Goal: Task Accomplishment & Management: Use online tool/utility

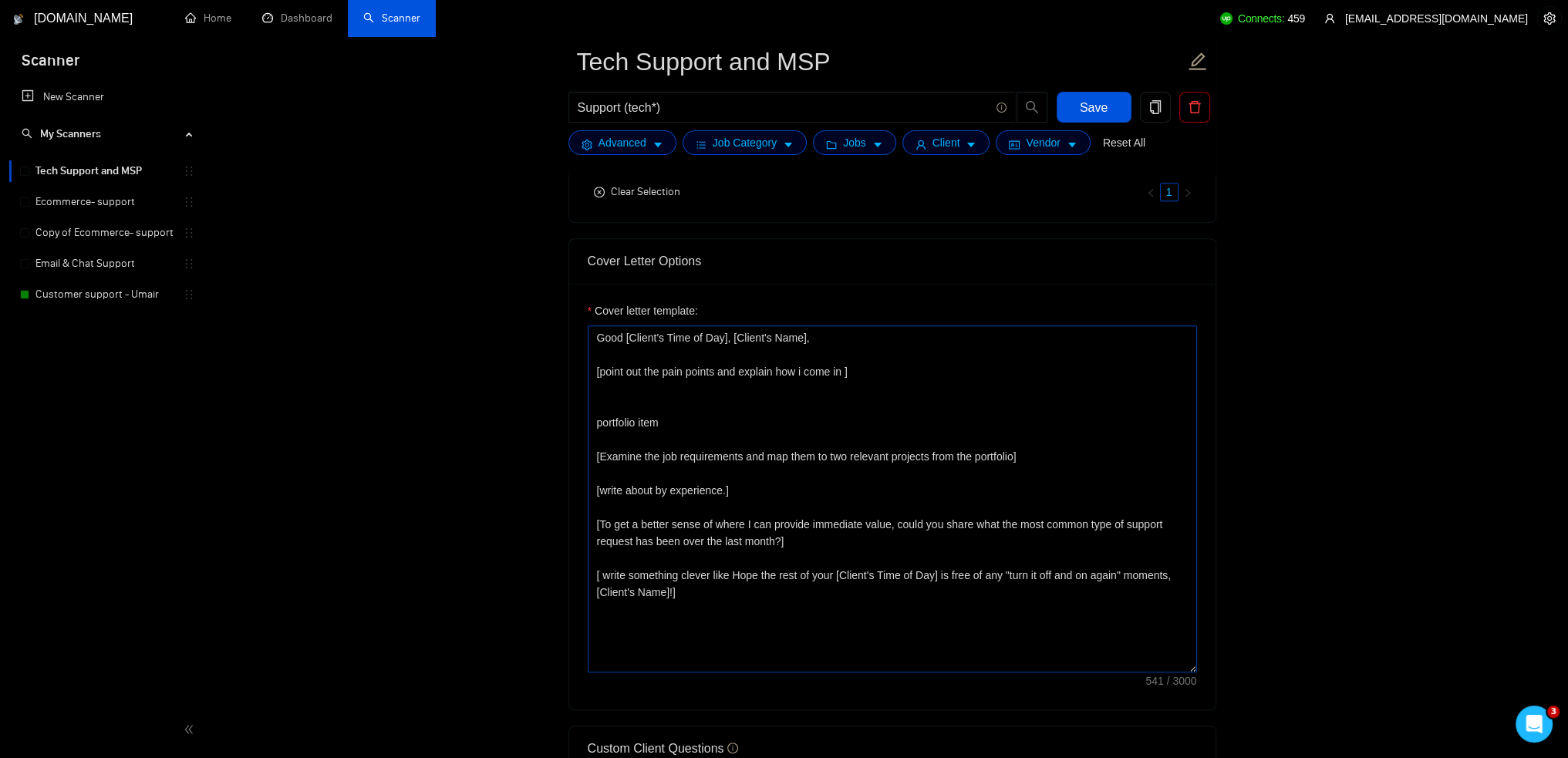
scroll to position [1620, 0]
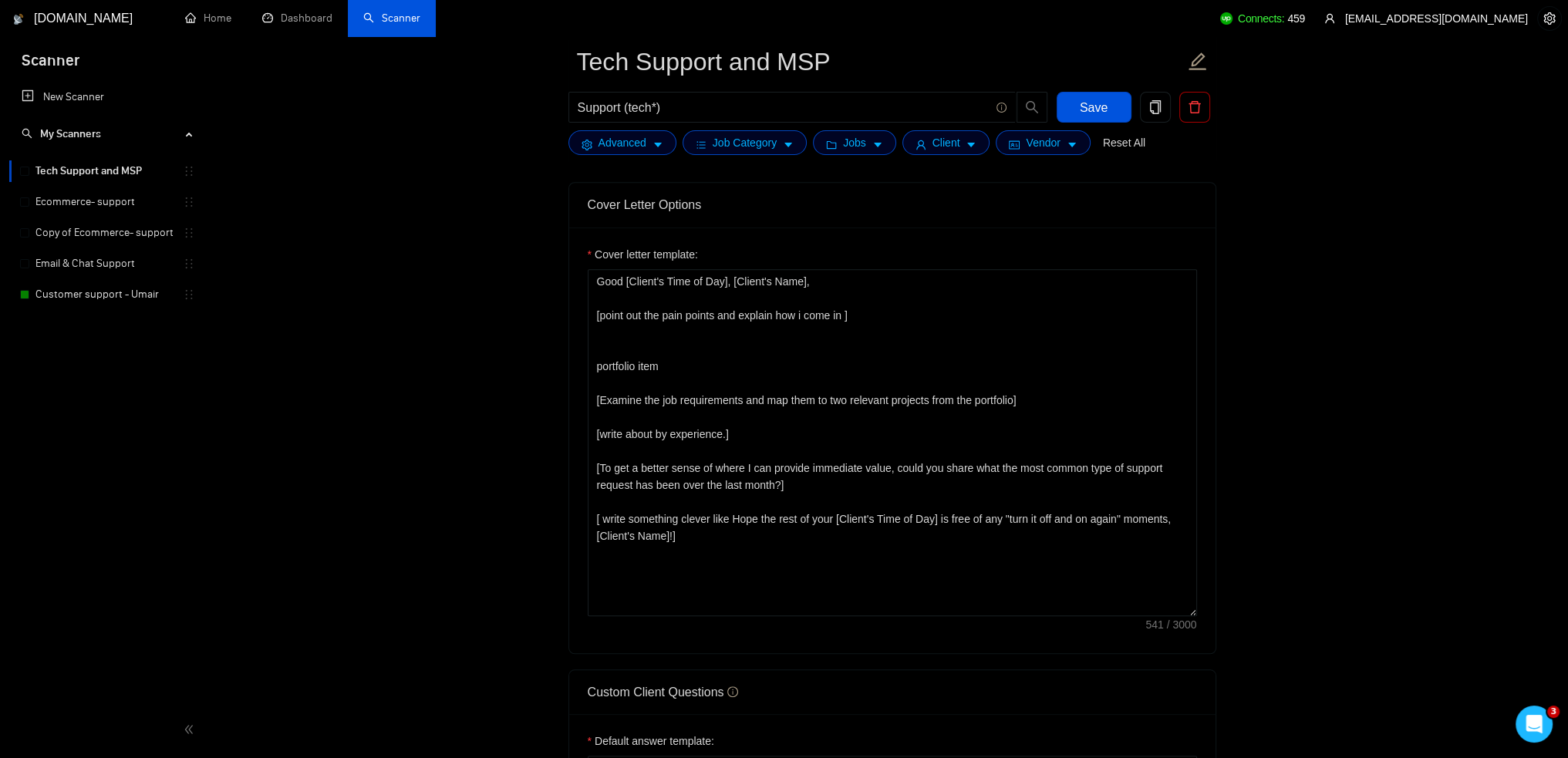
click at [89, 298] on link "Customer support - Umair" at bounding box center [109, 294] width 148 height 31
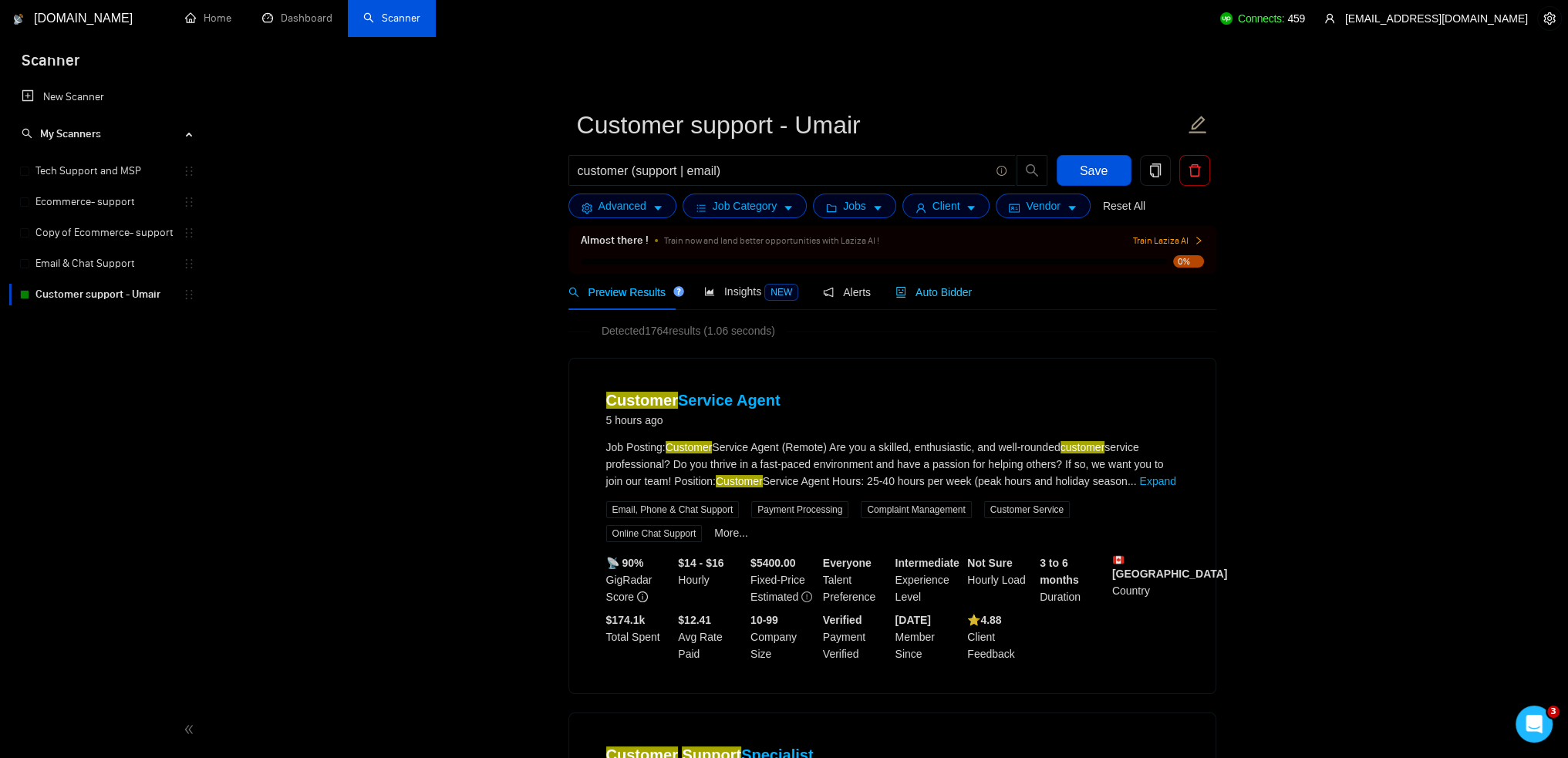
click at [913, 284] on div "Auto Bidder" at bounding box center [933, 292] width 76 height 36
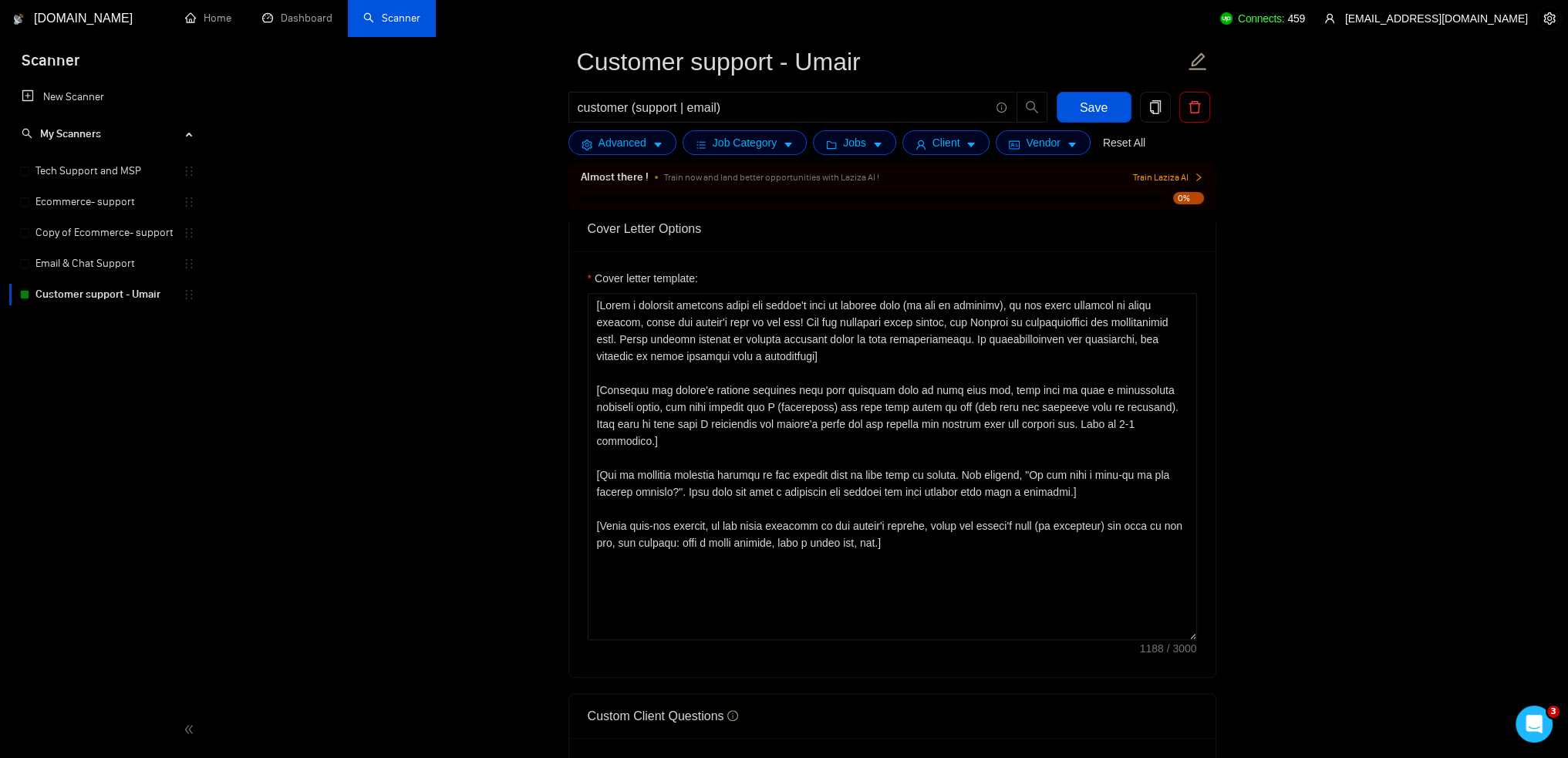
scroll to position [1697, 0]
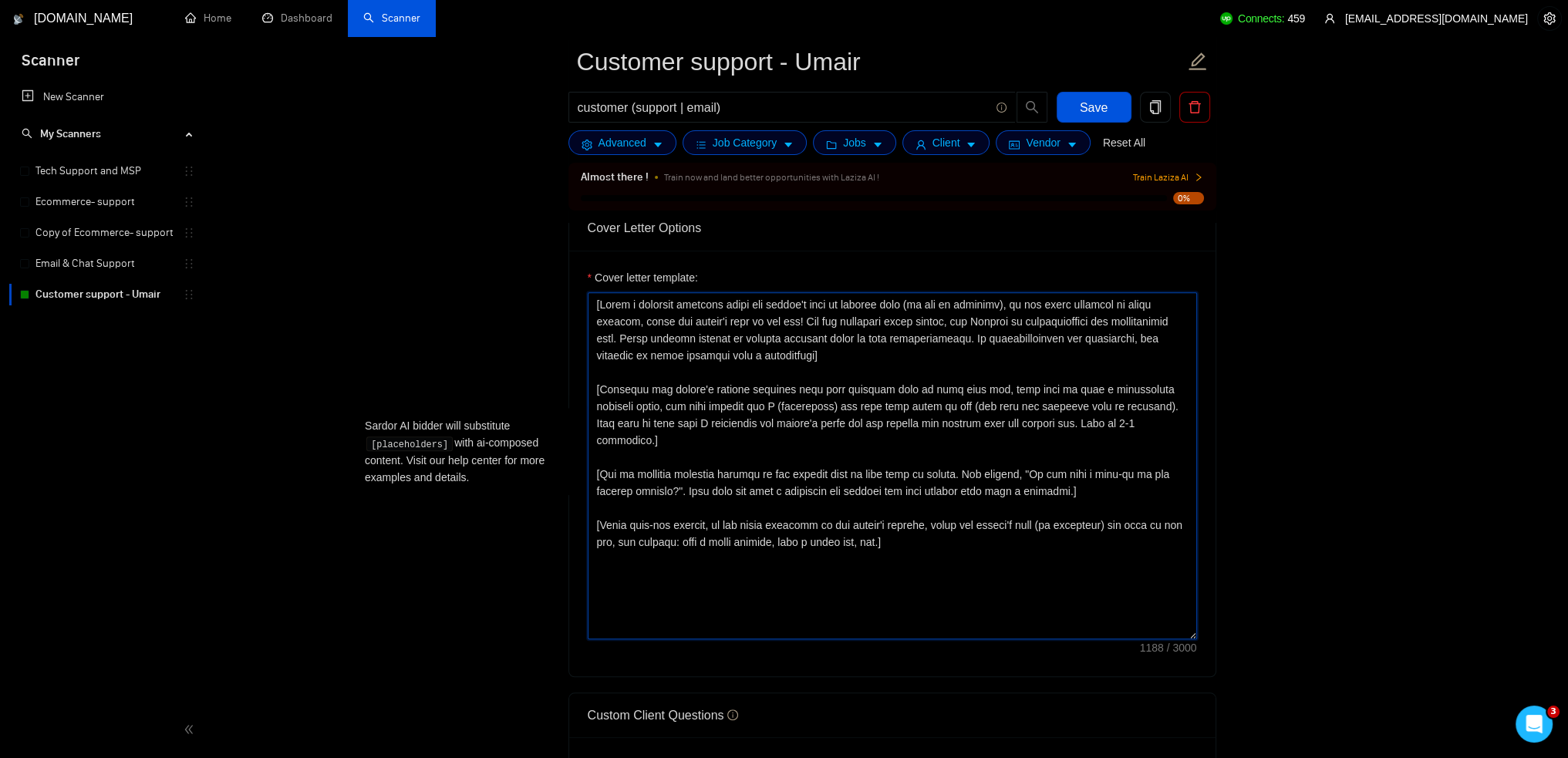
drag, startPoint x: 596, startPoint y: 298, endPoint x: 901, endPoint y: 527, distance: 381.4
click at [901, 527] on textarea "Cover letter template:" at bounding box center [892, 466] width 610 height 347
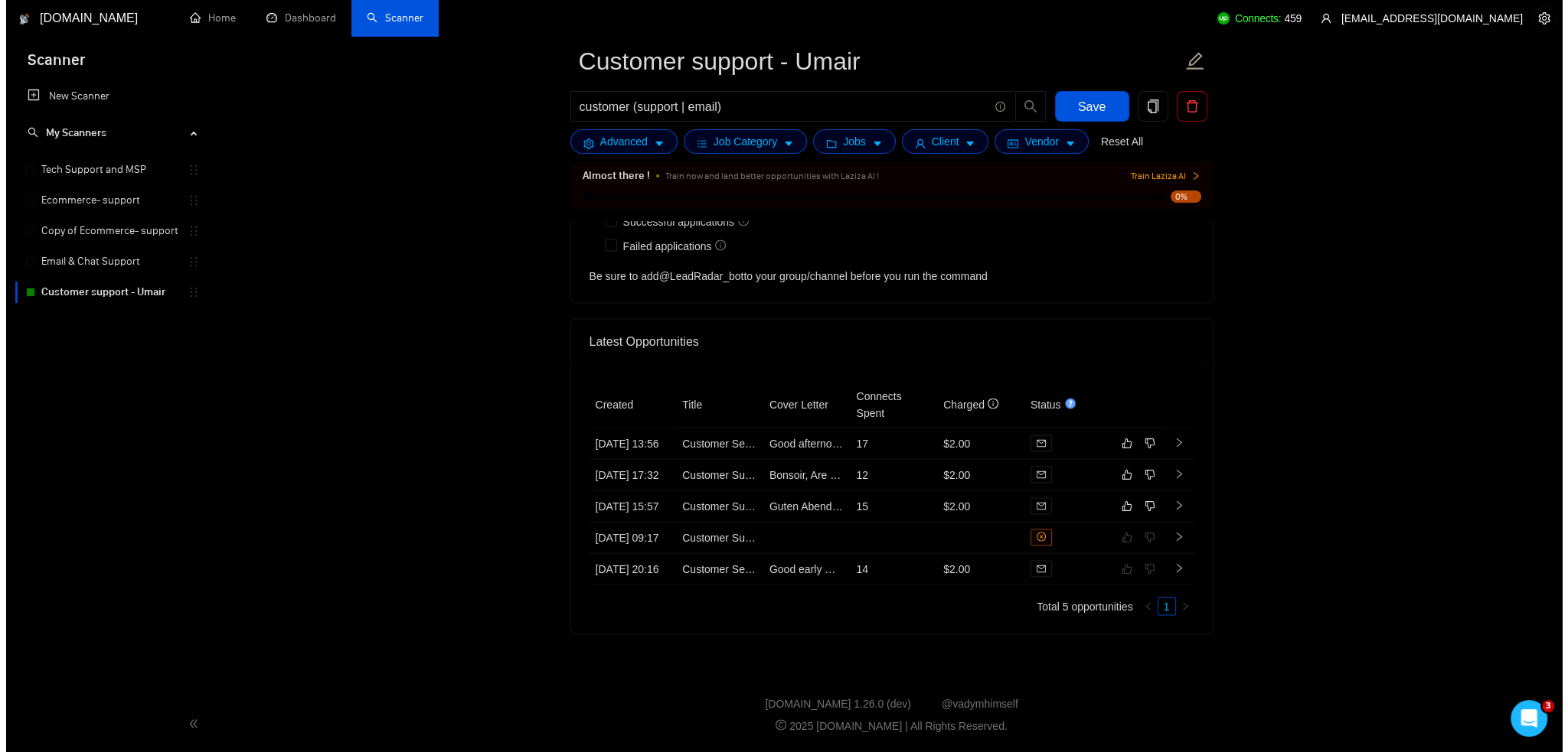
scroll to position [3919, 0]
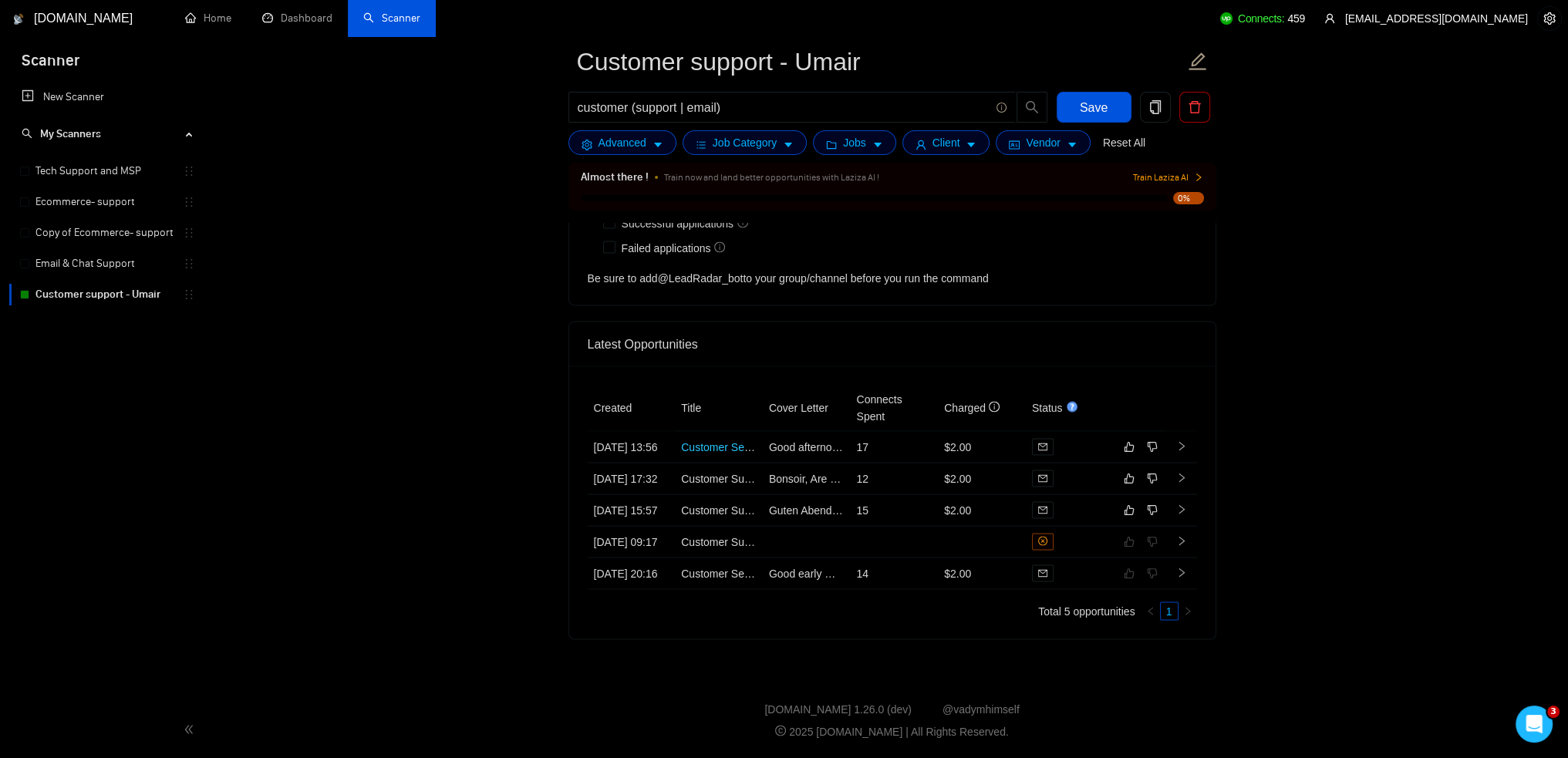
click at [718, 440] on link "Customer Service Agent" at bounding box center [739, 446] width 116 height 13
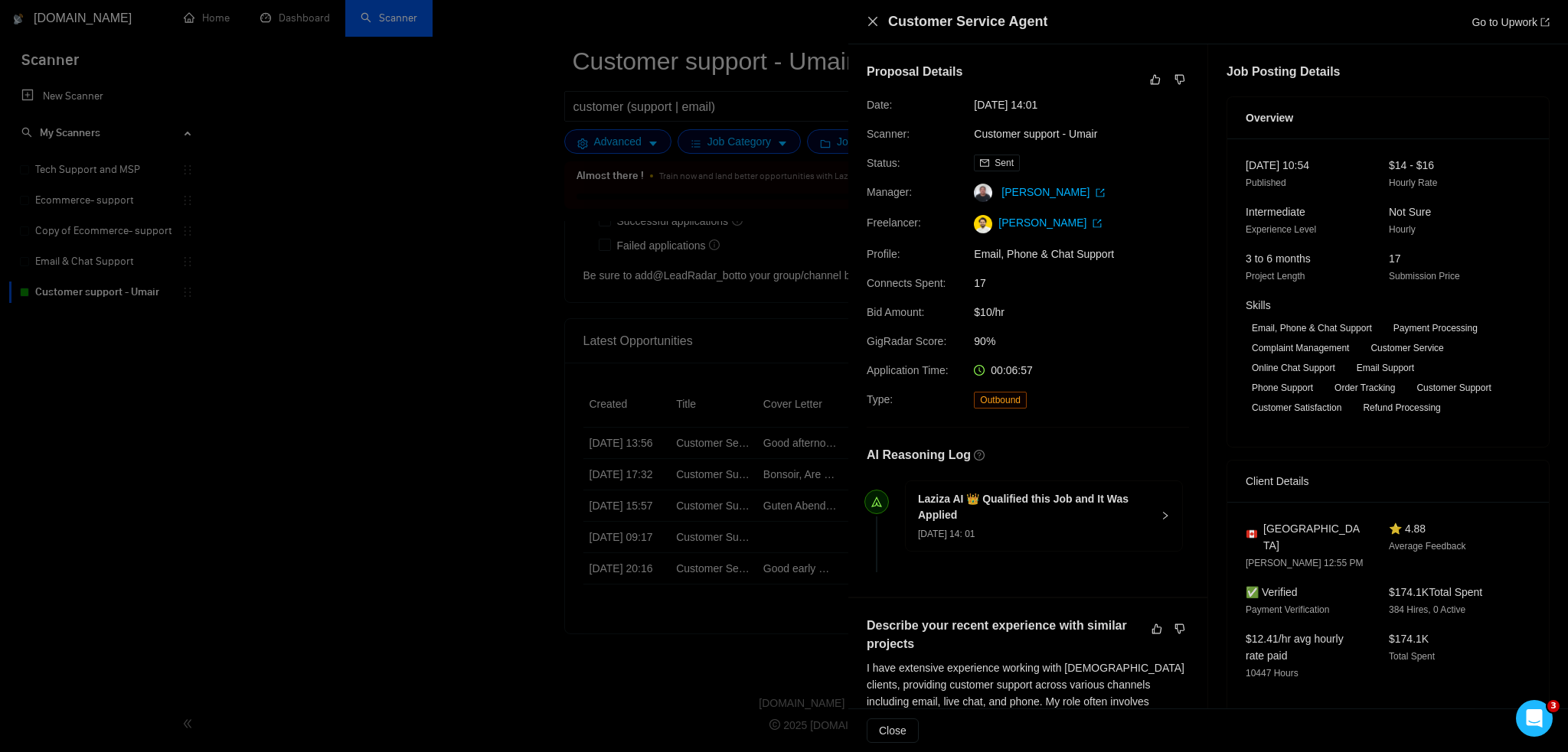
click at [877, 20] on icon "close" at bounding box center [873, 22] width 12 height 12
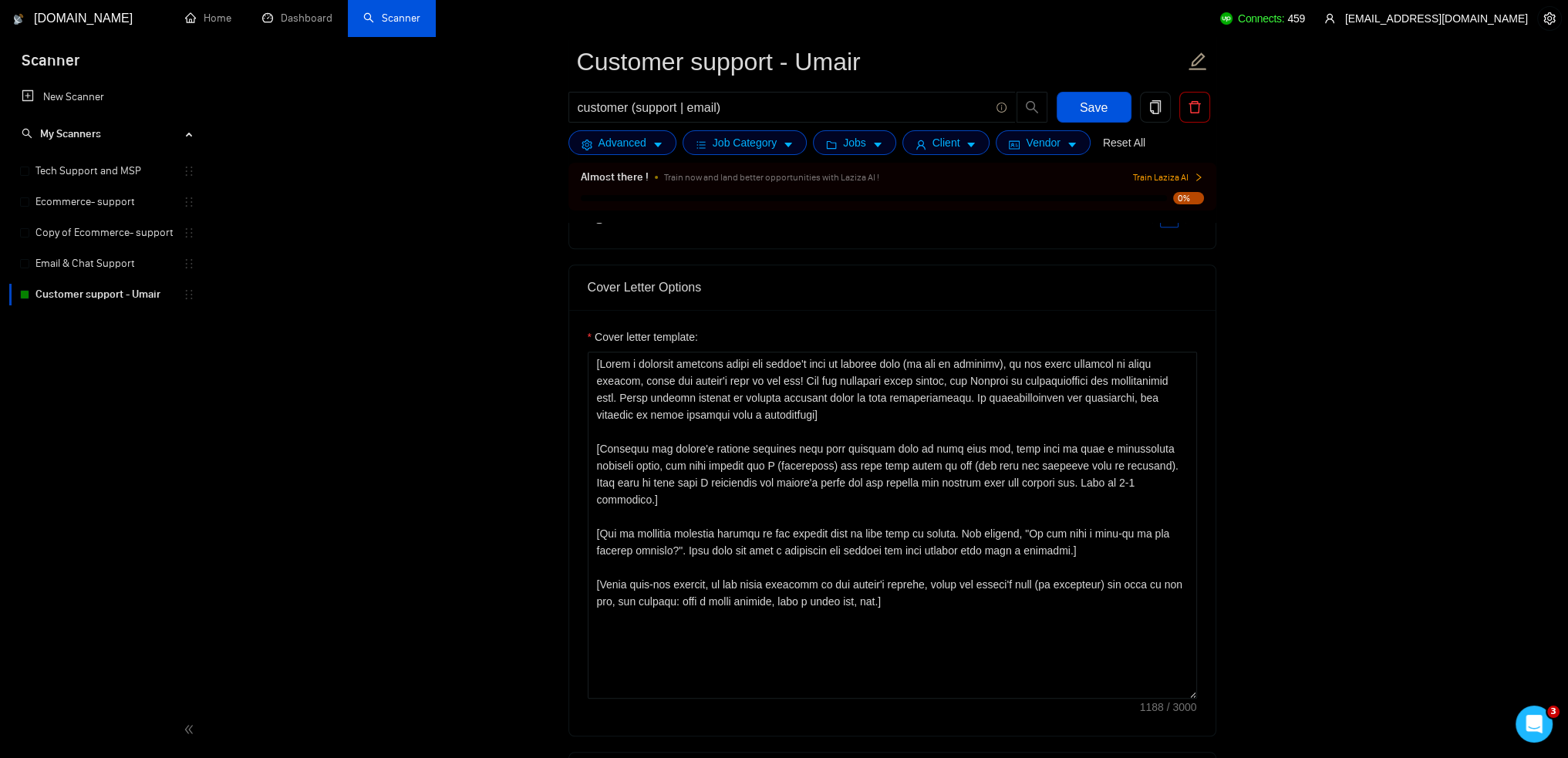
scroll to position [1636, 0]
click at [212, 435] on div "New Scanner My Scanners Tech Support and MSP Ecommerce- support Copy of Ecommer…" at bounding box center [108, 392] width 216 height 620
click at [909, 416] on textarea "Cover letter template:" at bounding box center [892, 527] width 610 height 347
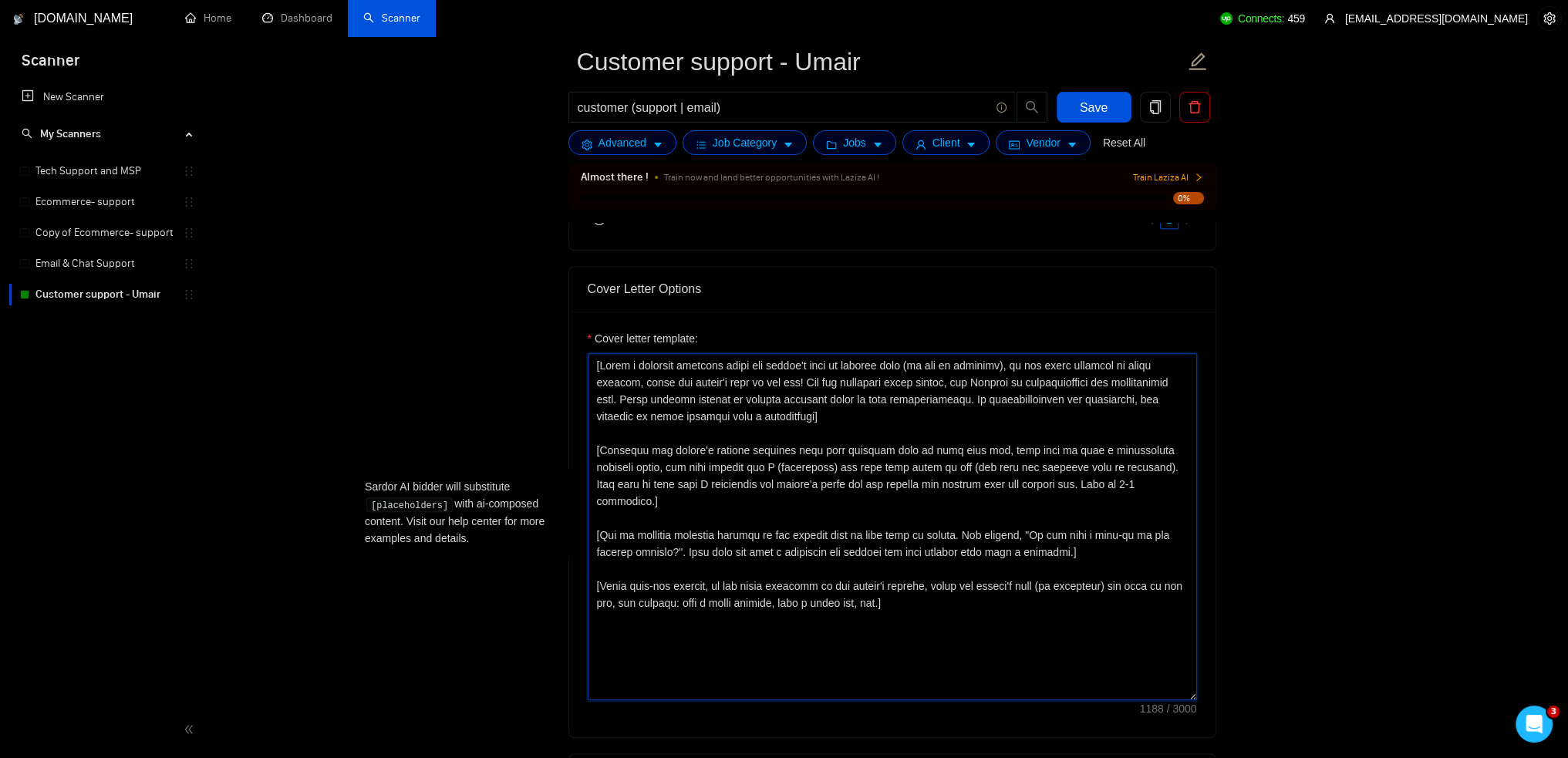
drag, startPoint x: 859, startPoint y: 421, endPoint x: 497, endPoint y: 333, distance: 372.5
click at [497, 333] on main "Customer support - Umair customer (support | email) Save Advanced Job Category …" at bounding box center [892, 654] width 1303 height 4458
paste textarea "Say hello in the local language of the person and use the name of a person if l…"
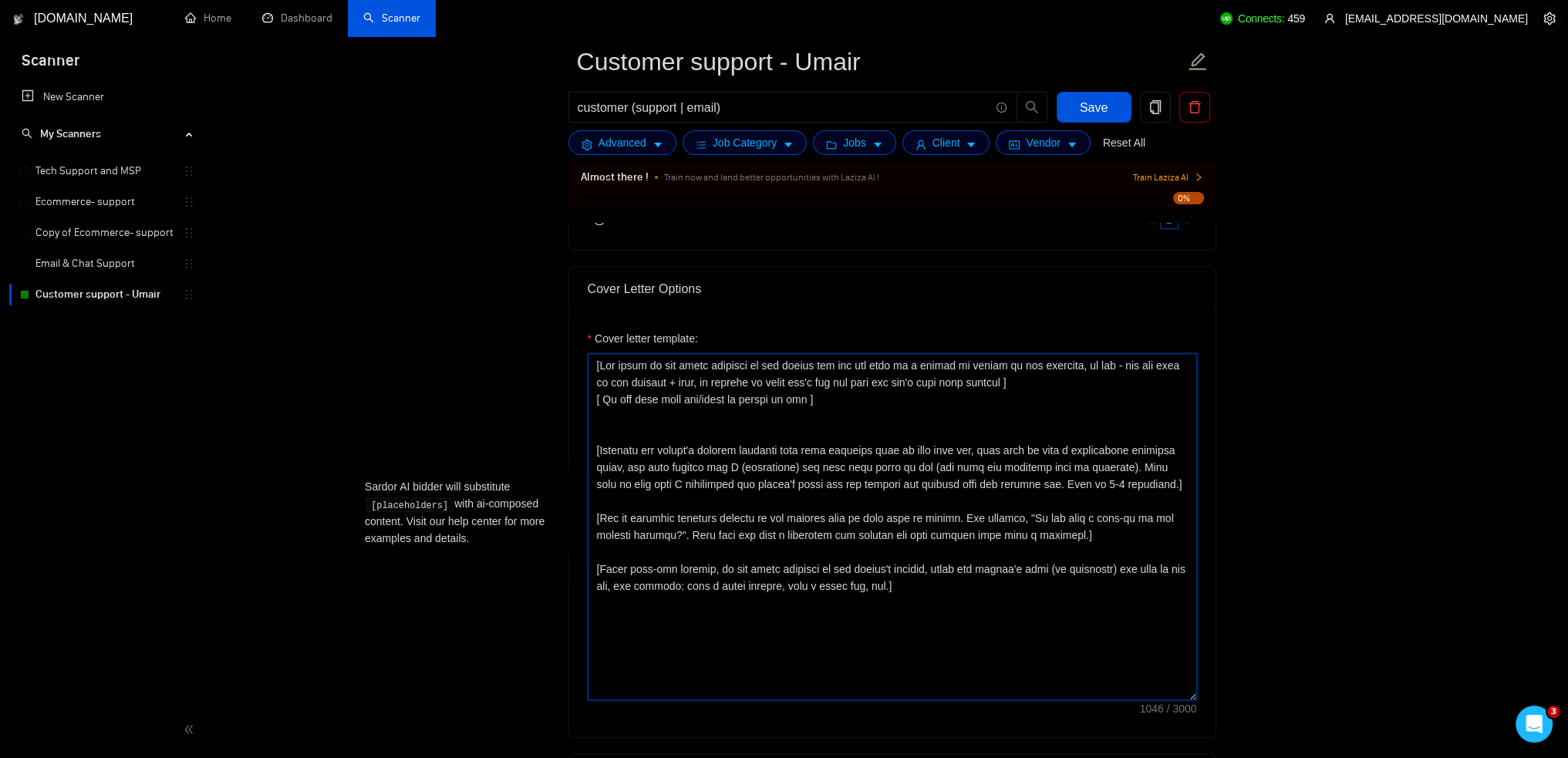
click at [854, 417] on textarea "Cover letter template:" at bounding box center [892, 527] width 610 height 347
click at [626, 415] on textarea "Cover letter template:" at bounding box center [892, 527] width 610 height 347
paste textarea "[ Check what is the main client's pain point and say that you see that the main…"
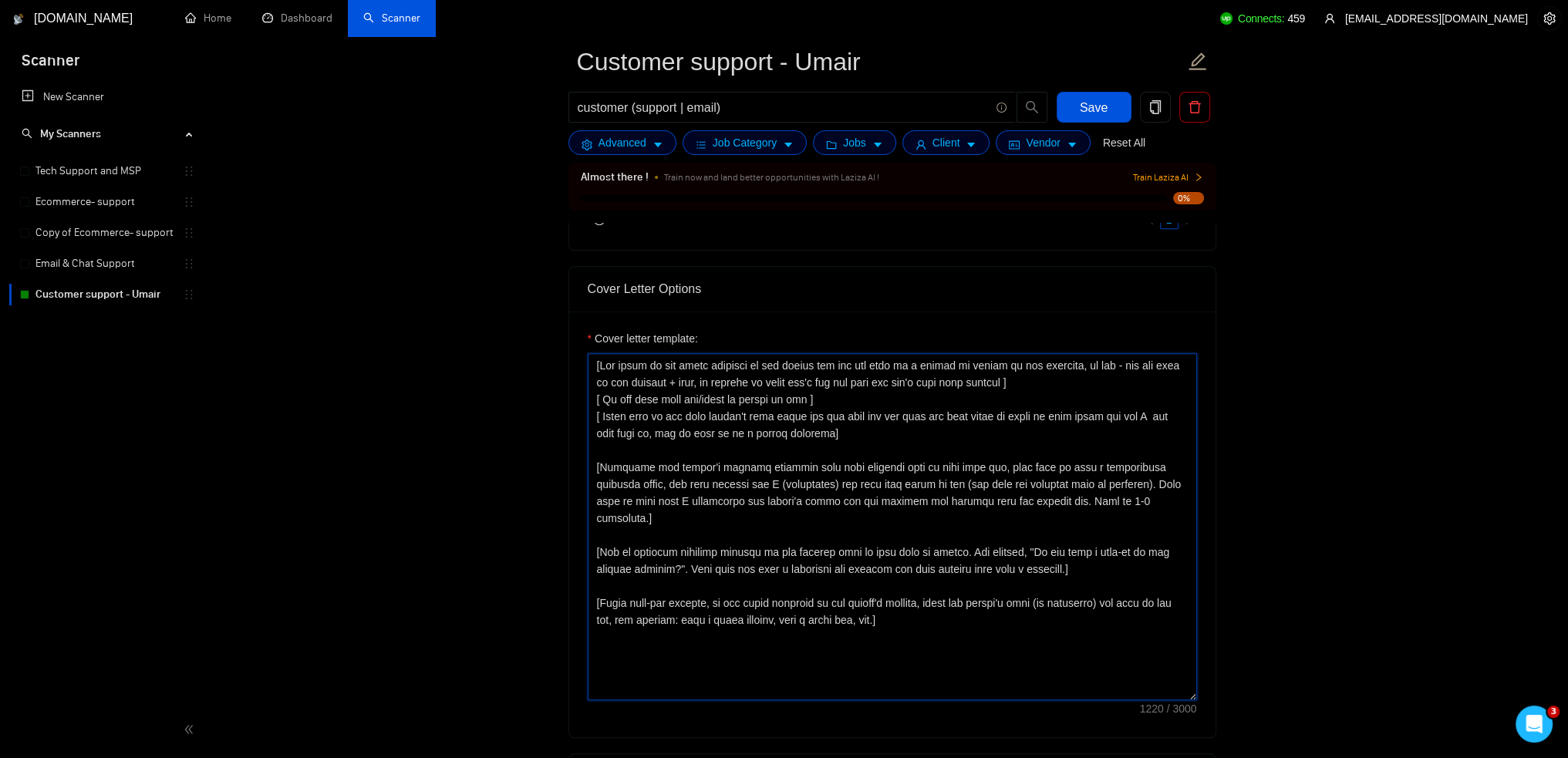
click at [614, 450] on textarea "Cover letter template:" at bounding box center [892, 527] width 610 height 347
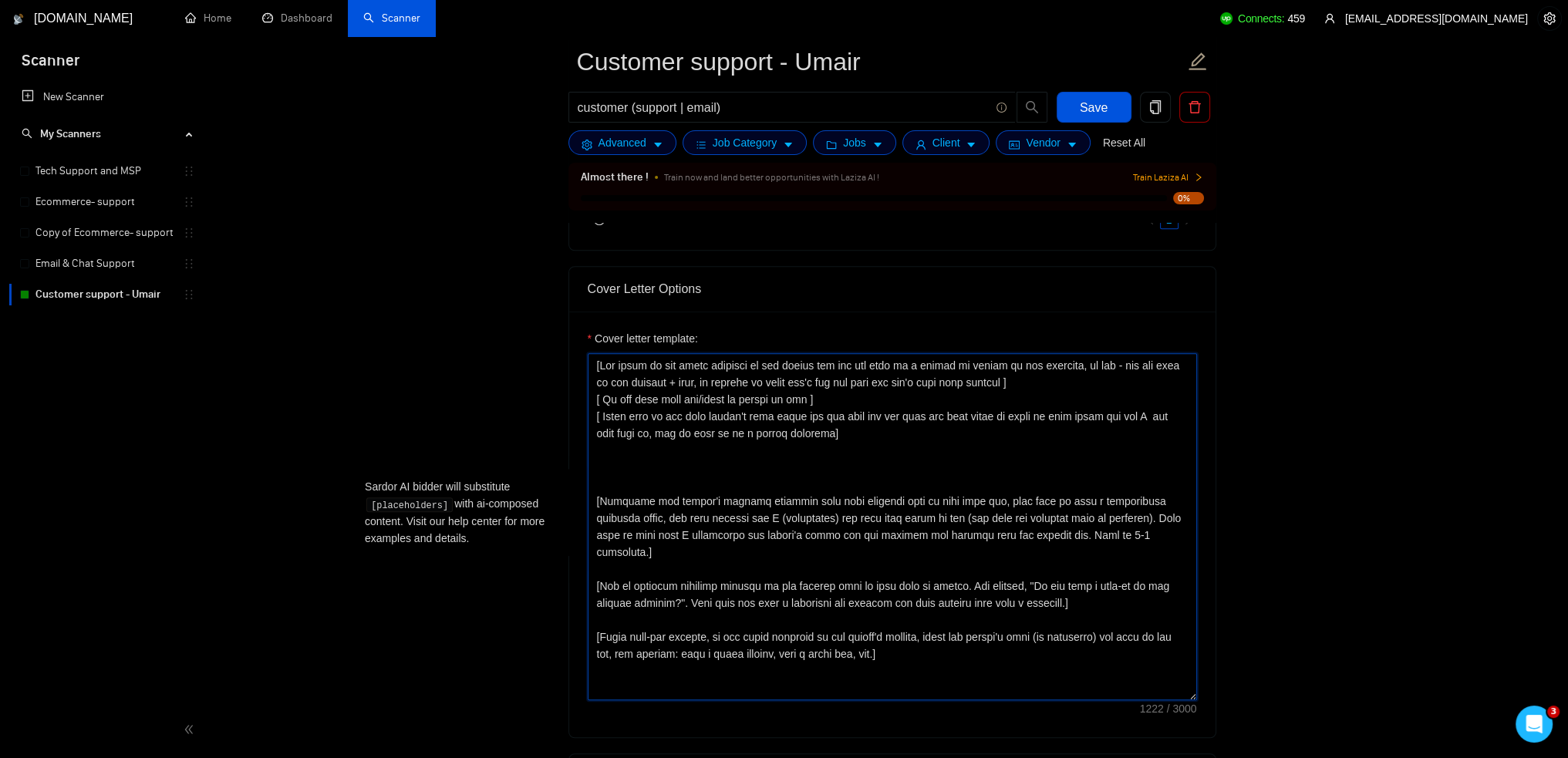
paste textarea "[ If the client is using the lists - use the lists too ] [ If the client is usi…"
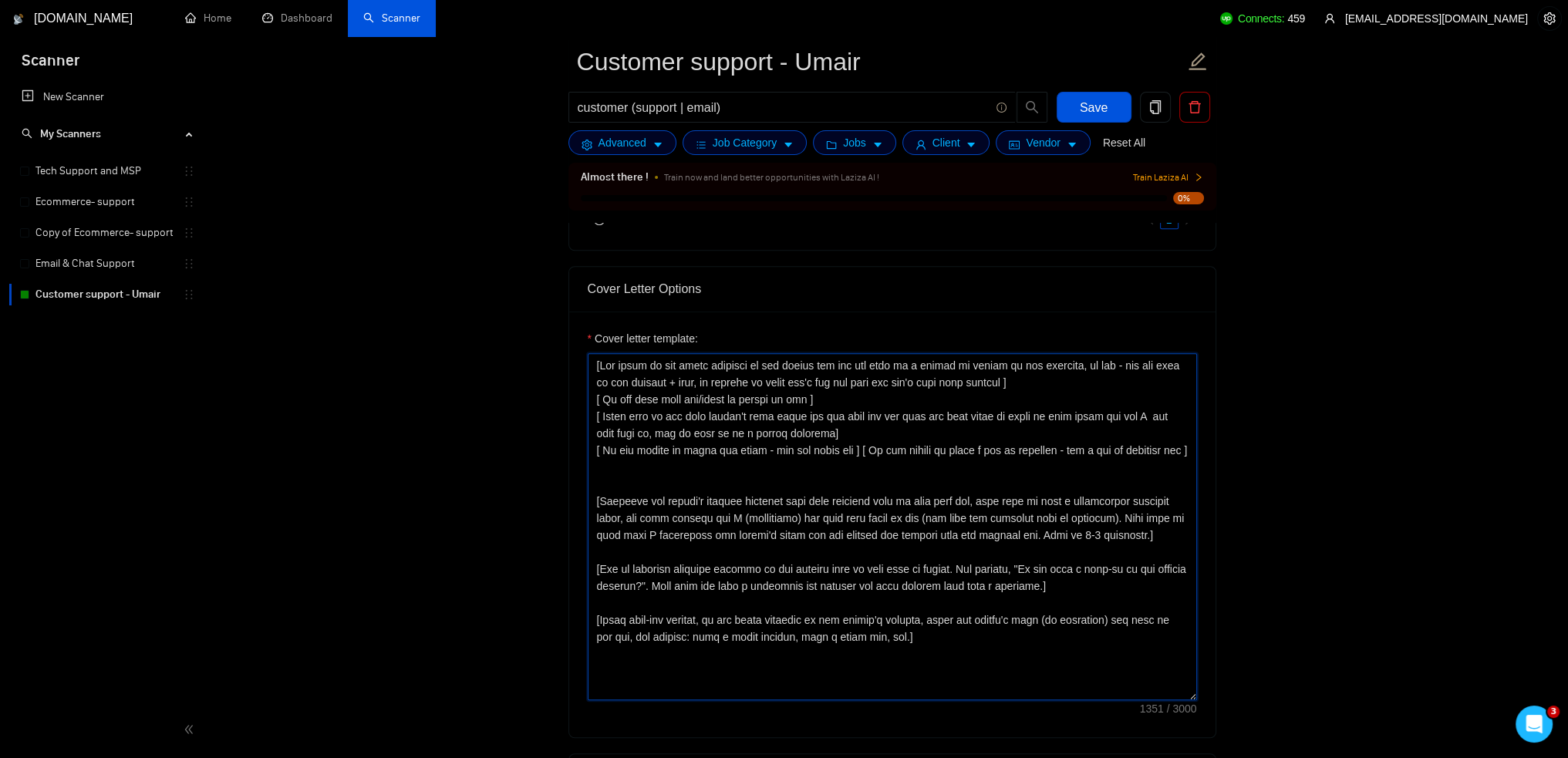
click at [647, 465] on textarea "Cover letter template:" at bounding box center [892, 527] width 610 height 347
click at [793, 483] on textarea "Cover letter template:" at bounding box center [892, 527] width 610 height 347
drag, startPoint x: 1116, startPoint y: 536, endPoint x: 407, endPoint y: 499, distance: 710.0
paste textarea "[ If you see any personal moment that the client is talking about - answer on t…"
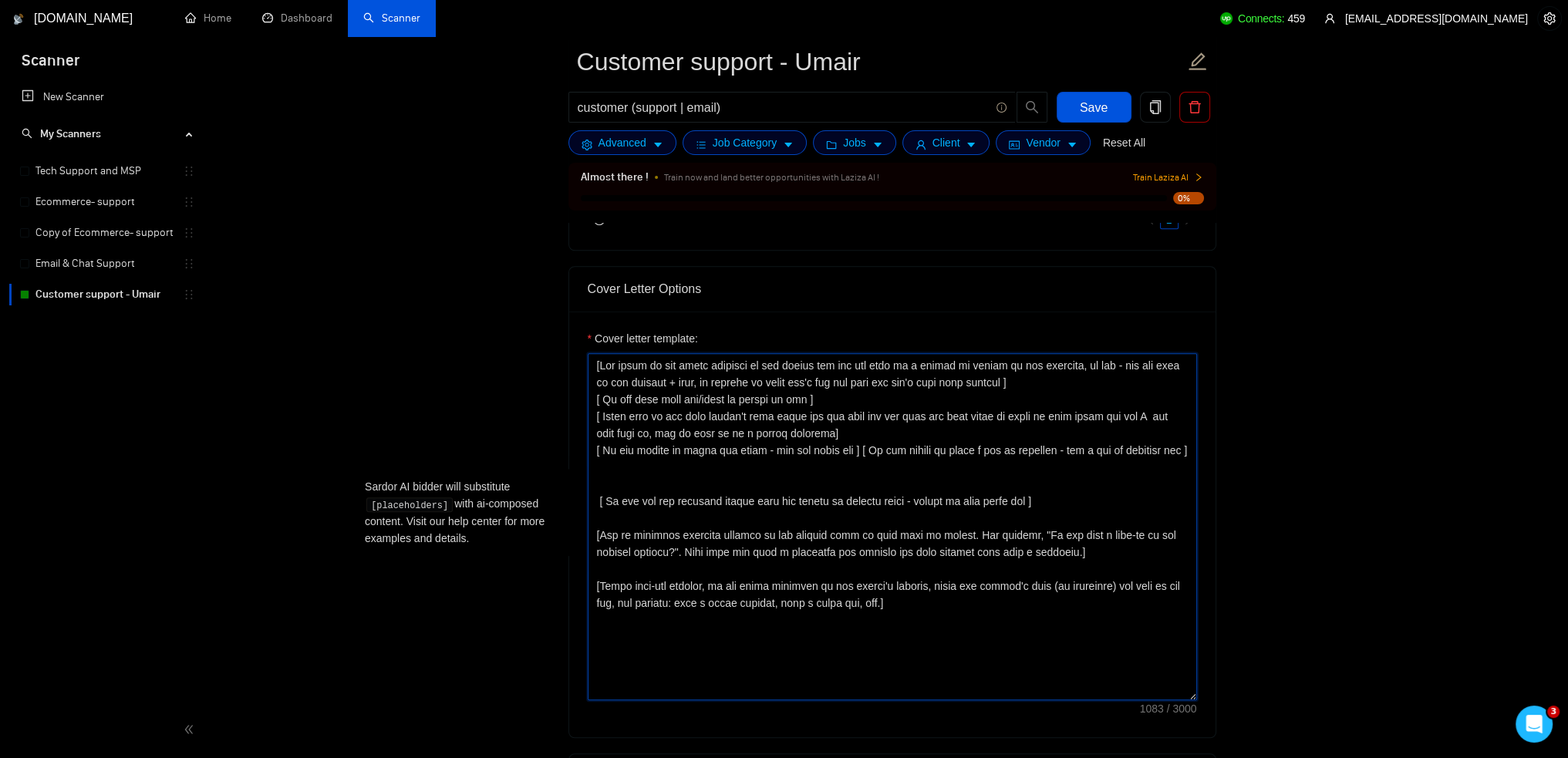
click at [1110, 502] on textarea "Cover letter template:" at bounding box center [892, 527] width 610 height 347
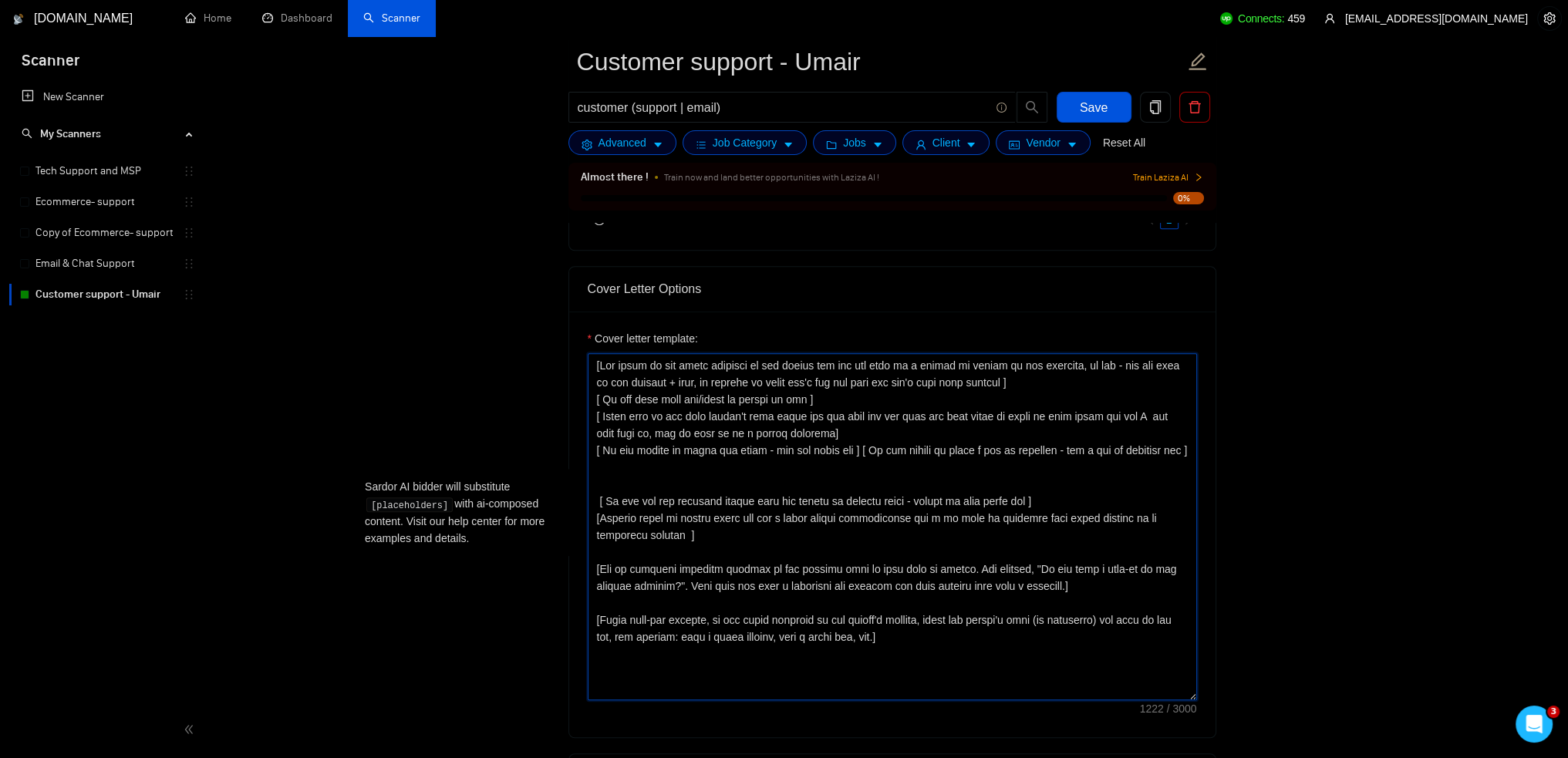
click at [728, 542] on textarea "Cover letter template:" at bounding box center [892, 527] width 610 height 347
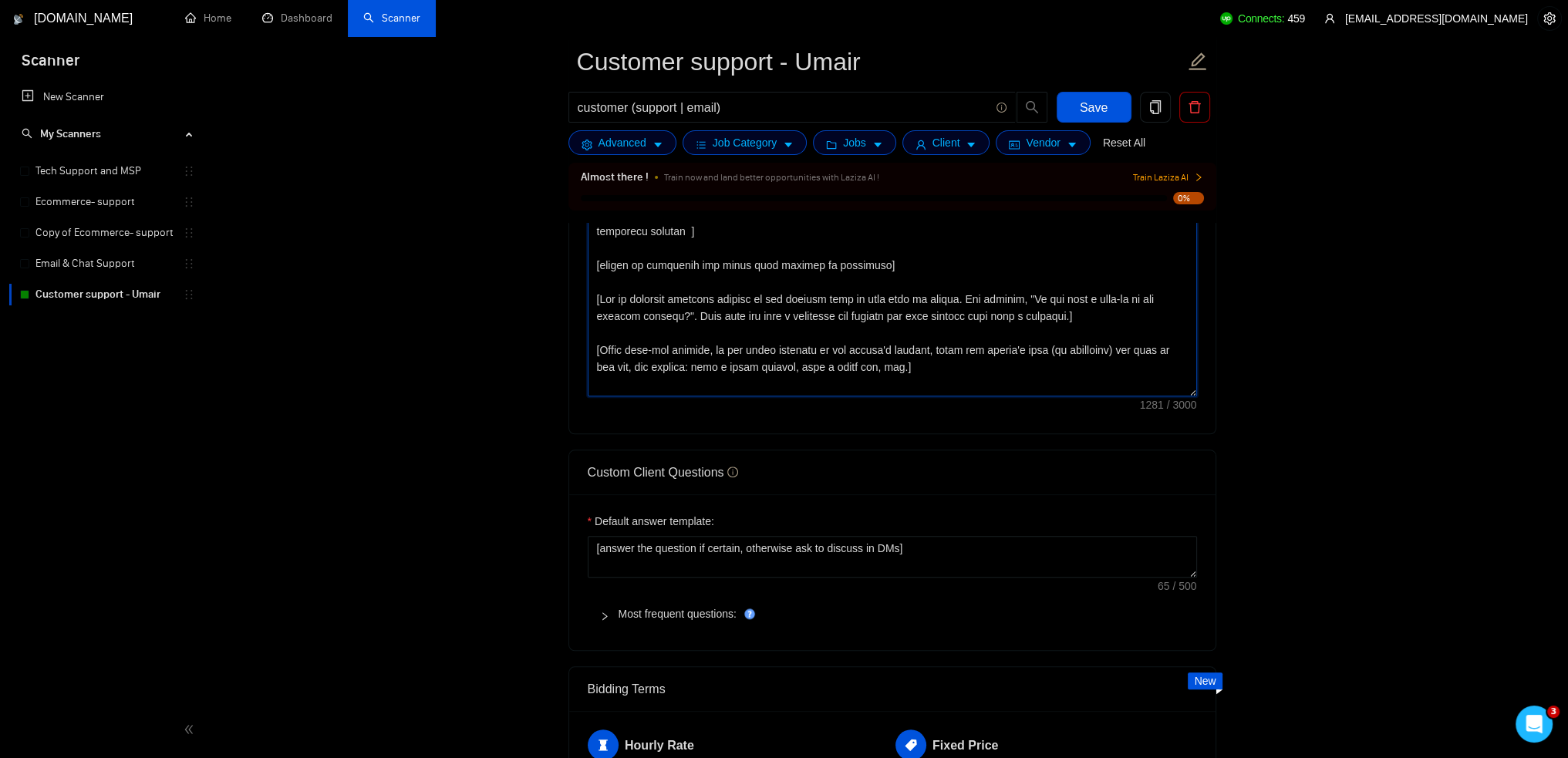
scroll to position [1868, 0]
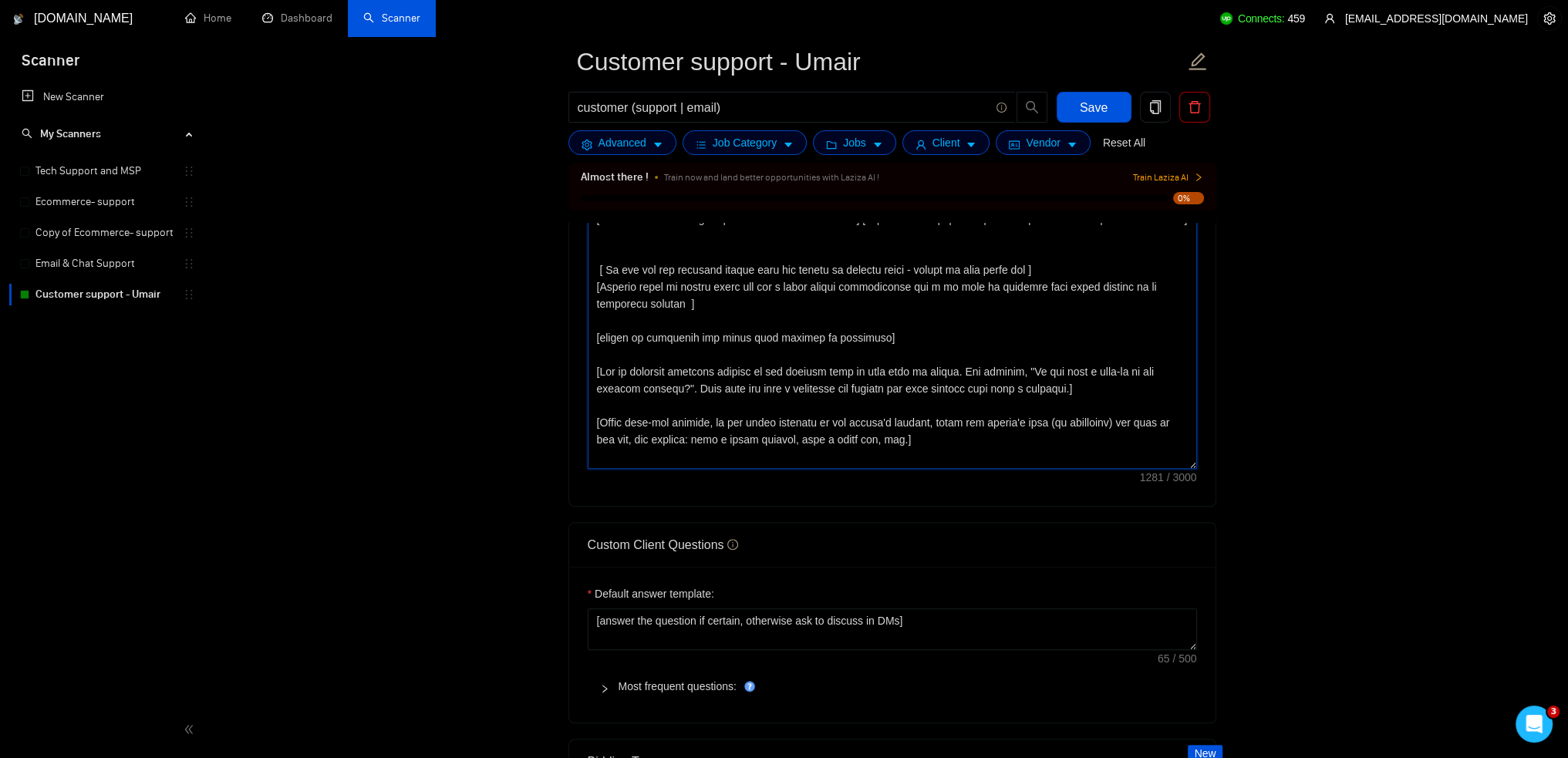
click at [1097, 379] on textarea "Cover letter template:" at bounding box center [892, 295] width 610 height 347
click at [1038, 437] on textarea "Cover letter template:" at bounding box center [892, 295] width 610 height 347
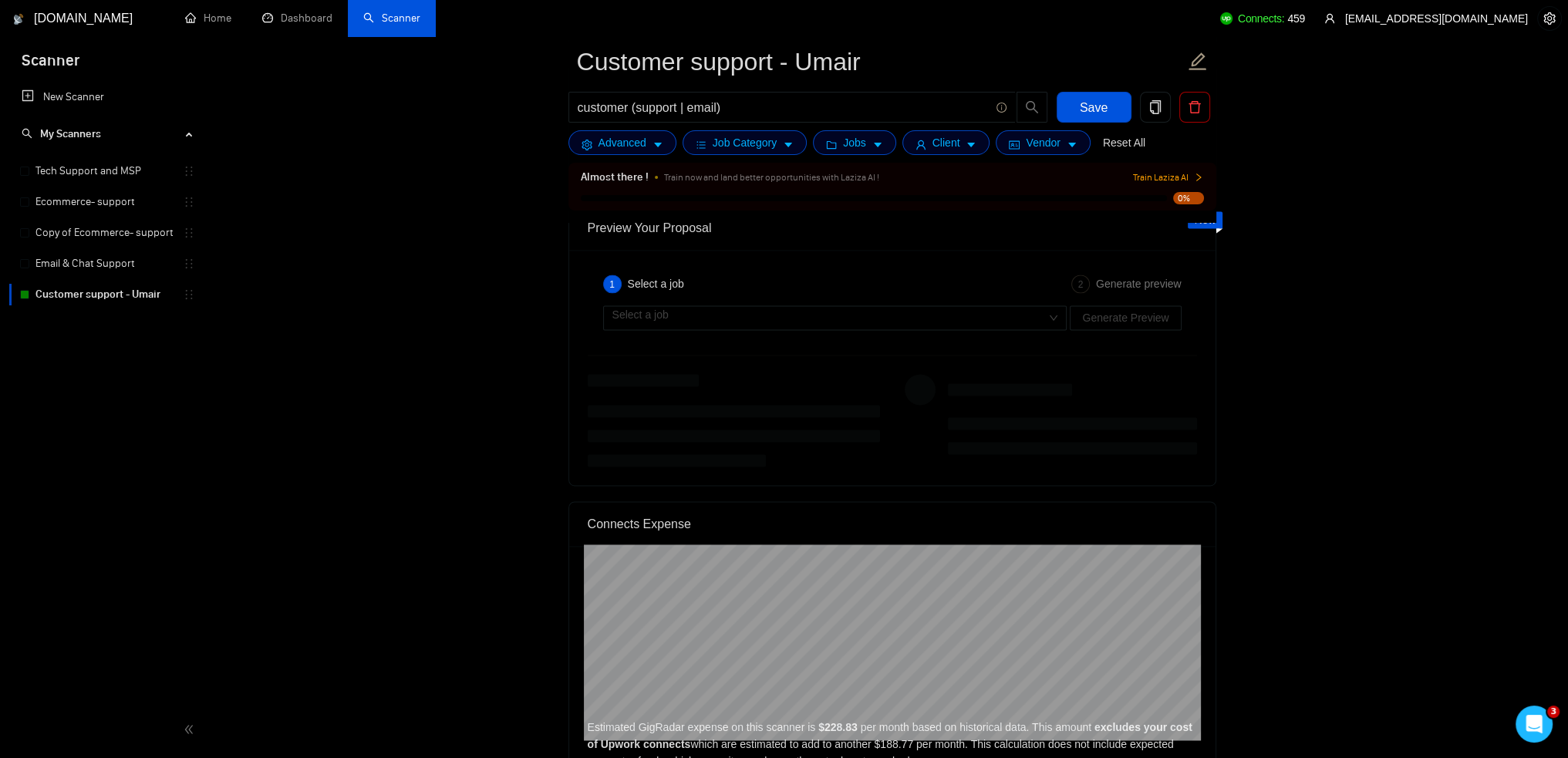
scroll to position [2793, 0]
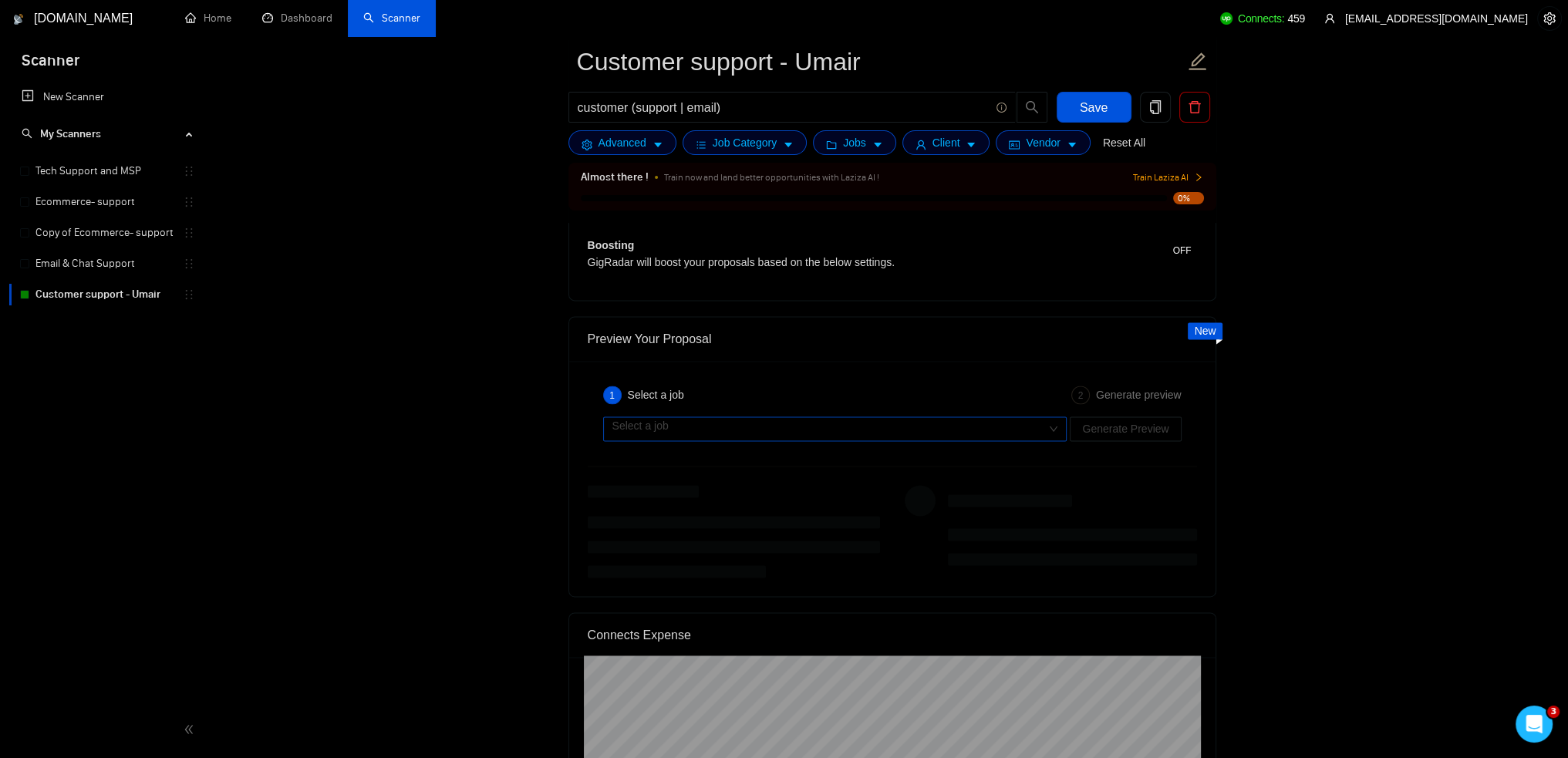
type textarea "[Say hello in the local language of the person and use the name of a person if …"
click at [994, 434] on input "search" at bounding box center [830, 428] width 435 height 23
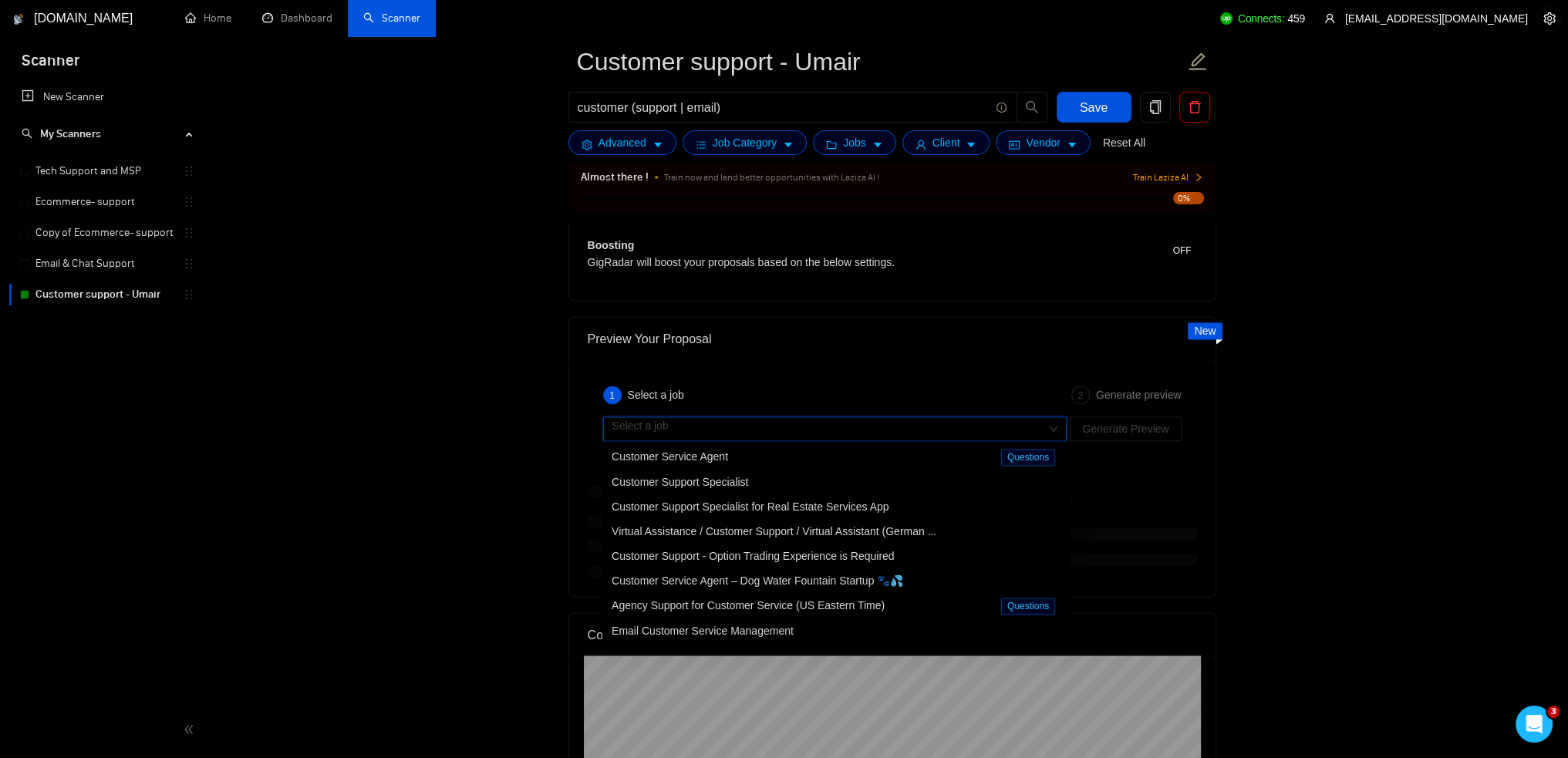
click at [731, 484] on span "Customer Support Specialist" at bounding box center [680, 482] width 137 height 13
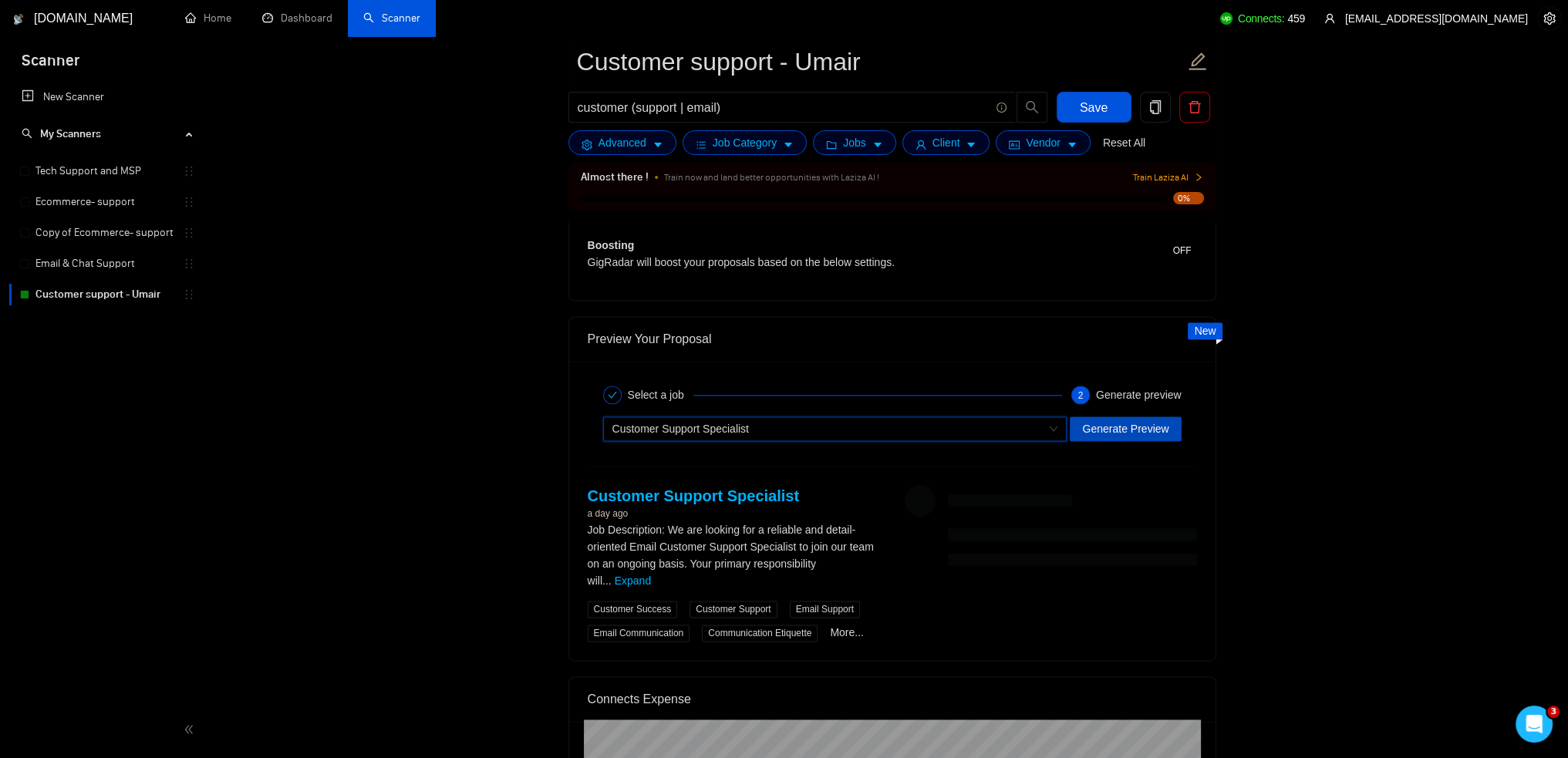
click at [1177, 422] on button "Generate Preview" at bounding box center [1125, 428] width 111 height 24
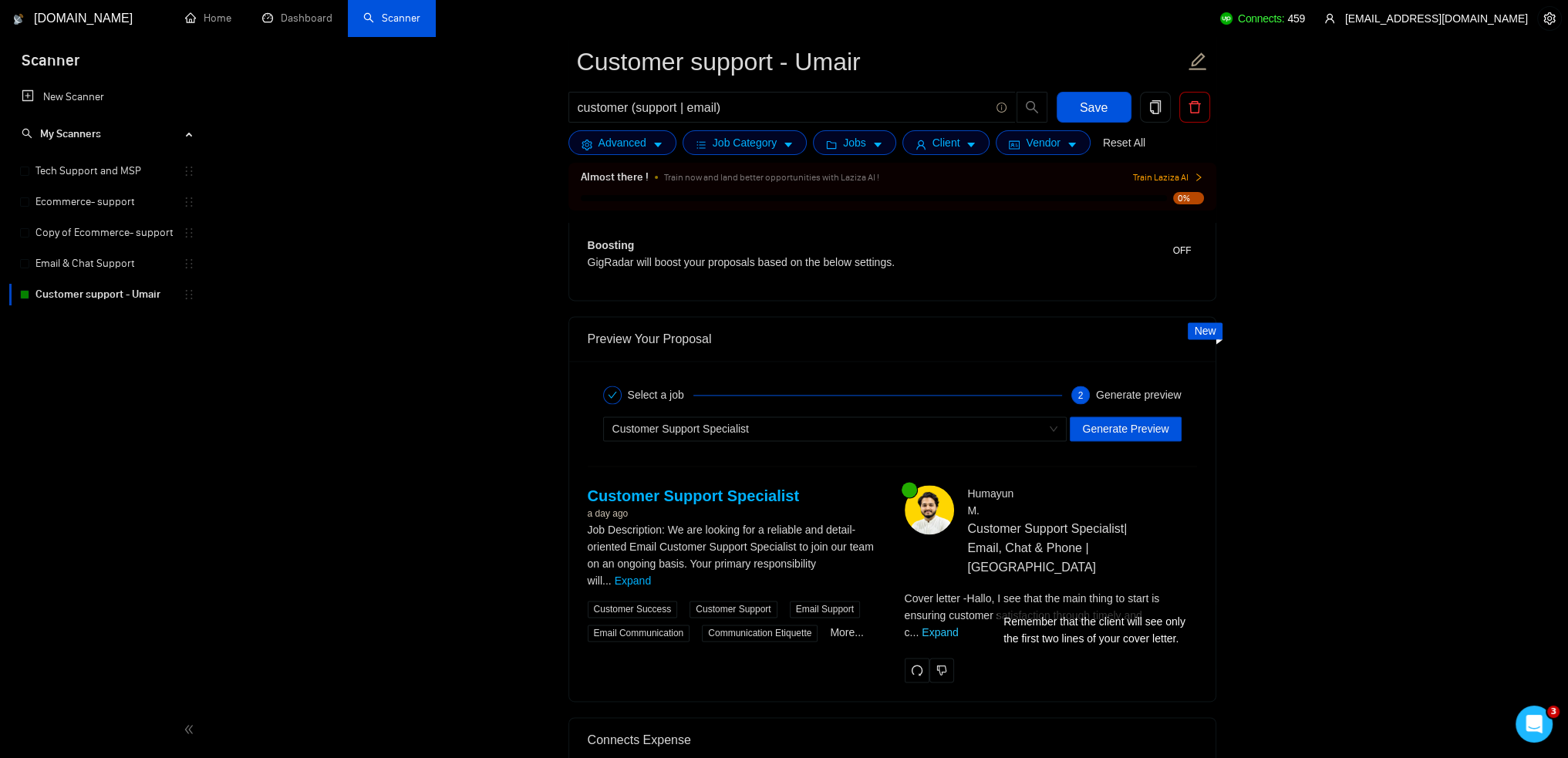
click at [958, 626] on link "Expand" at bounding box center [940, 632] width 36 height 13
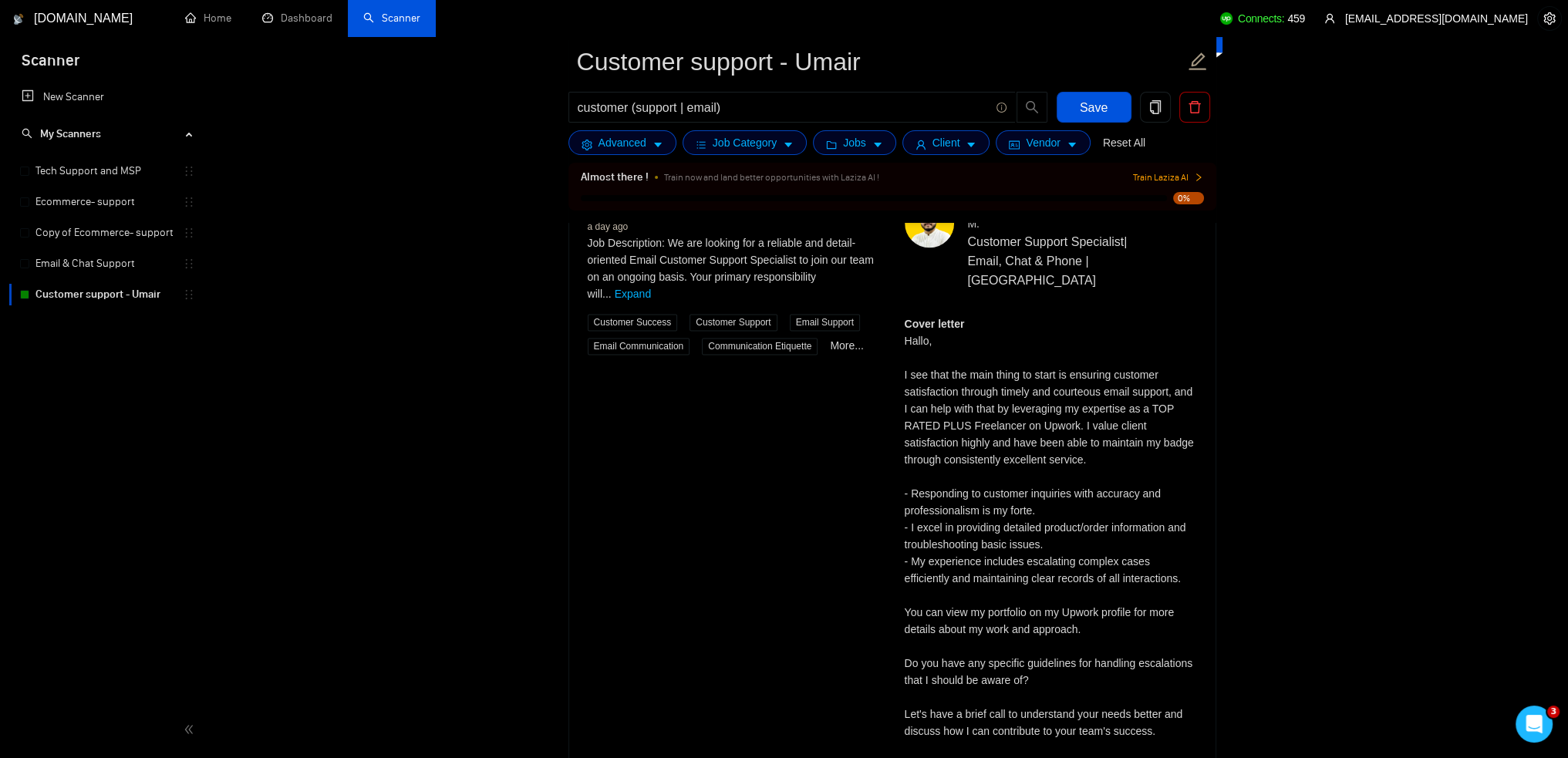
scroll to position [2947, 0]
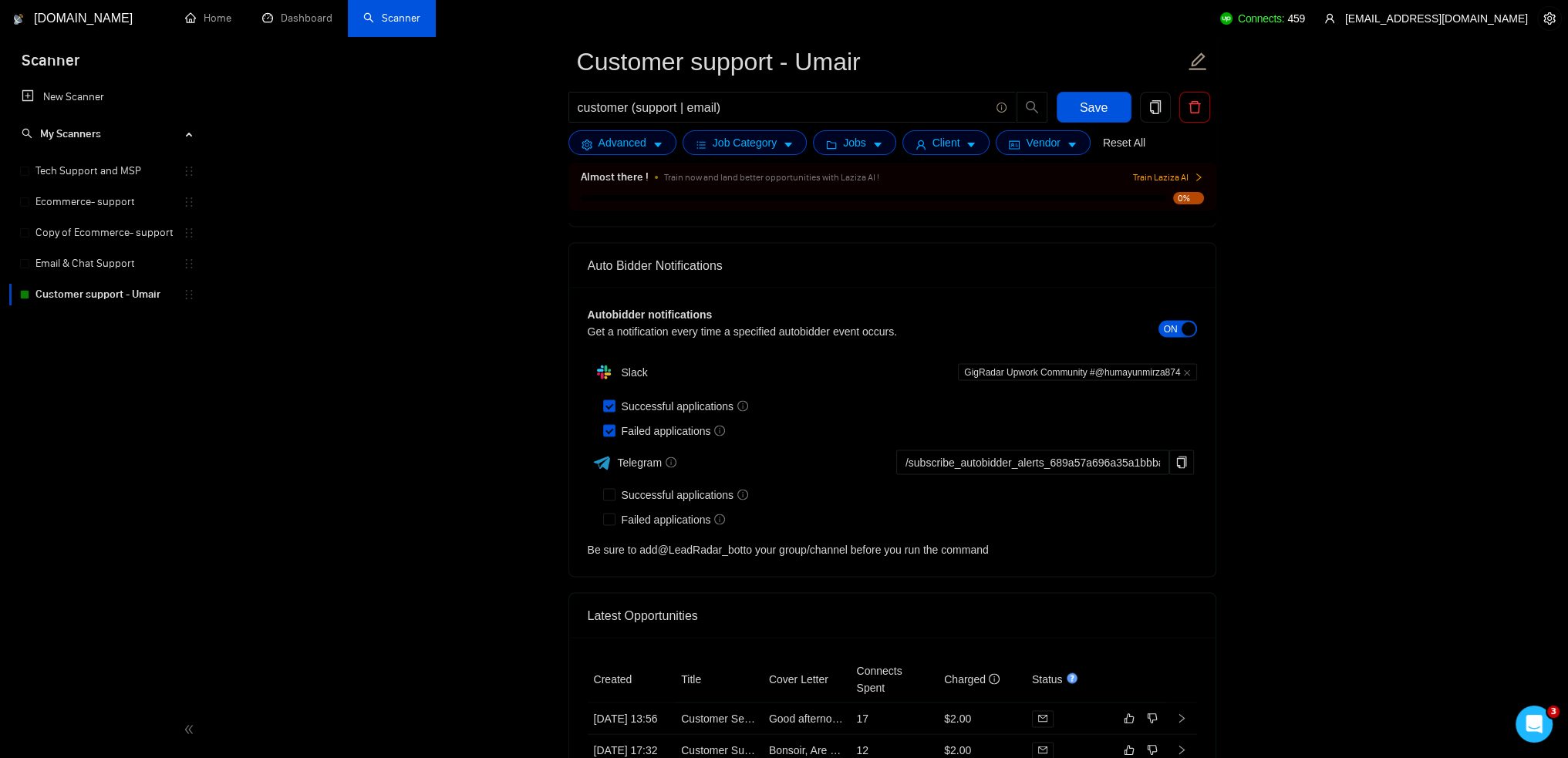
scroll to position [4182, 0]
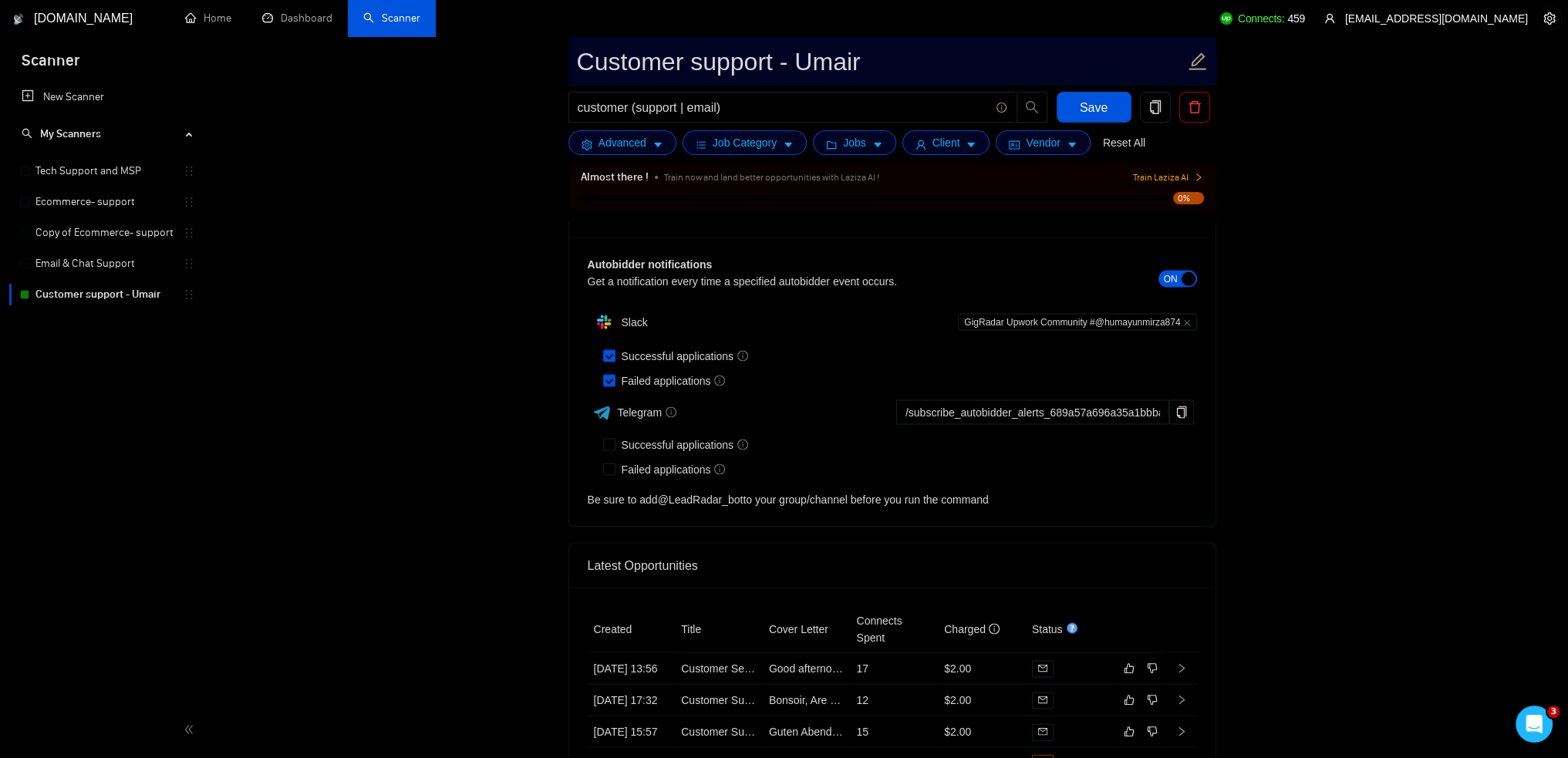
drag, startPoint x: 1150, startPoint y: 516, endPoint x: 1056, endPoint y: 75, distance: 450.9
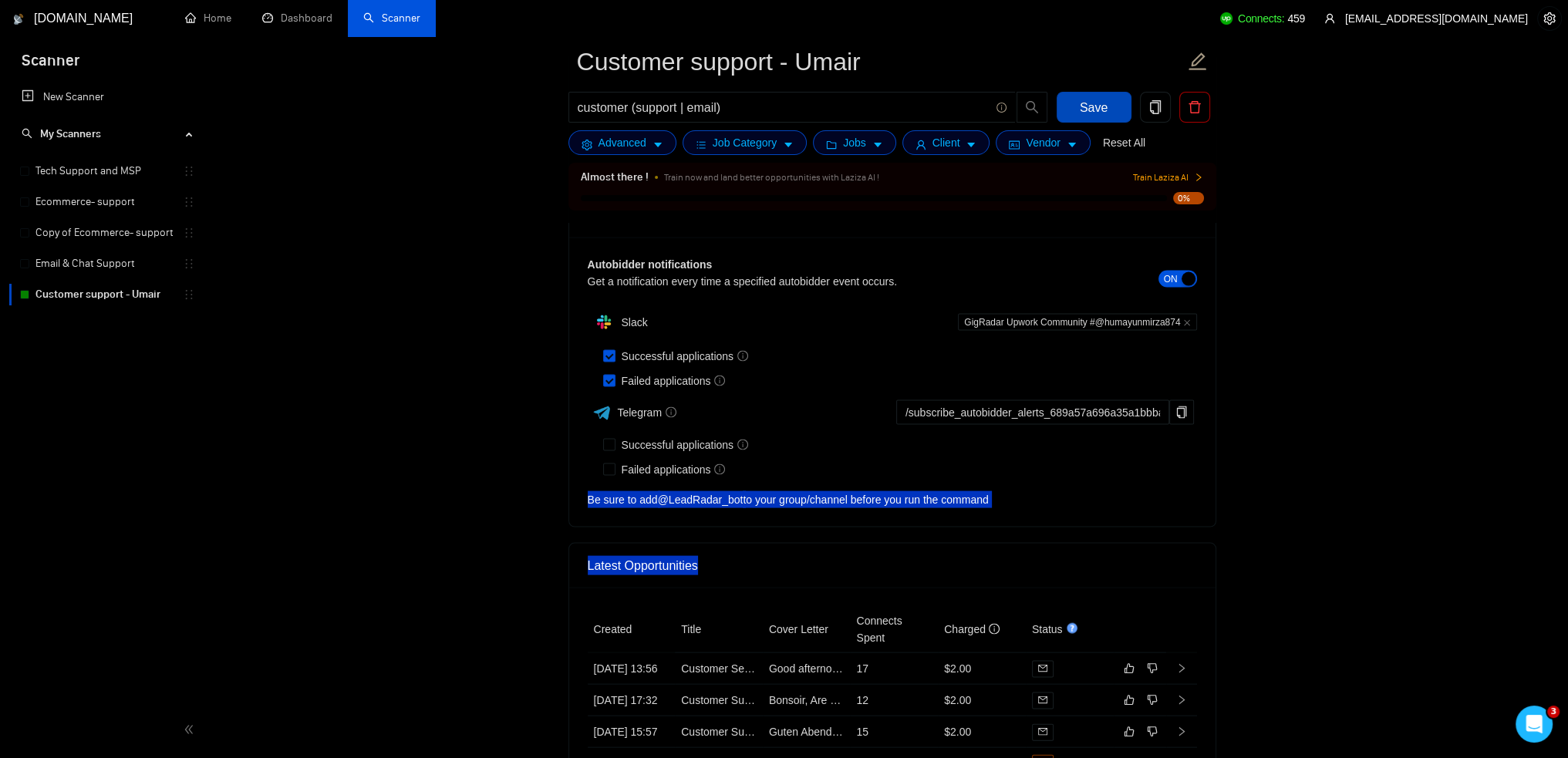
click at [1078, 111] on button "Save" at bounding box center [1094, 107] width 75 height 31
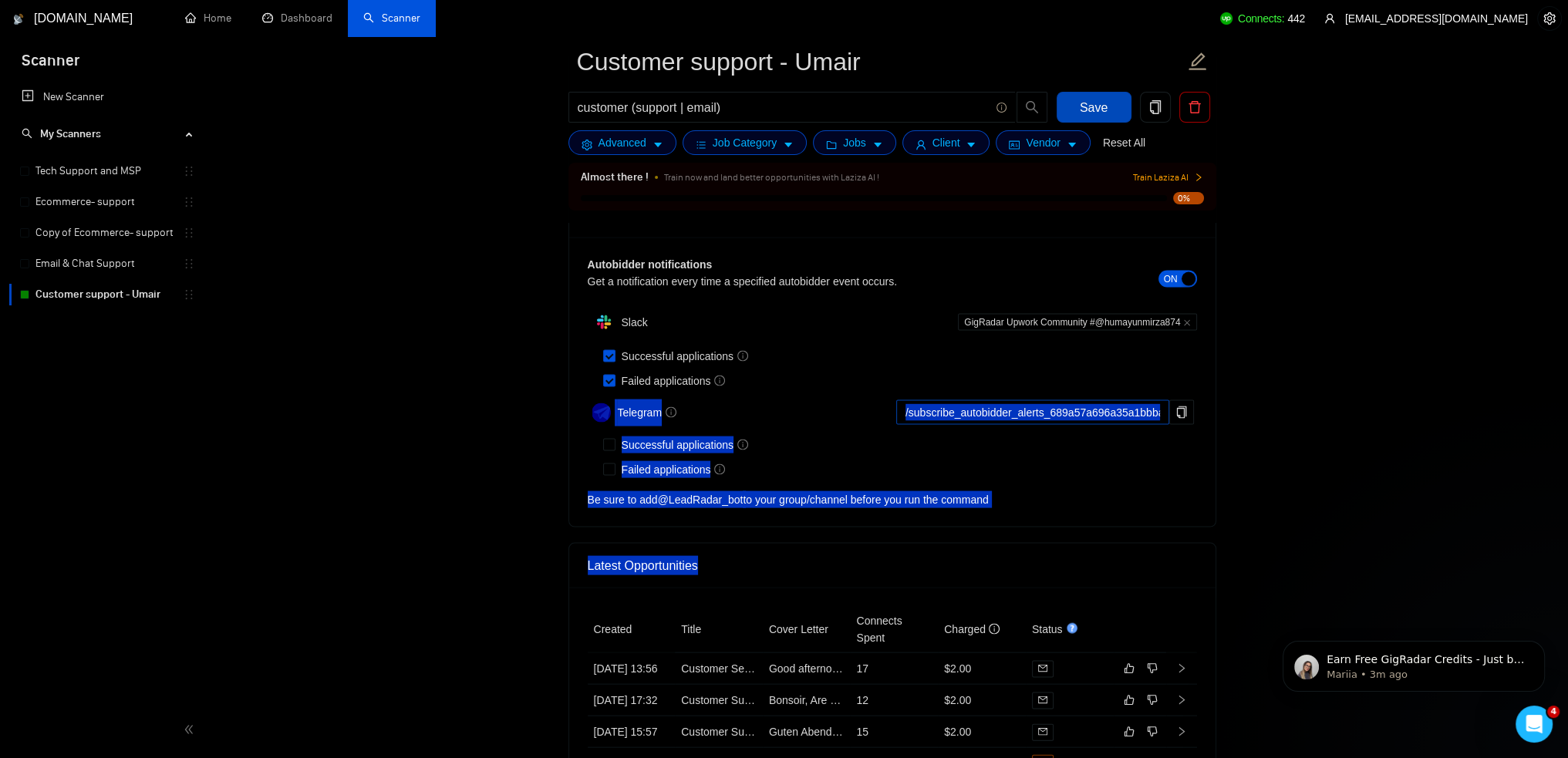
scroll to position [0, 0]
click at [1201, 470] on div "Autobidder notifications Get a notification every time a specified autobidder e…" at bounding box center [892, 382] width 647 height 290
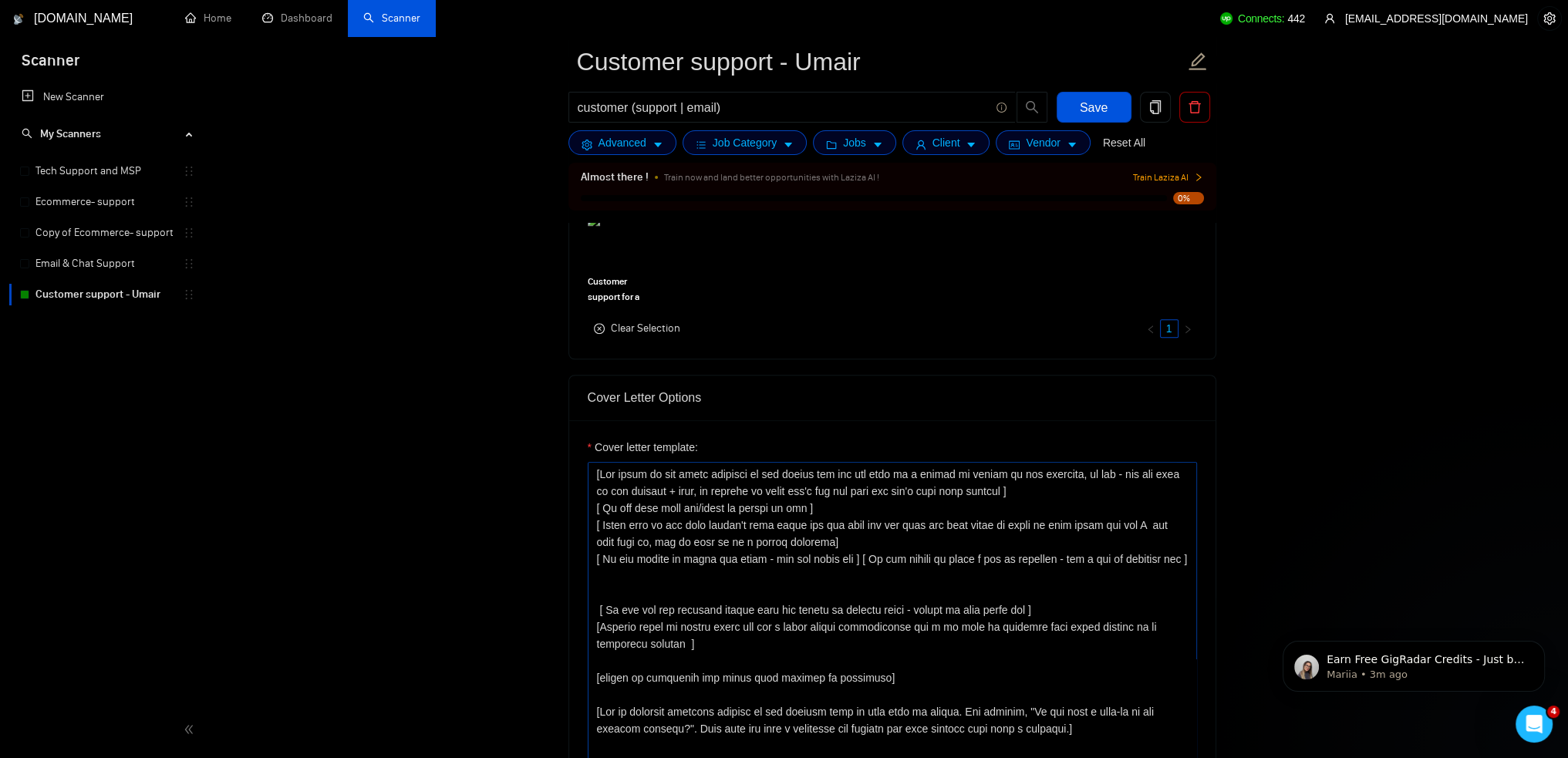
scroll to position [1636, 0]
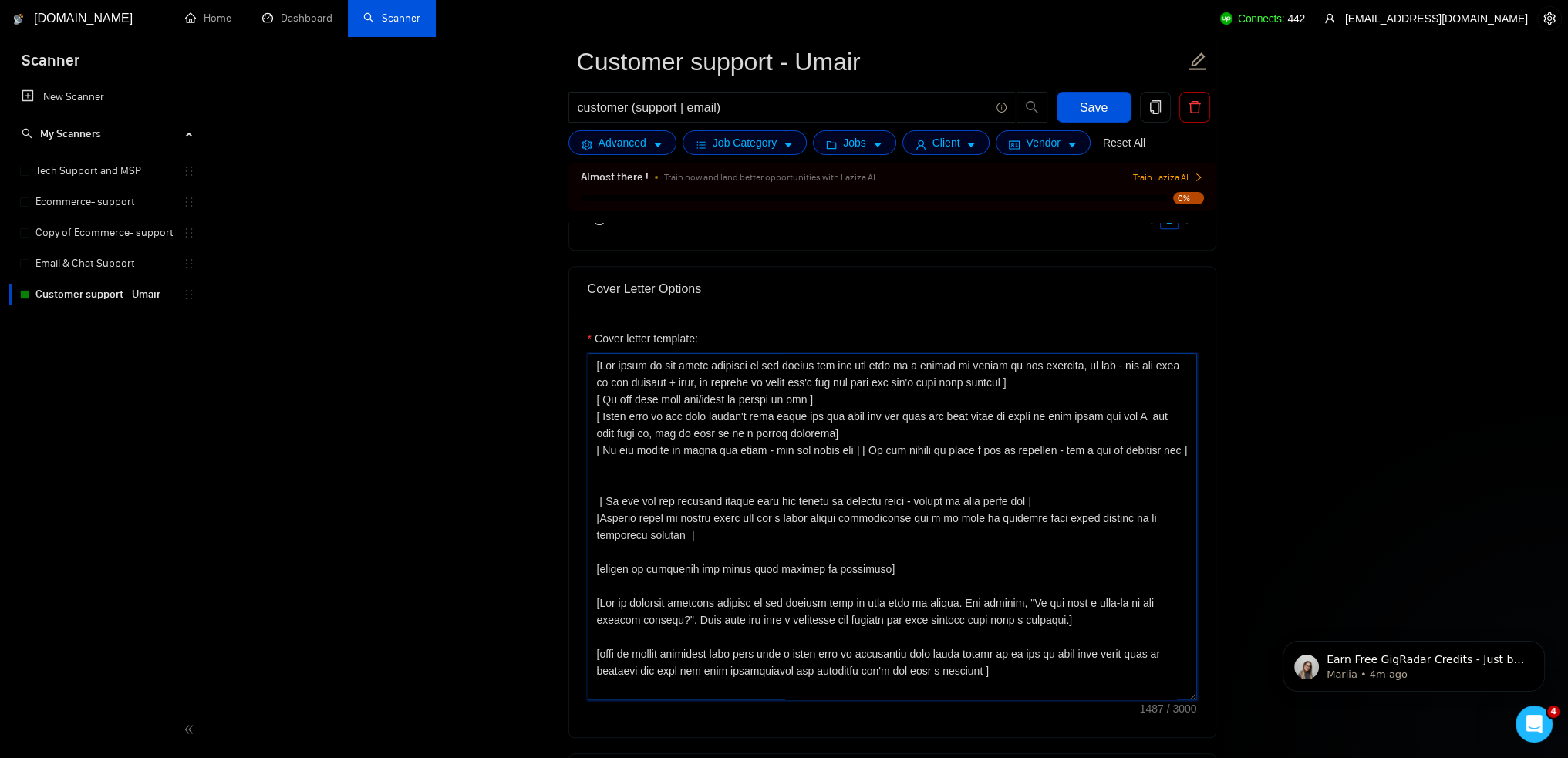
click at [958, 646] on textarea "Cover letter template:" at bounding box center [892, 527] width 610 height 347
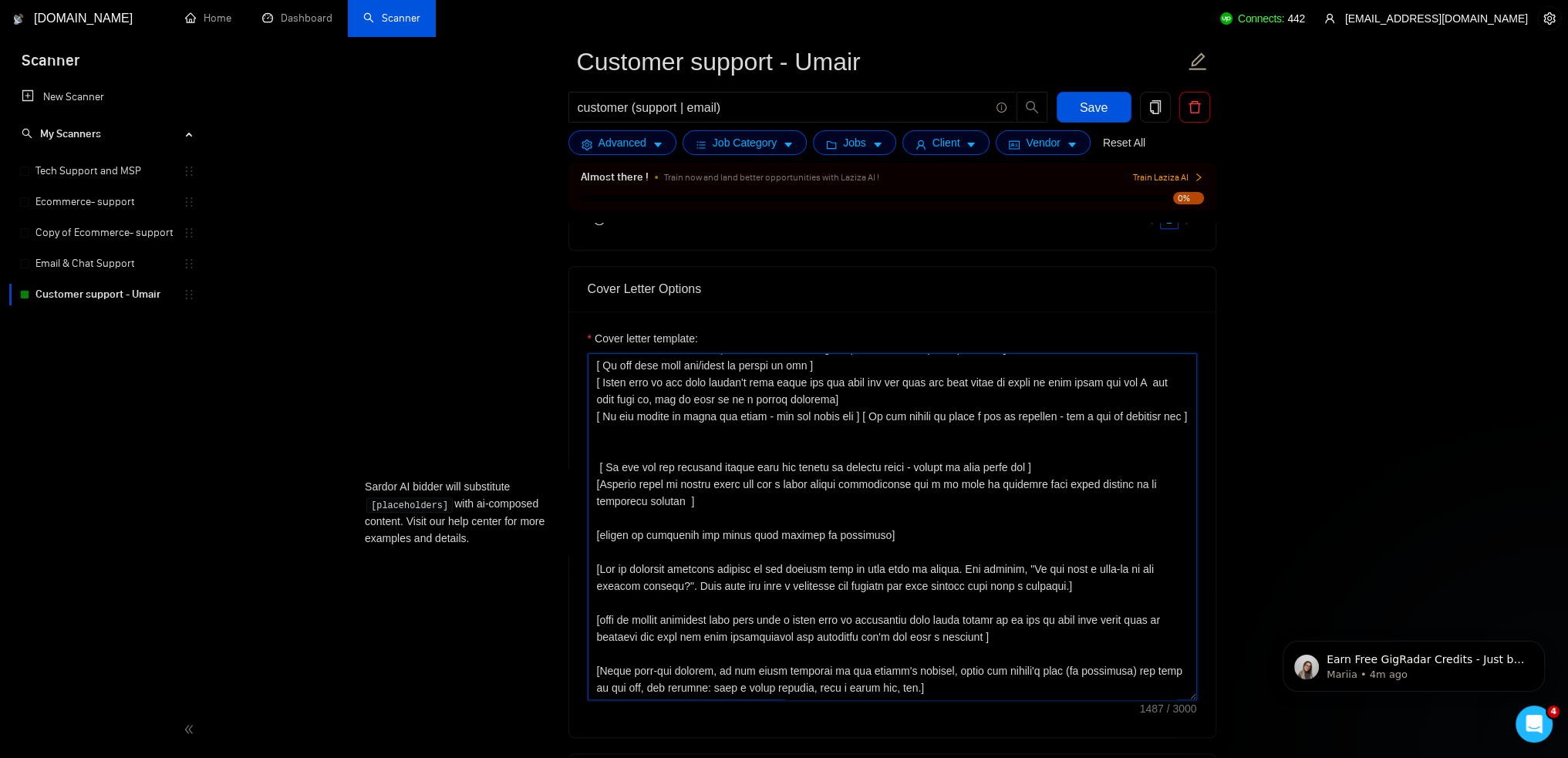
click at [720, 660] on textarea "Cover letter template:" at bounding box center [892, 527] width 610 height 347
click at [628, 650] on textarea "Cover letter template:" at bounding box center [892, 527] width 610 height 347
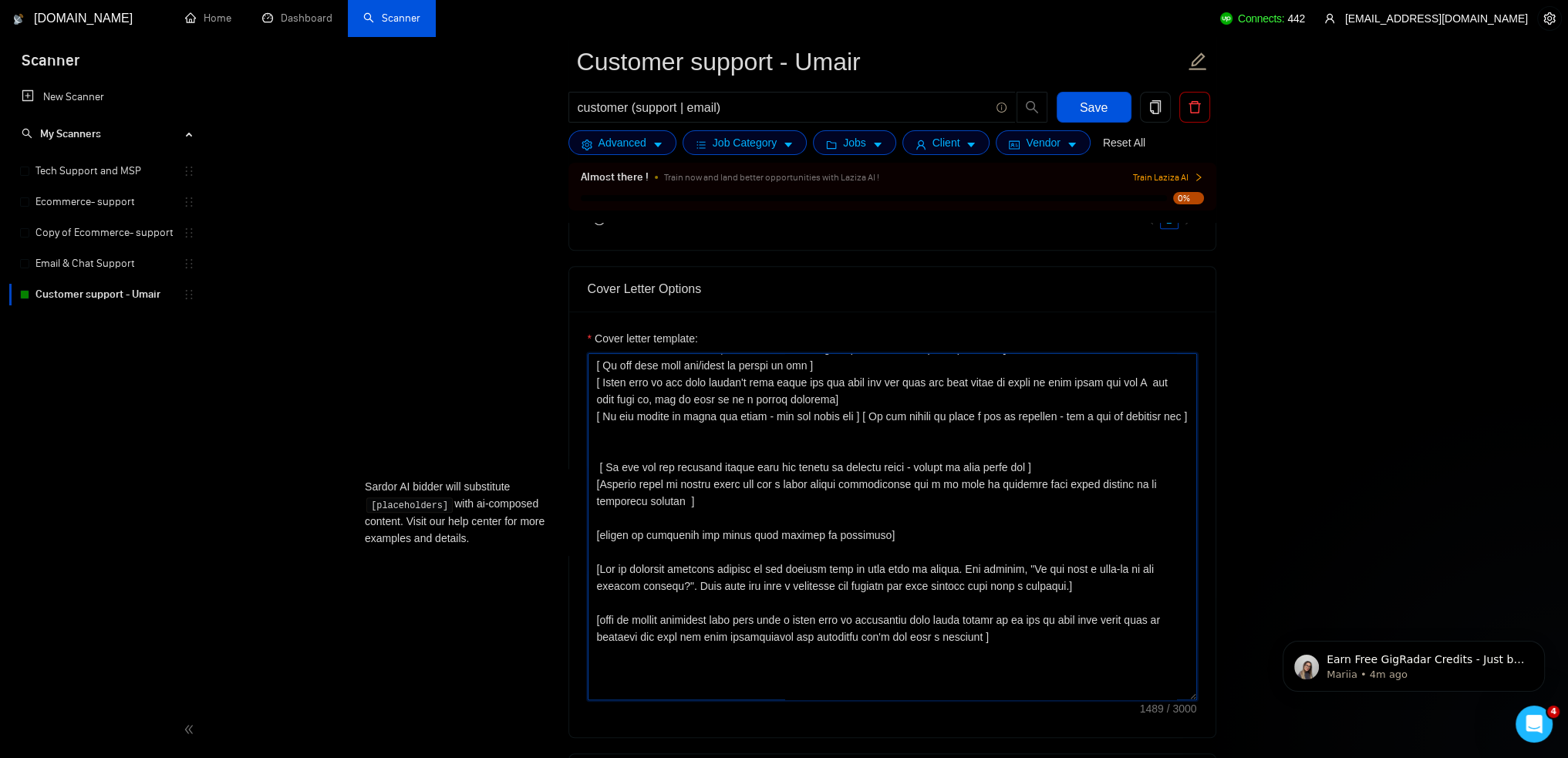
paste textarea "[ Add the open question for his project at the end (start it with the word What…"
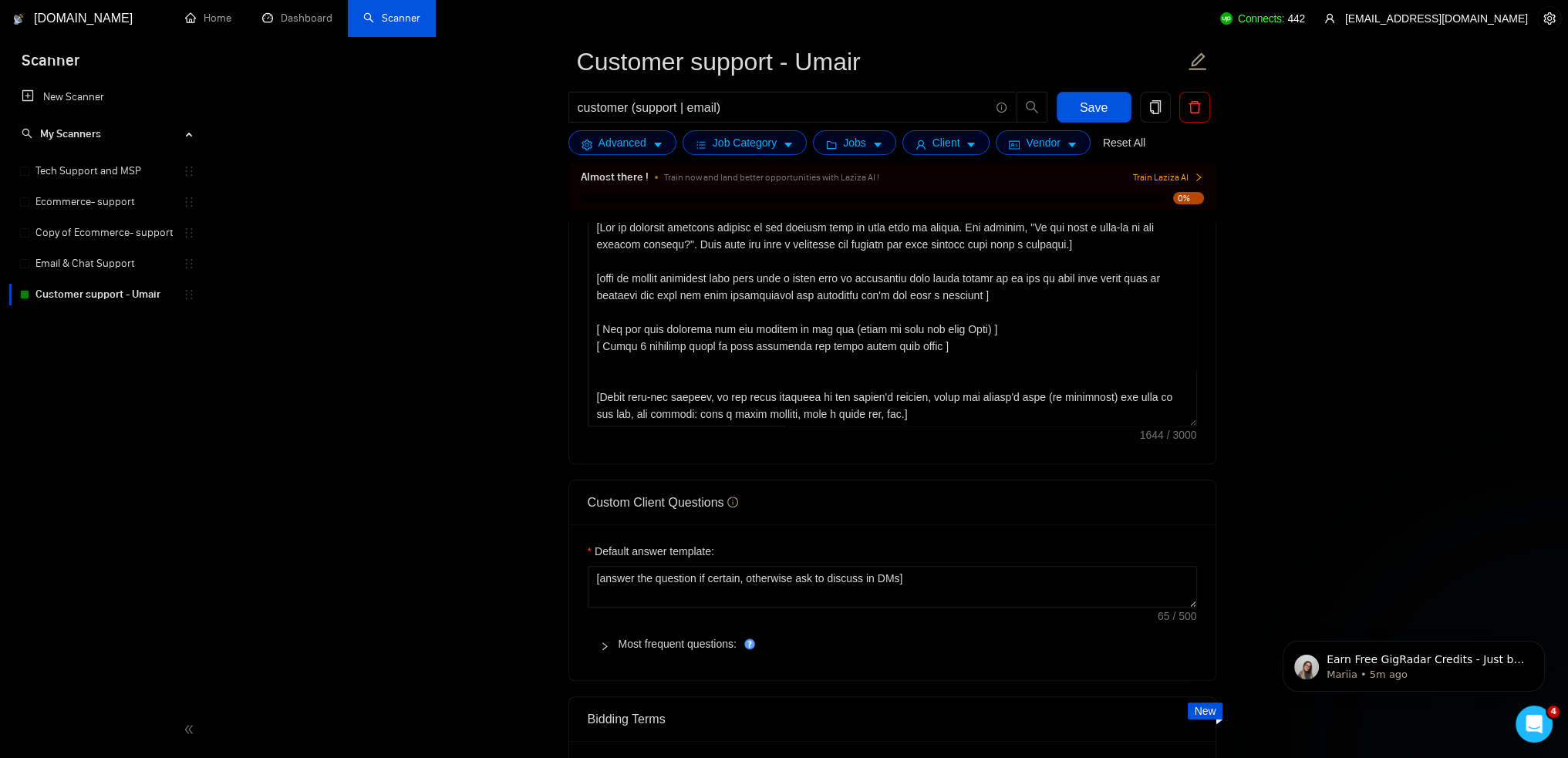
scroll to position [1944, 0]
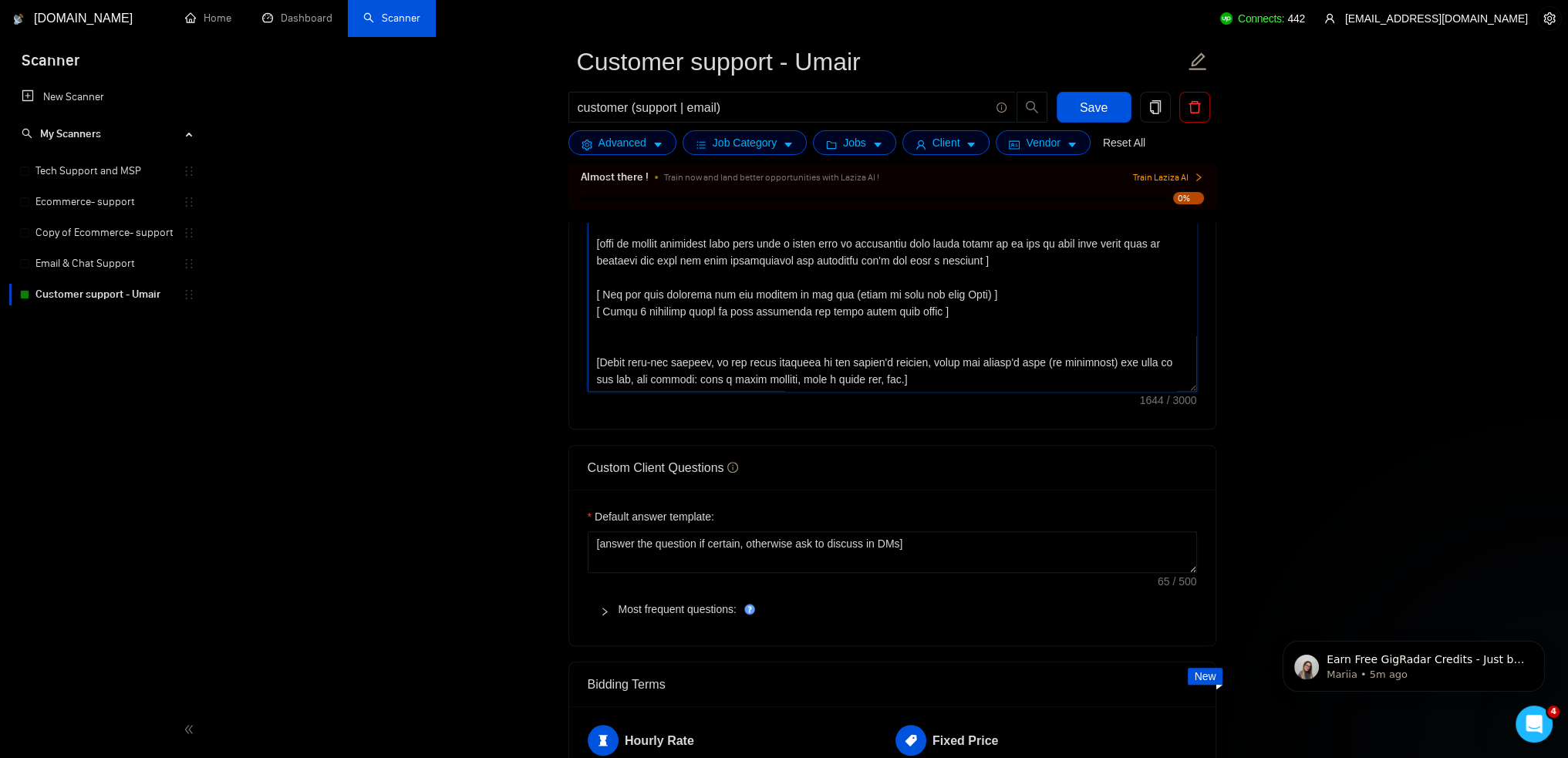
click at [910, 380] on textarea "Cover letter template:" at bounding box center [892, 218] width 610 height 347
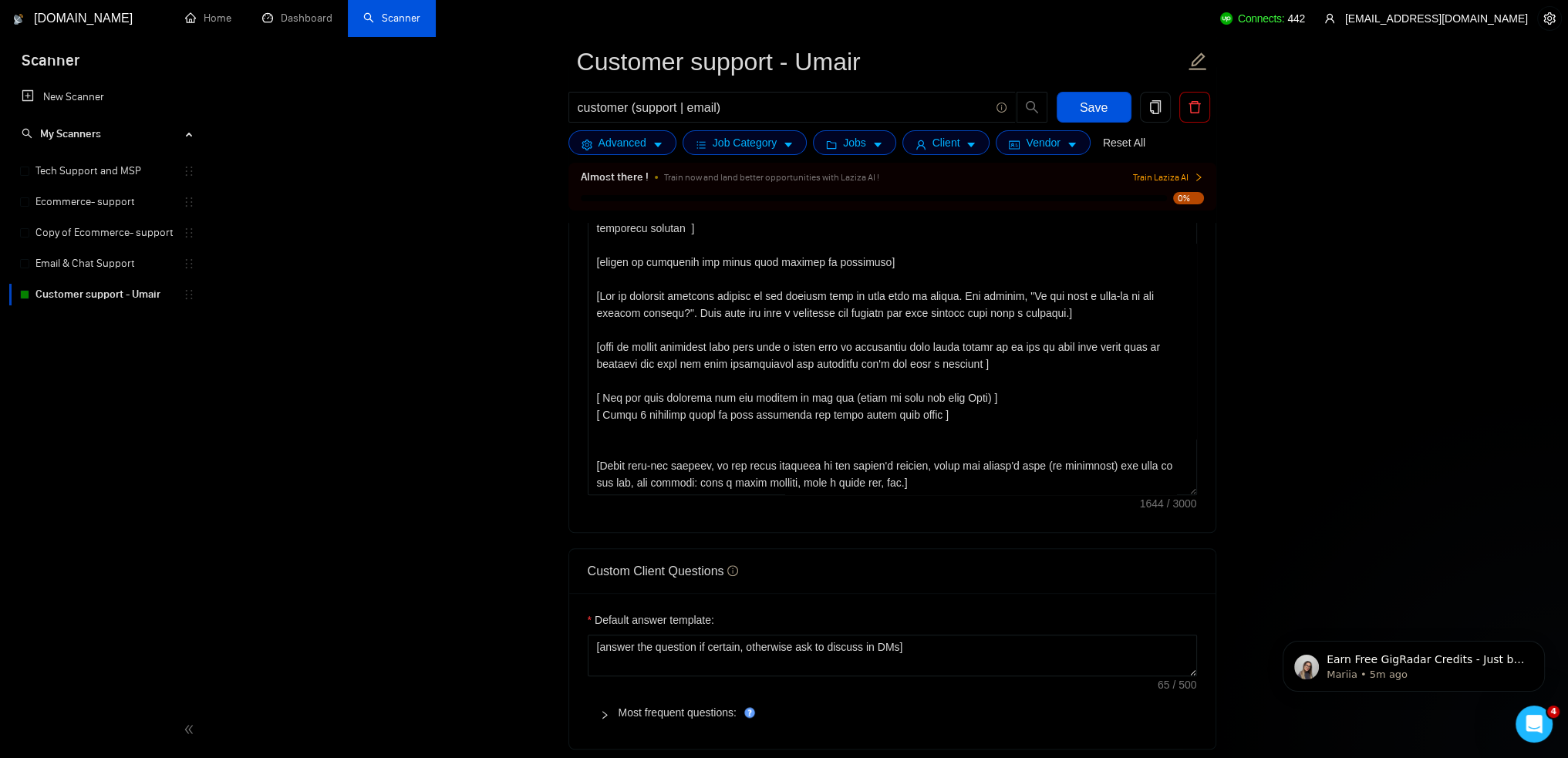
scroll to position [1868, 0]
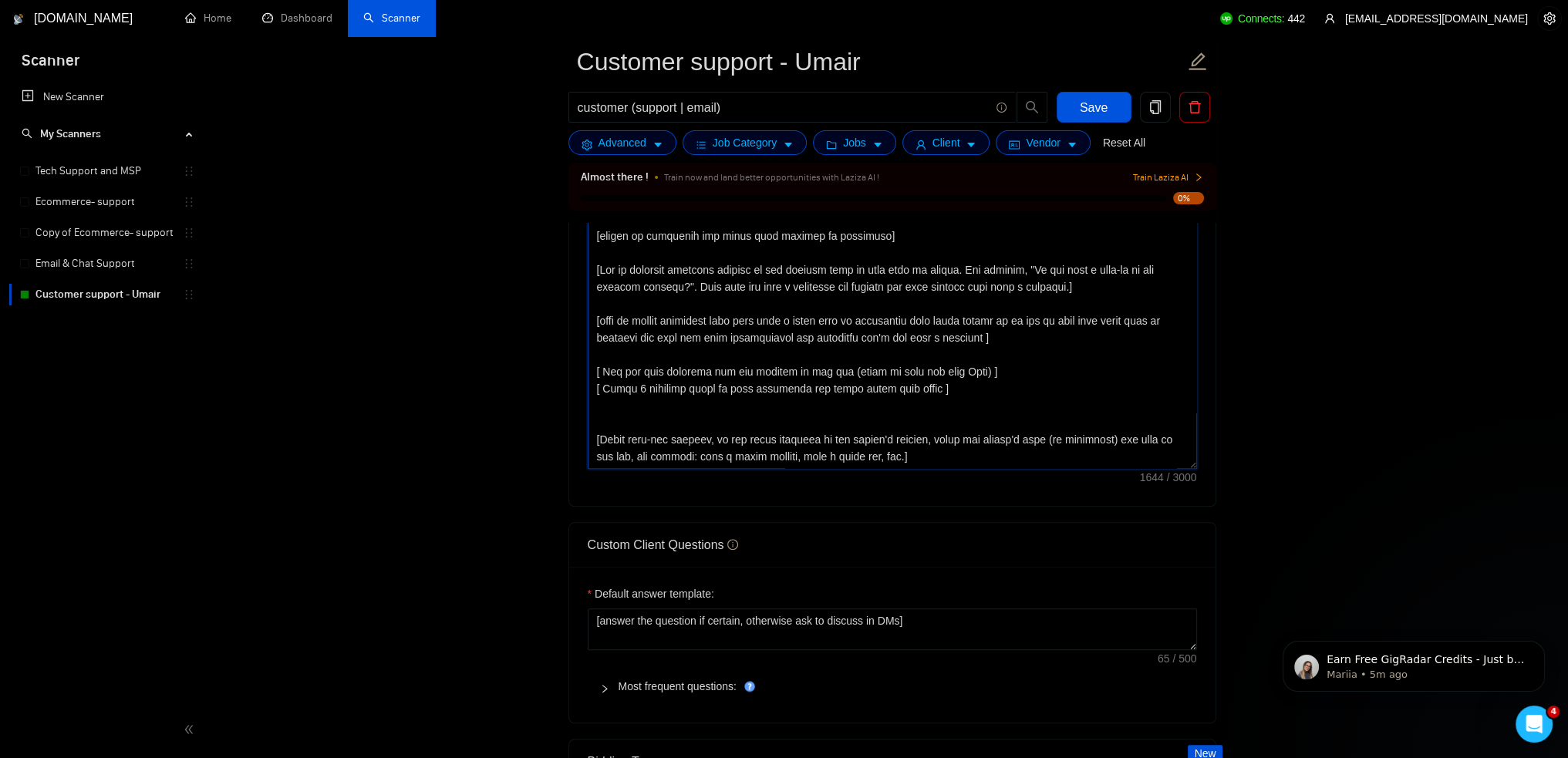
click at [917, 463] on textarea "Cover letter template:" at bounding box center [892, 295] width 610 height 347
paste textarea "[ Don't use "Looking forward" and other default messages after the question. Yo…"
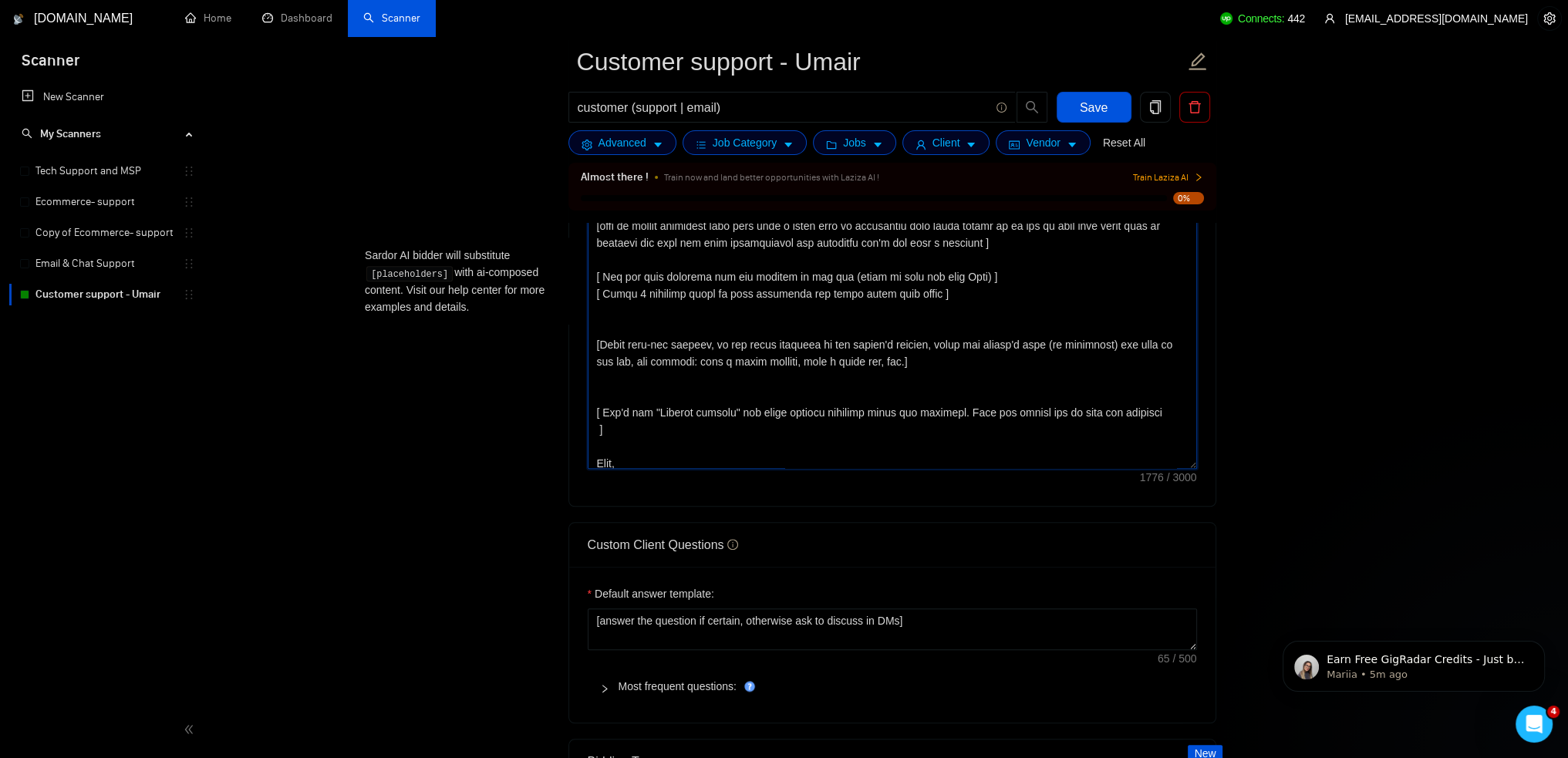
scroll to position [220, 0]
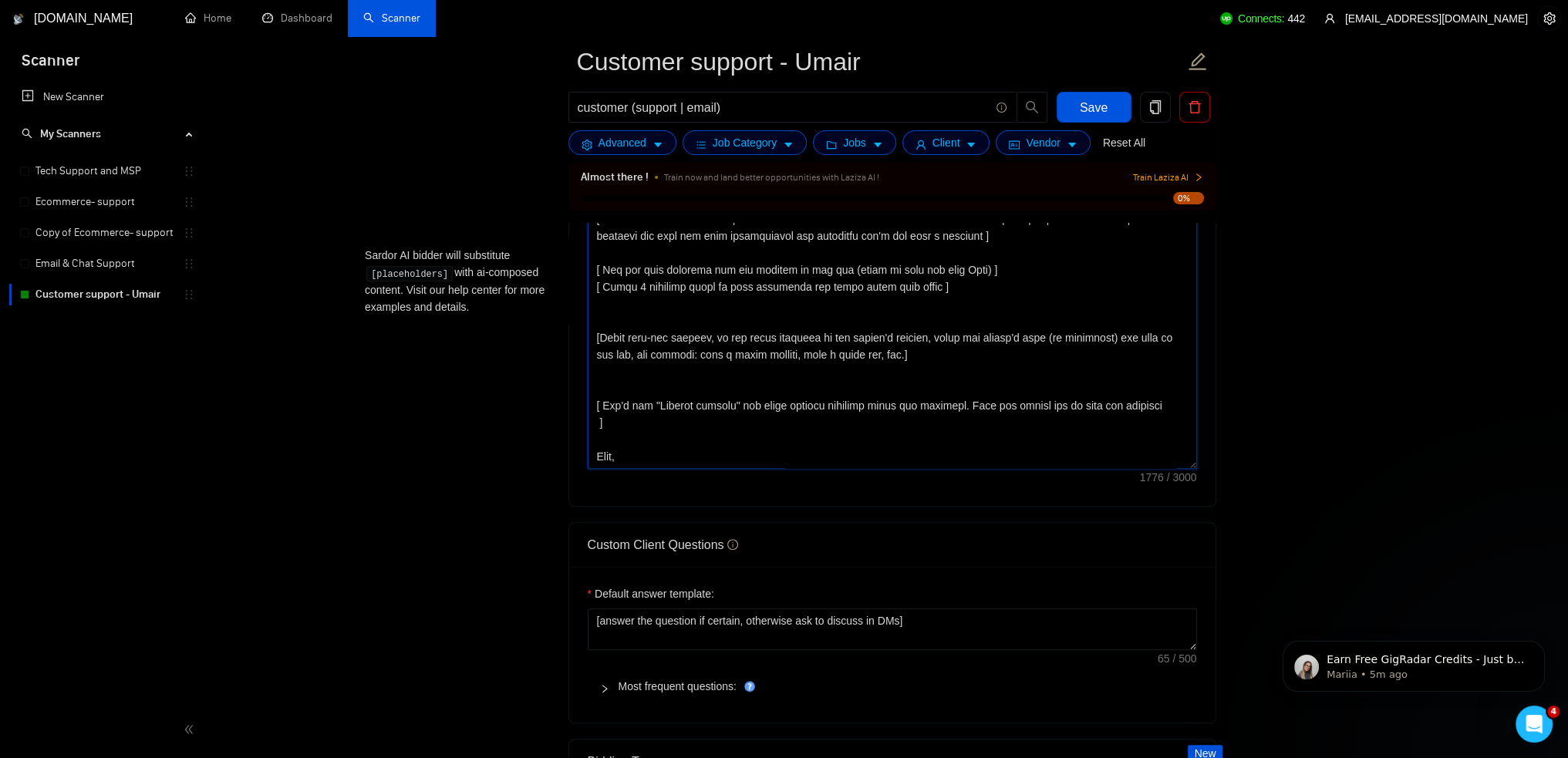
click at [662, 447] on textarea "Cover letter template:" at bounding box center [892, 295] width 610 height 347
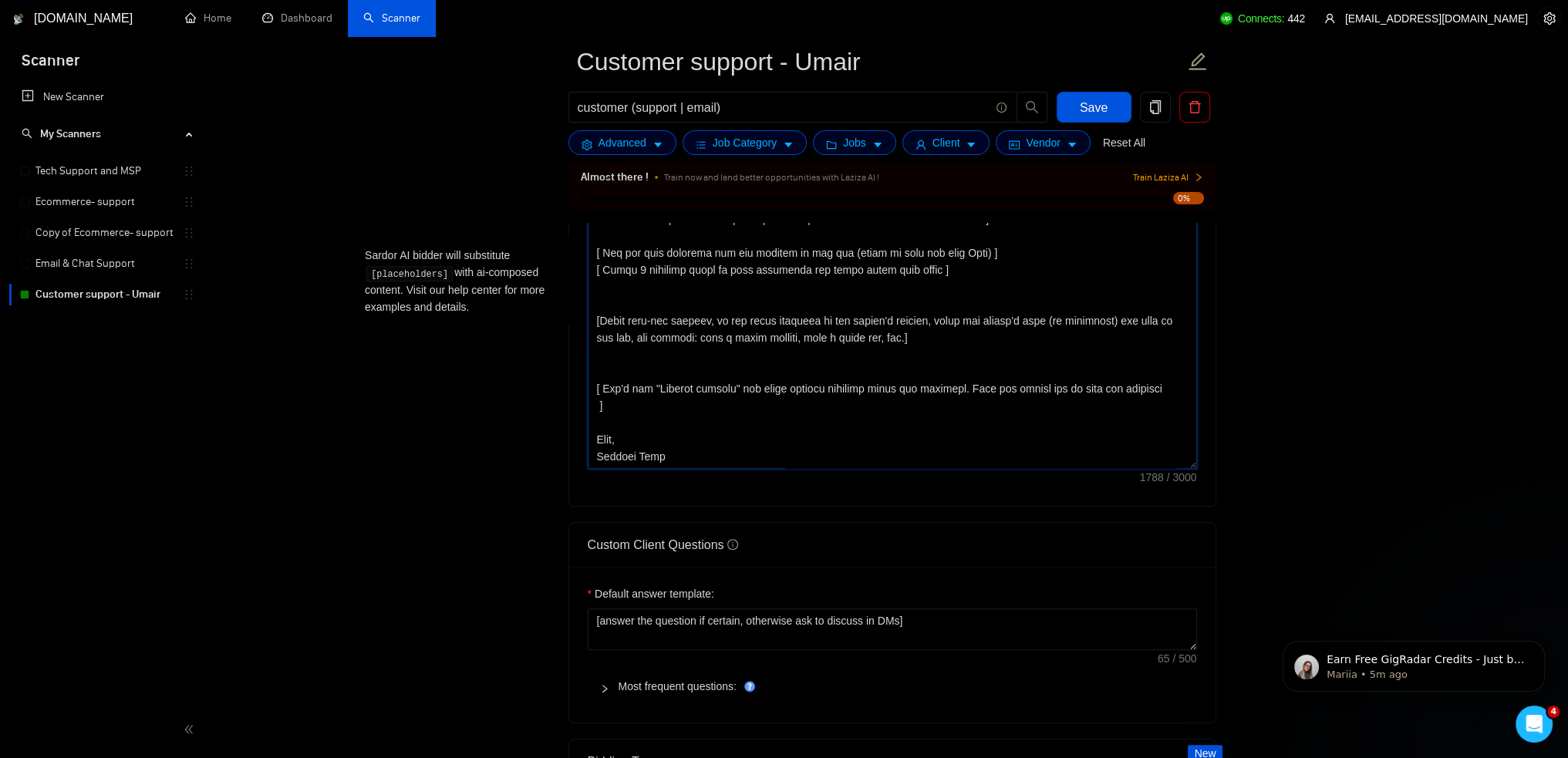
type textarea "[Say hello in the local language of the person and use the name of a person if …"
click at [1098, 112] on span "Save" at bounding box center [1093, 108] width 27 height 20
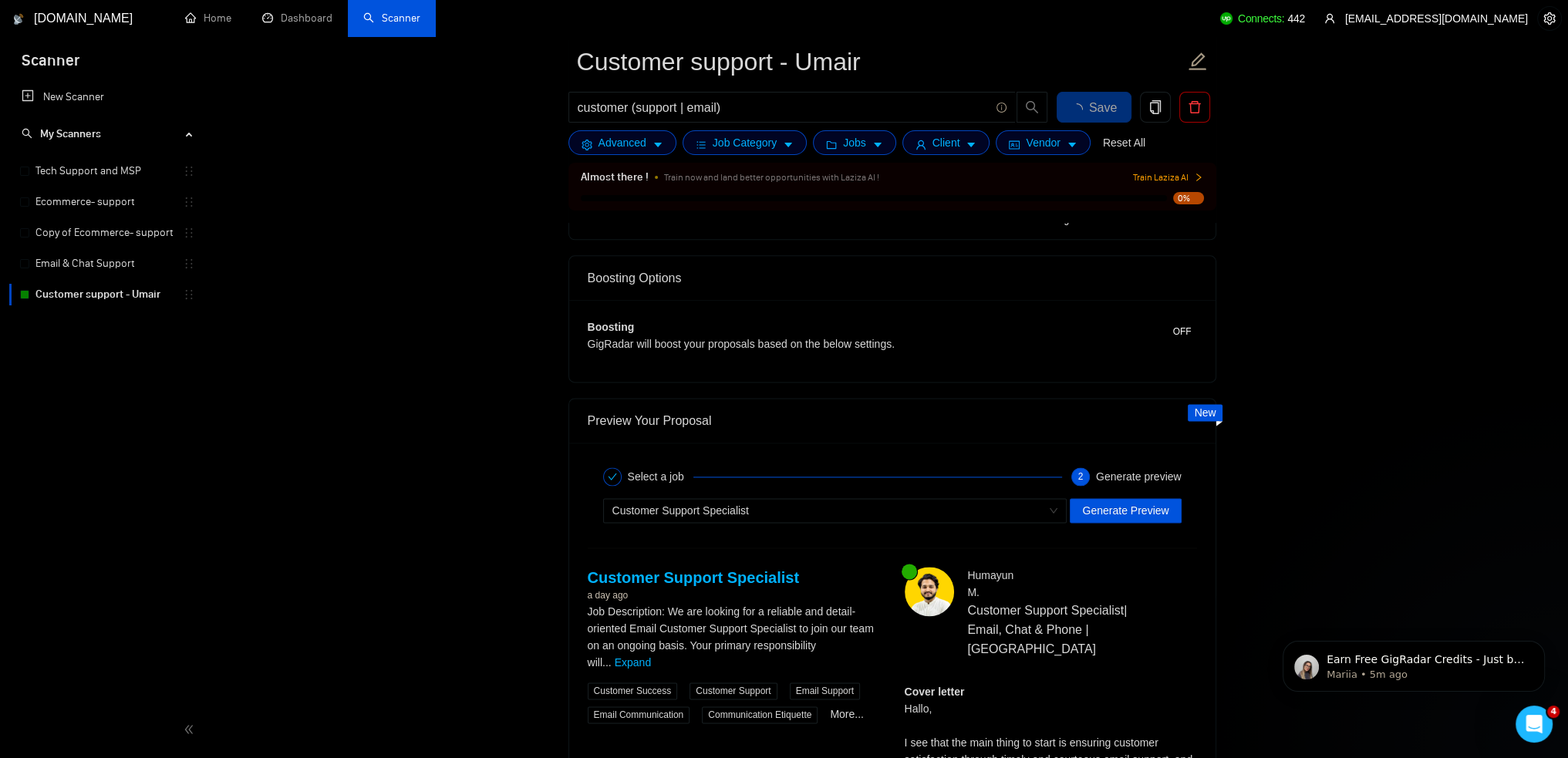
scroll to position [2716, 0]
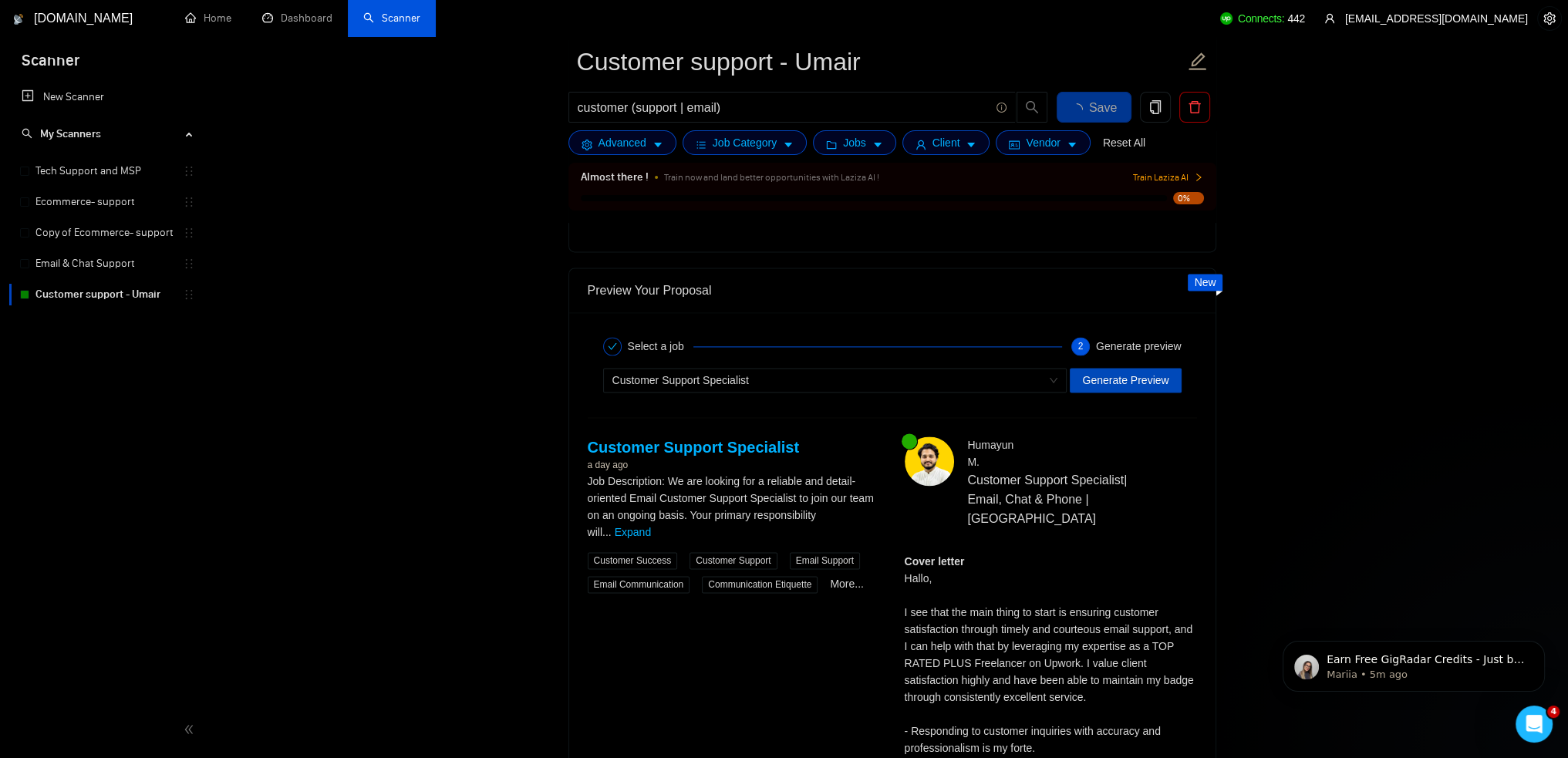
click at [1143, 375] on span "Generate Preview" at bounding box center [1125, 381] width 86 height 17
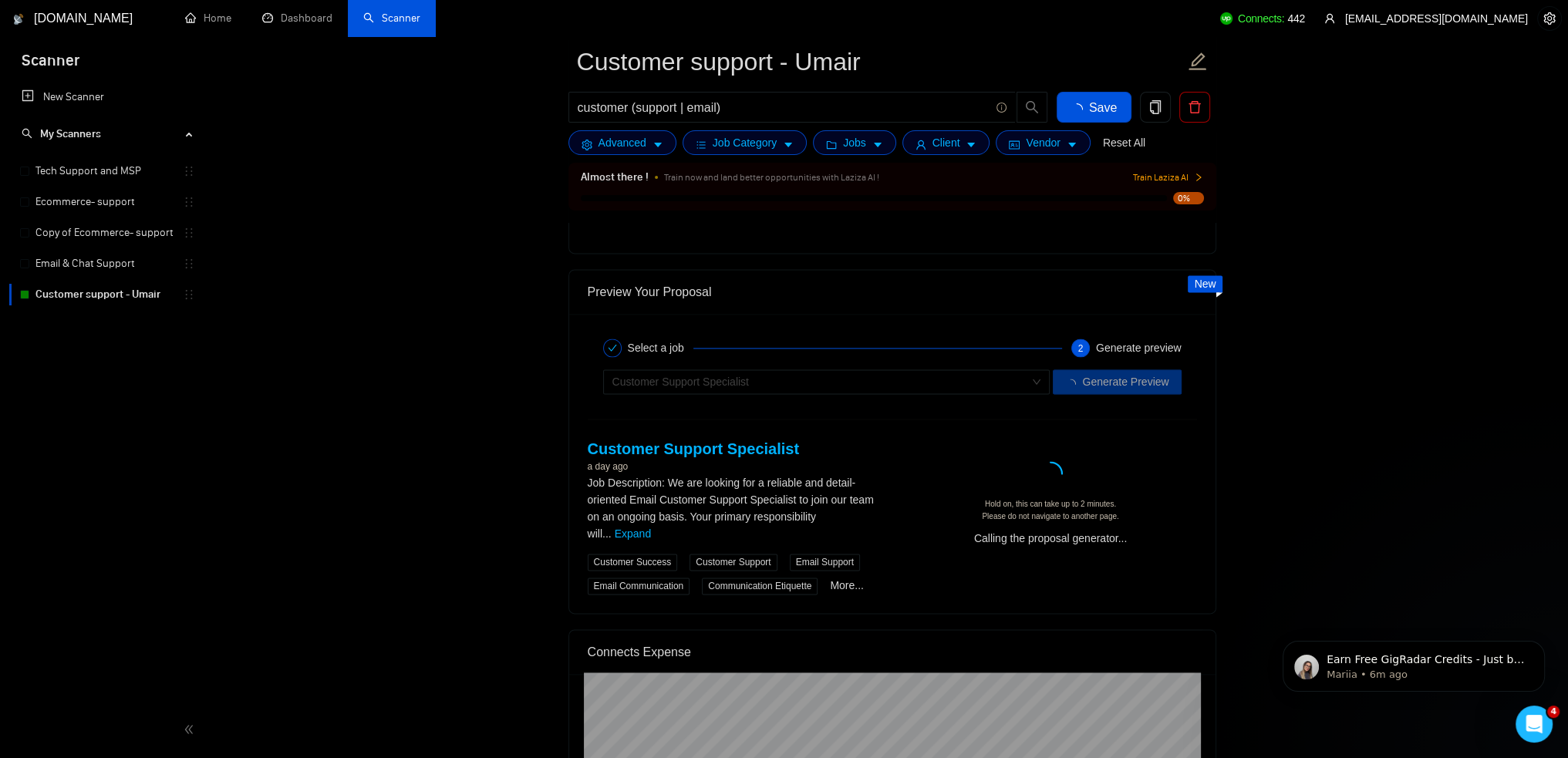
checkbox input "true"
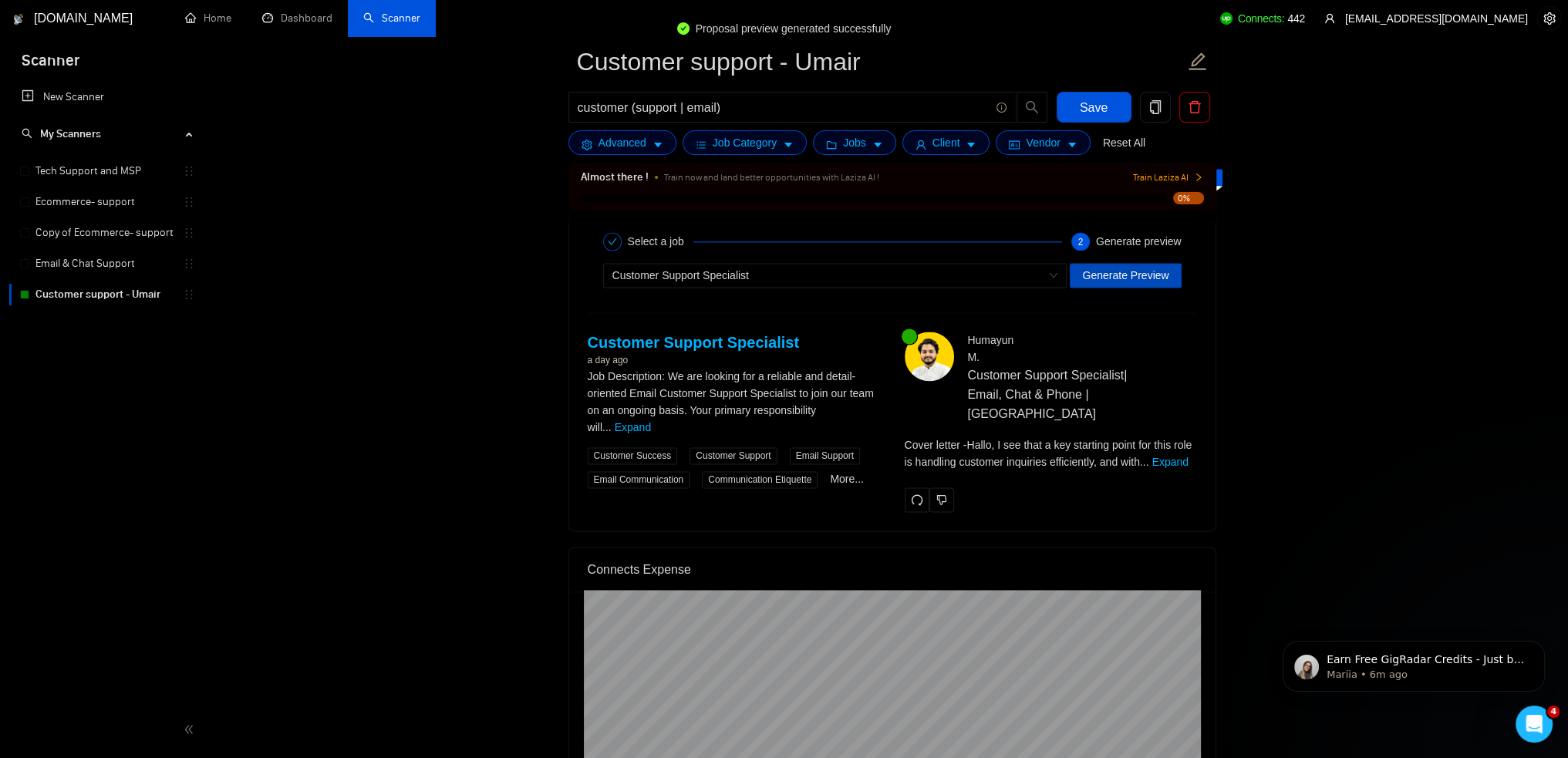
scroll to position [2947, 0]
click at [1158, 455] on link "Expand" at bounding box center [1170, 461] width 36 height 13
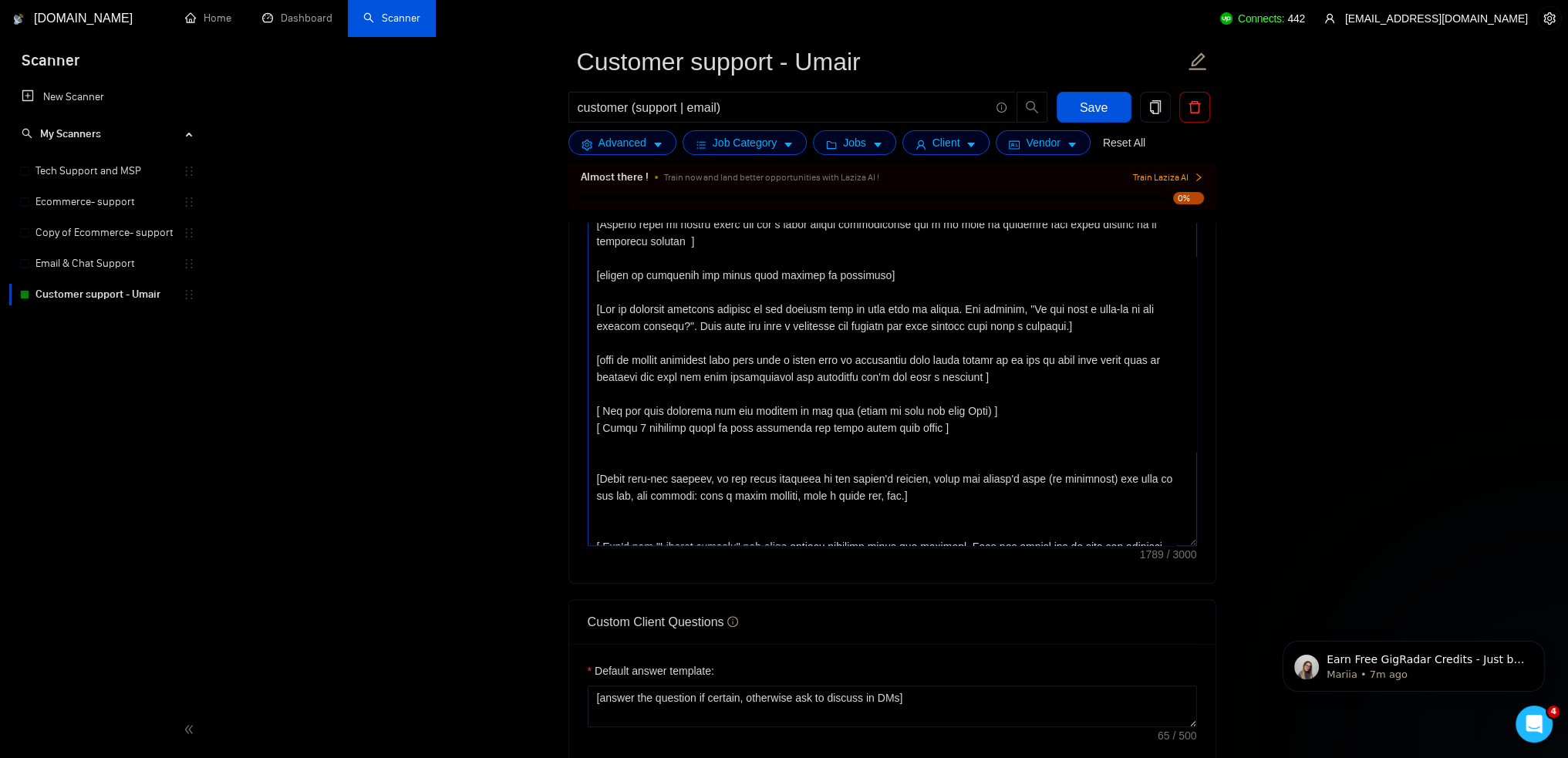
scroll to position [220, 0]
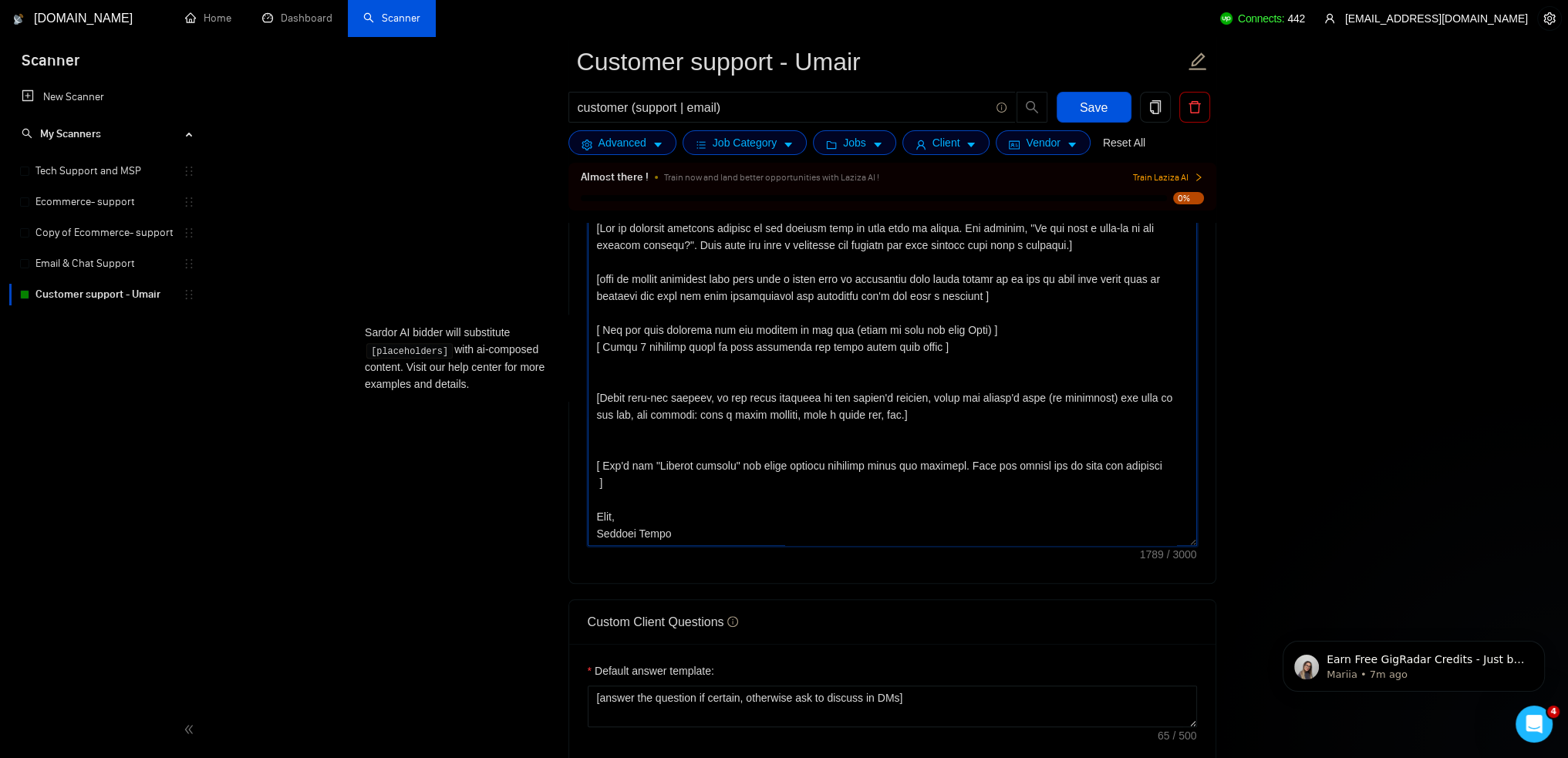
drag, startPoint x: 717, startPoint y: 392, endPoint x: 925, endPoint y: 394, distance: 208.0
click at [925, 394] on textarea "Cover letter template:" at bounding box center [892, 373] width 610 height 347
type textarea "[Say hello in the local language of the person and use the name of a person if …"
click at [1107, 101] on button "Save" at bounding box center [1094, 107] width 75 height 31
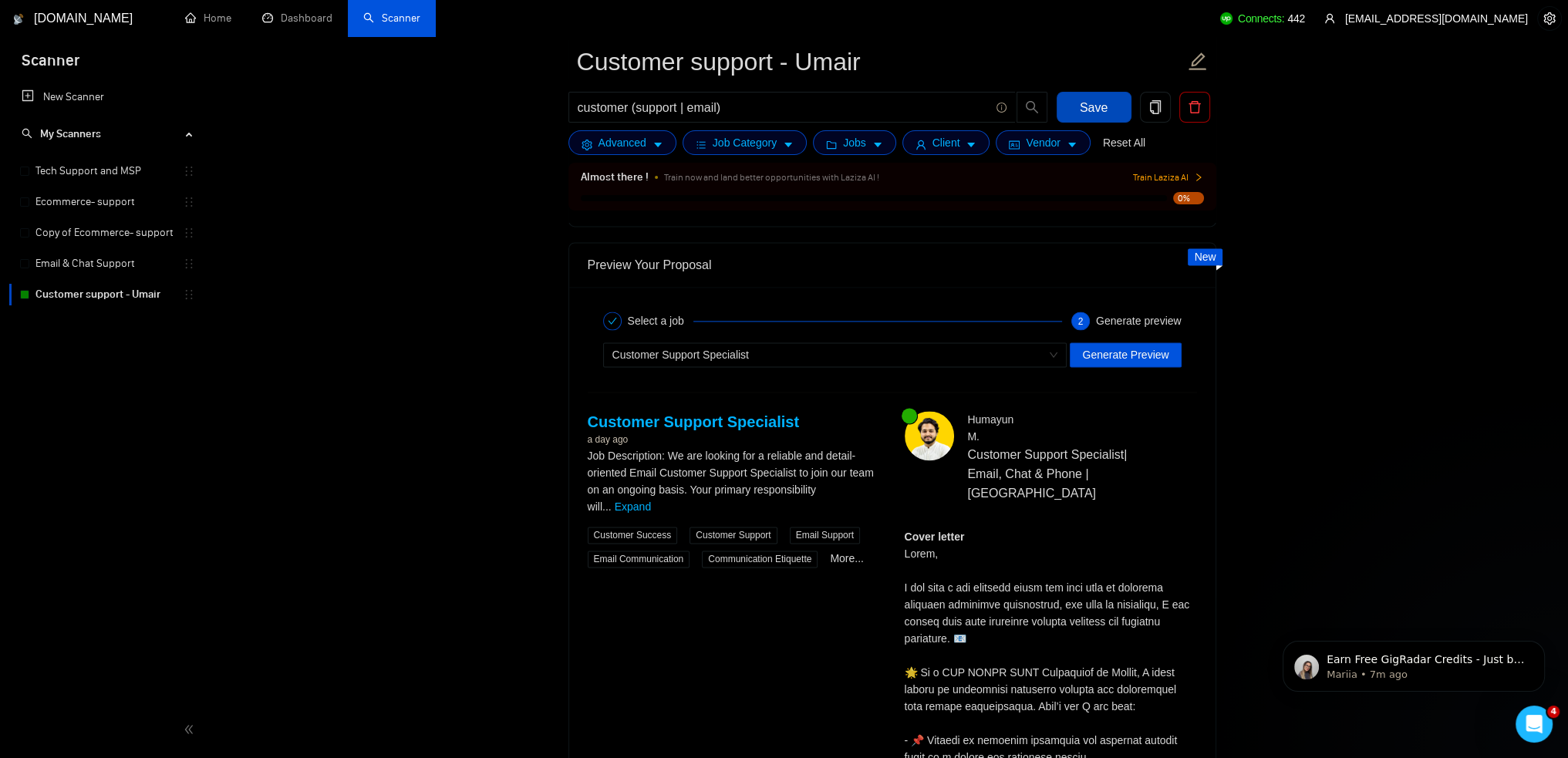
scroll to position [2716, 0]
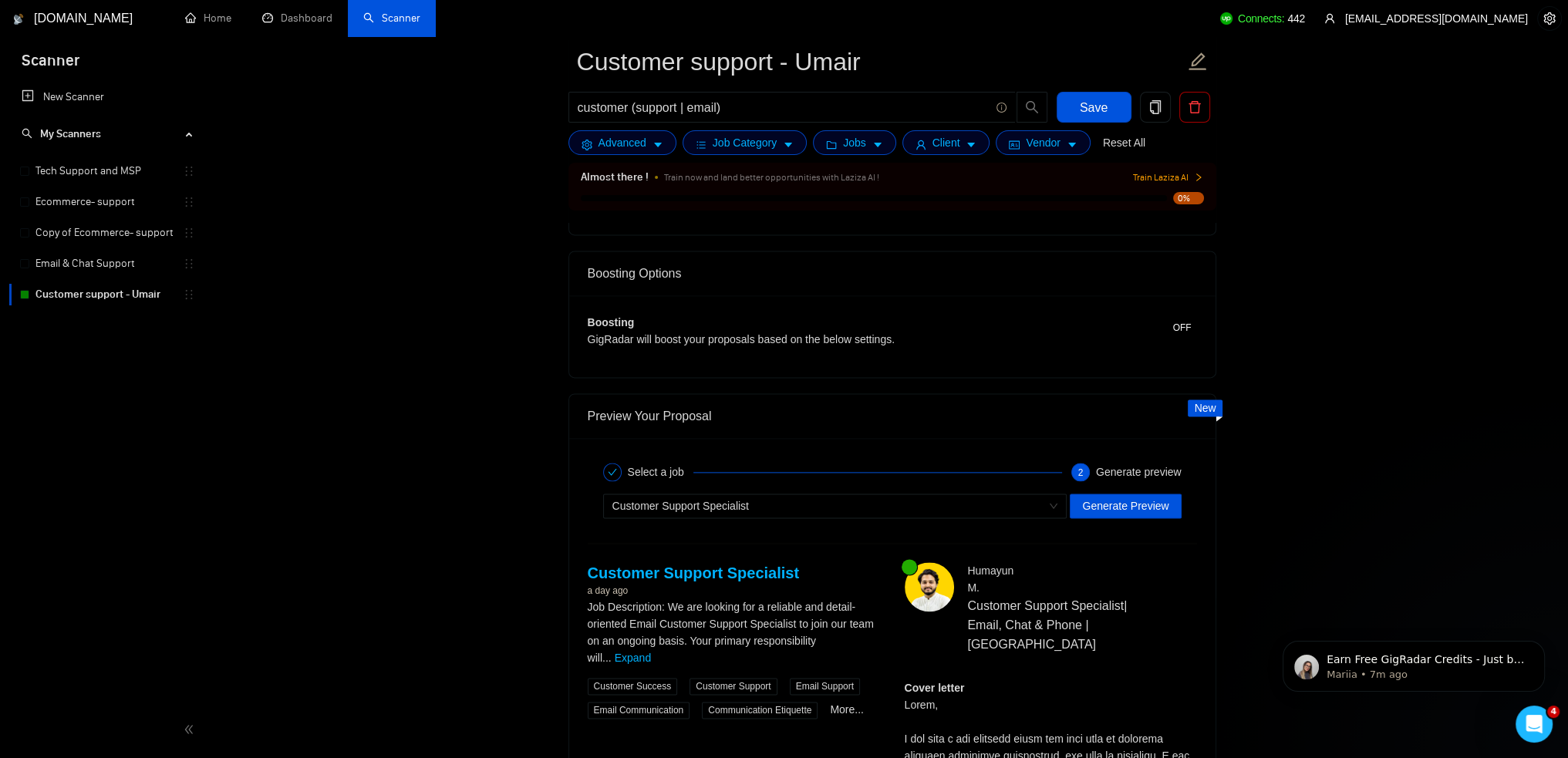
click at [1130, 502] on span "Generate Preview" at bounding box center [1125, 506] width 86 height 17
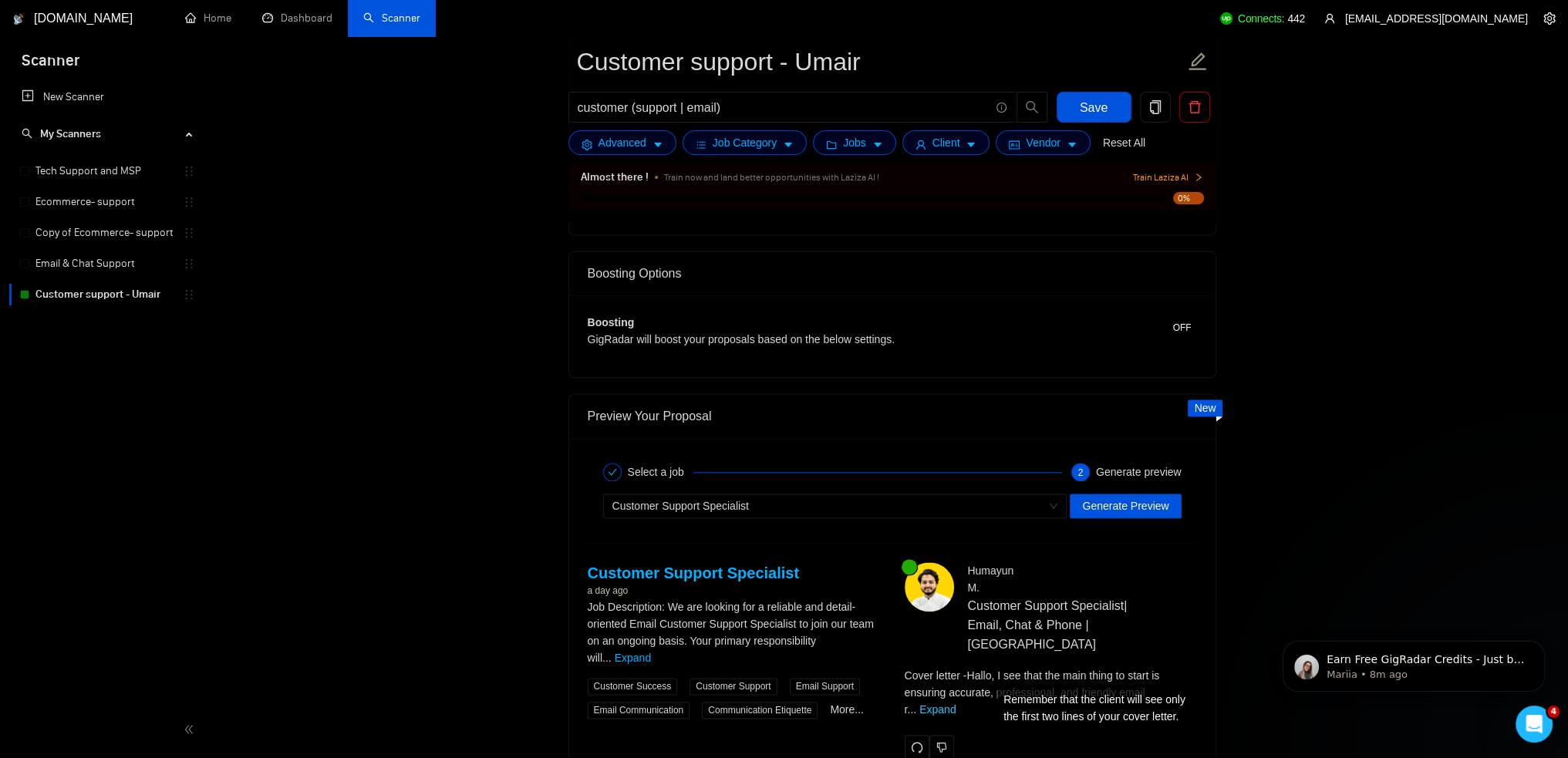
click at [956, 703] on link "Expand" at bounding box center [938, 709] width 36 height 13
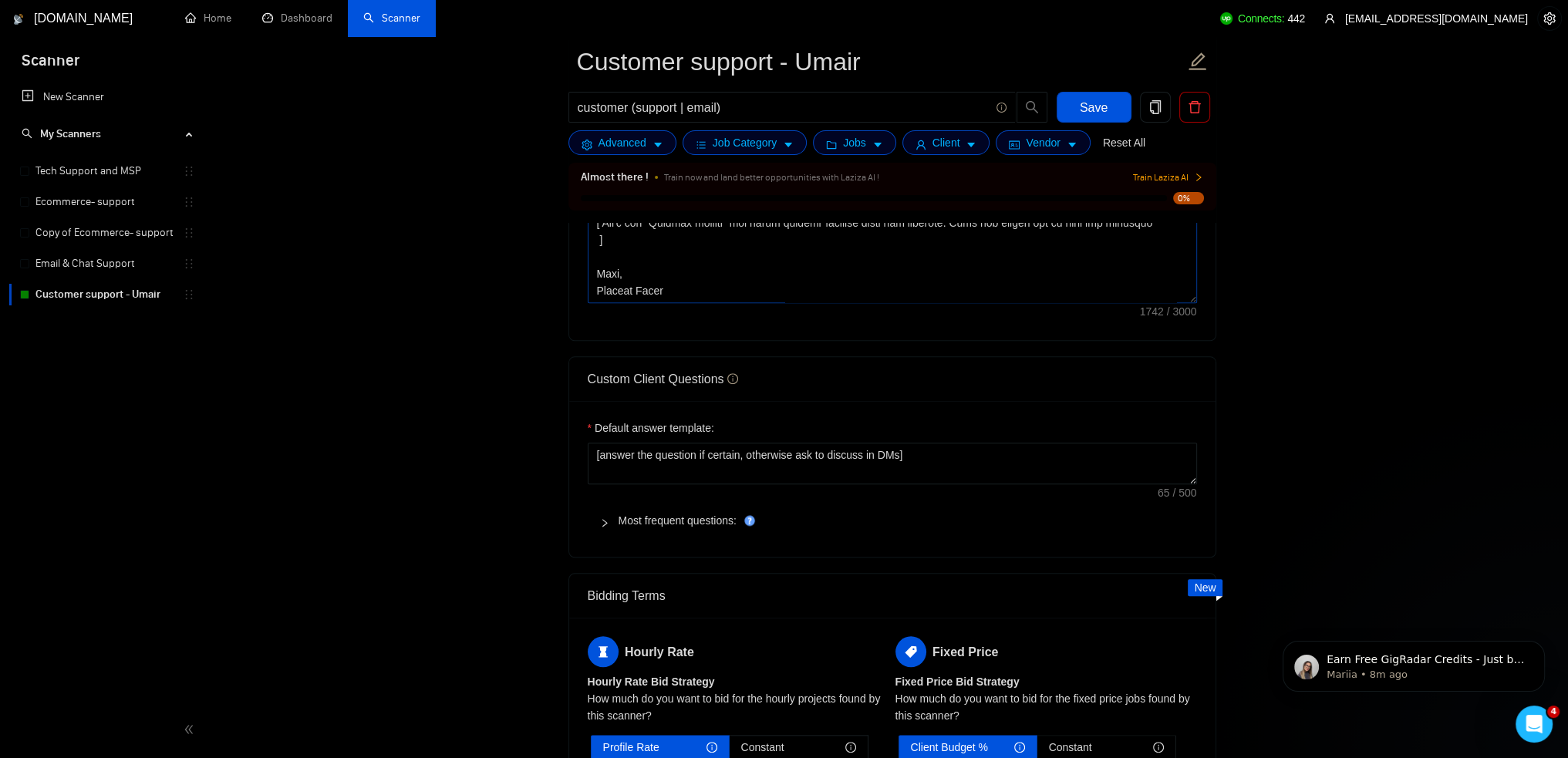
scroll to position [1944, 0]
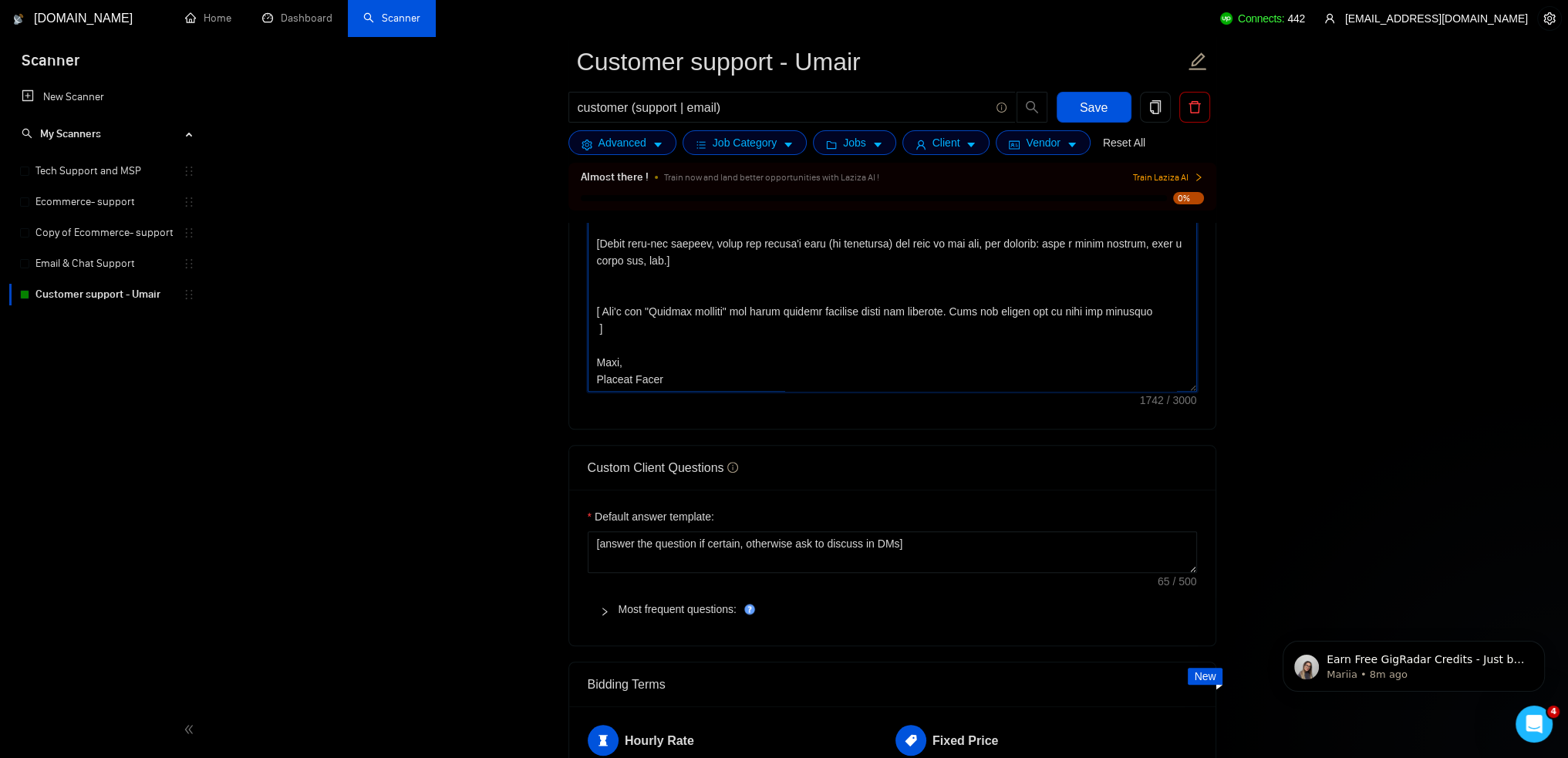
click at [691, 373] on textarea "Cover letter template:" at bounding box center [892, 218] width 610 height 347
type textarea "[Say hello in the local language of the person and use the name of a person if …"
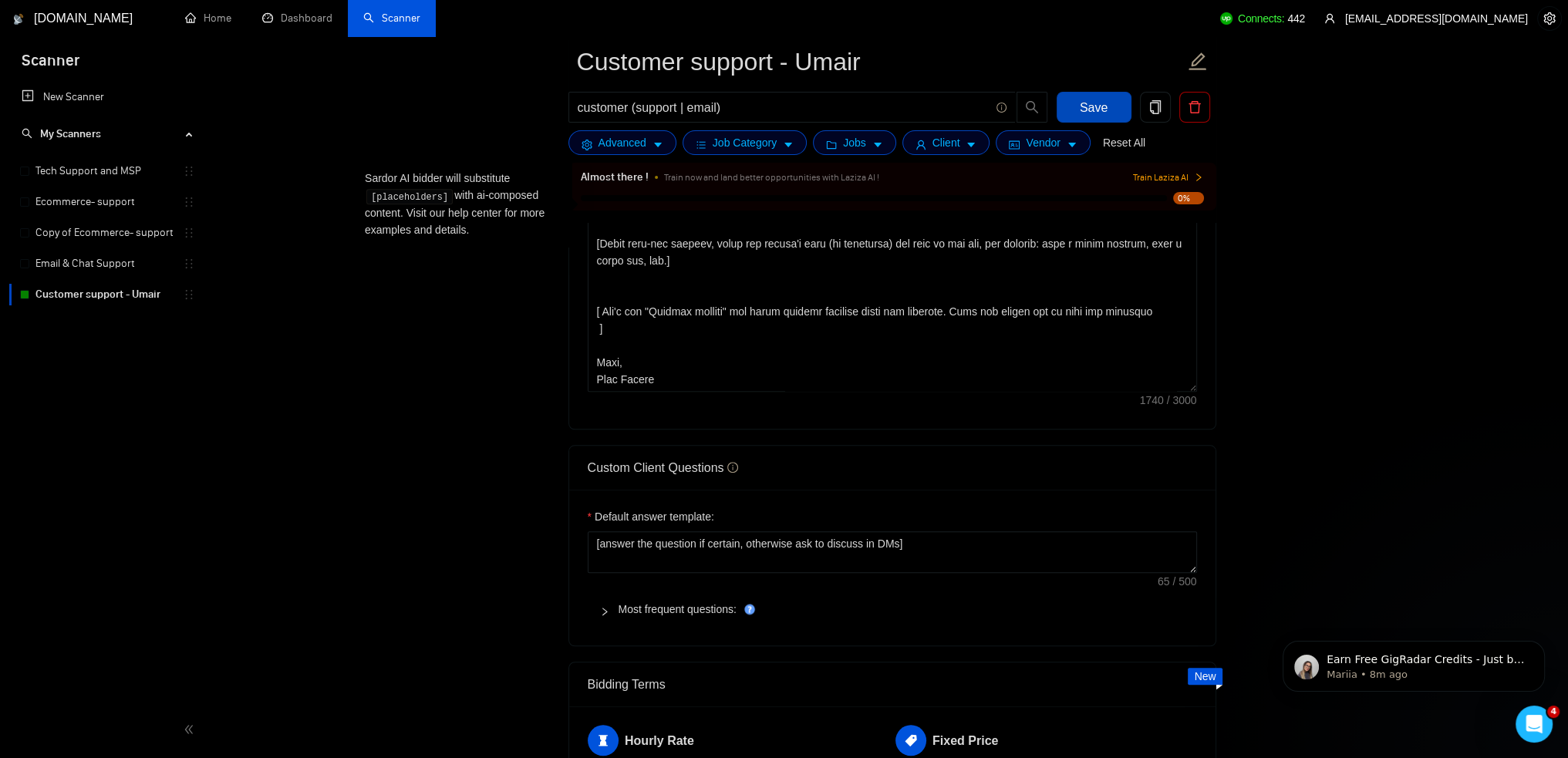
click at [1100, 104] on span "Save" at bounding box center [1093, 108] width 27 height 20
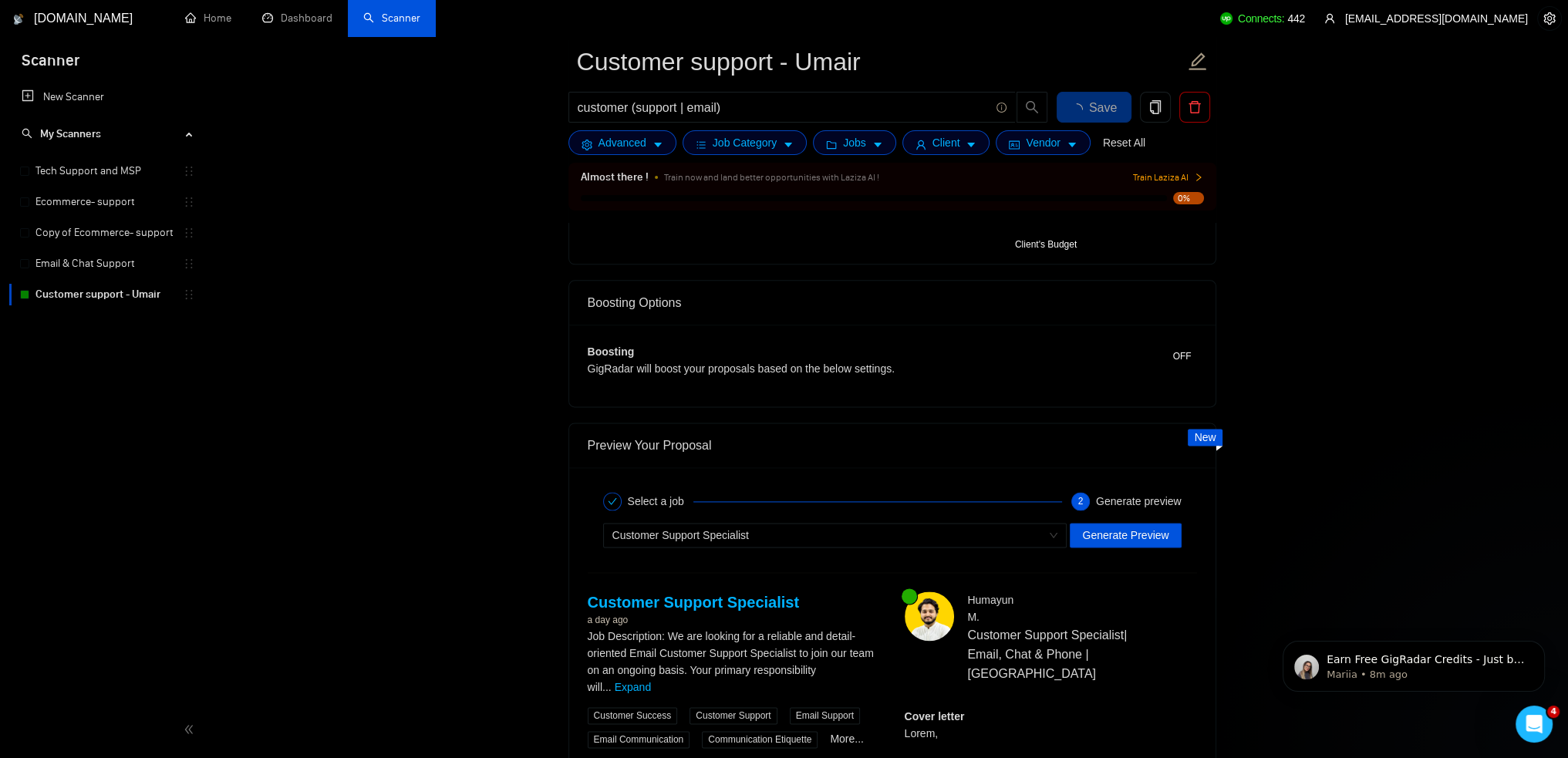
scroll to position [2561, 0]
click at [1154, 539] on form "Auto Bidding Enabled Auto Bidding Enabled: ON Auto Bidder Schedule Auto Bidding…" at bounding box center [892, 0] width 648 height 4448
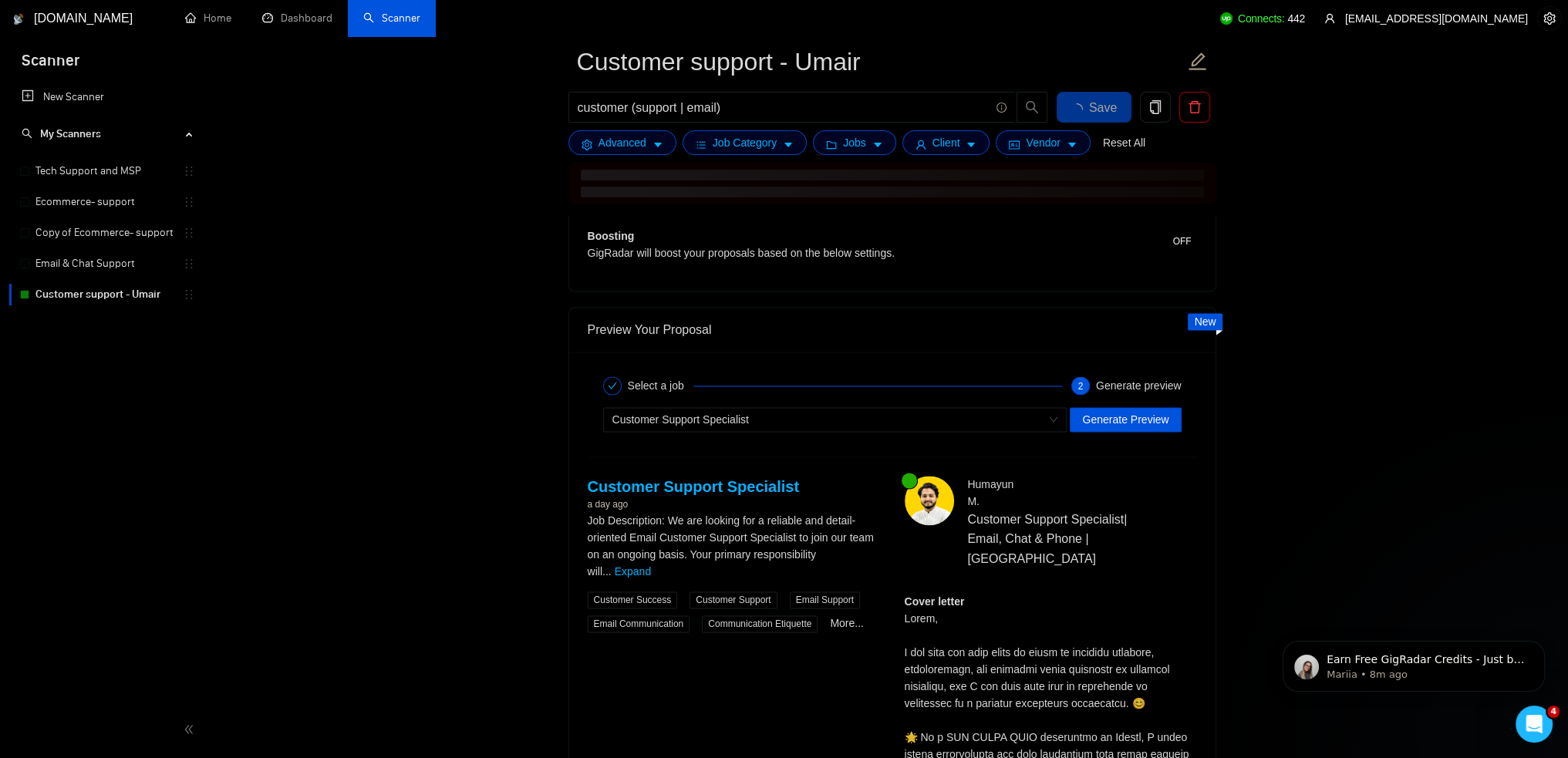
scroll to position [2793, 0]
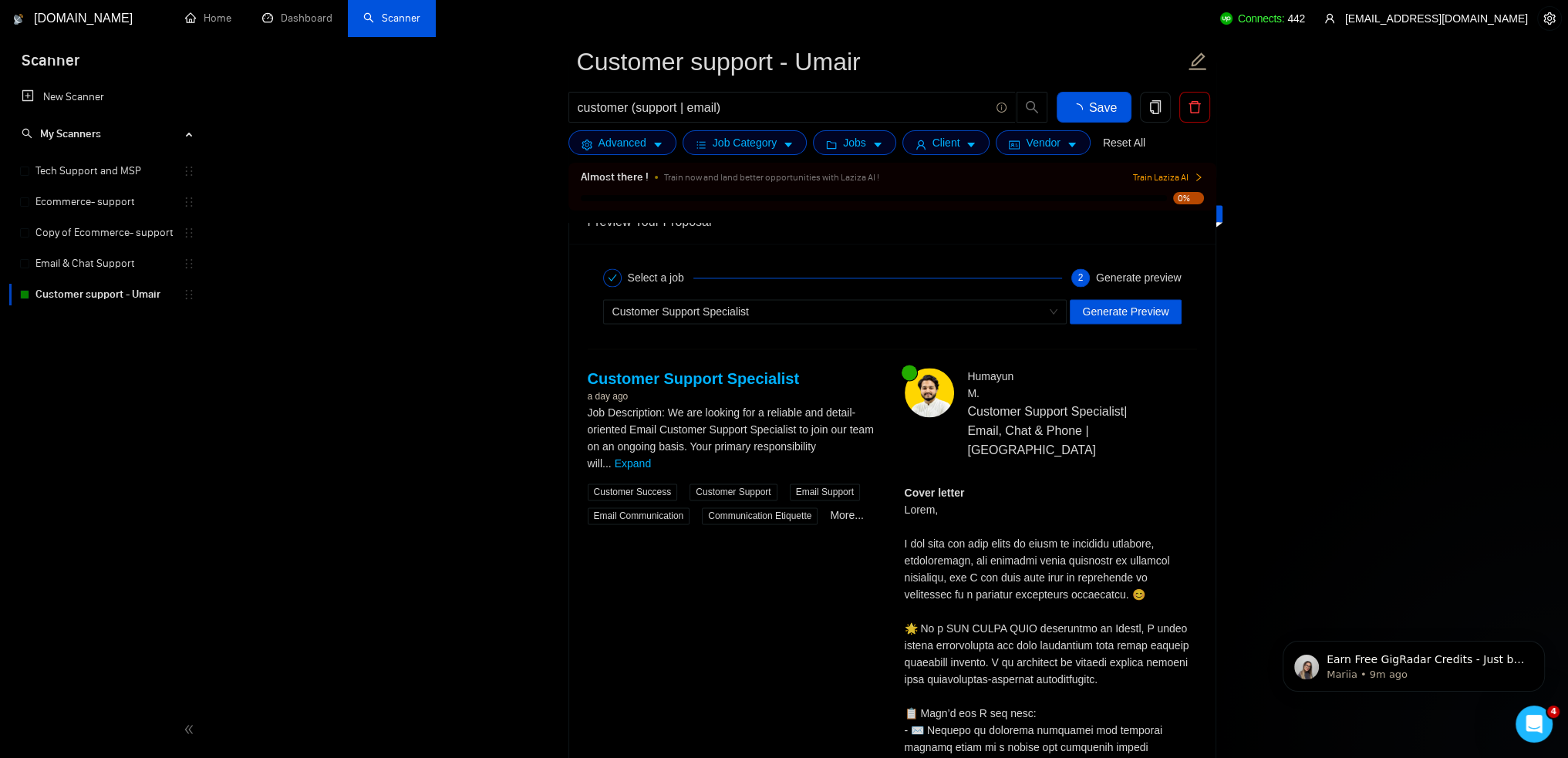
checkbox input "true"
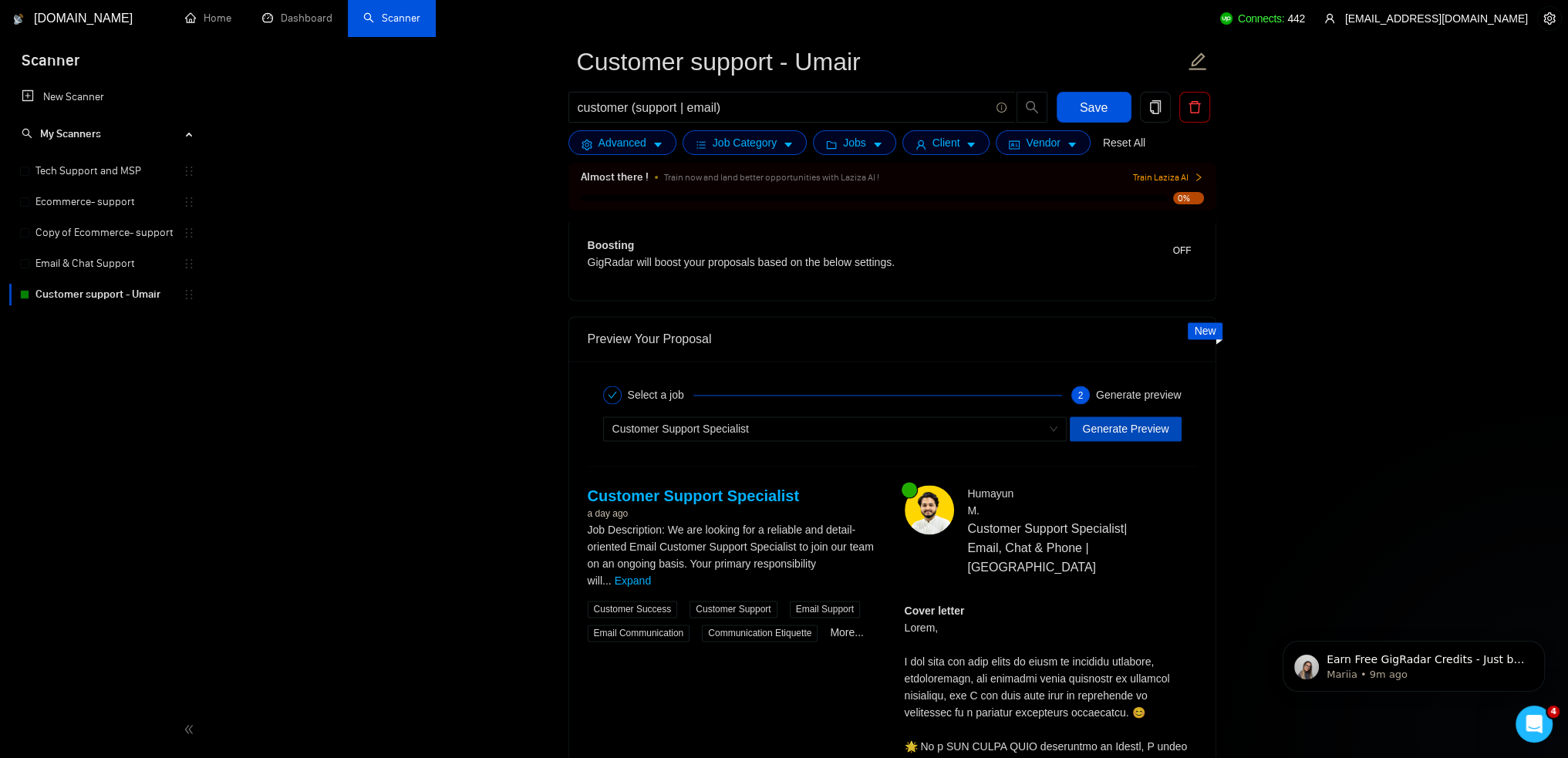
click at [1145, 428] on span "Generate Preview" at bounding box center [1125, 429] width 86 height 17
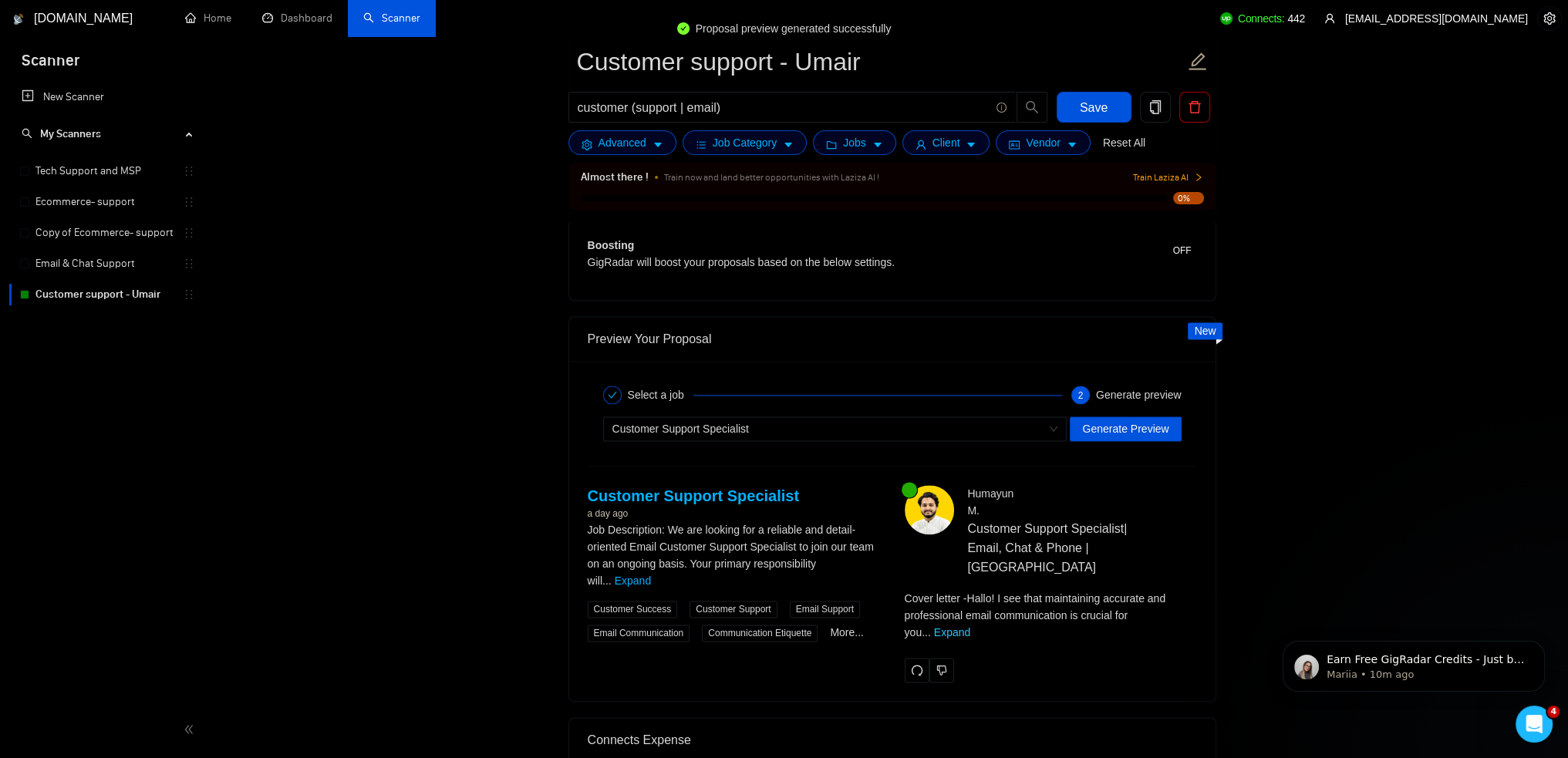
click at [971, 626] on link "Expand" at bounding box center [952, 632] width 36 height 13
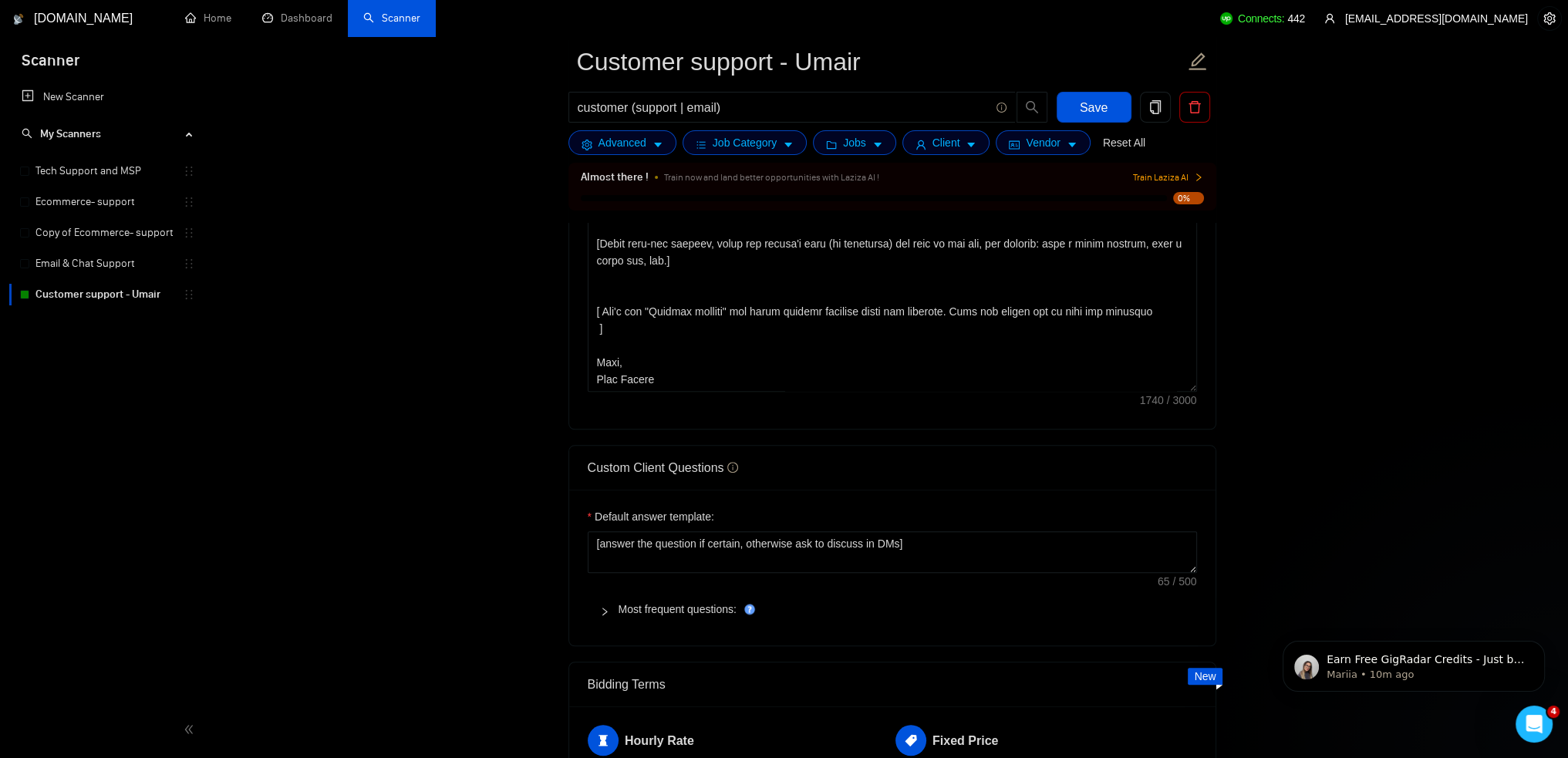
scroll to position [1713, 0]
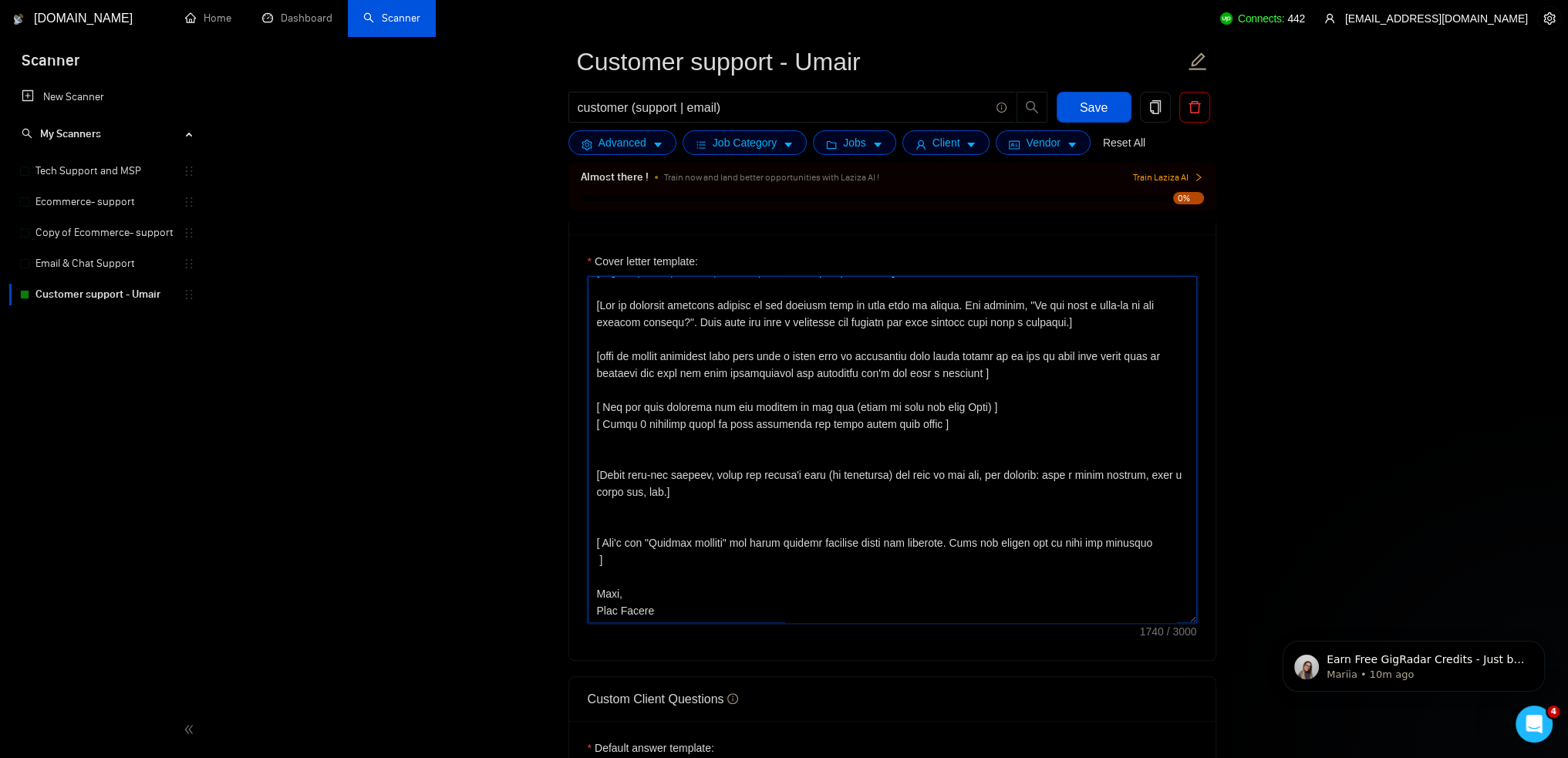
click at [690, 598] on textarea "Cover letter template:" at bounding box center [892, 450] width 610 height 347
click at [669, 612] on textarea "Cover letter template:" at bounding box center [892, 450] width 610 height 347
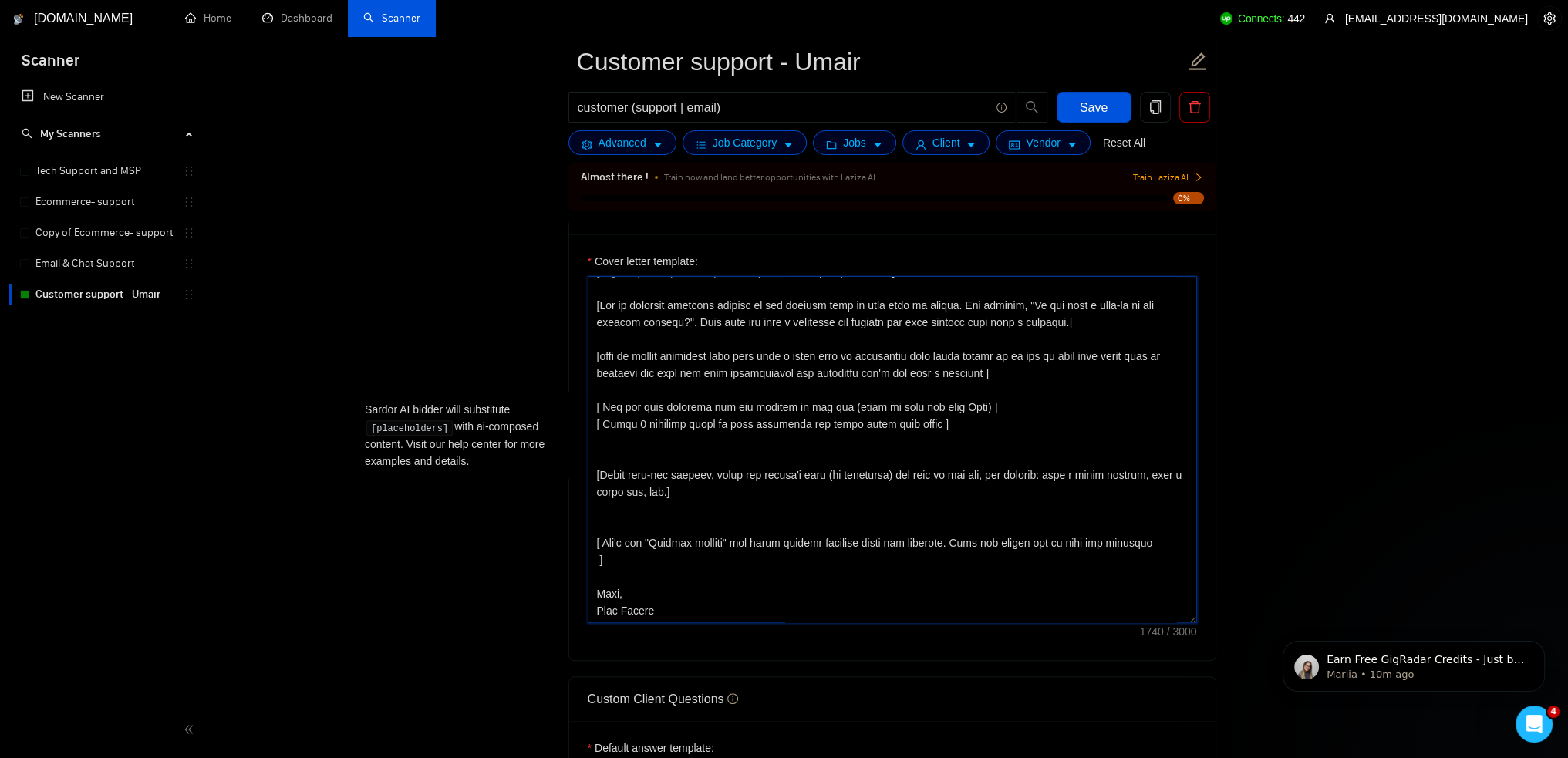
click at [669, 612] on textarea "Cover letter template:" at bounding box center [892, 450] width 610 height 347
type textarea "[Say hello in the local language of the person and use the name of a person if …"
click at [1106, 113] on span "Save" at bounding box center [1093, 108] width 27 height 20
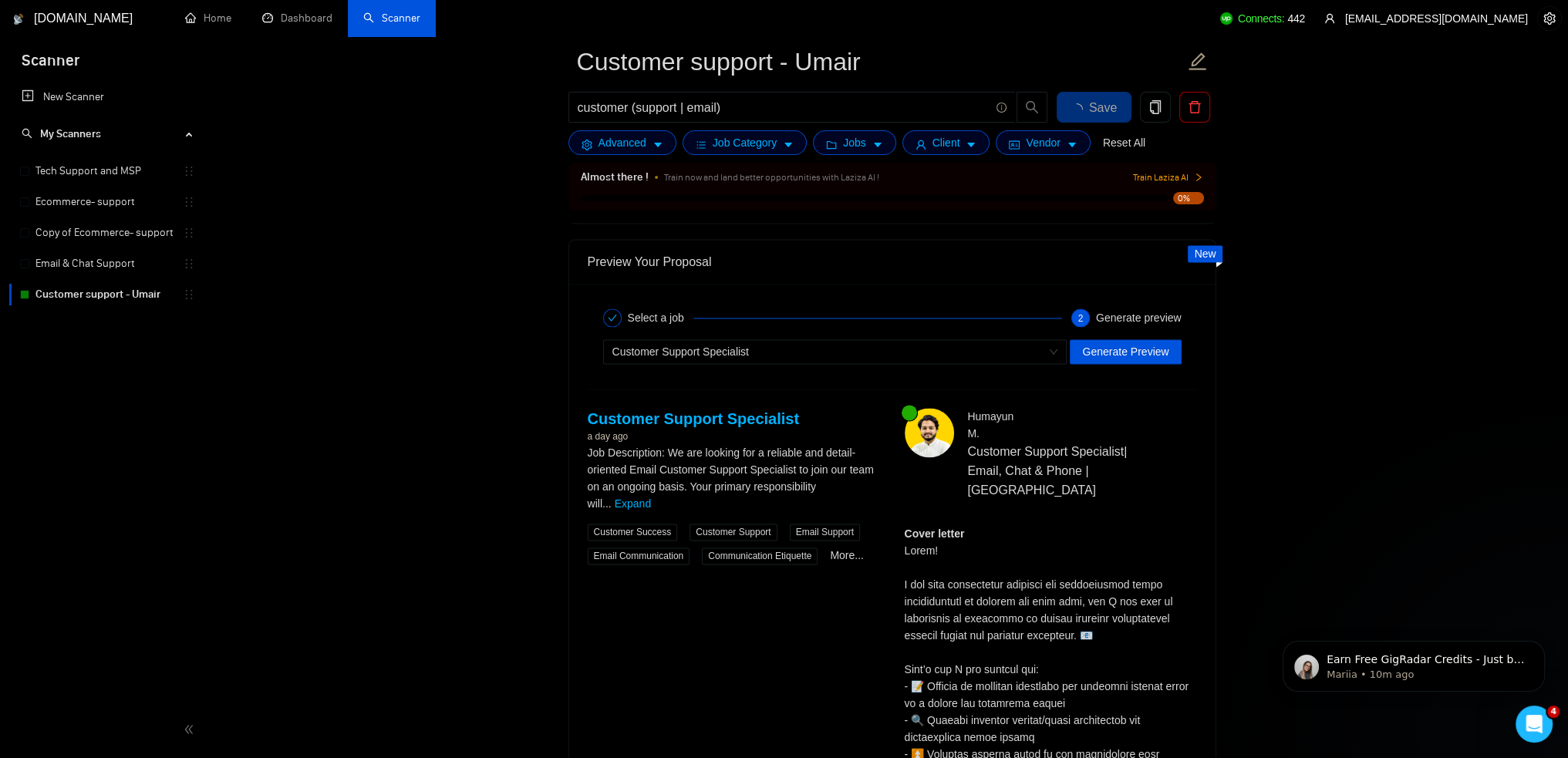
scroll to position [3179, 0]
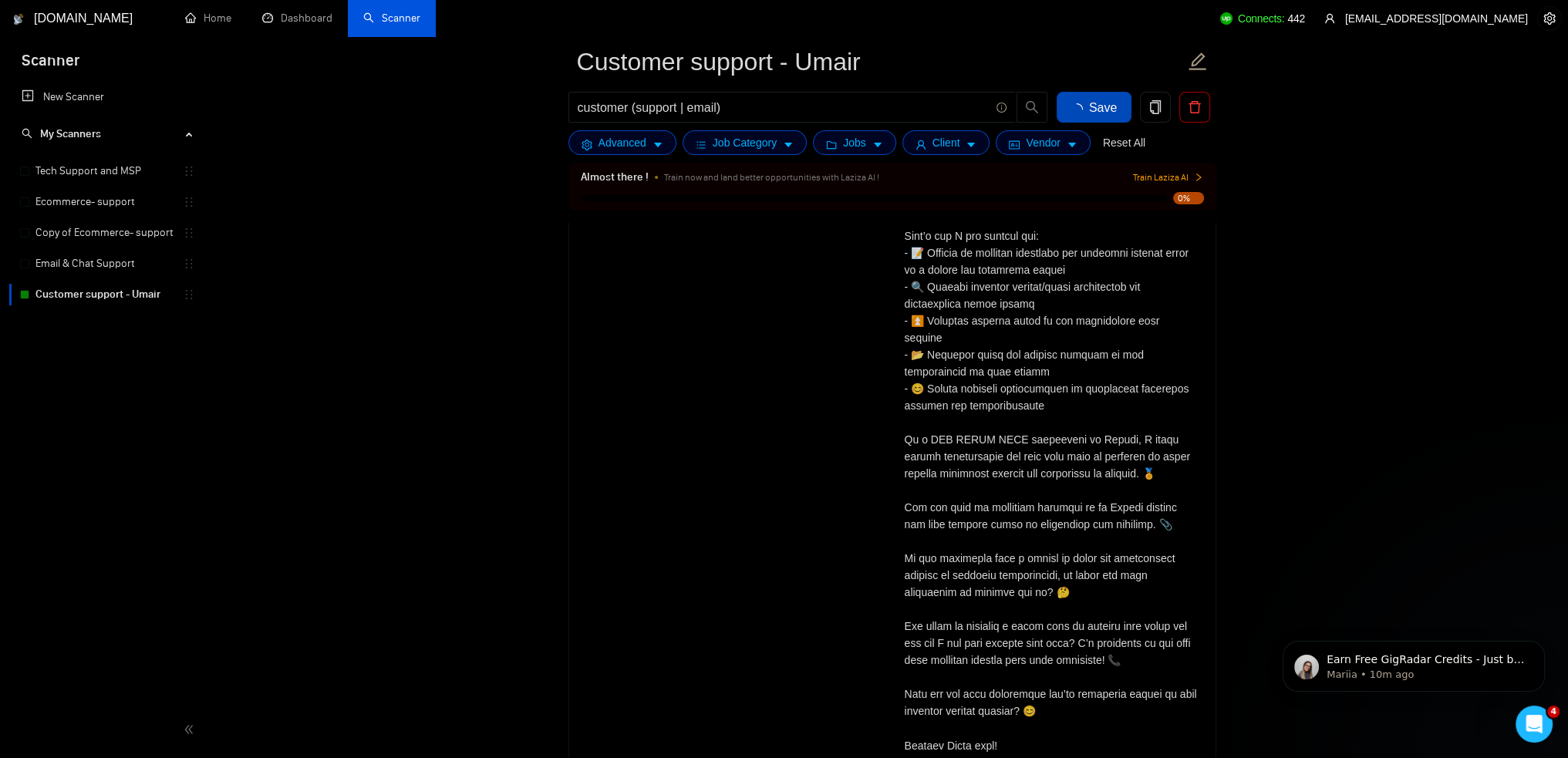
checkbox input "true"
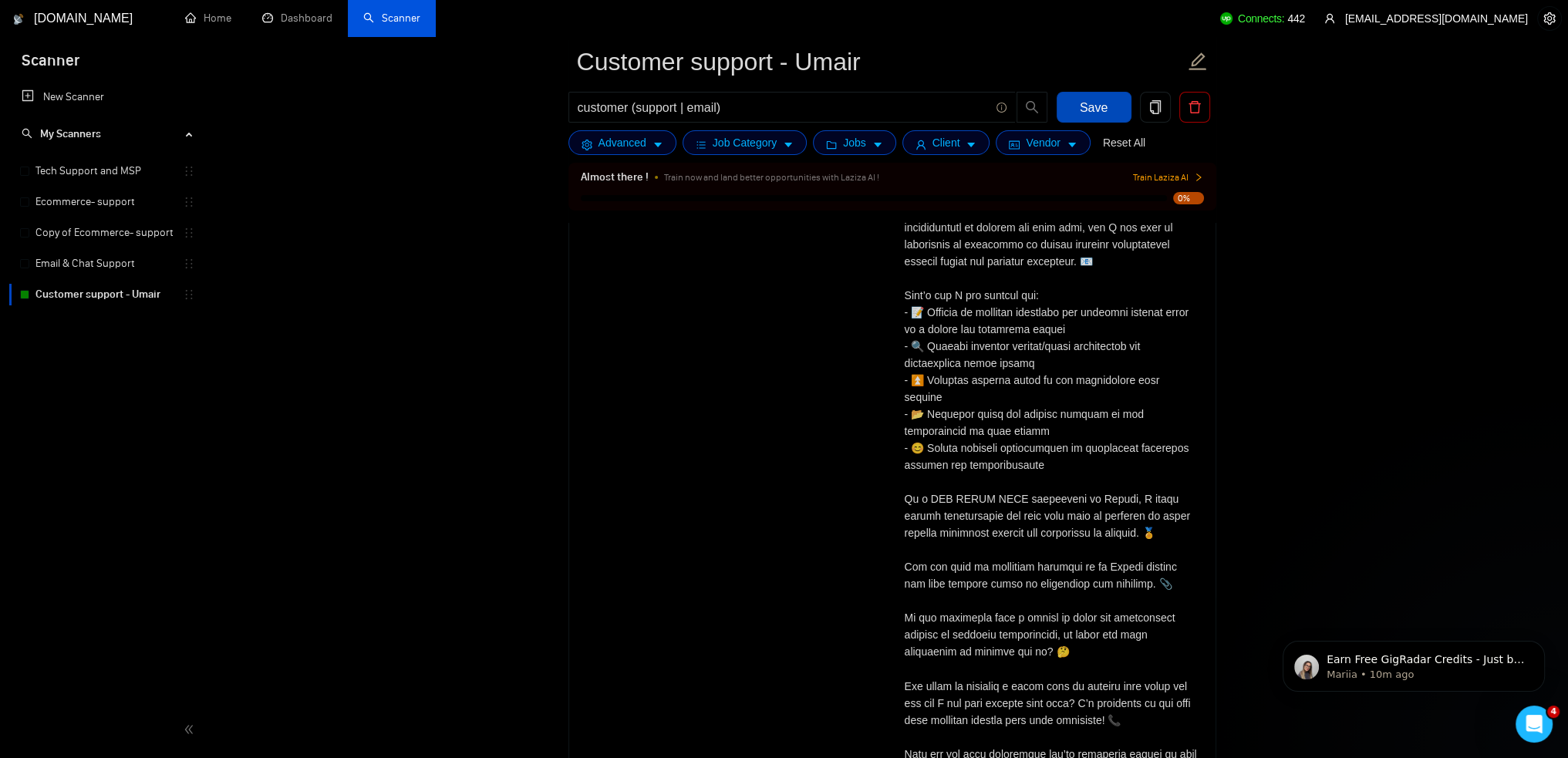
scroll to position [2947, 0]
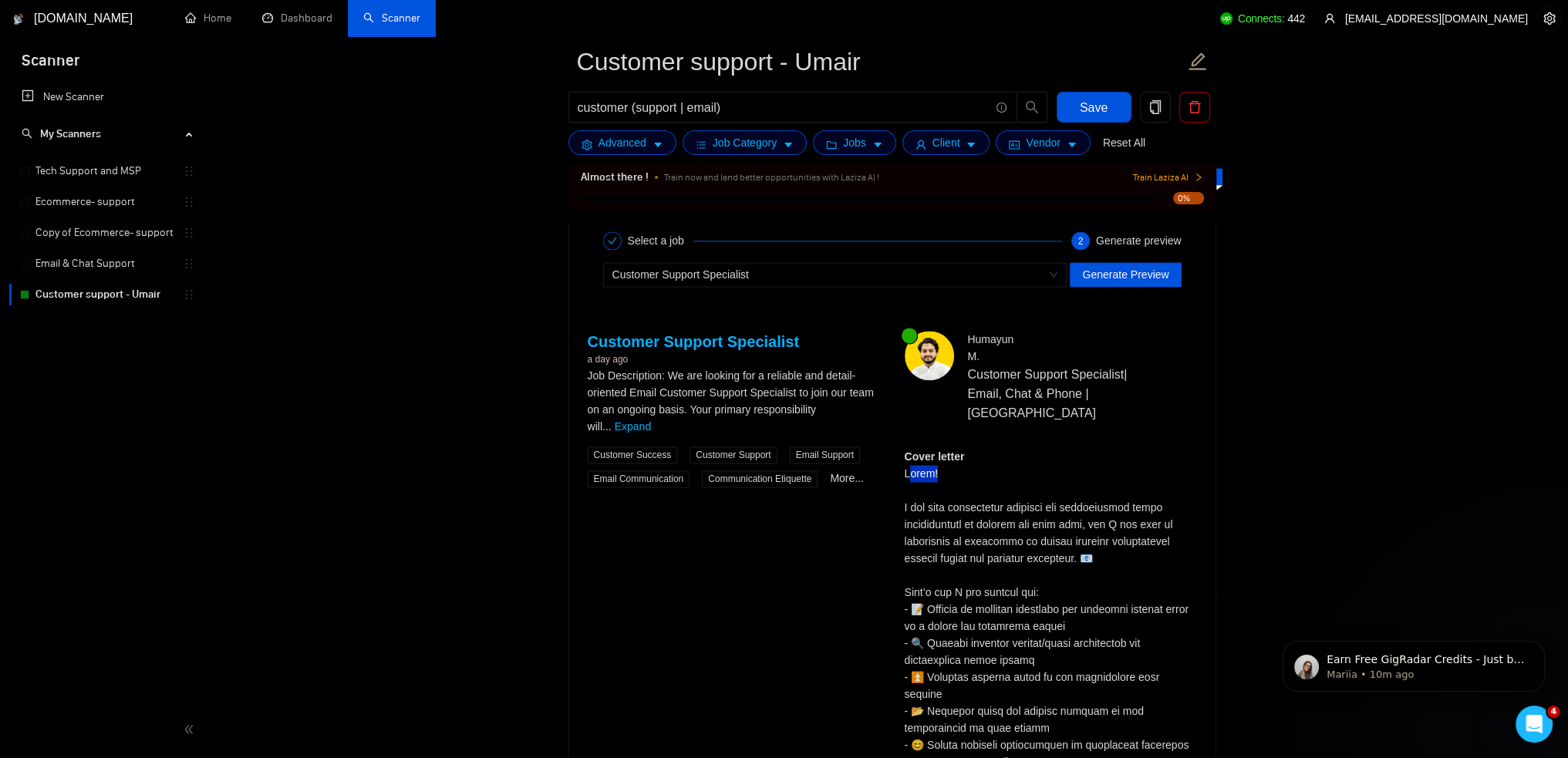
drag, startPoint x: 940, startPoint y: 447, endPoint x: 913, endPoint y: 445, distance: 27.1
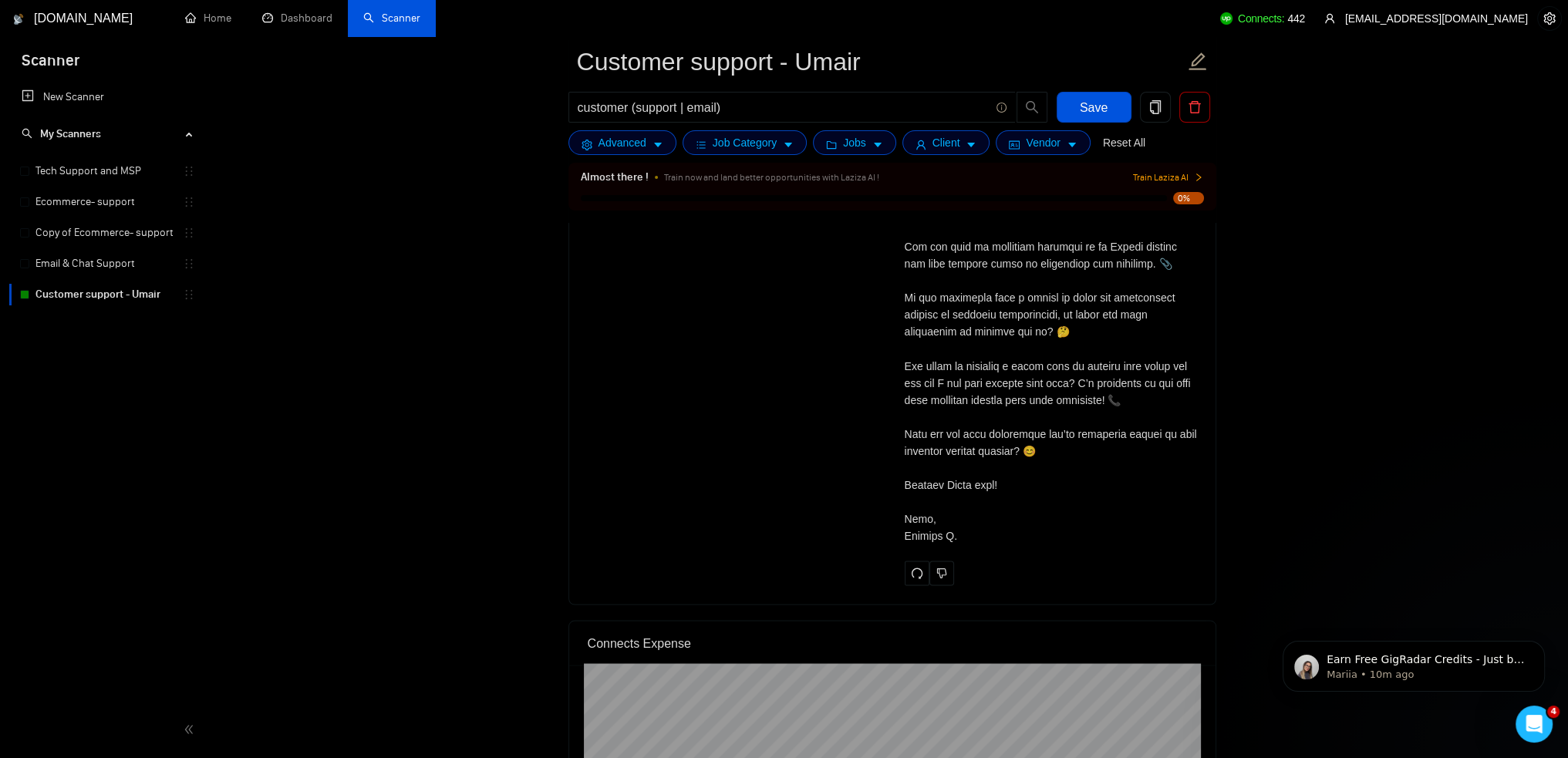
scroll to position [3410, 0]
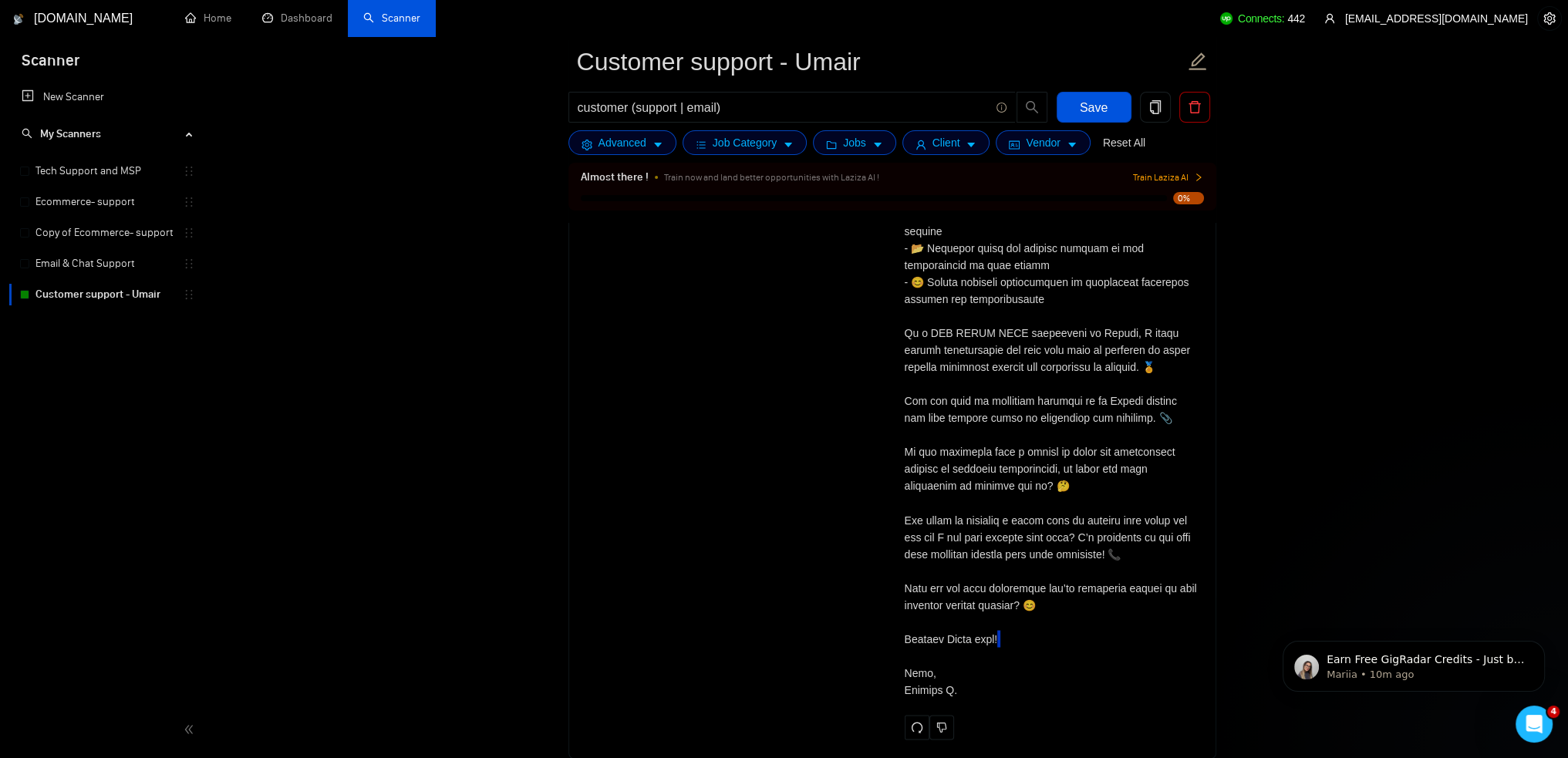
drag, startPoint x: 1026, startPoint y: 614, endPoint x: 850, endPoint y: 615, distance: 176.0
click at [845, 630] on div "Customer Support Specialist a day ago Job Description: We are looking for a rel…" at bounding box center [892, 304] width 634 height 871
click at [866, 614] on div "Customer Support Specialist a day ago Job Description: We are looking for a rel…" at bounding box center [892, 304] width 634 height 871
drag, startPoint x: 1020, startPoint y: 619, endPoint x: 880, endPoint y: 621, distance: 140.0
click at [880, 621] on div "Customer Support Specialist a day ago Job Description: We are looking for a rel…" at bounding box center [892, 304] width 634 height 871
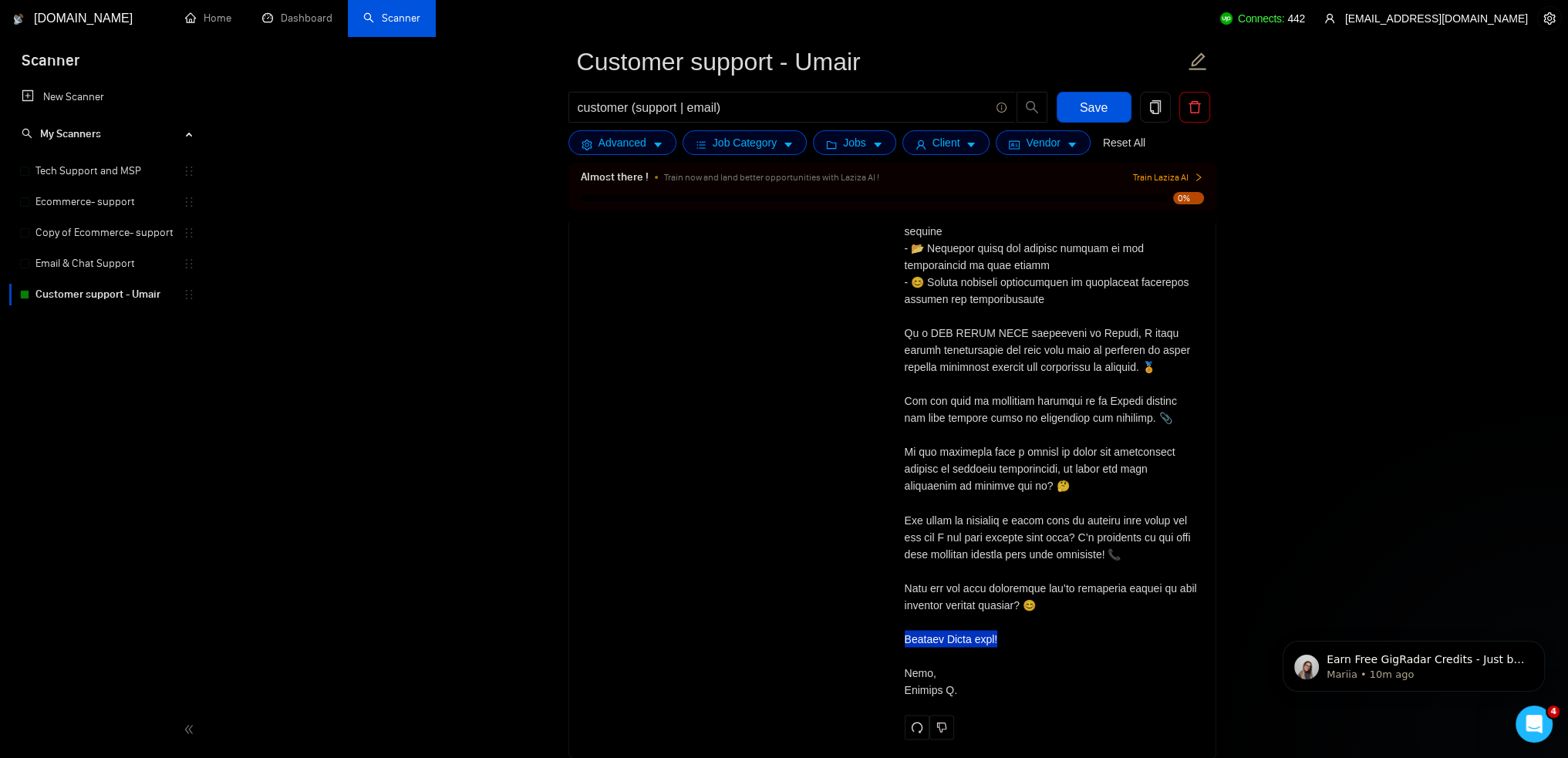
copy div "end noch! Best, Hu"
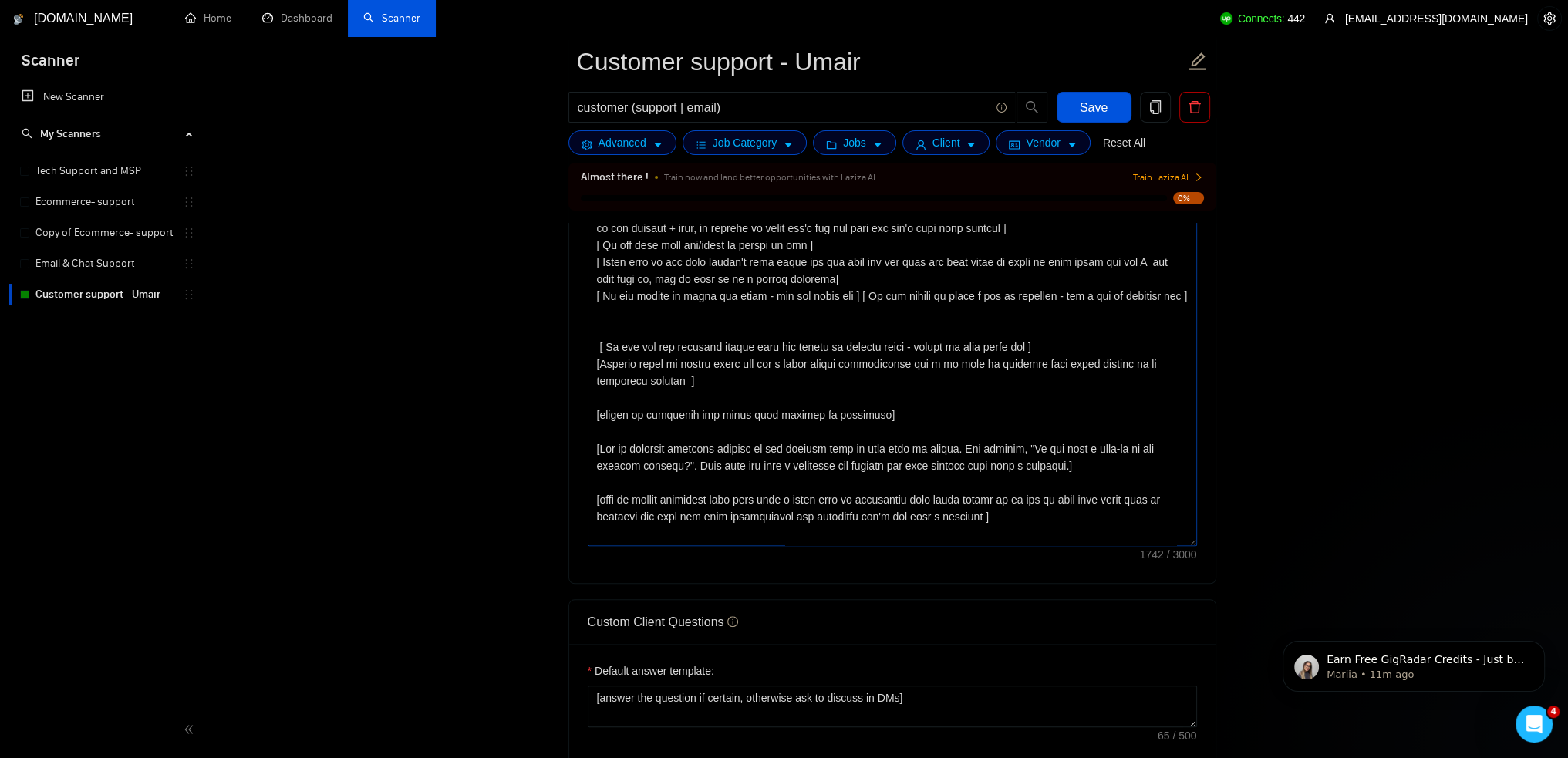
scroll to position [1713, 0]
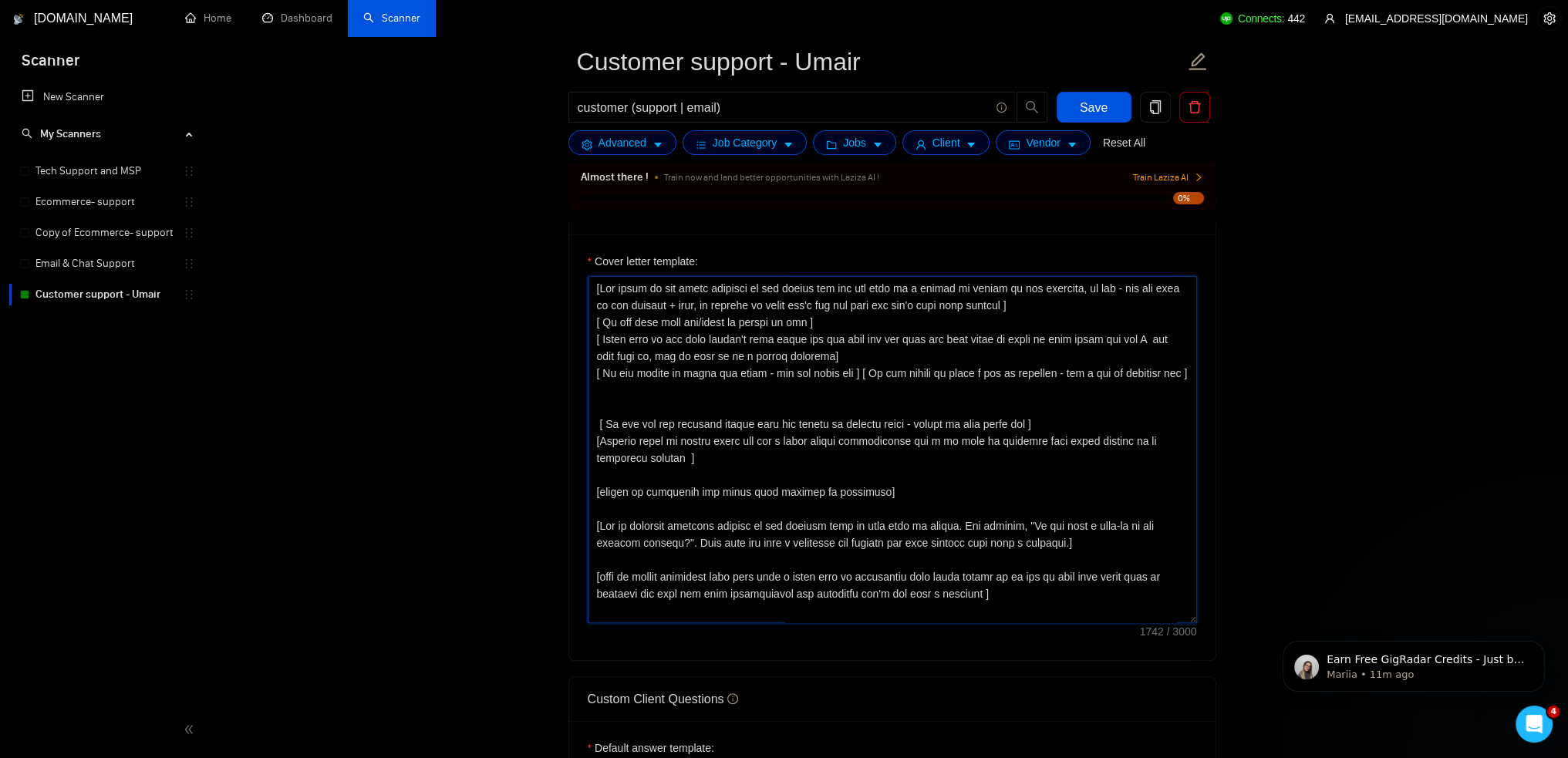
click at [1156, 366] on textarea "Cover letter template:" at bounding box center [892, 450] width 610 height 347
click at [746, 285] on textarea "Cover letter template:" at bounding box center [892, 450] width 610 height 347
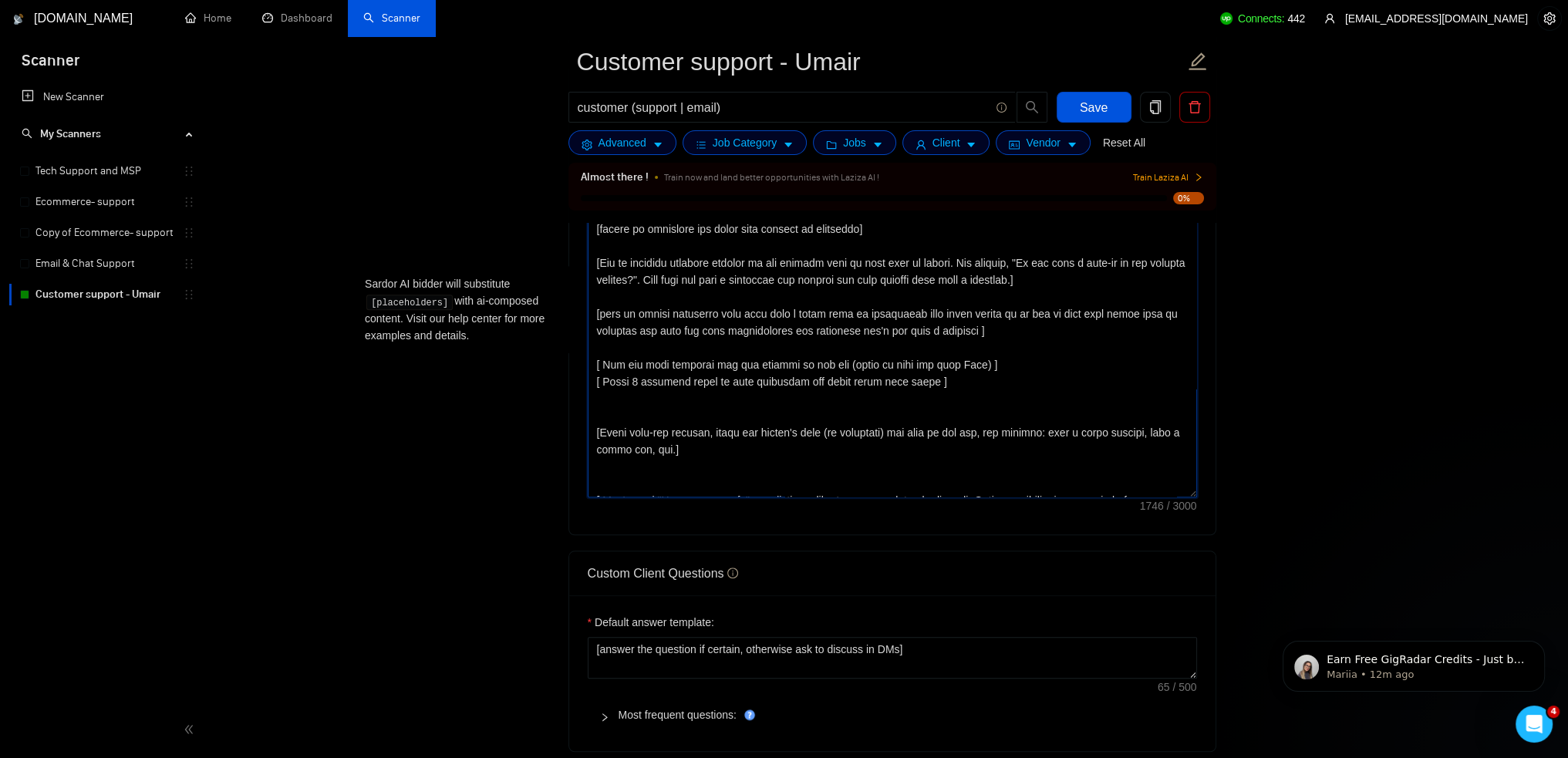
scroll to position [2176, 0]
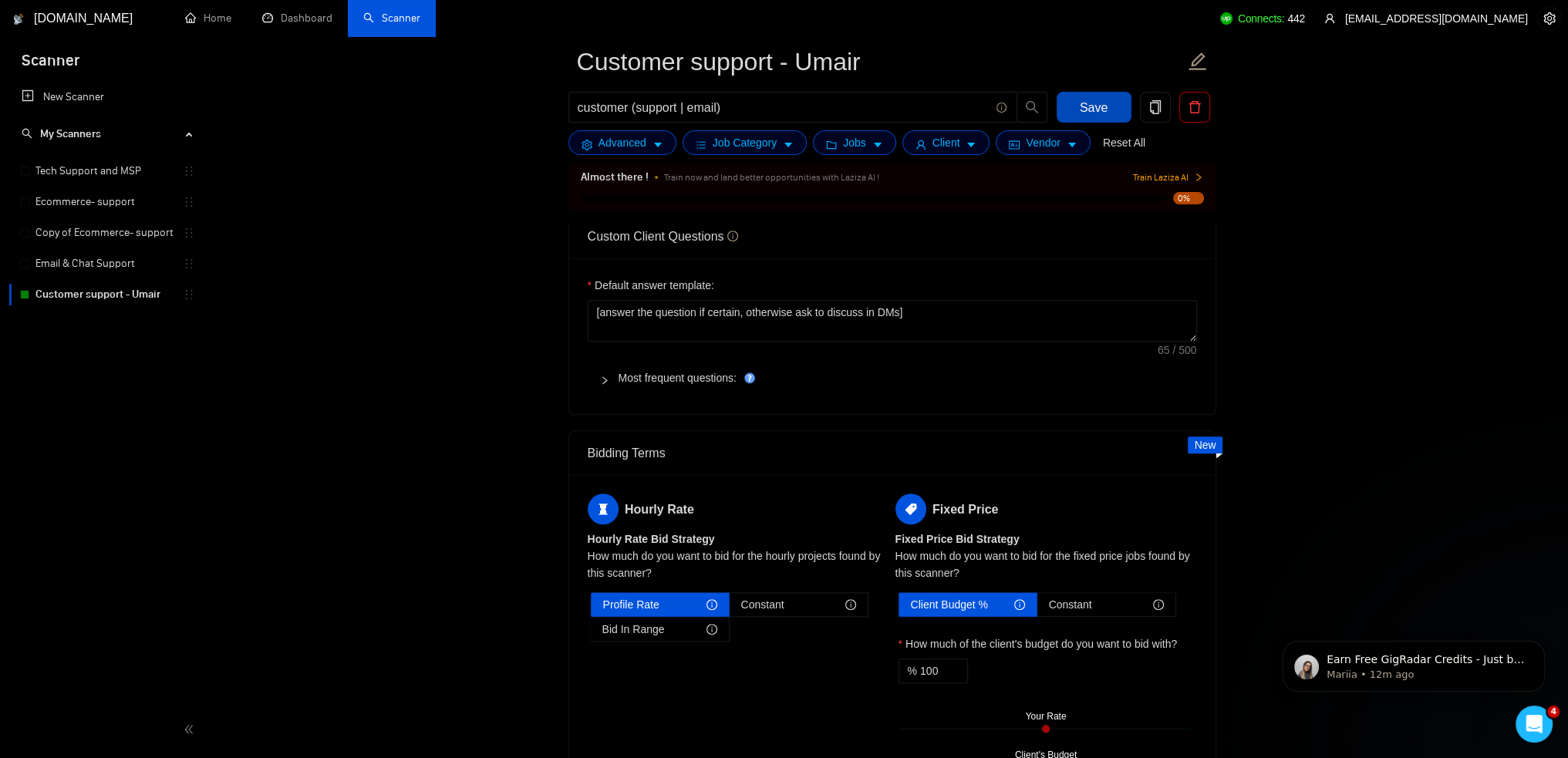
type textarea "[Say hello or send a catchy greeting of the person and use the name of a person…"
click at [1112, 111] on button "Save" at bounding box center [1094, 107] width 75 height 31
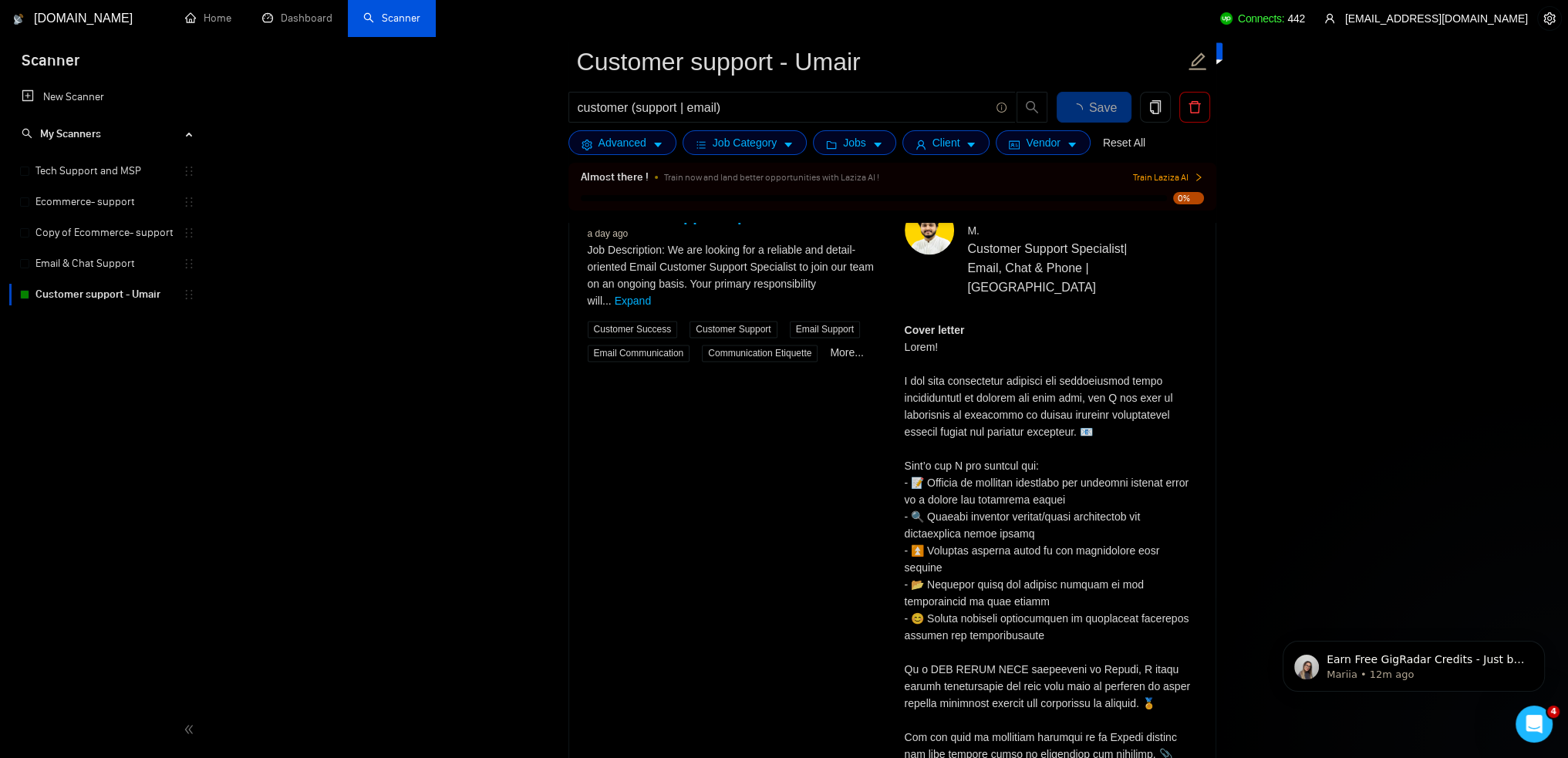
scroll to position [2639, 0]
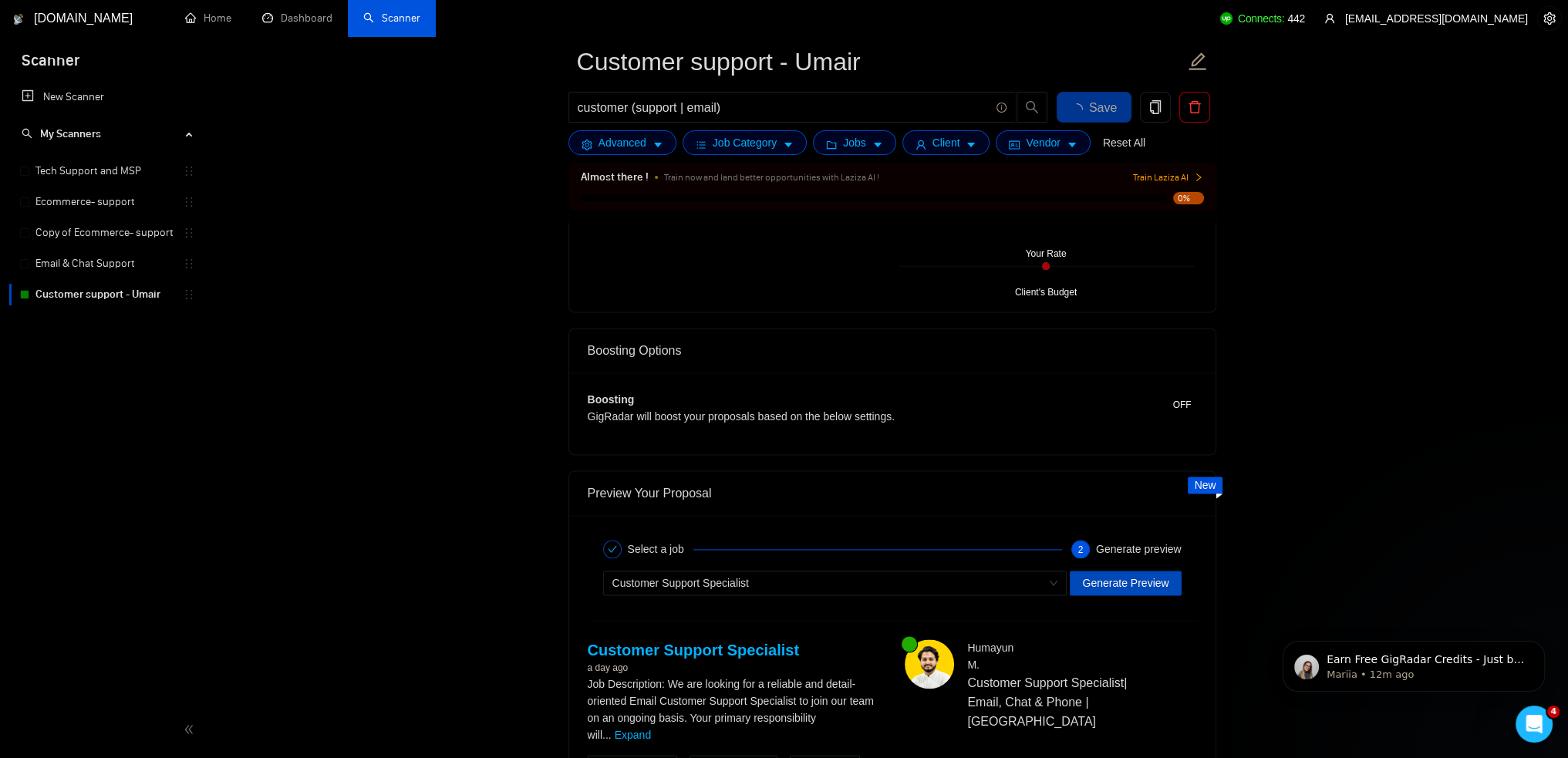
click at [1129, 589] on button "Generate Preview" at bounding box center [1125, 582] width 111 height 24
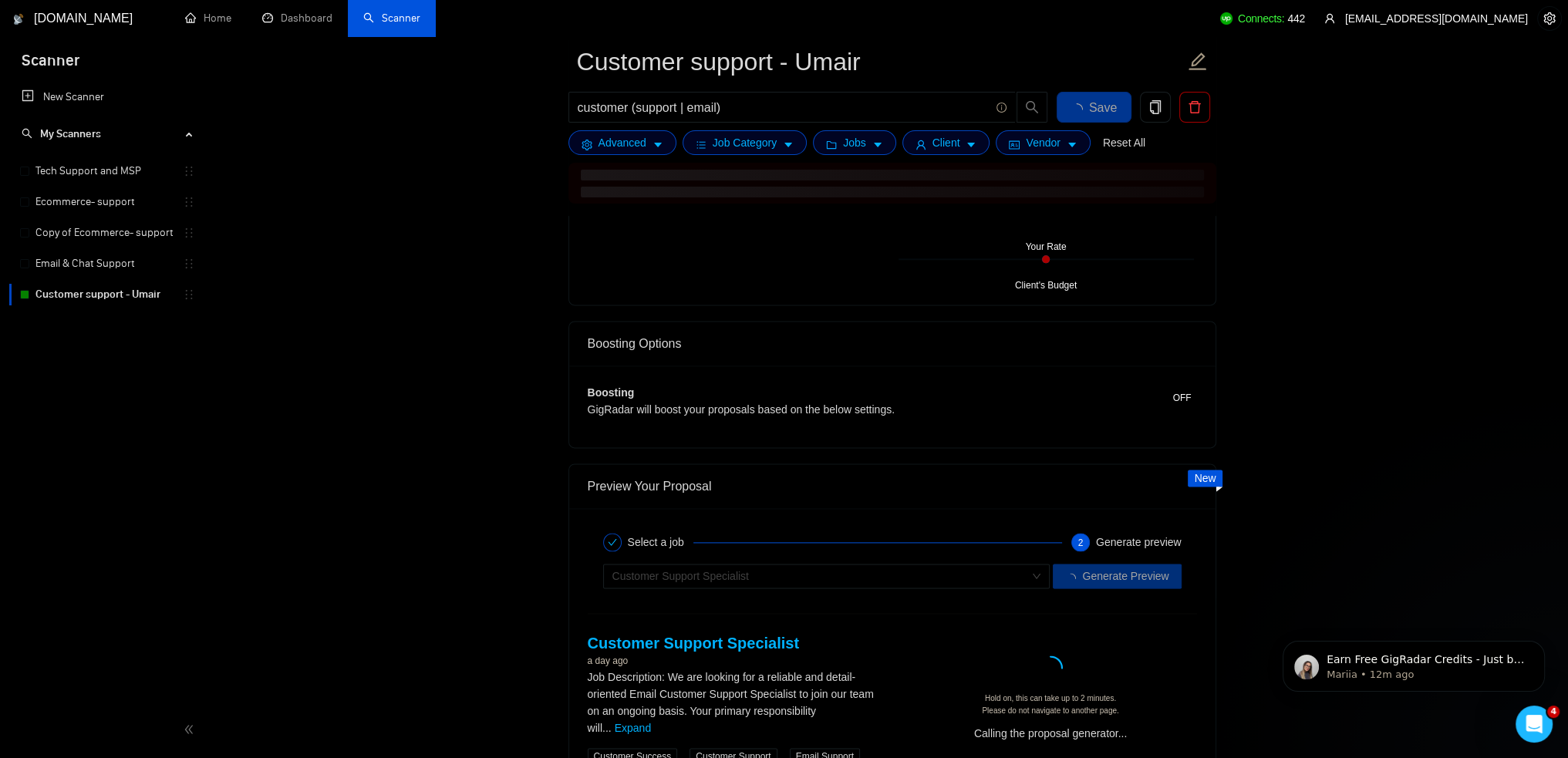
scroll to position [2947, 0]
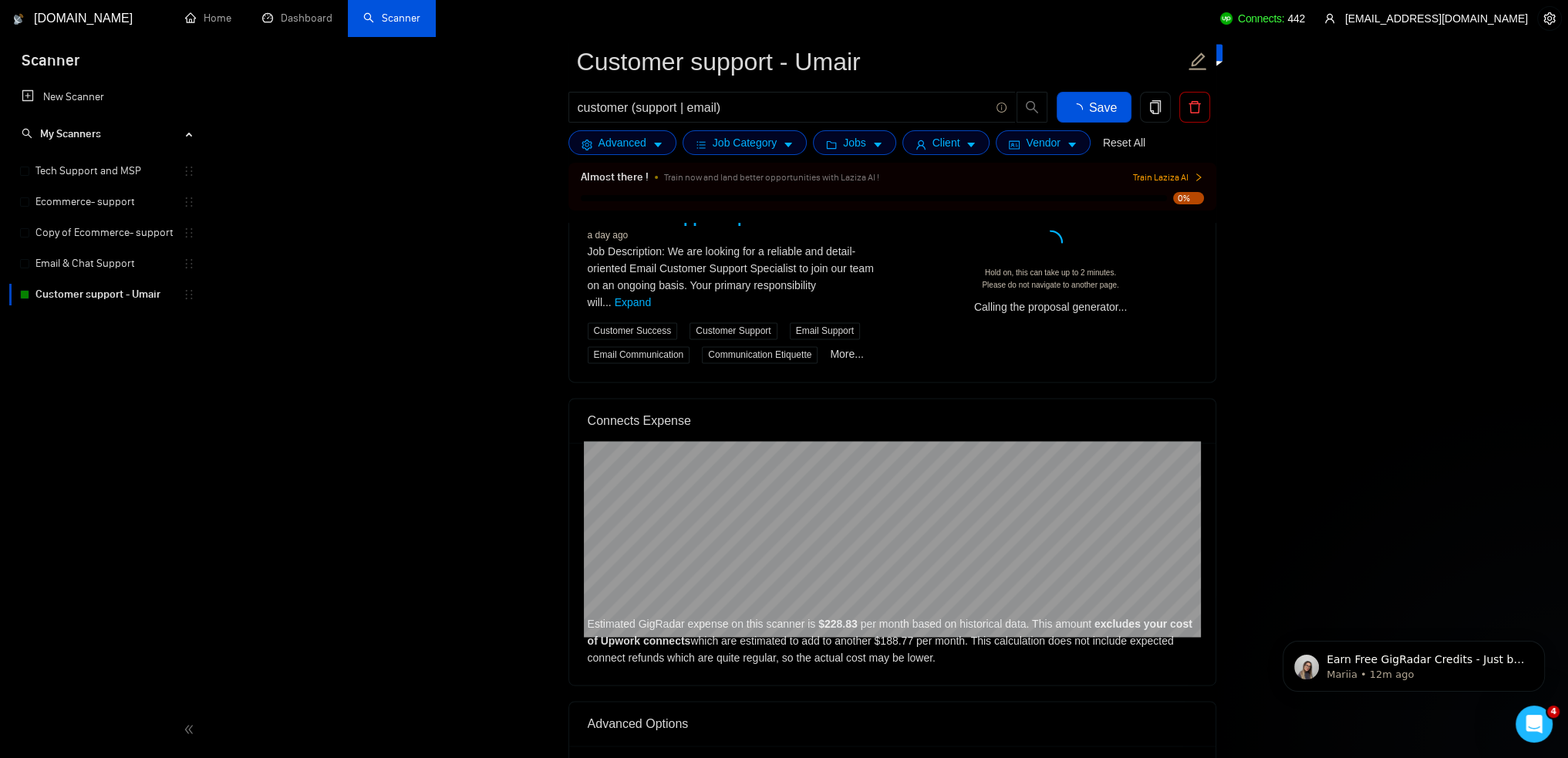
checkbox input "true"
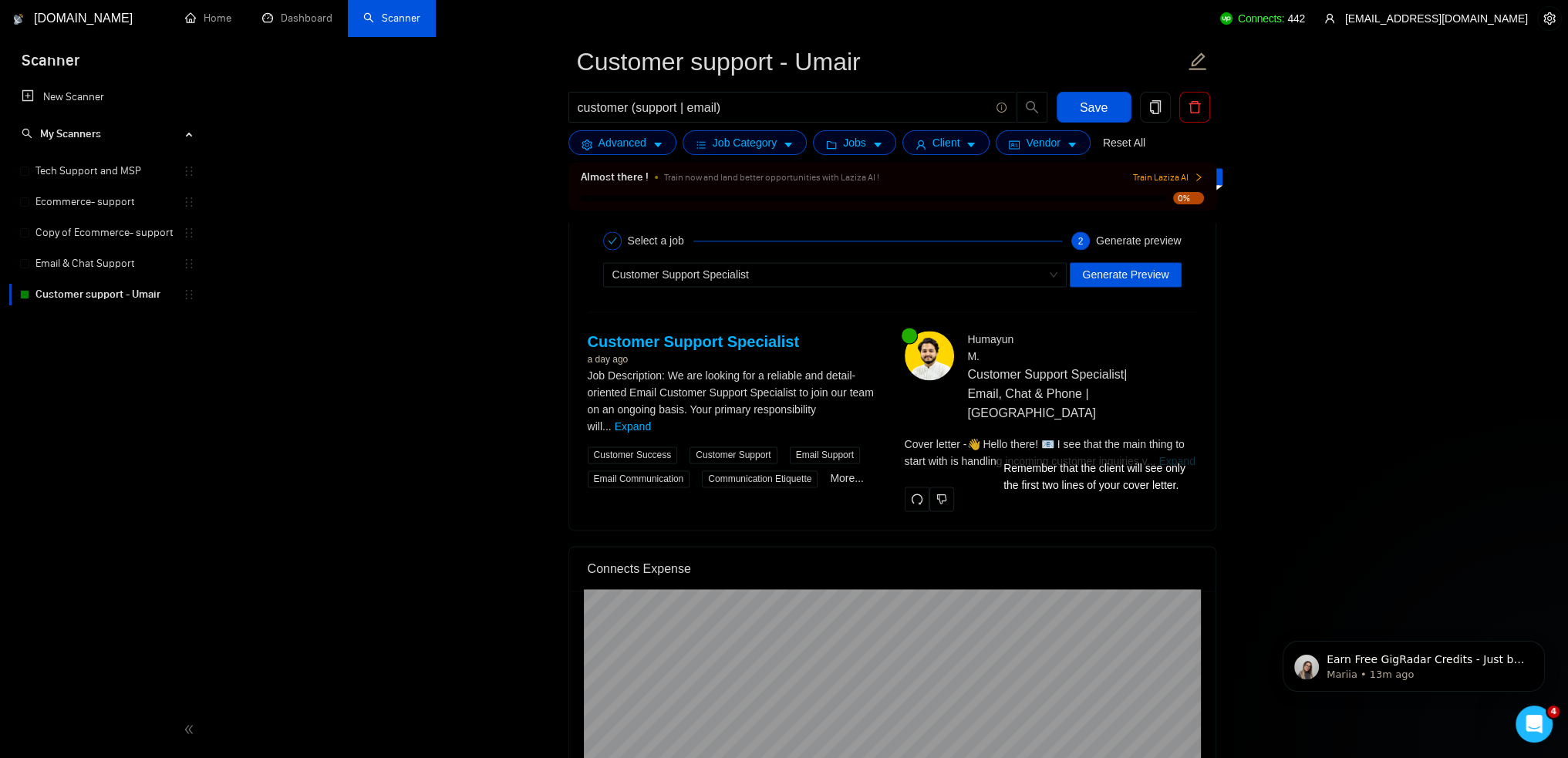
click at [1176, 455] on link "Expand" at bounding box center [1176, 461] width 36 height 13
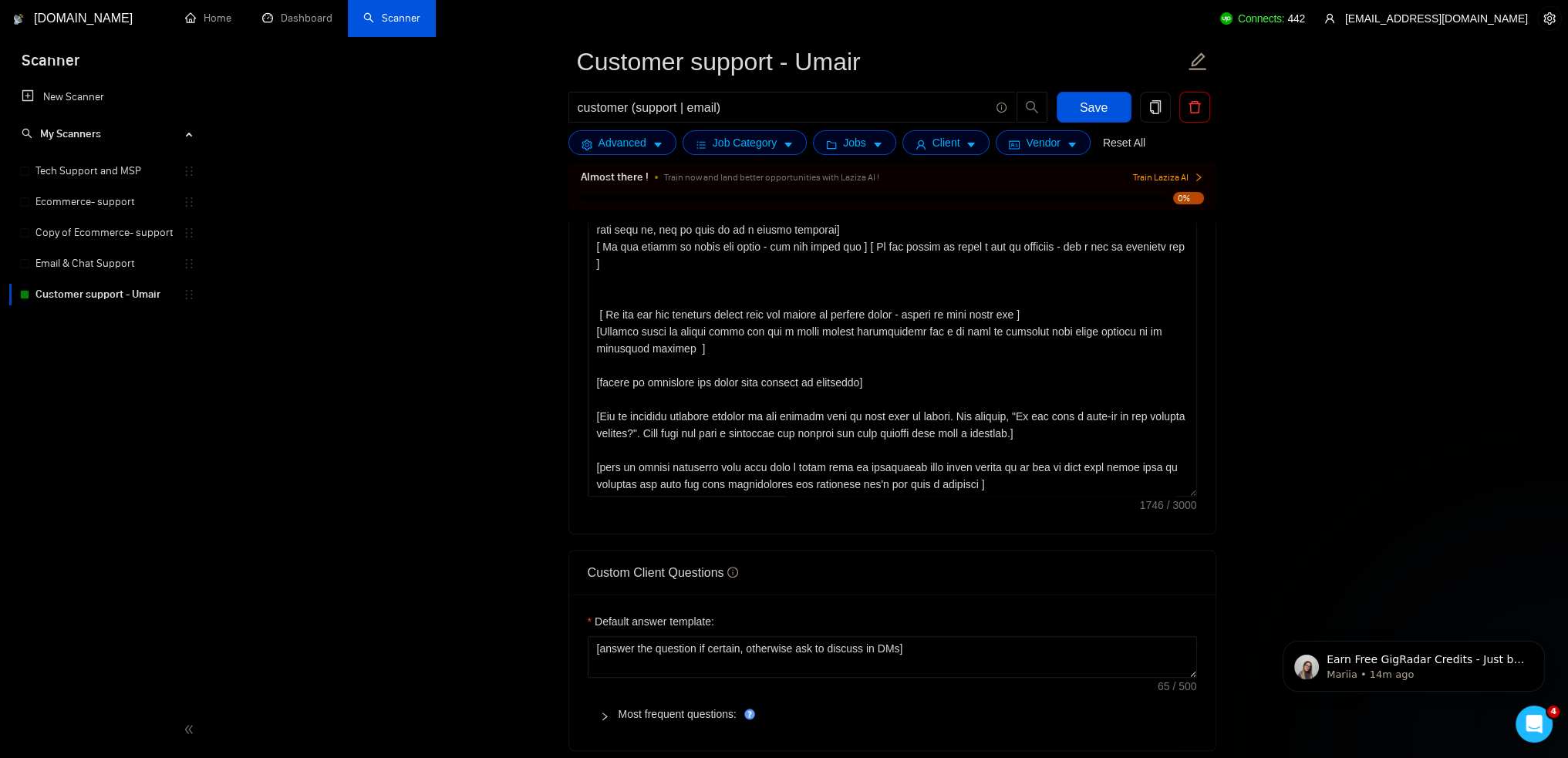
scroll to position [1713, 0]
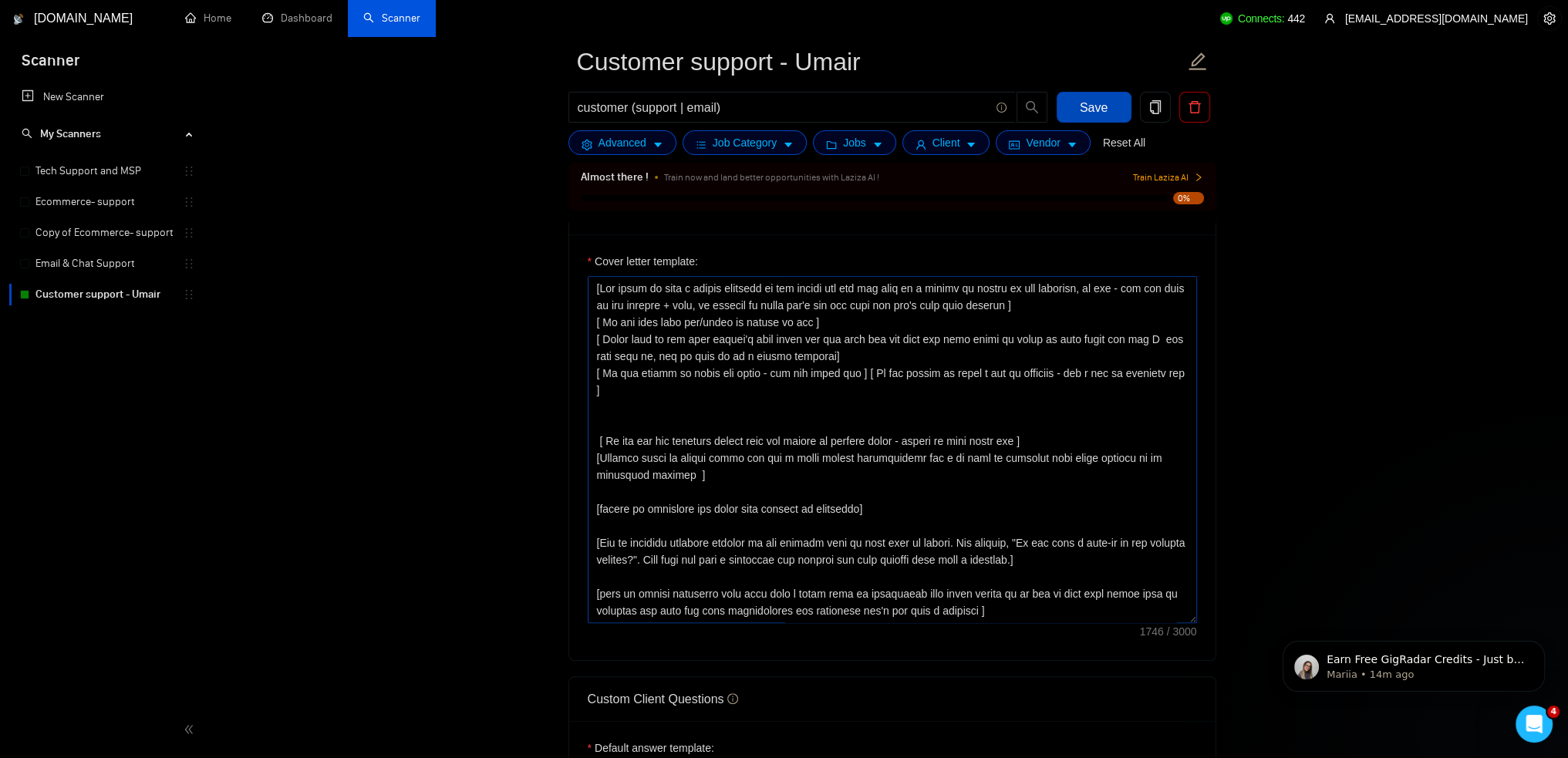
drag, startPoint x: 1108, startPoint y: 110, endPoint x: 1033, endPoint y: 366, distance: 266.8
click at [1108, 110] on button "Save" at bounding box center [1094, 107] width 75 height 31
click at [760, 115] on input "customer (support | email)" at bounding box center [783, 108] width 412 height 20
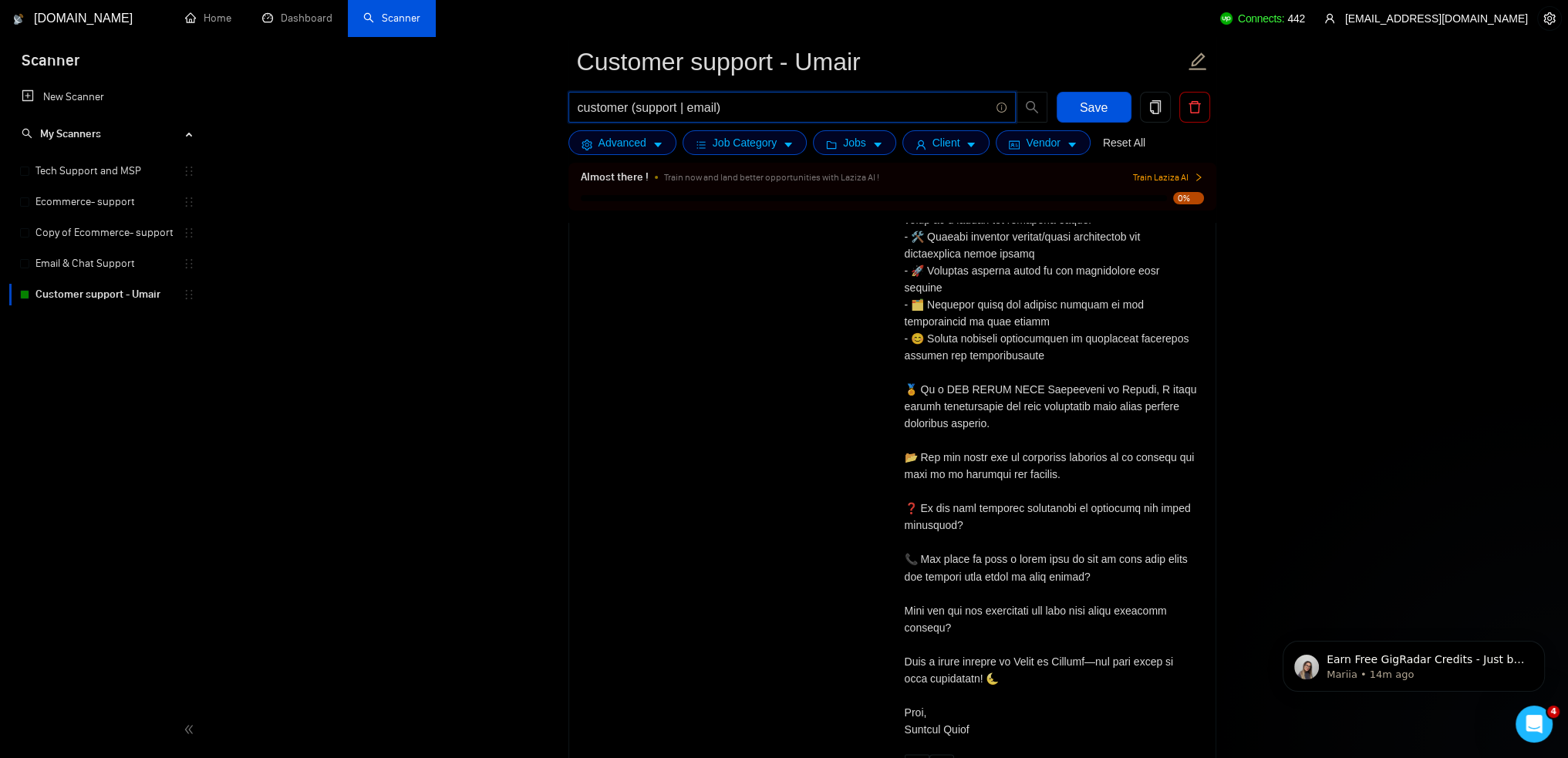
scroll to position [3564, 0]
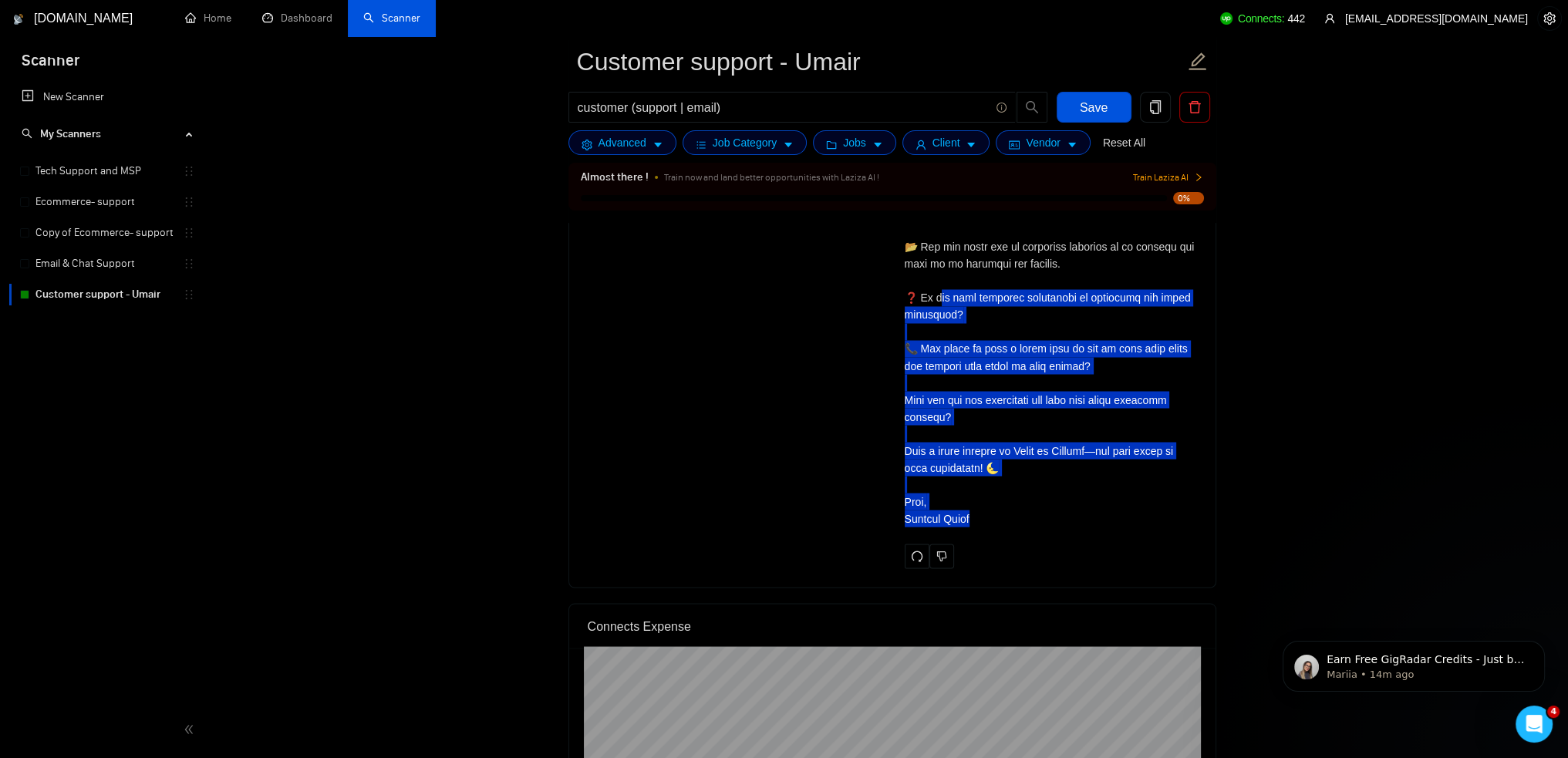
drag, startPoint x: 992, startPoint y: 497, endPoint x: 943, endPoint y: 261, distance: 241.0
click at [943, 261] on div "Cover letter" at bounding box center [1051, 179] width 293 height 696
click at [1020, 341] on div "Cover letter" at bounding box center [1051, 179] width 293 height 696
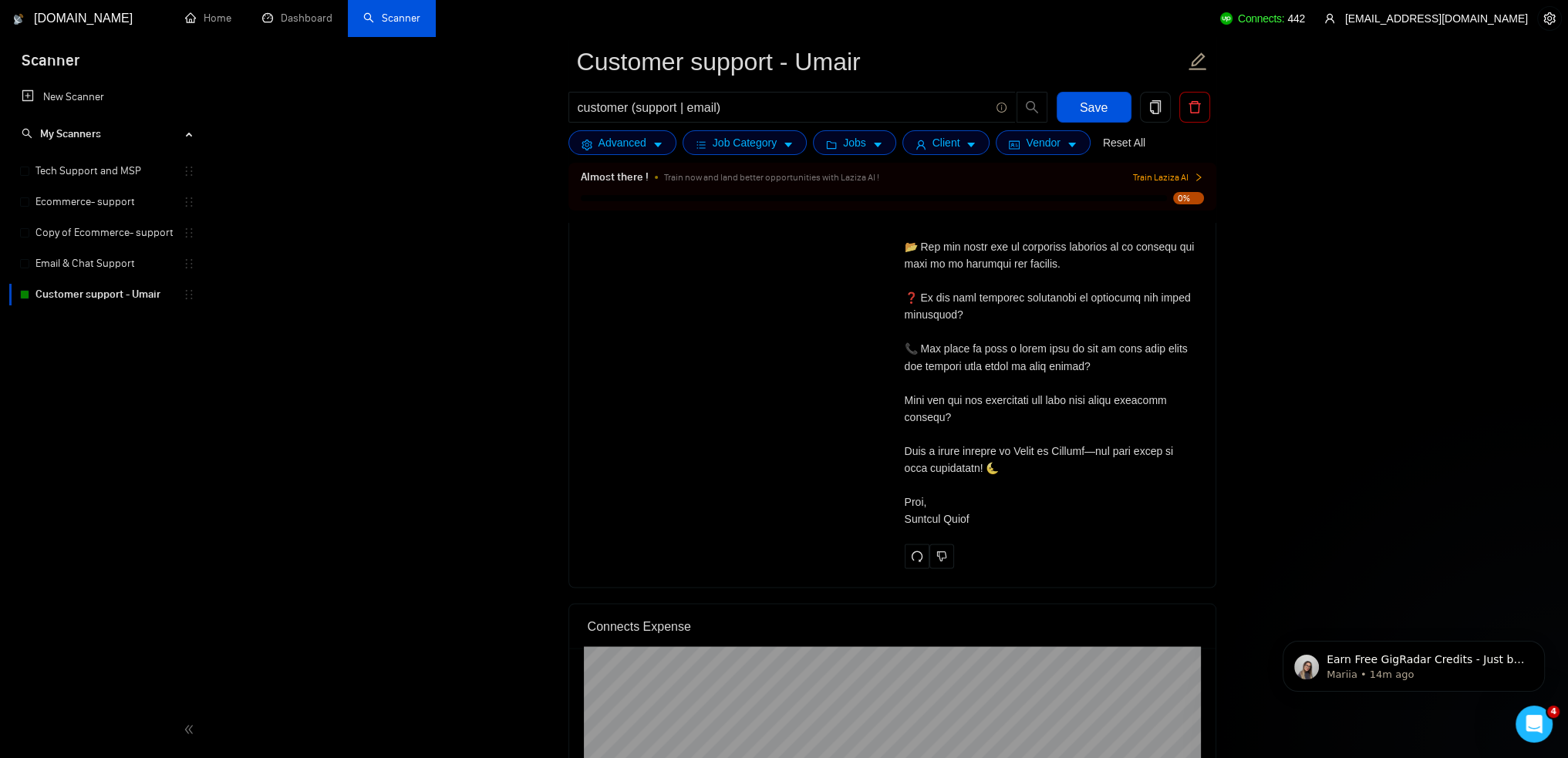
click at [1020, 341] on div "Cover letter" at bounding box center [1051, 179] width 293 height 696
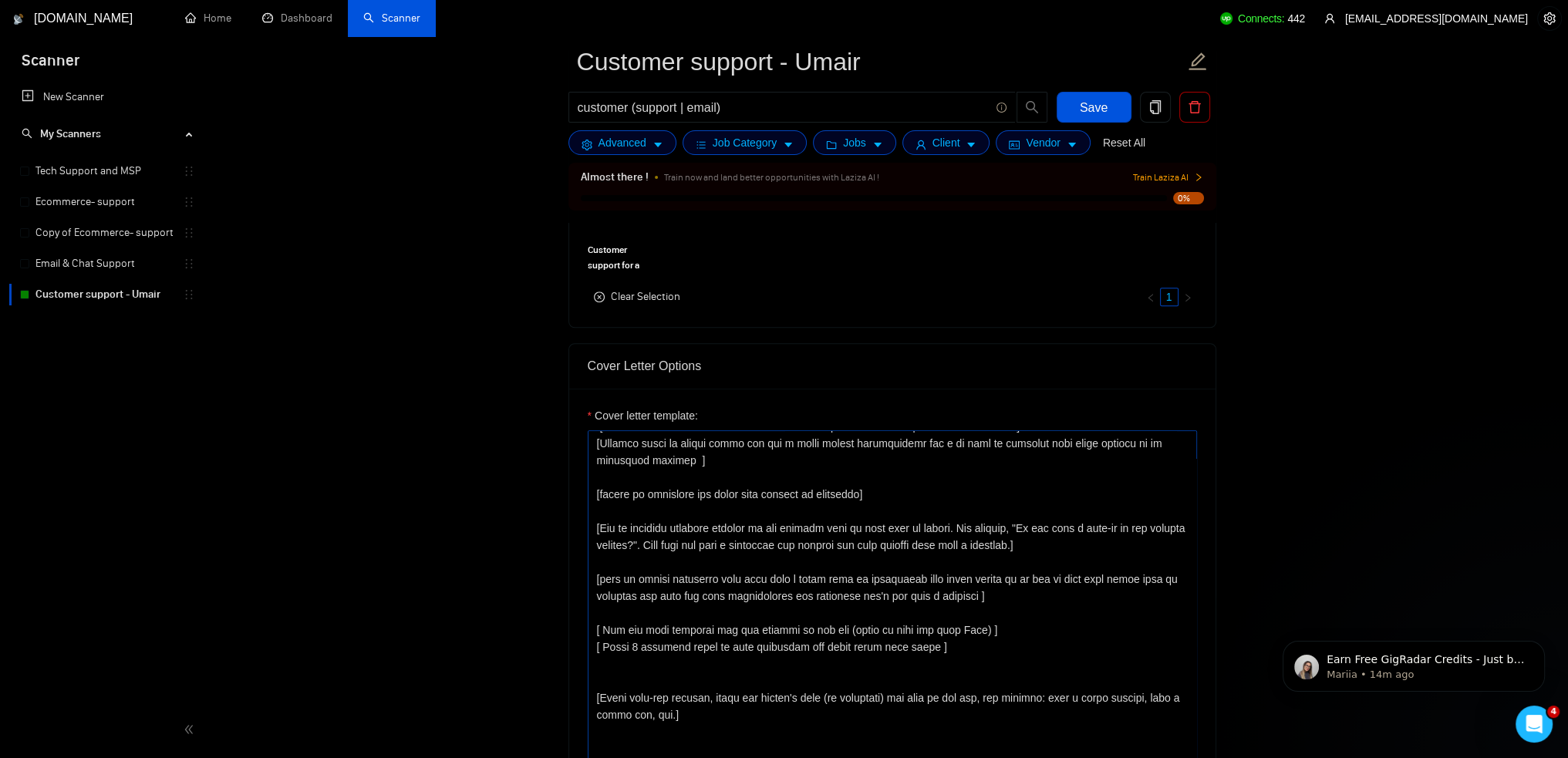
scroll to position [220, 0]
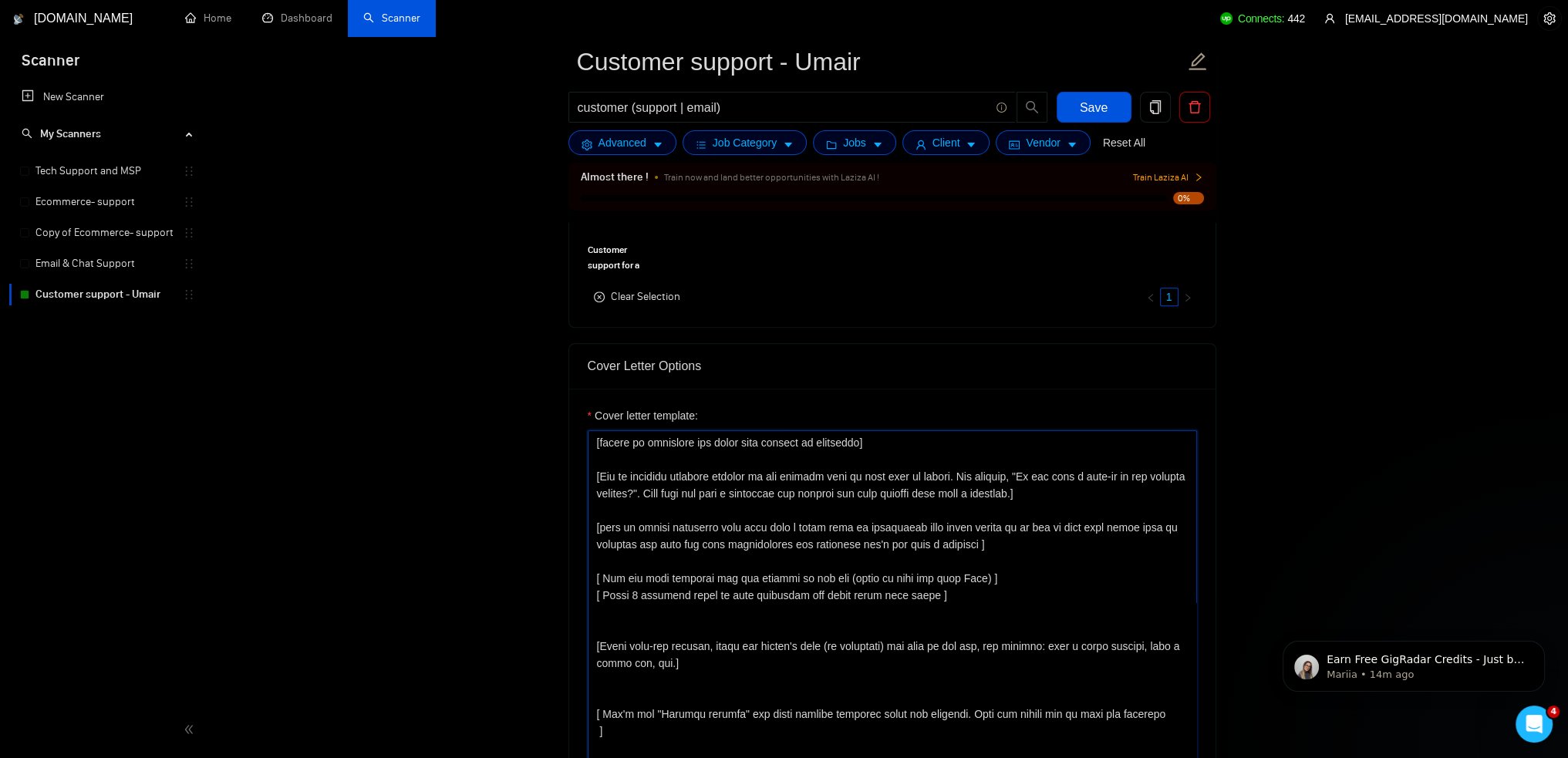
click at [797, 534] on textarea "Cover letter template:" at bounding box center [892, 604] width 610 height 347
click at [924, 366] on div "Cover Letter Options" at bounding box center [892, 366] width 610 height 44
click at [126, 163] on link "Tech Support and MSP" at bounding box center [109, 171] width 148 height 31
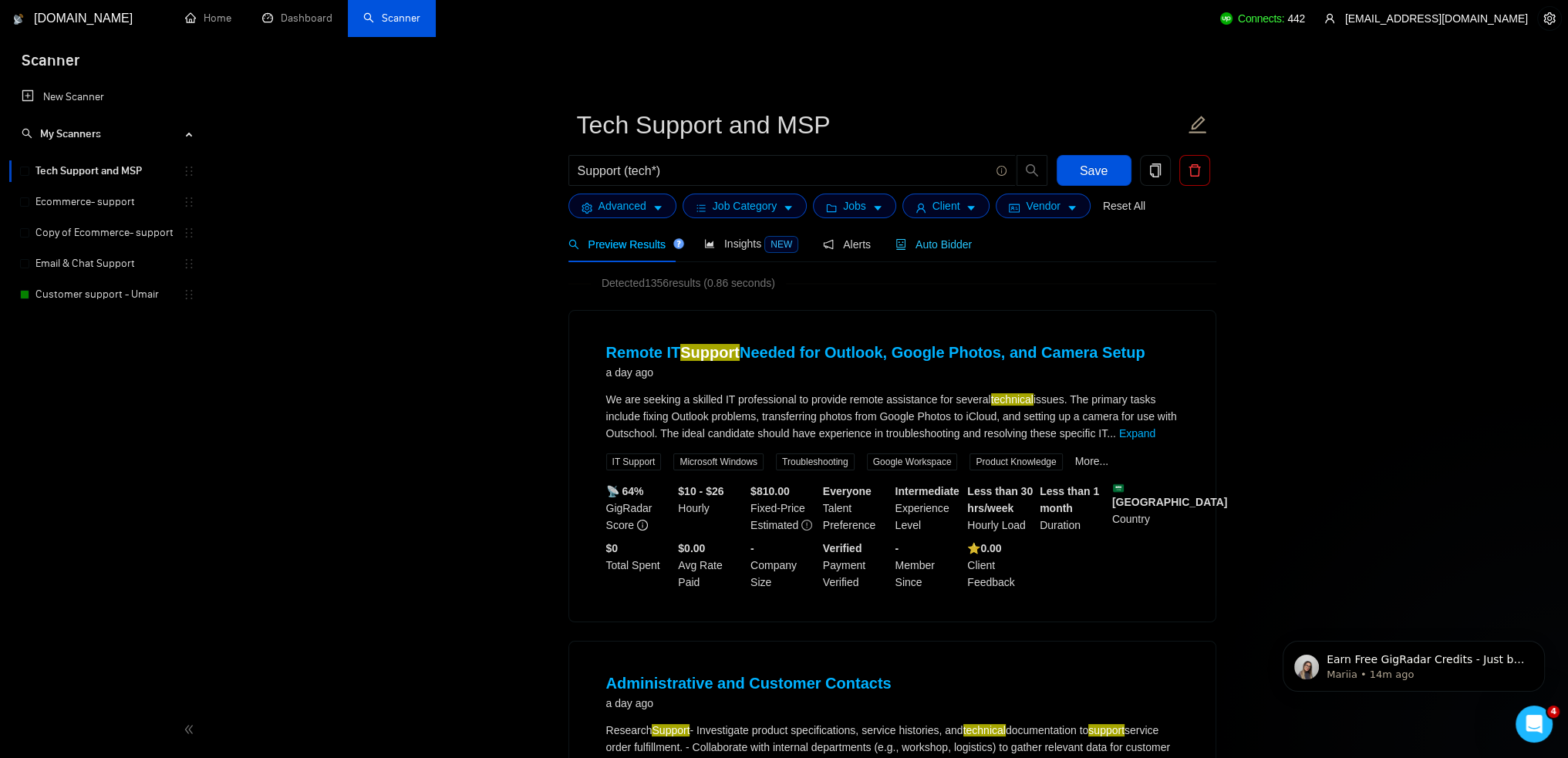
click at [929, 253] on div "Auto Bidder" at bounding box center [933, 244] width 76 height 36
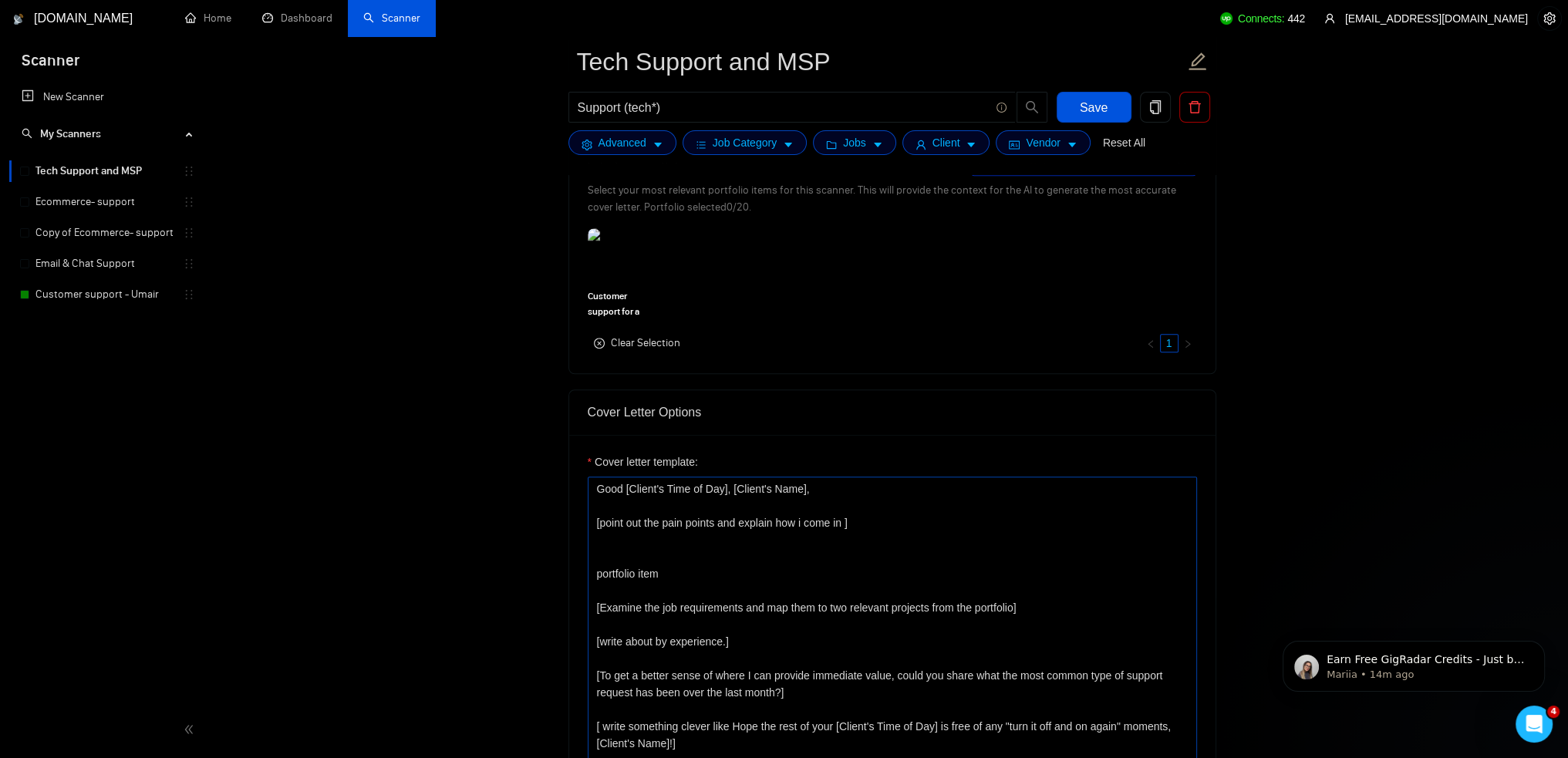
scroll to position [1620, 0]
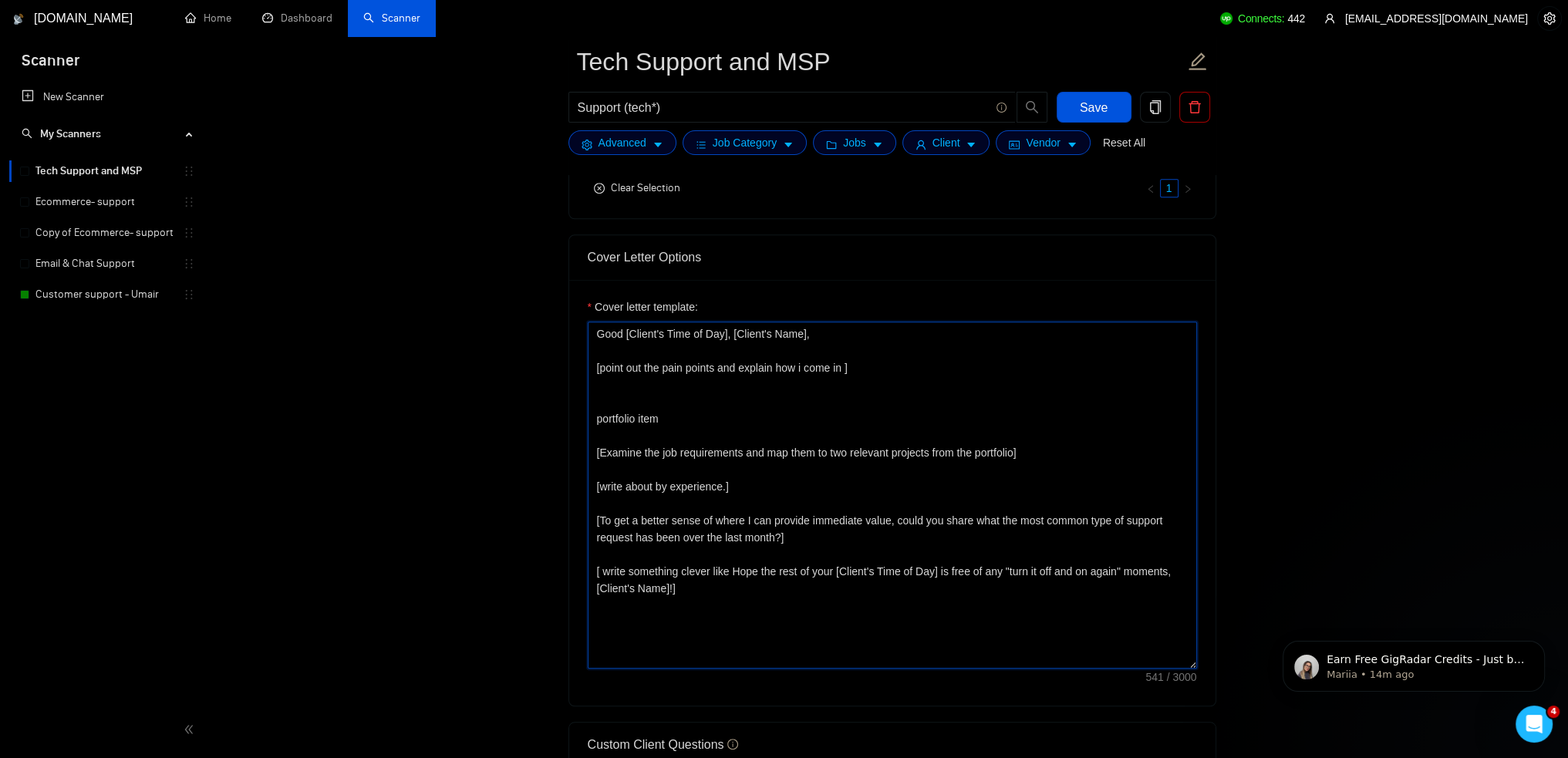
click at [894, 439] on textarea "Good [Client's Time of Day], [Client's Name], [point out the pain points and ex…" at bounding box center [892, 495] width 610 height 347
paste textarea "[Say hello or send a catchy greeting of the person and use the name of a person…"
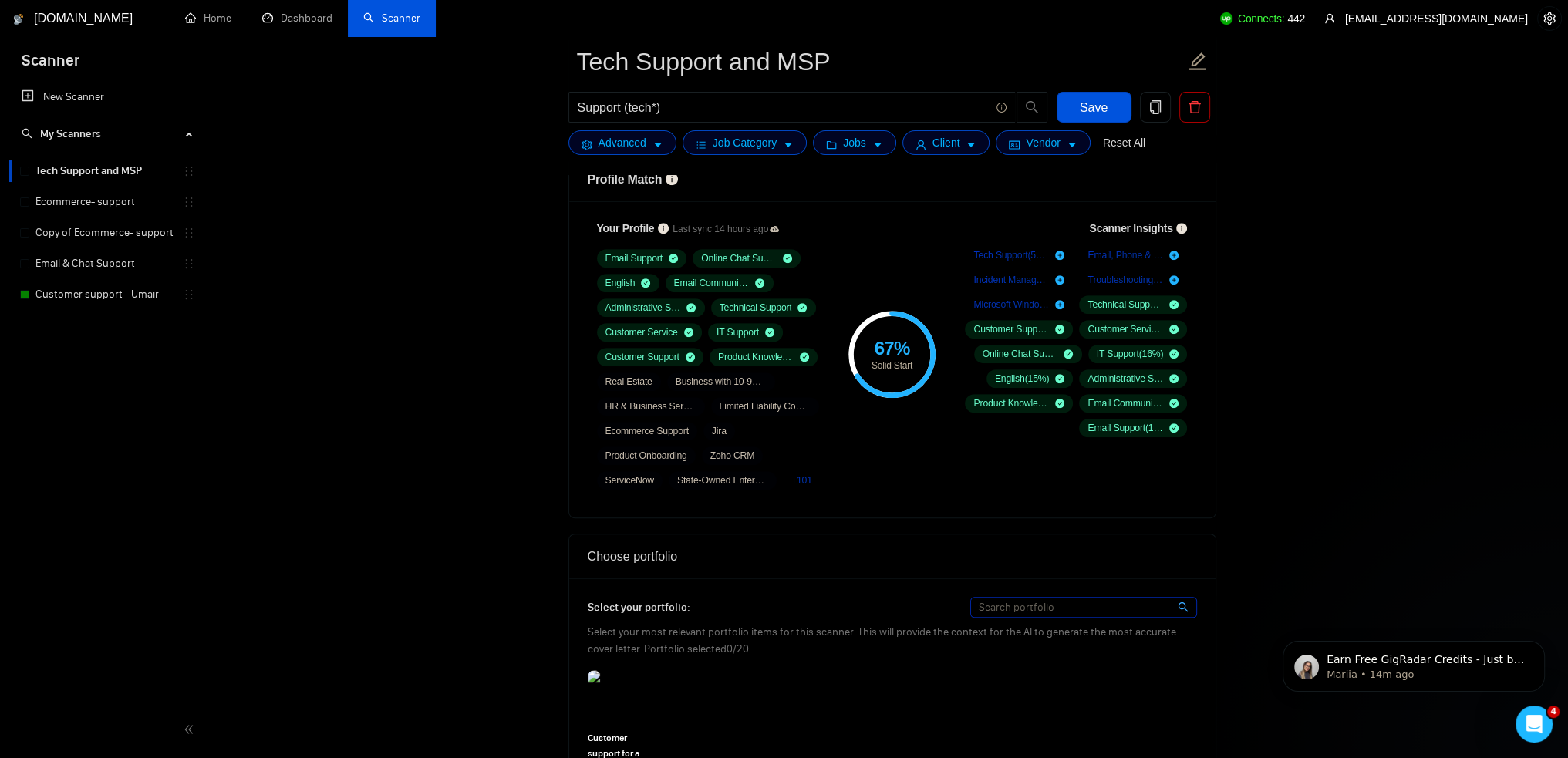
scroll to position [848, 0]
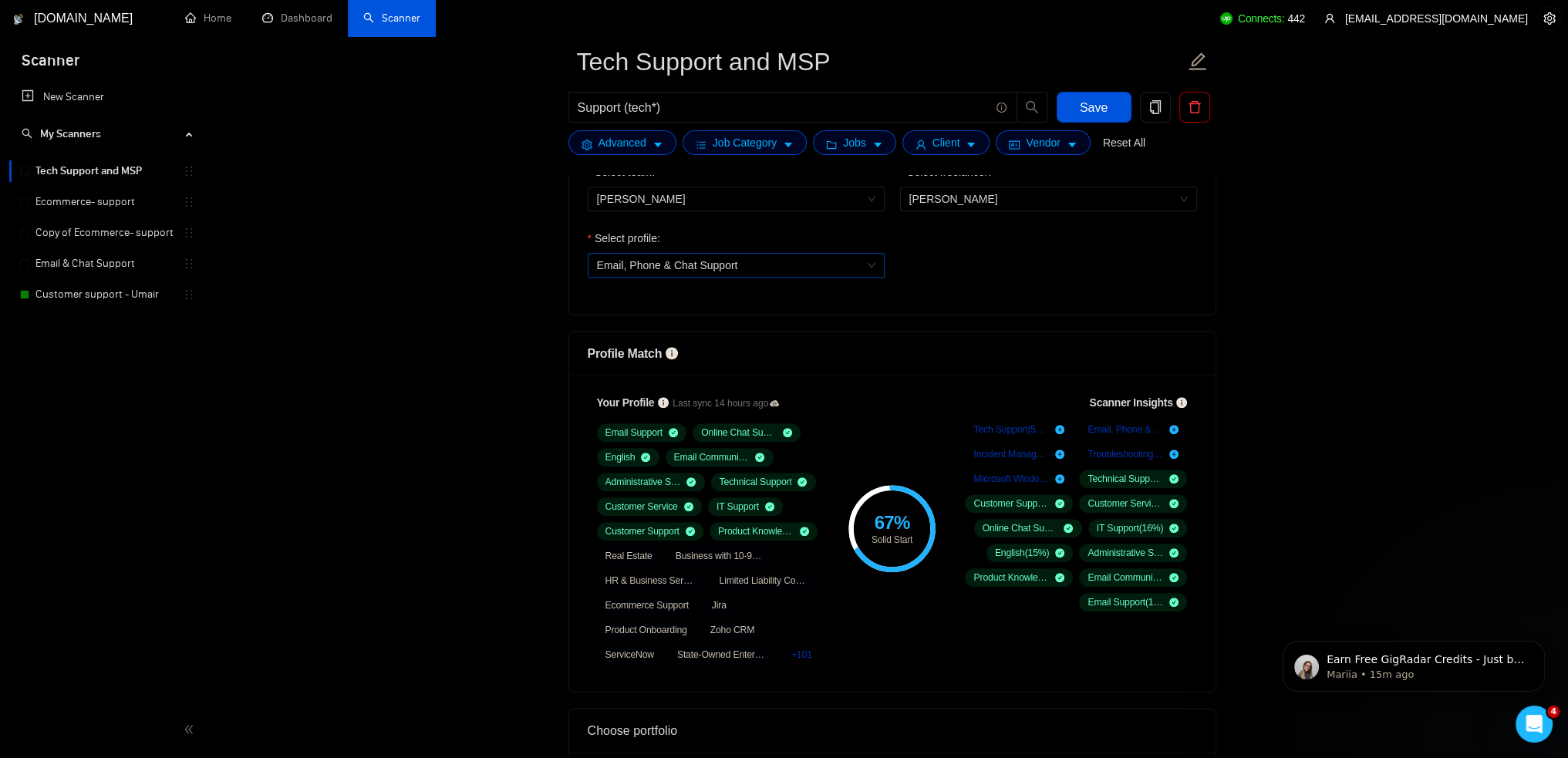
click at [794, 276] on div "Email, Phone & Chat Support" at bounding box center [736, 264] width 297 height 24
type textarea "[Say hello or send a catchy greeting of the person and use the name of a person…"
click at [759, 296] on div "General profile" at bounding box center [735, 295] width 279 height 17
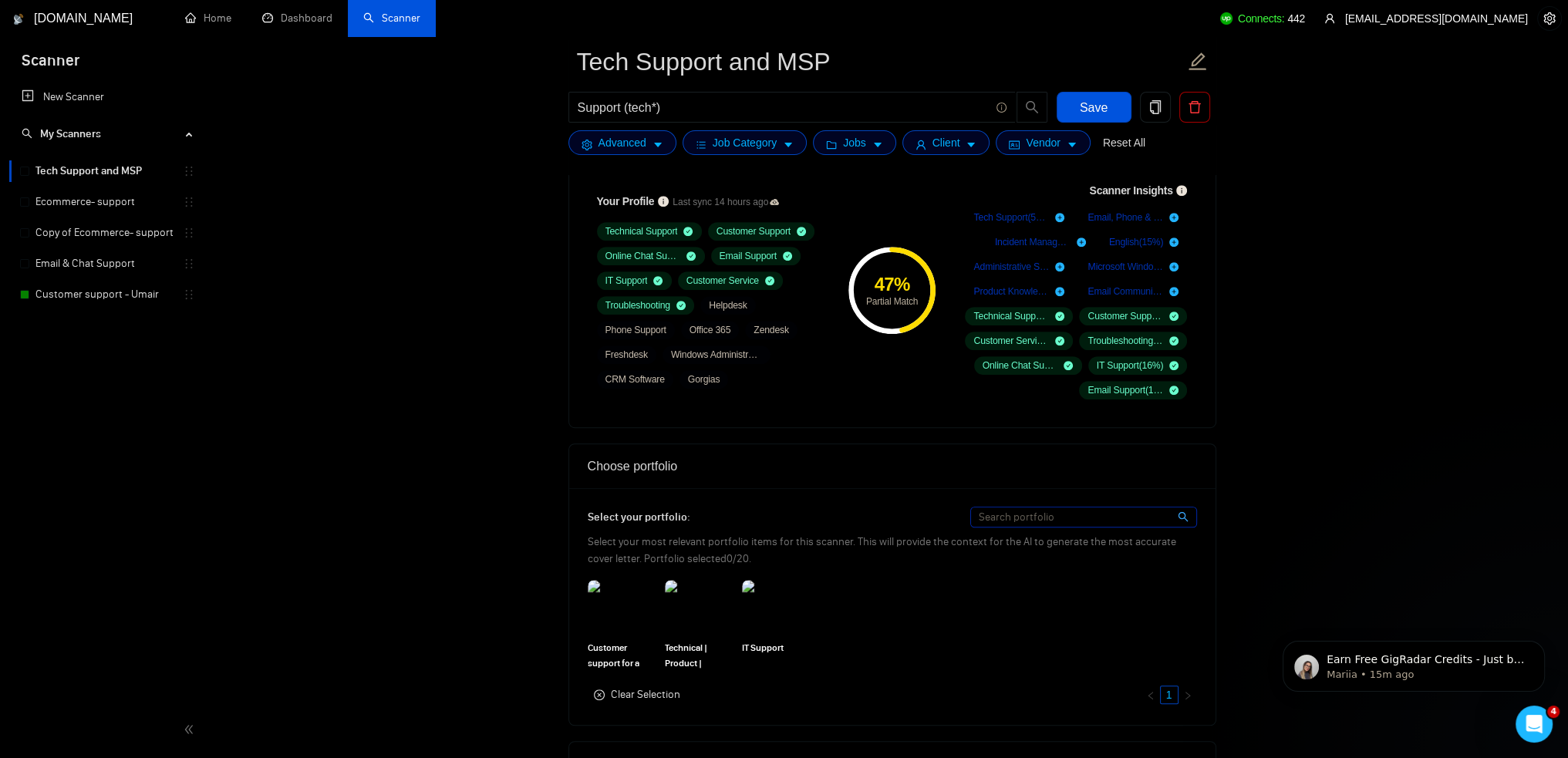
scroll to position [1003, 0]
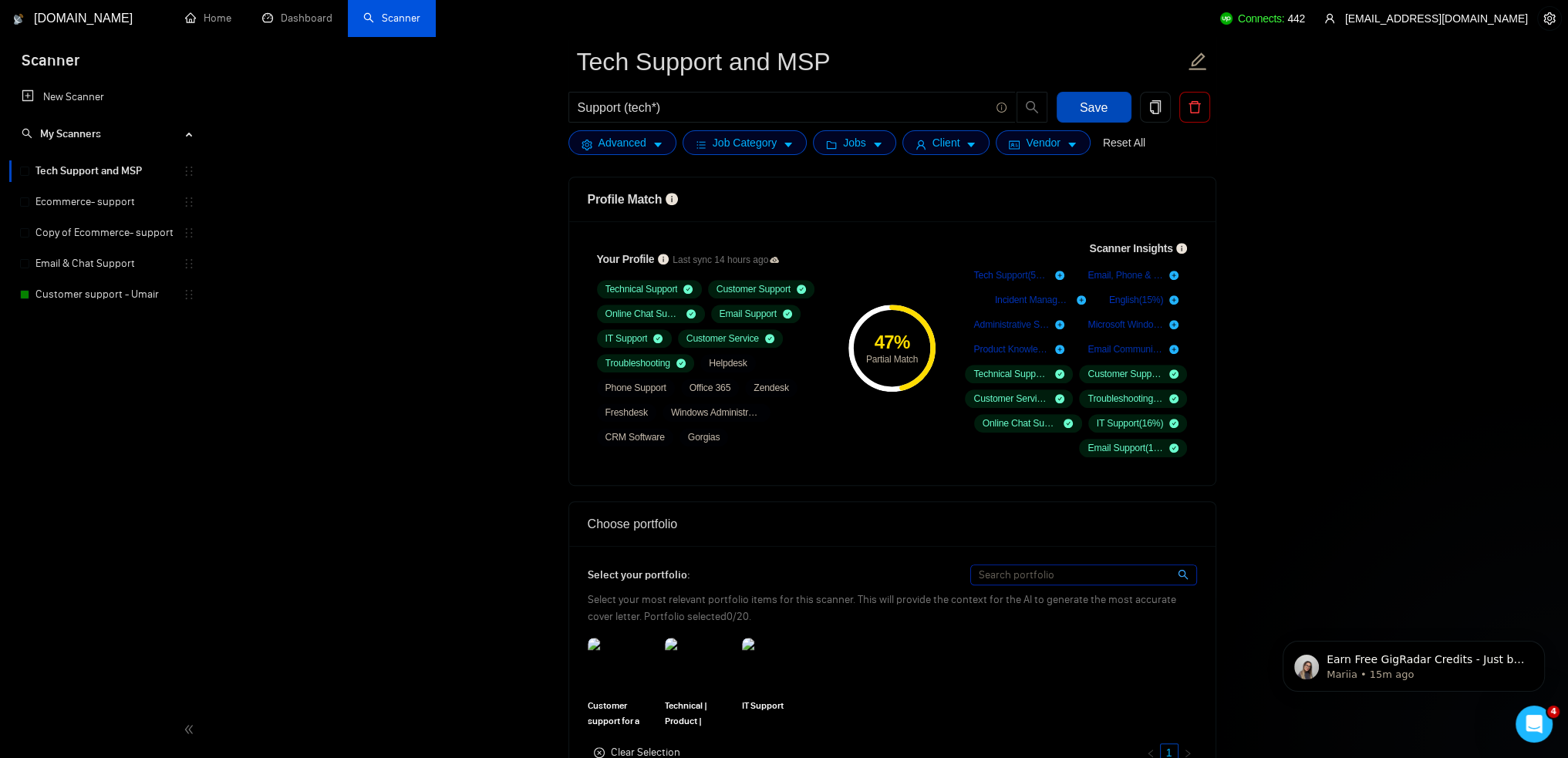
click at [1084, 111] on span "Save" at bounding box center [1093, 108] width 27 height 20
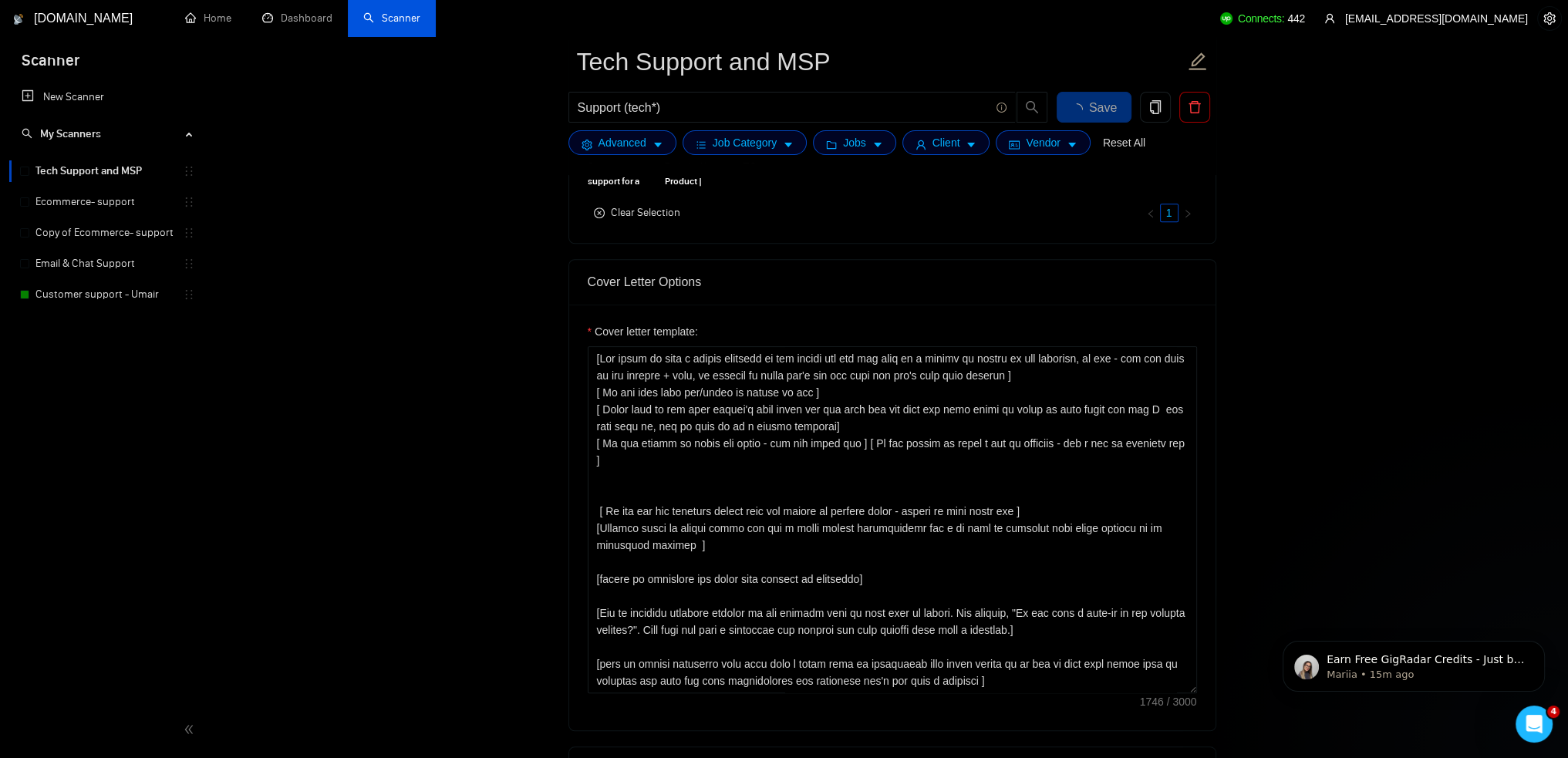
scroll to position [1311, 0]
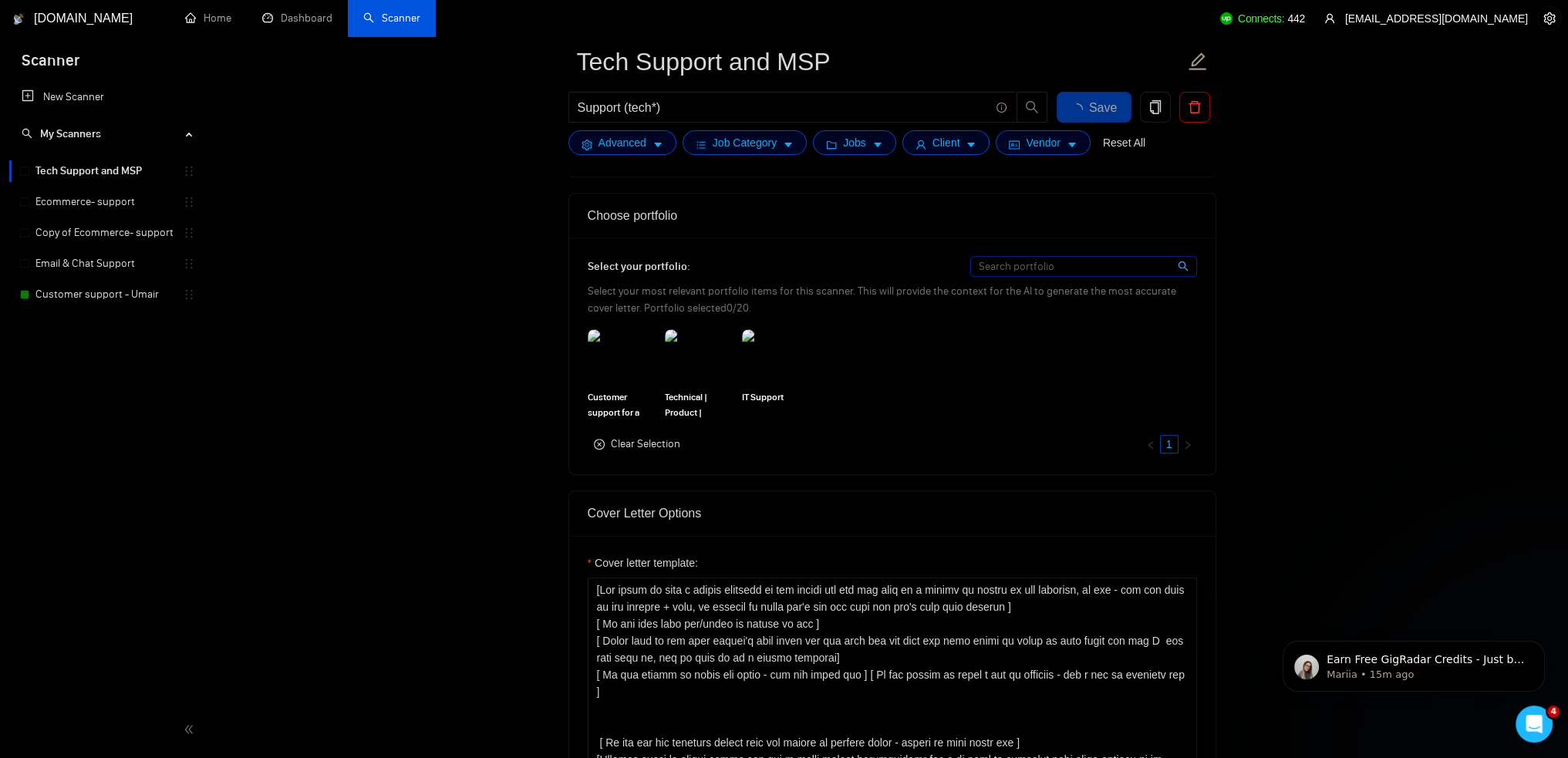
click at [706, 355] on img at bounding box center [698, 356] width 68 height 54
click at [777, 349] on img at bounding box center [776, 356] width 68 height 54
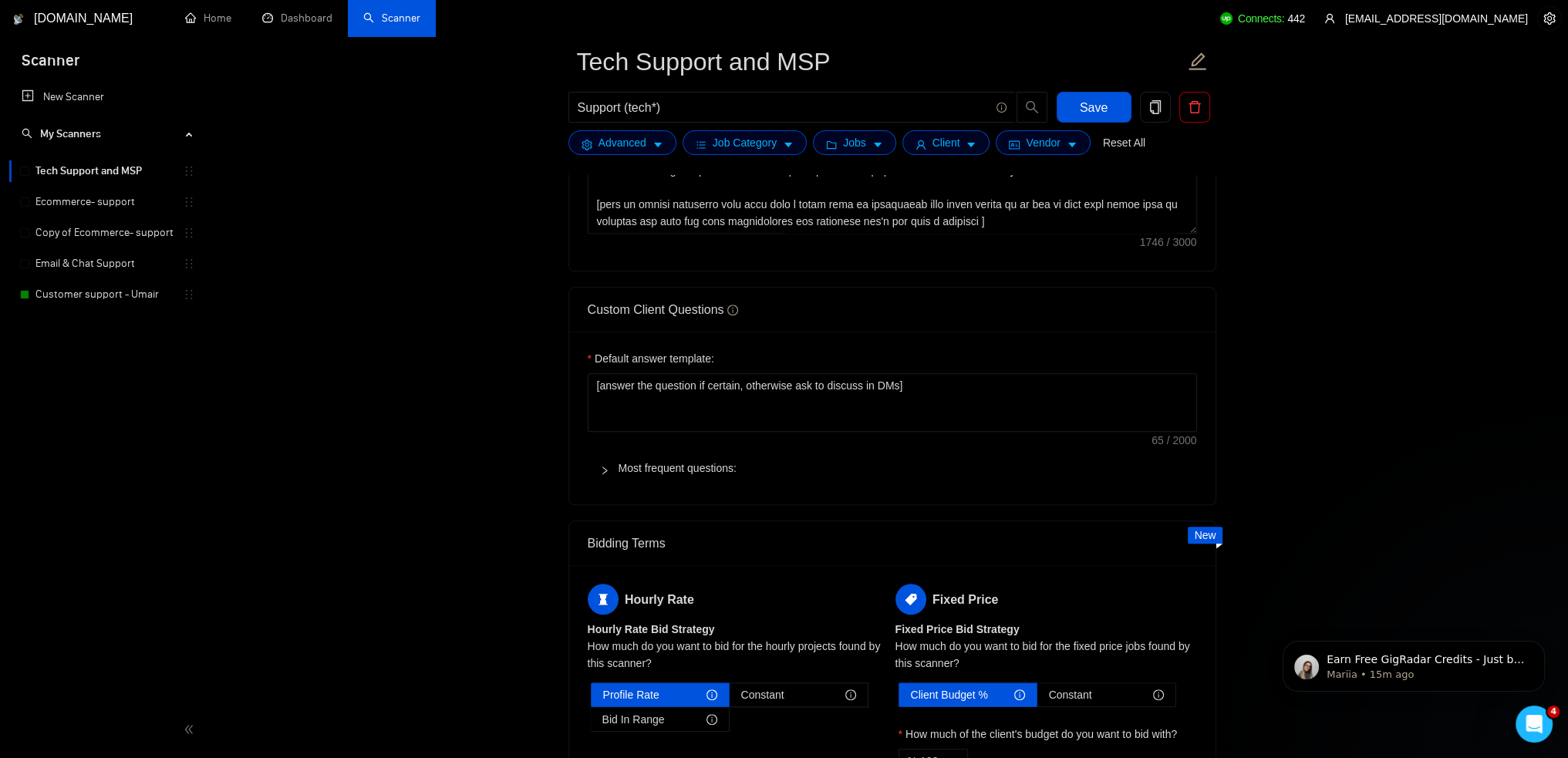
scroll to position [2469, 0]
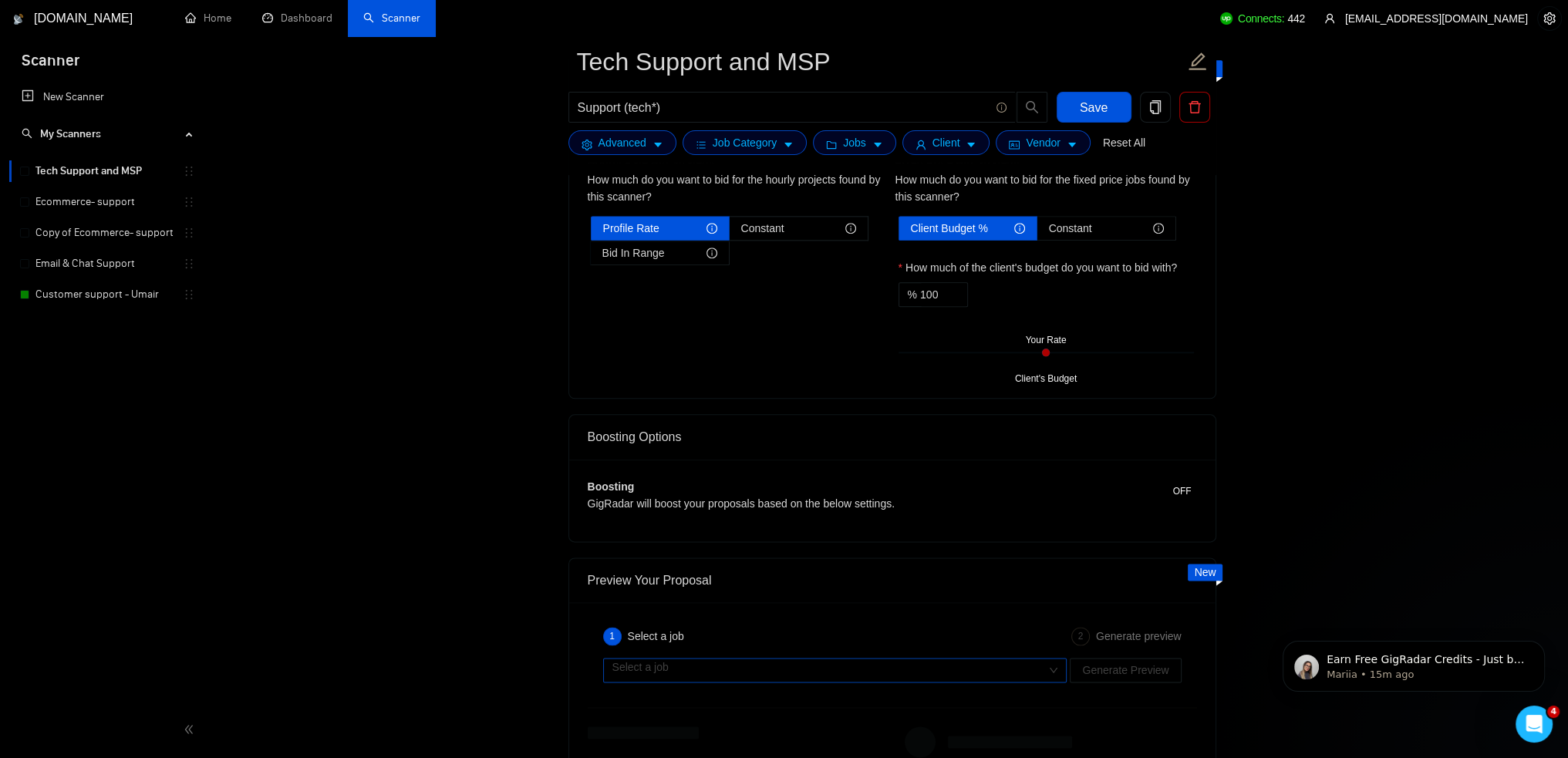
click at [946, 665] on input "search" at bounding box center [830, 669] width 435 height 23
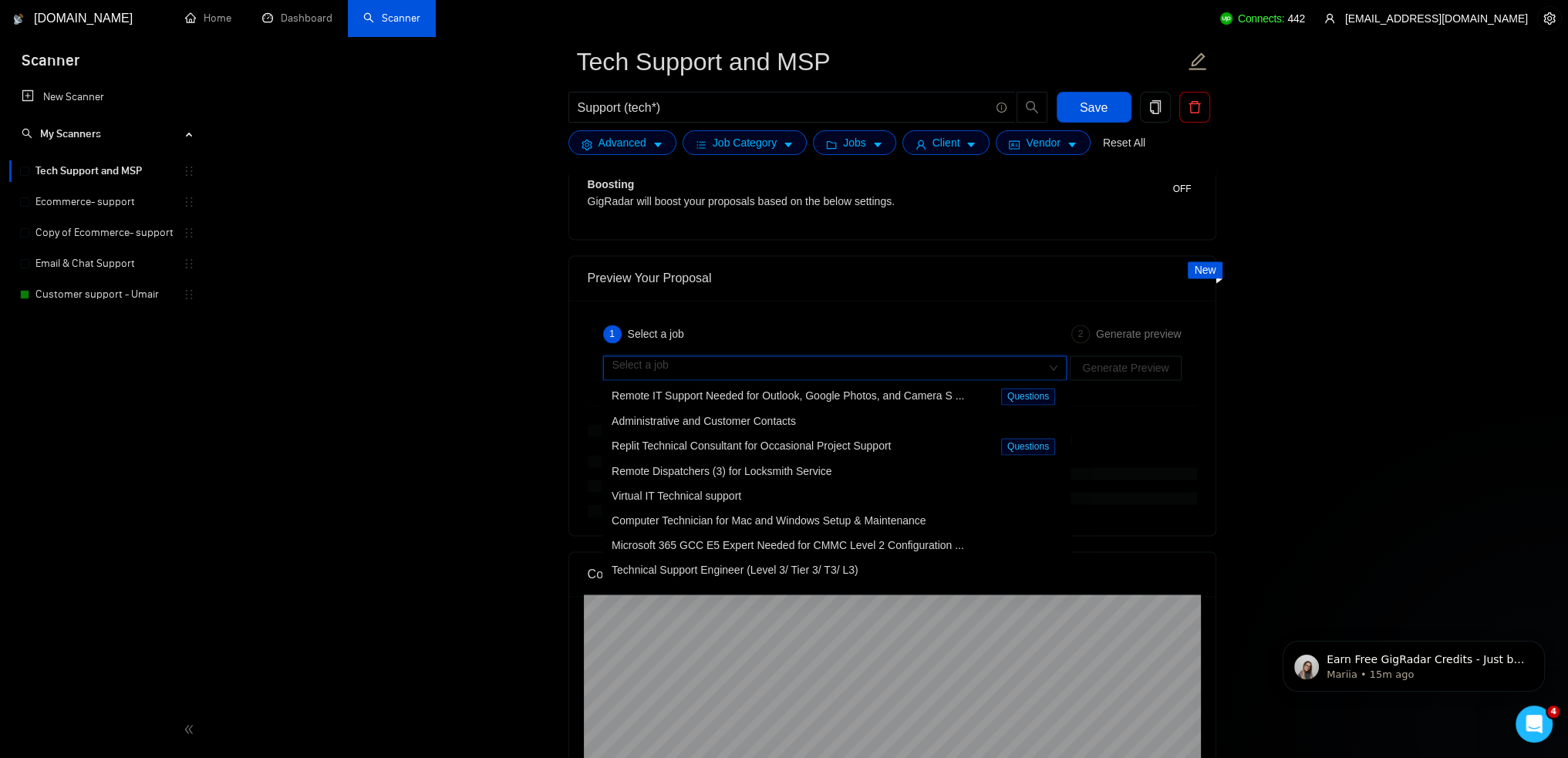
scroll to position [2777, 0]
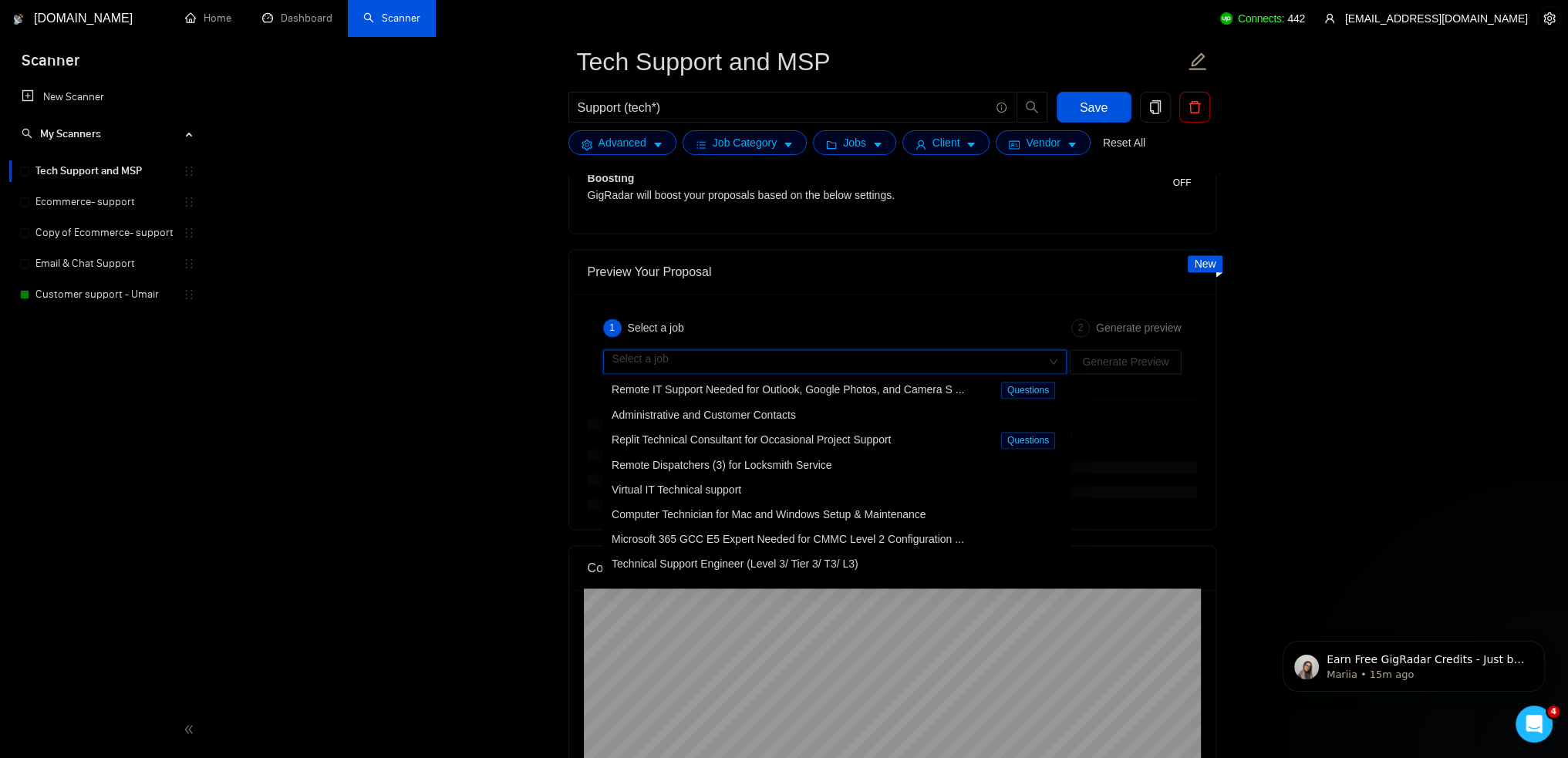
click at [717, 494] on span "Virtual IT Technical support" at bounding box center [676, 490] width 129 height 13
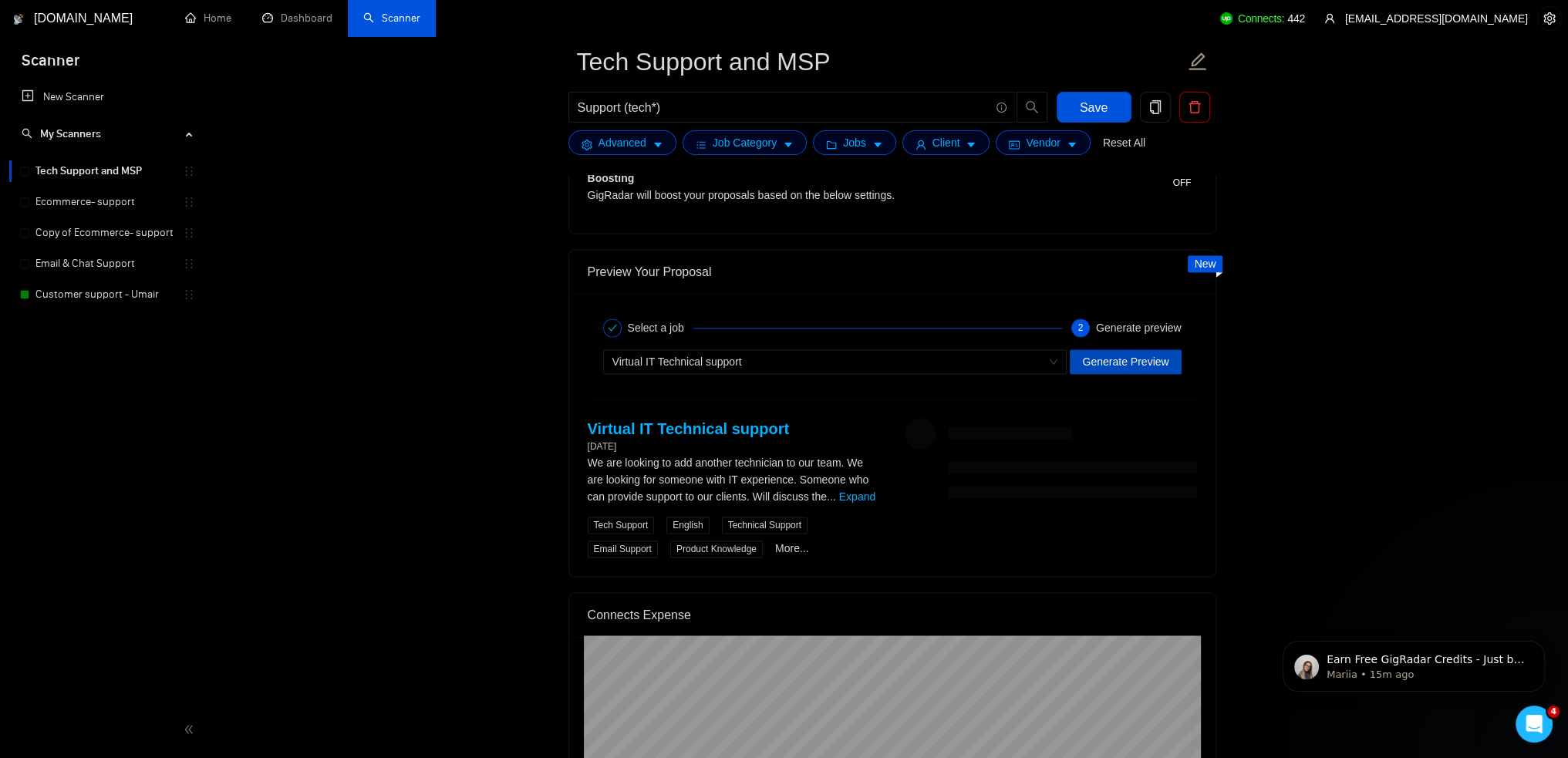
click at [1169, 355] on button "Generate Preview" at bounding box center [1125, 361] width 111 height 24
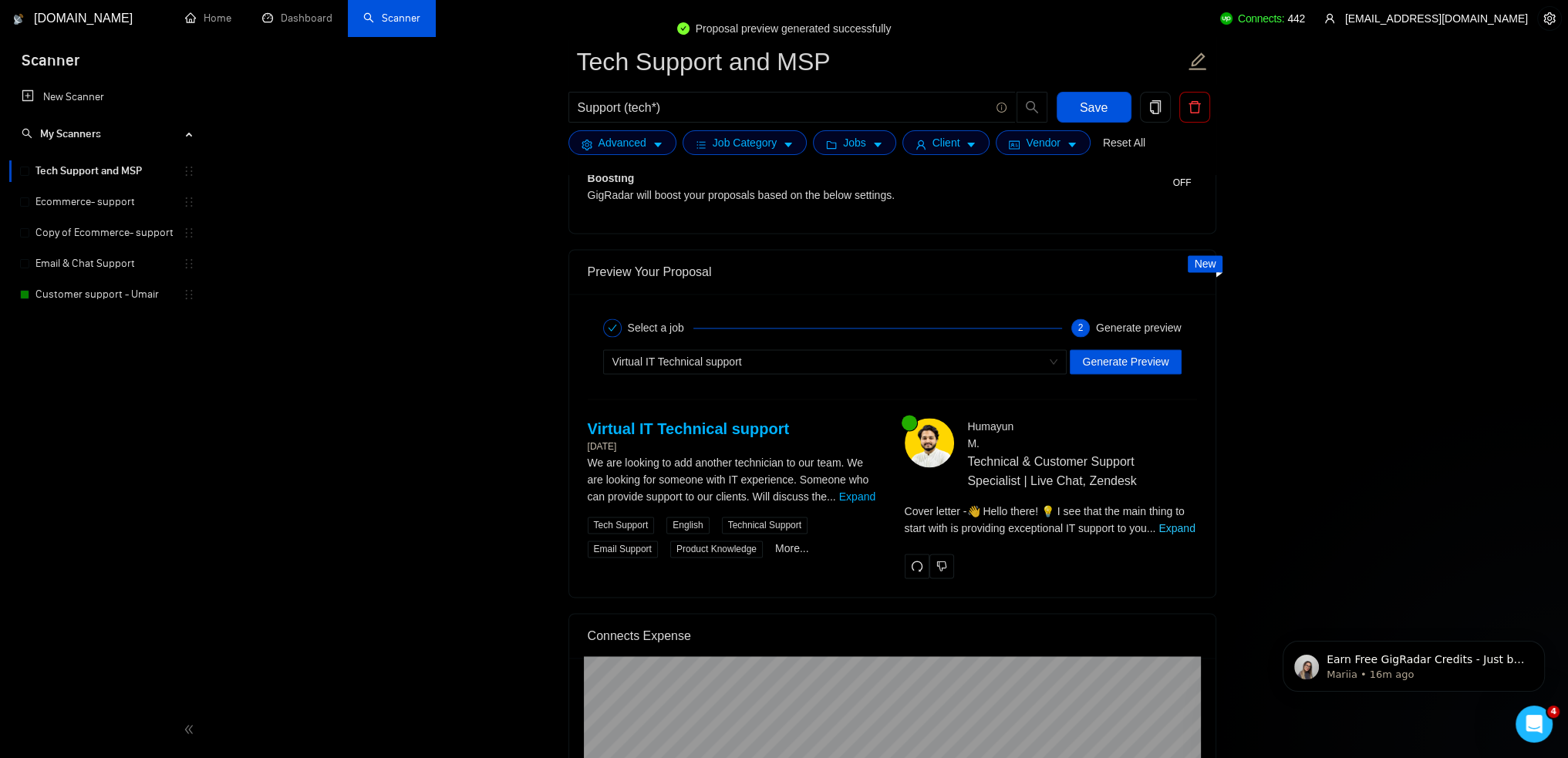
click at [1188, 523] on link "Expand" at bounding box center [1176, 528] width 36 height 13
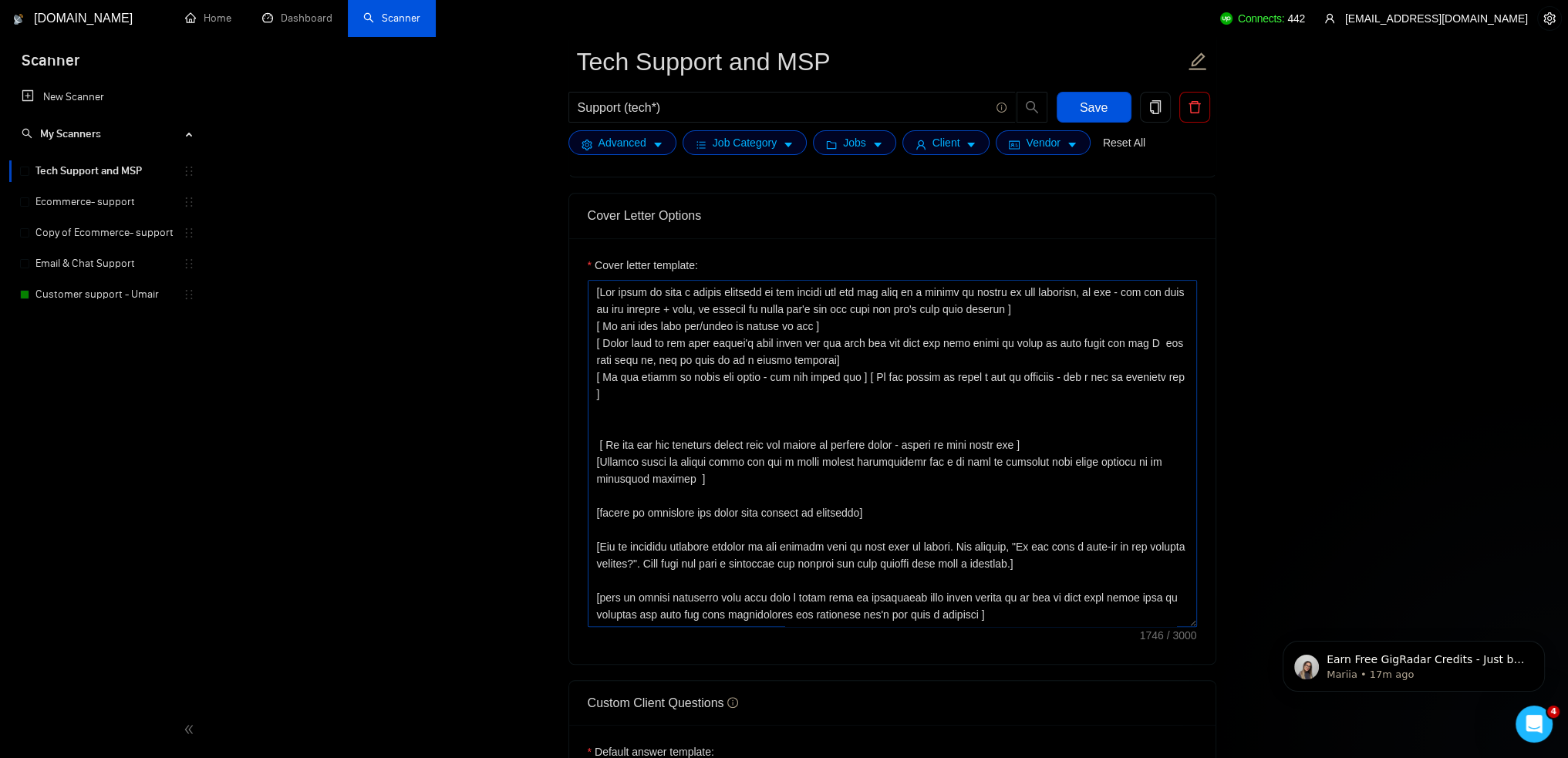
scroll to position [1466, 0]
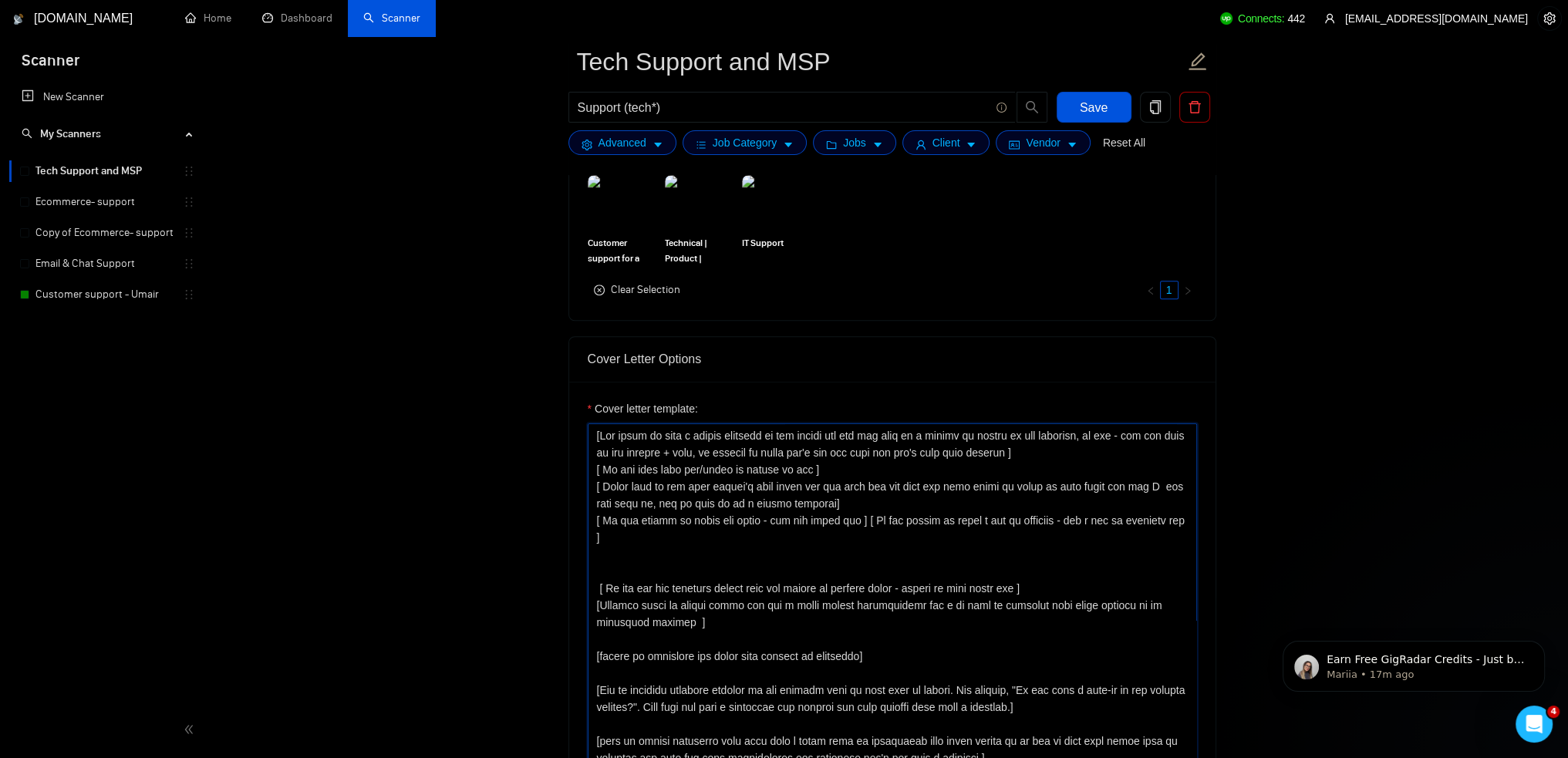
click at [1154, 526] on textarea "Cover letter template:" at bounding box center [892, 597] width 610 height 347
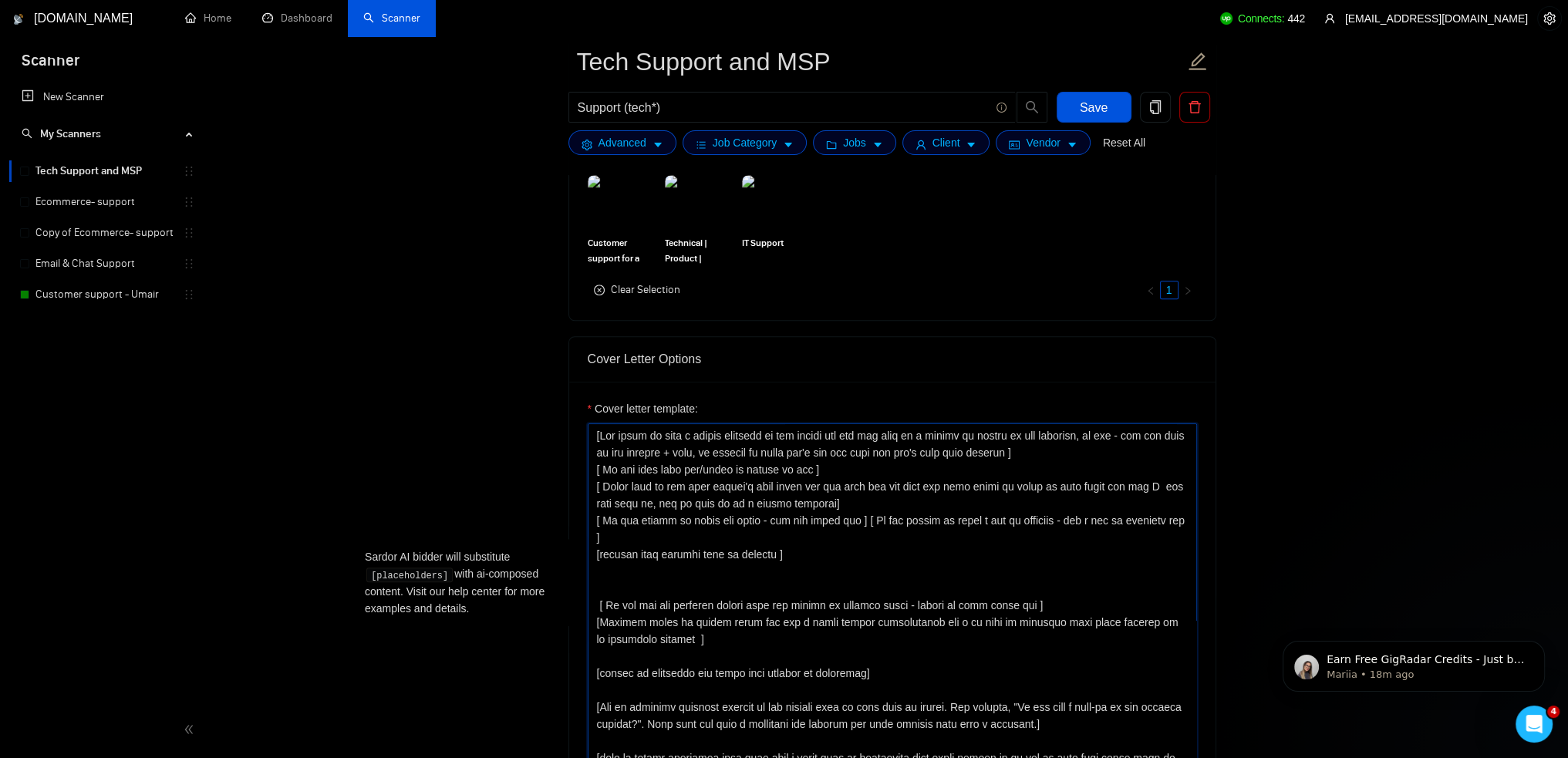
type textarea "[Say hello or send a catchy greeting of the person and use the name of a person…"
click at [1117, 105] on button "Save" at bounding box center [1094, 107] width 75 height 31
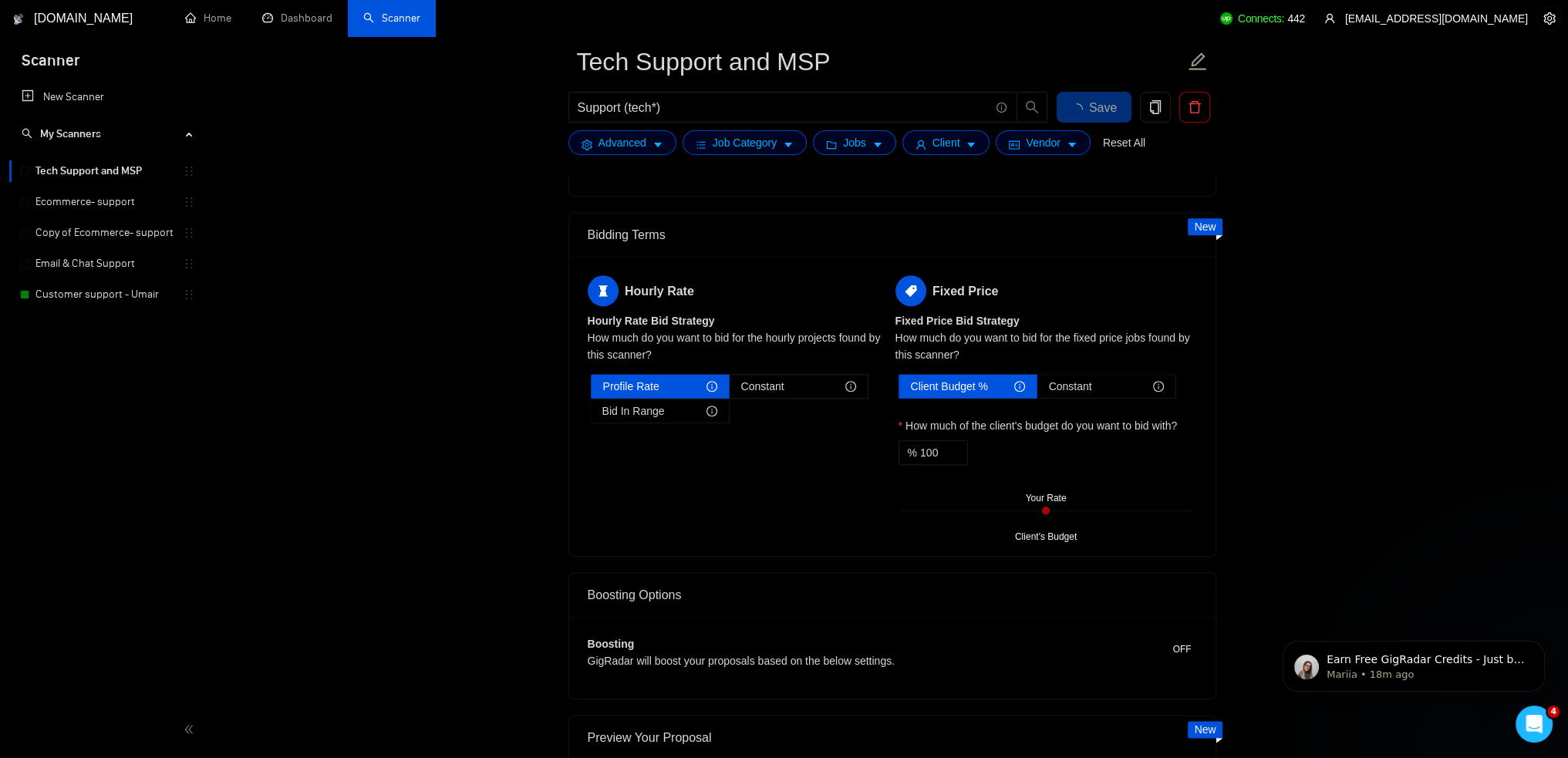
scroll to position [2622, 0]
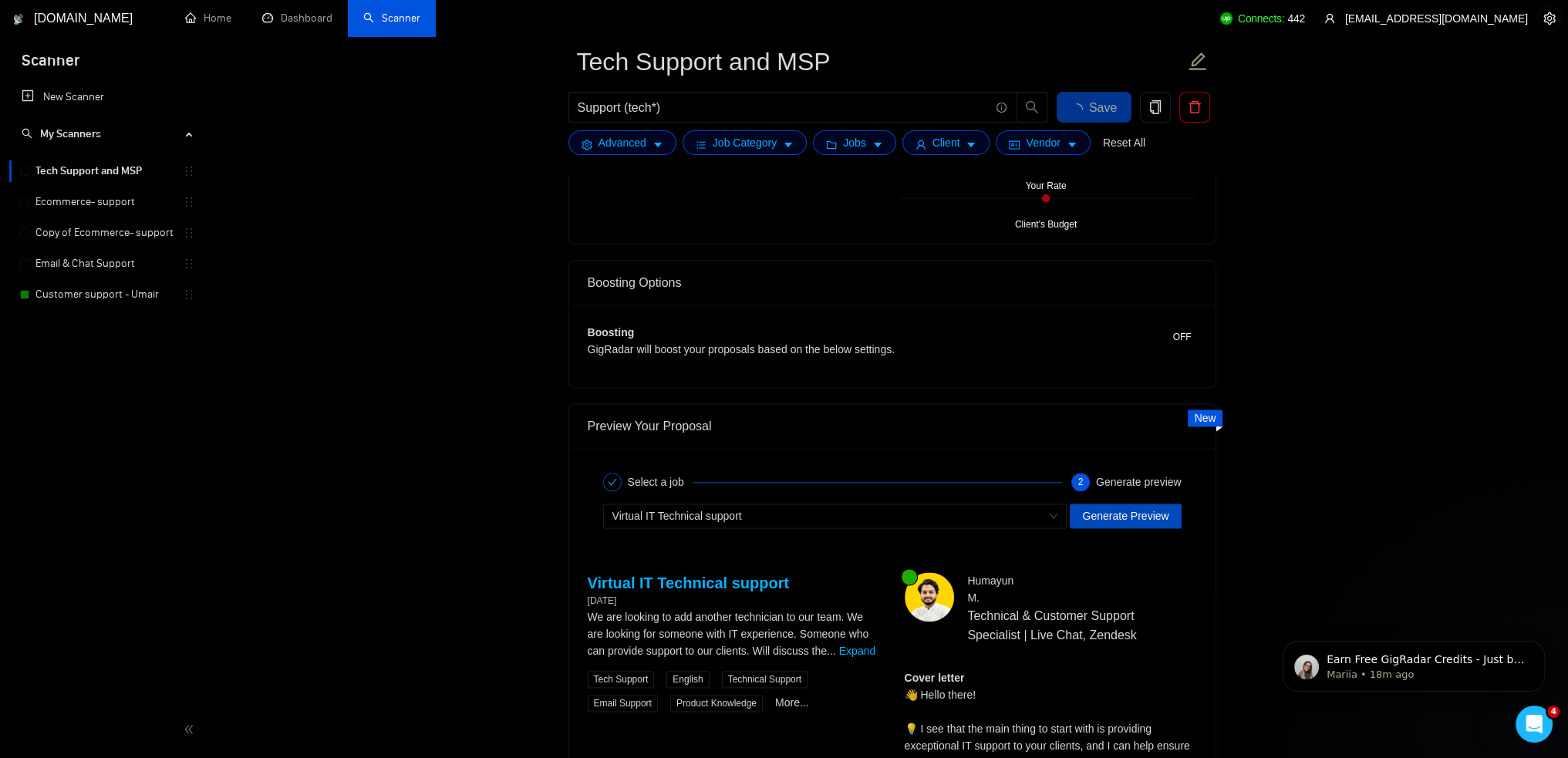
click at [1146, 512] on span "Generate Preview" at bounding box center [1125, 516] width 86 height 17
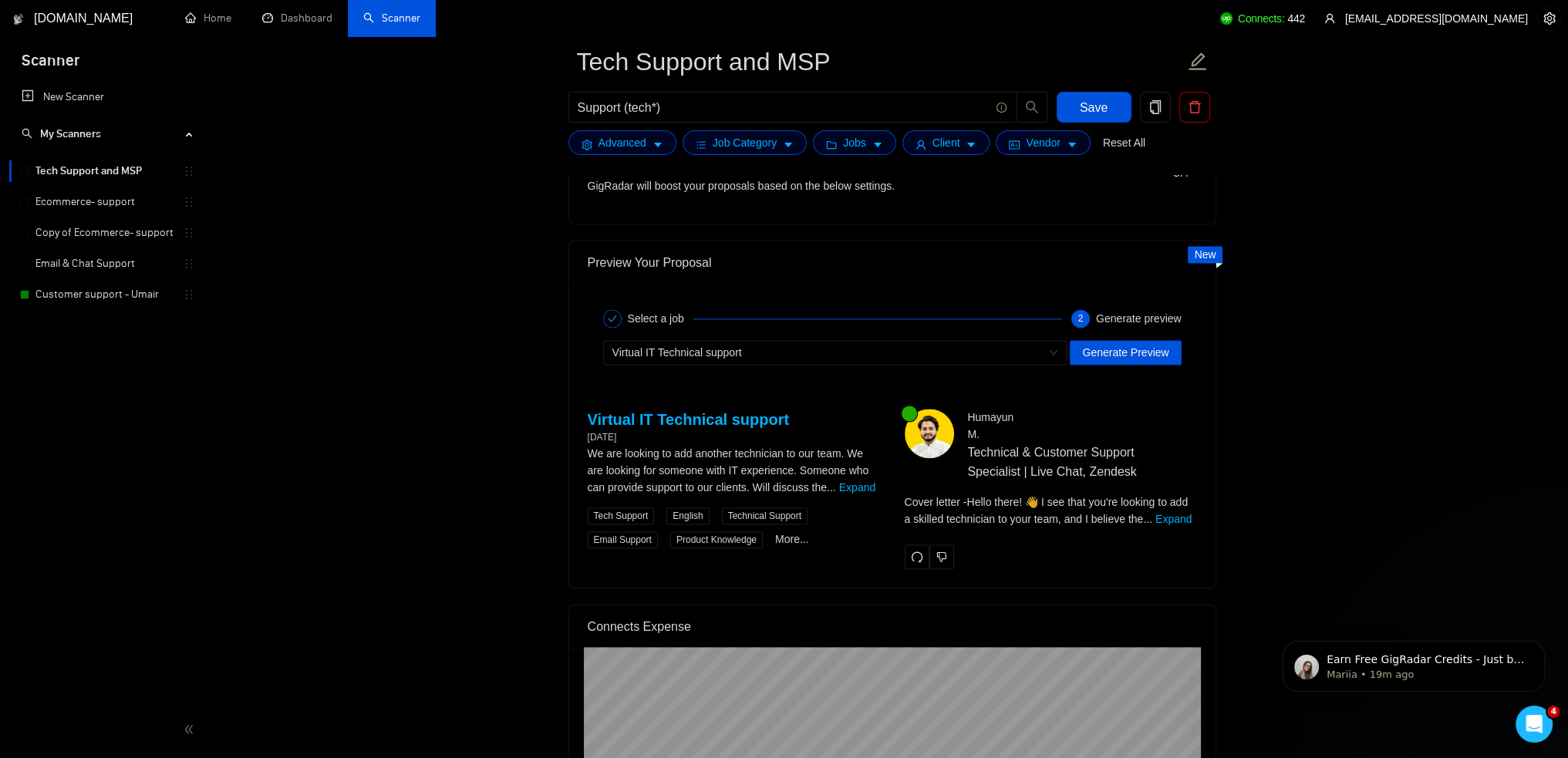
scroll to position [2931, 0]
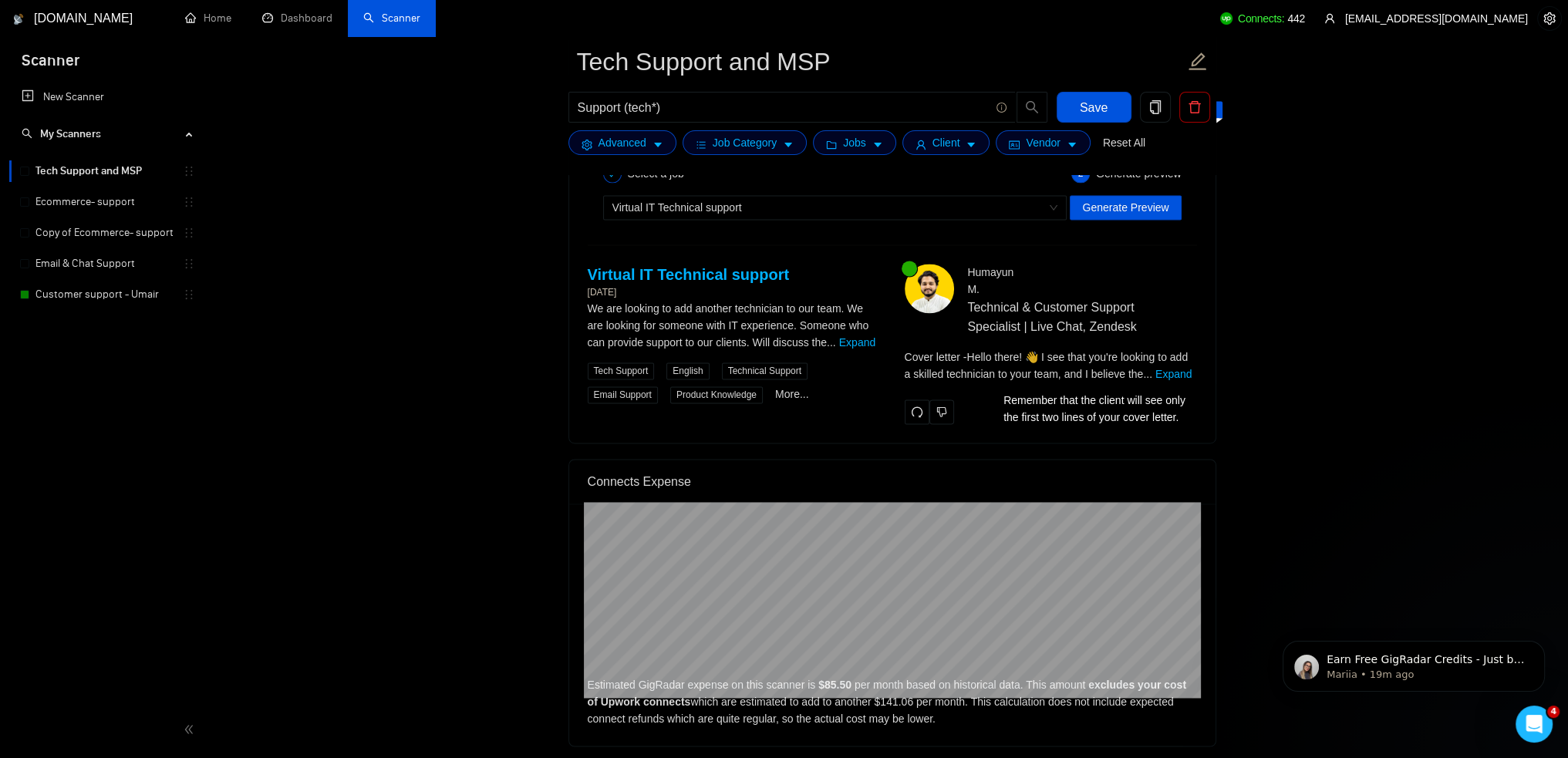
click at [1202, 370] on div "[PERSON_NAME] Technical & Customer Support Specialist | Live Chat, Zendesk Cove…" at bounding box center [1051, 344] width 317 height 160
click at [1175, 376] on link "Expand" at bounding box center [1174, 374] width 36 height 13
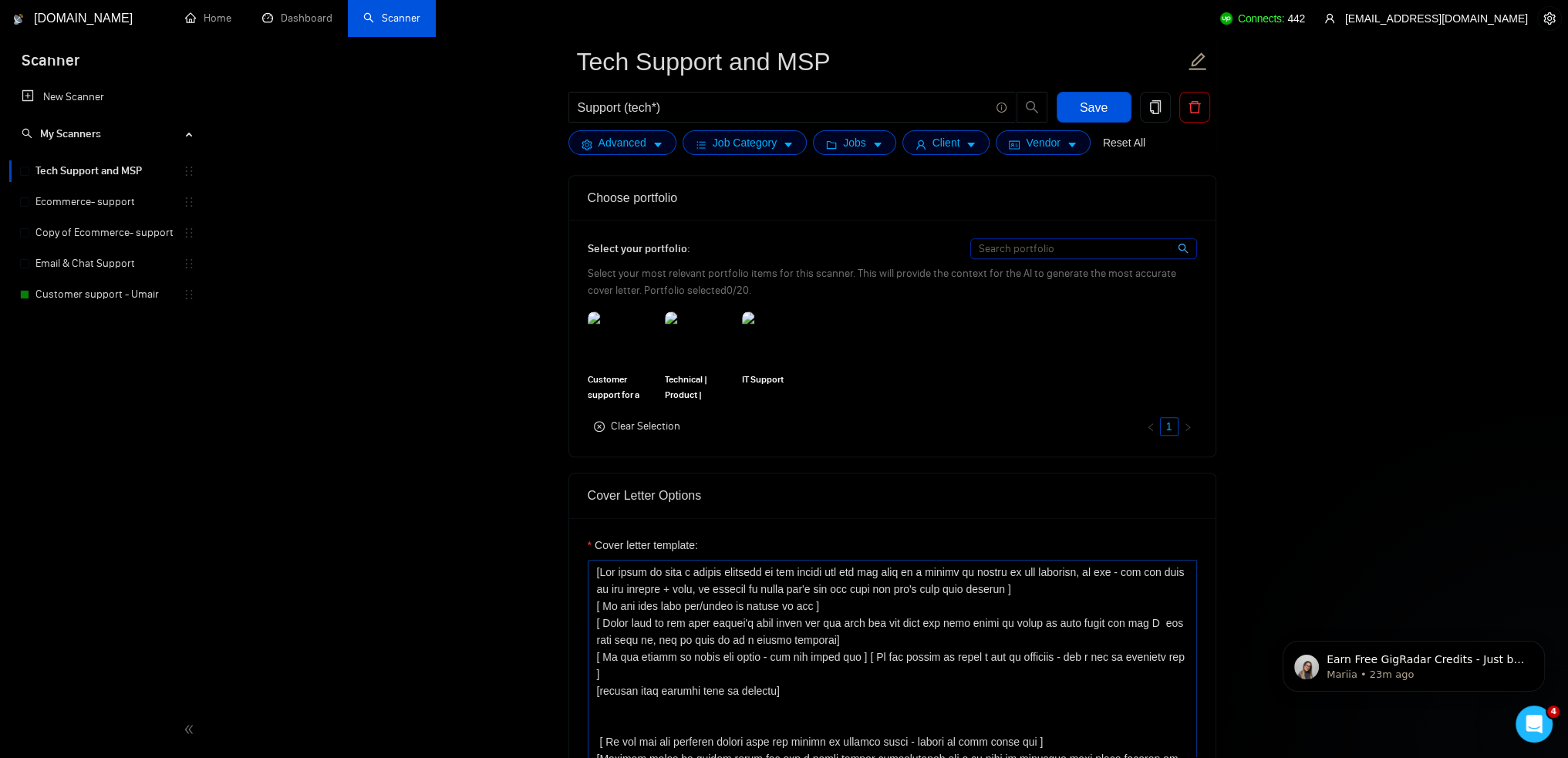
scroll to position [1466, 0]
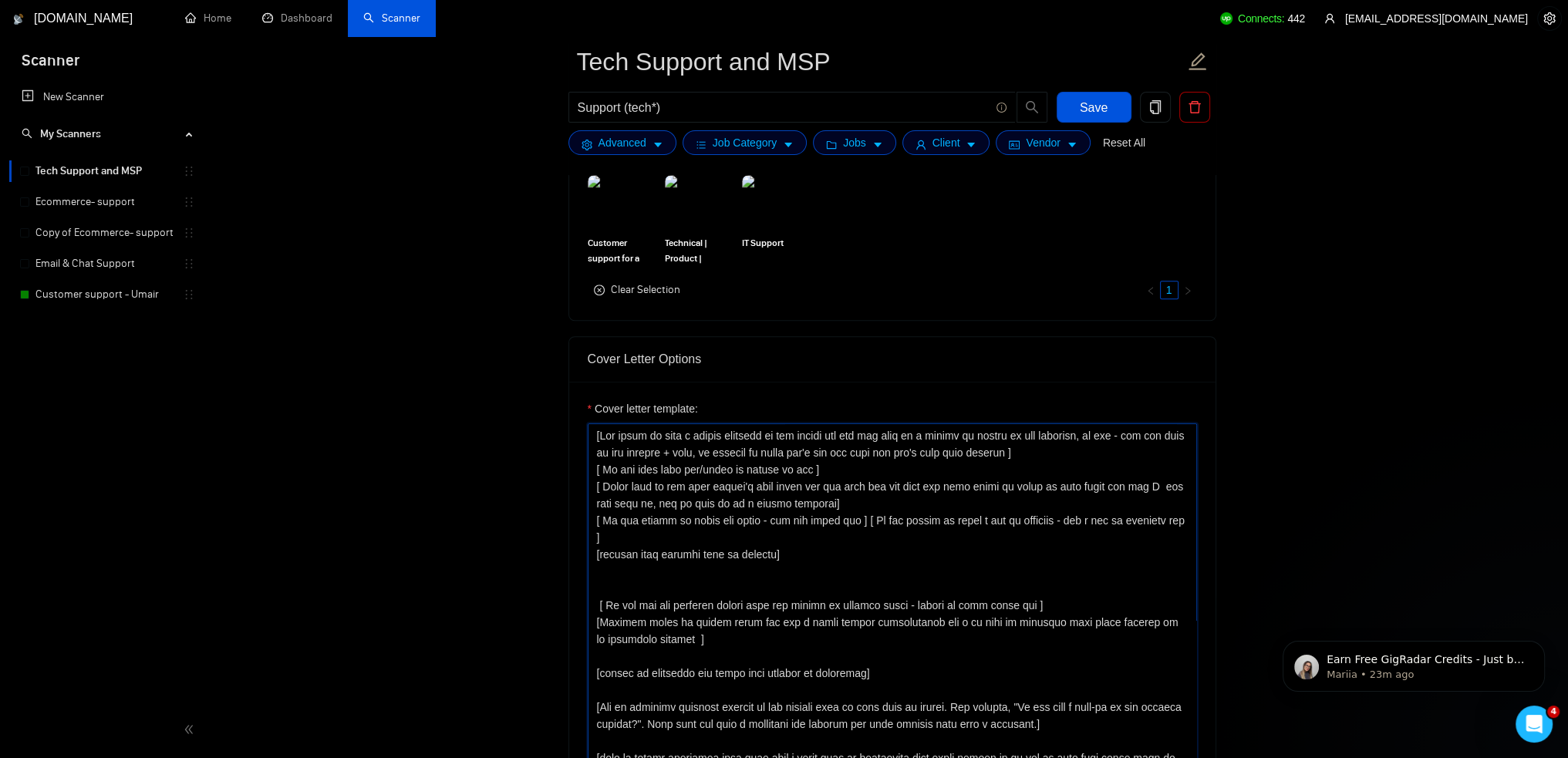
click at [675, 442] on textarea "Cover letter template:" at bounding box center [892, 597] width 610 height 347
paste textarea "[Write a personalized greeting that conveys your enthusiasm and positive reacti…"
type textarea "[Write a personalized greeting that conveys your enthusiasm and positive reacti…"
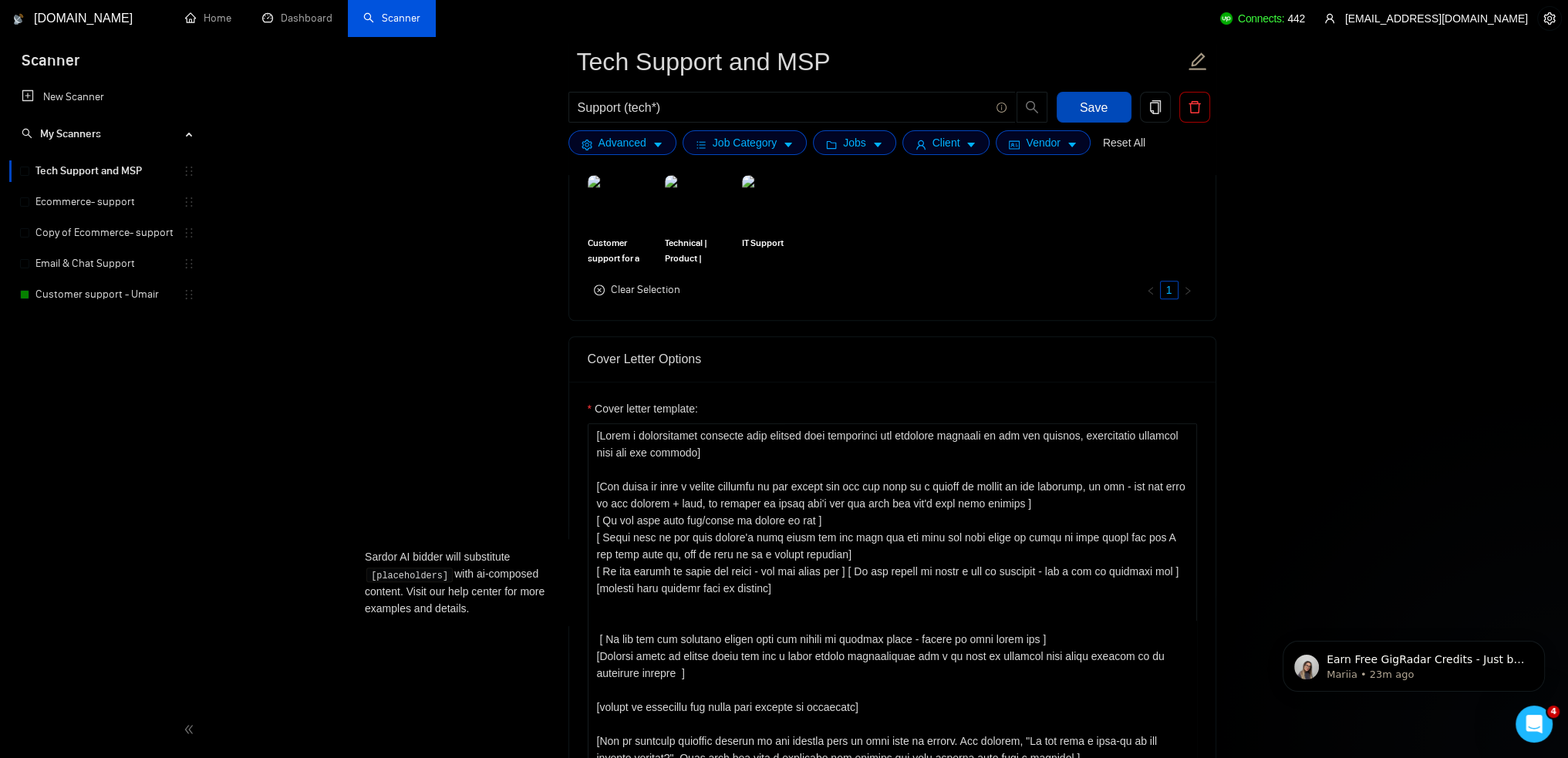
click at [1092, 105] on span "Save" at bounding box center [1093, 108] width 27 height 20
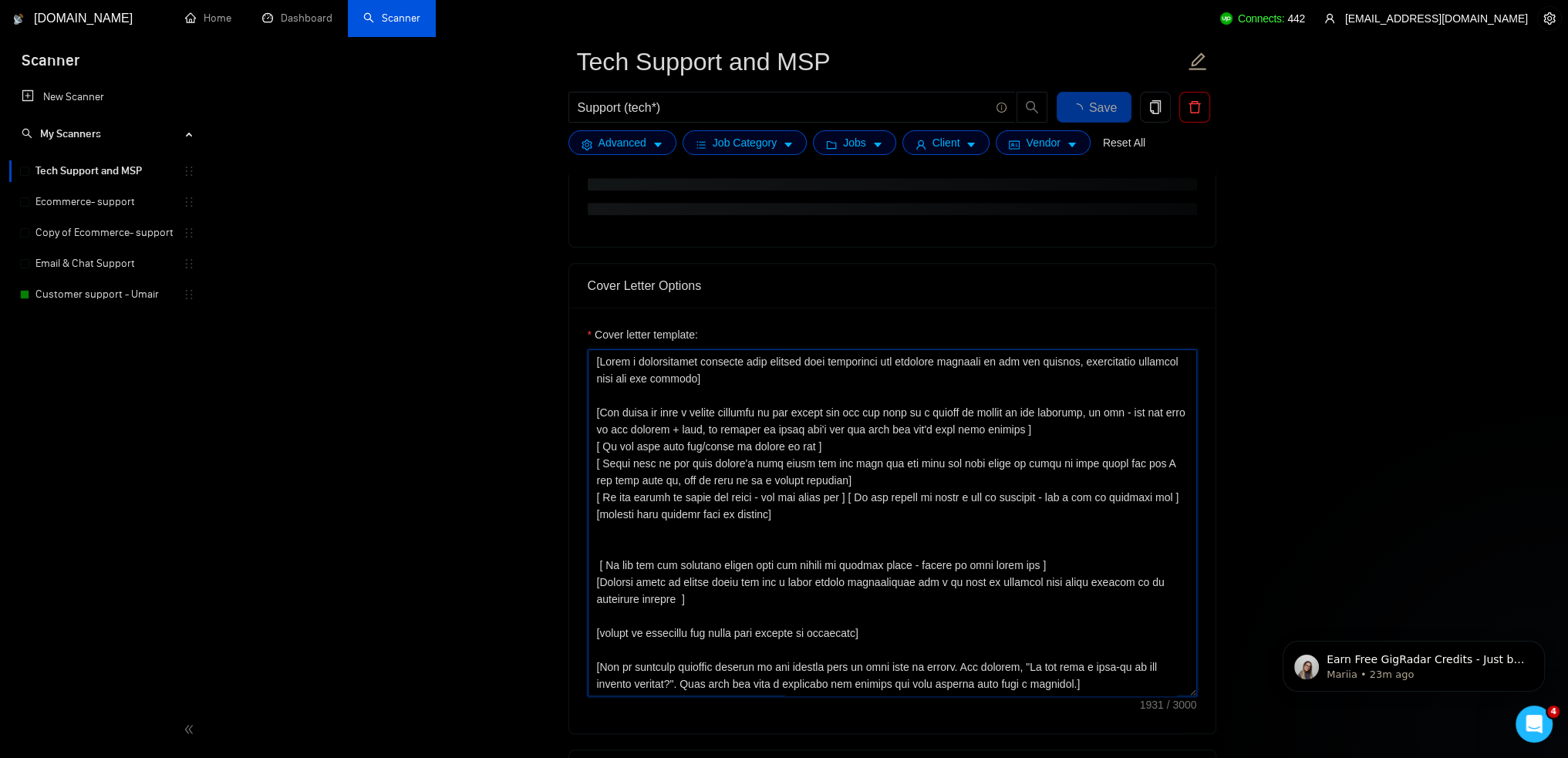
click at [824, 447] on textarea "Cover letter template:" at bounding box center [892, 523] width 610 height 347
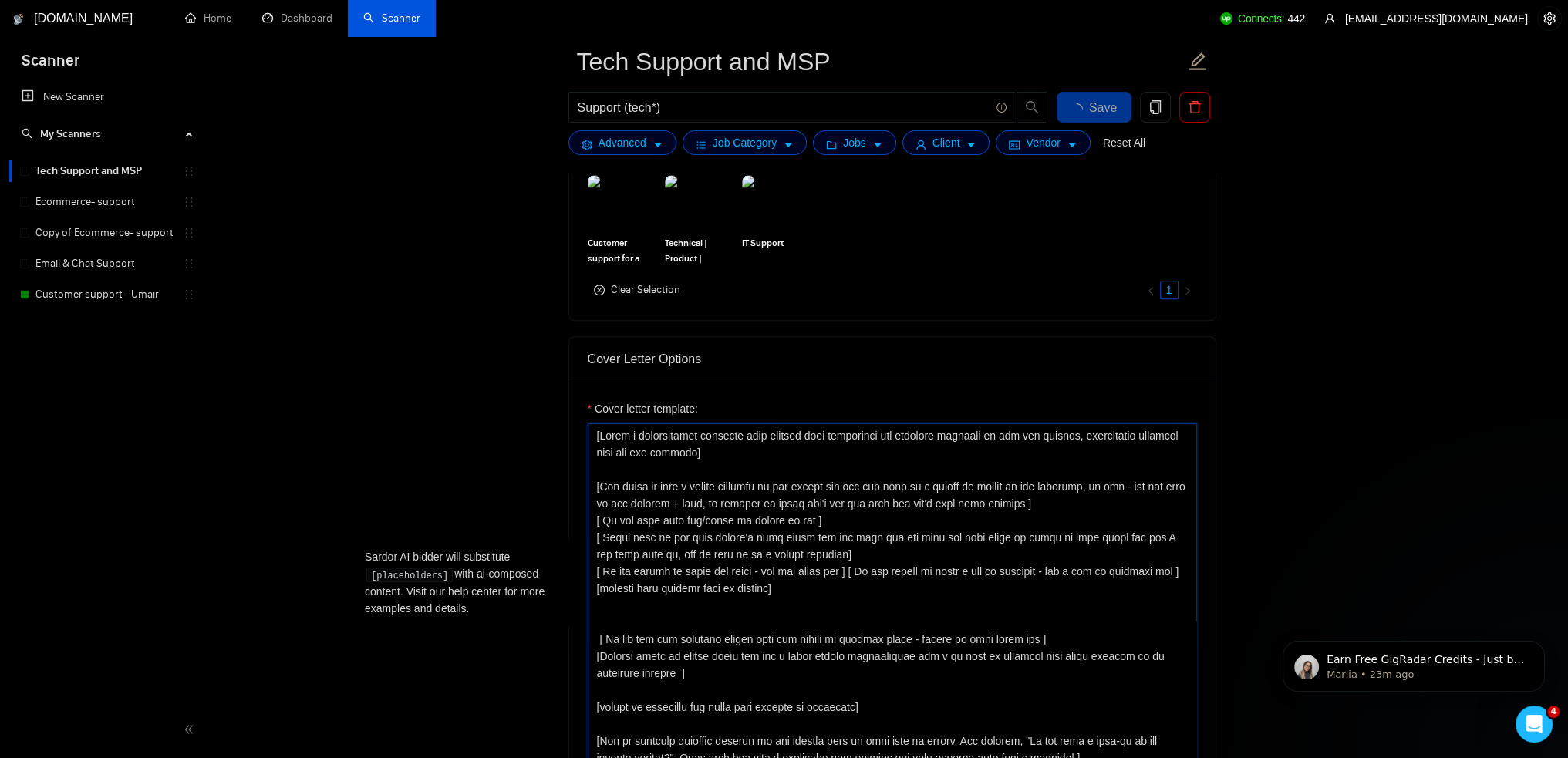
click at [735, 446] on textarea "Cover letter template:" at bounding box center [892, 597] width 610 height 347
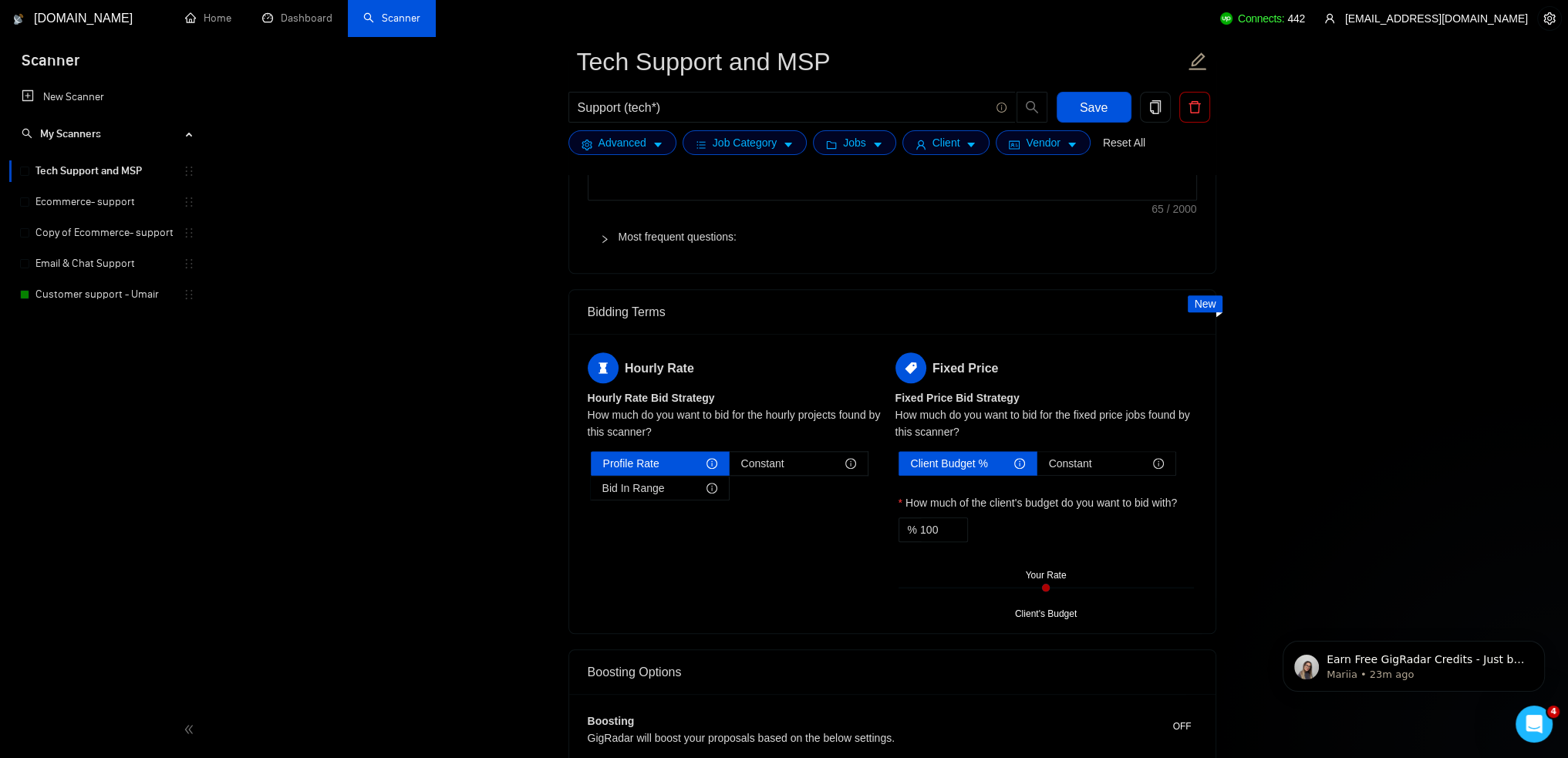
scroll to position [2545, 0]
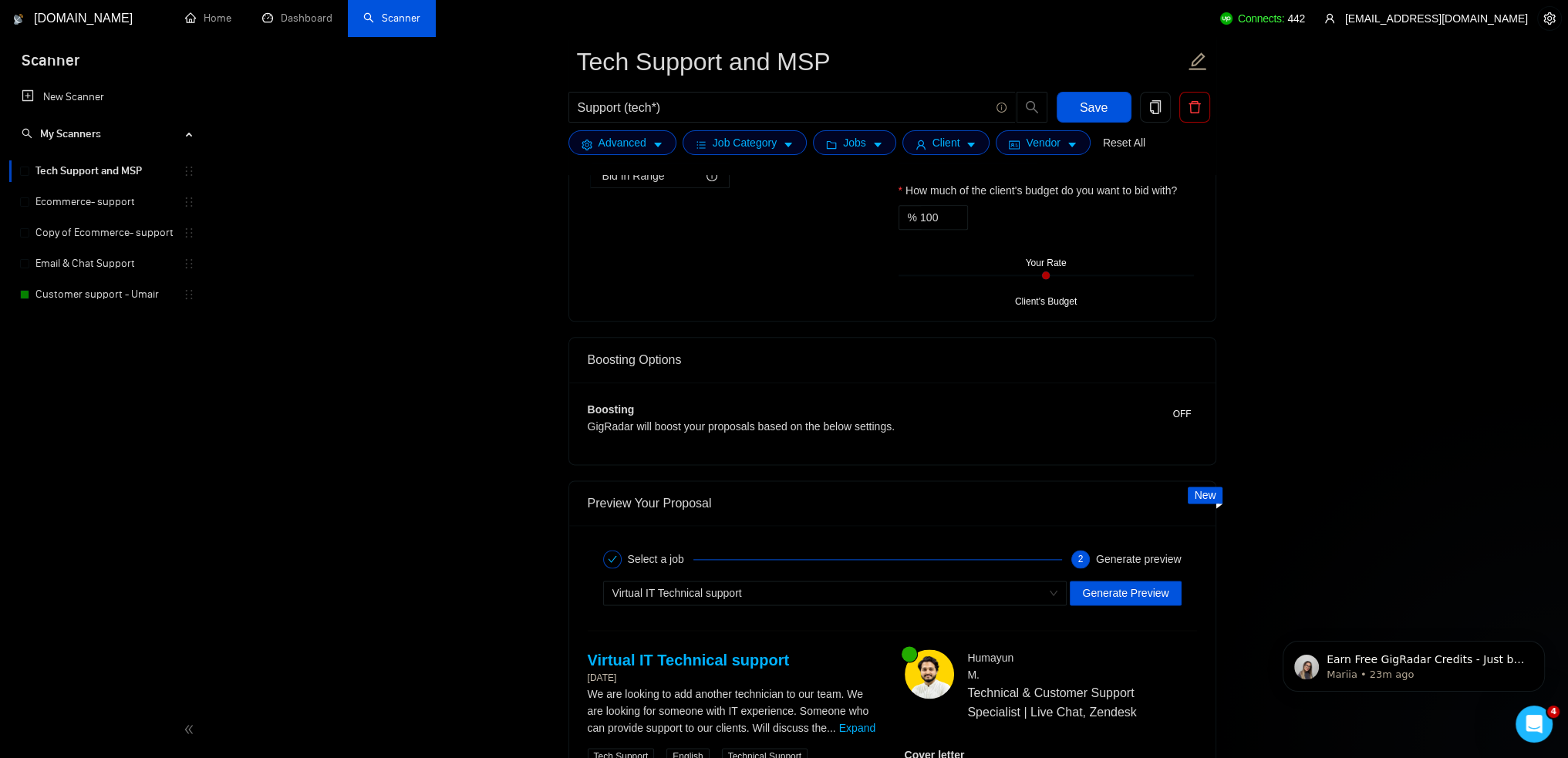
click at [1145, 505] on div "Preview Your Proposal" at bounding box center [892, 503] width 610 height 44
click at [1166, 589] on span "Generate Preview" at bounding box center [1125, 593] width 86 height 17
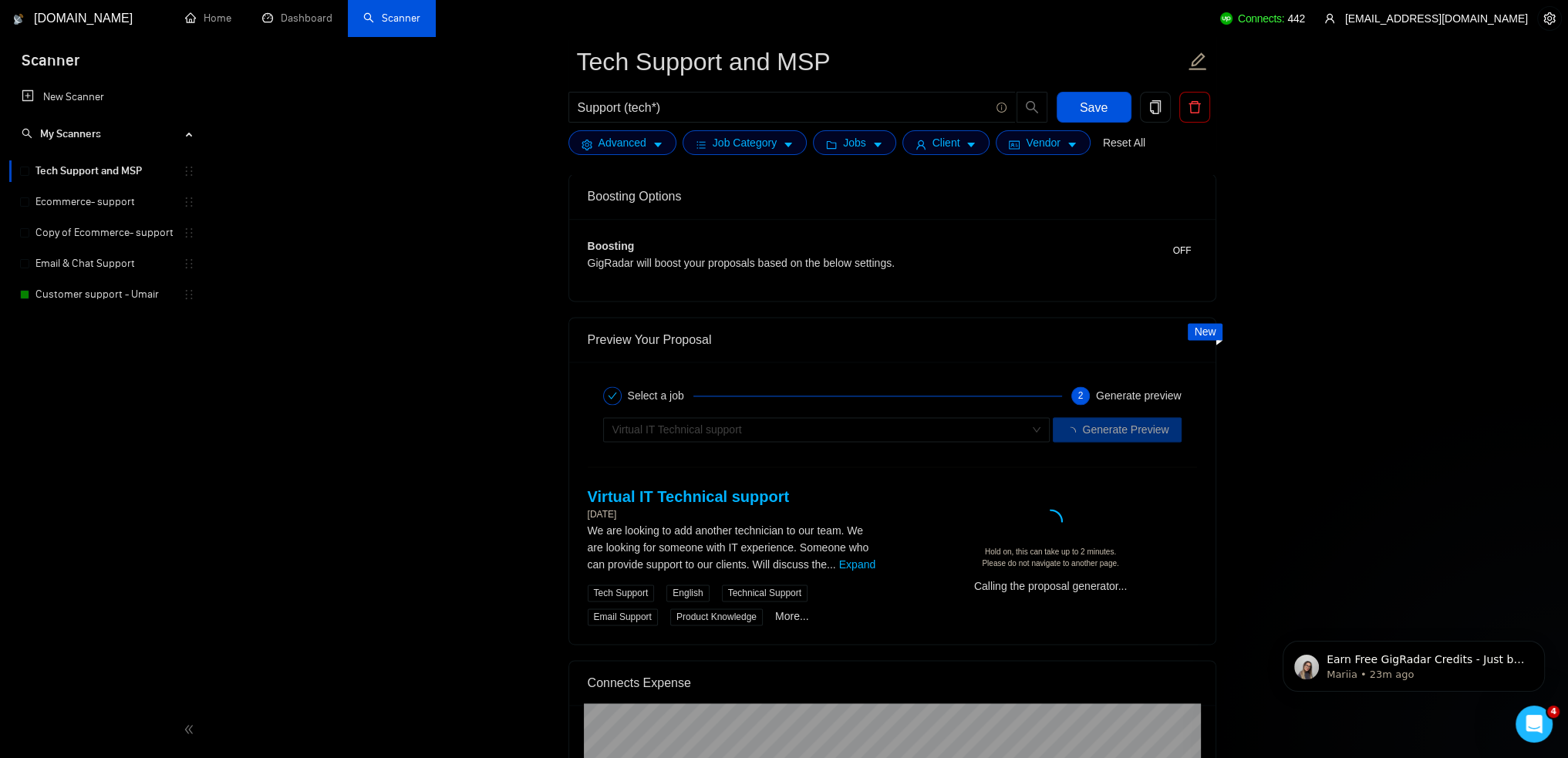
scroll to position [2854, 0]
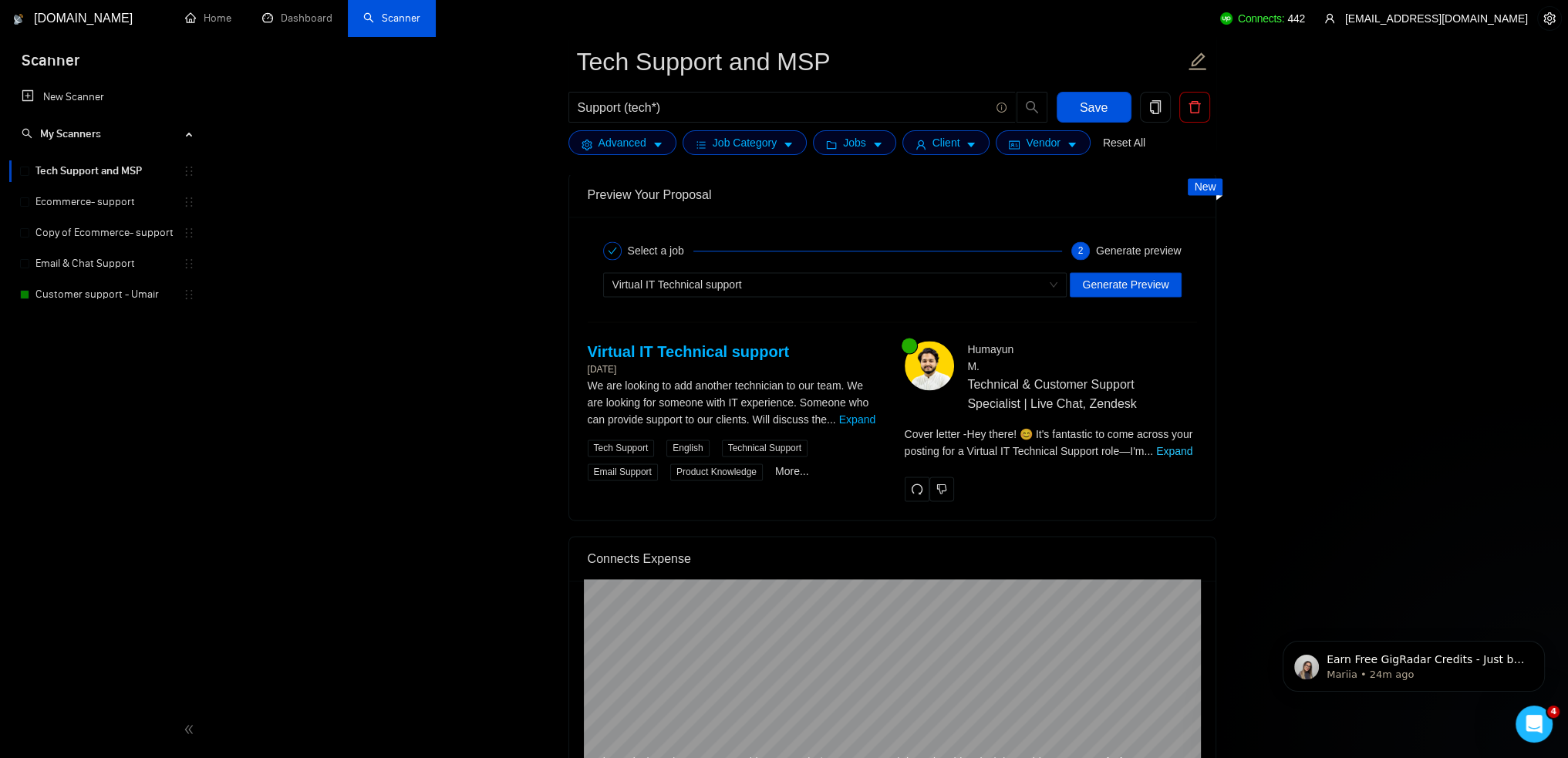
click at [1179, 448] on link "Expand" at bounding box center [1174, 451] width 36 height 13
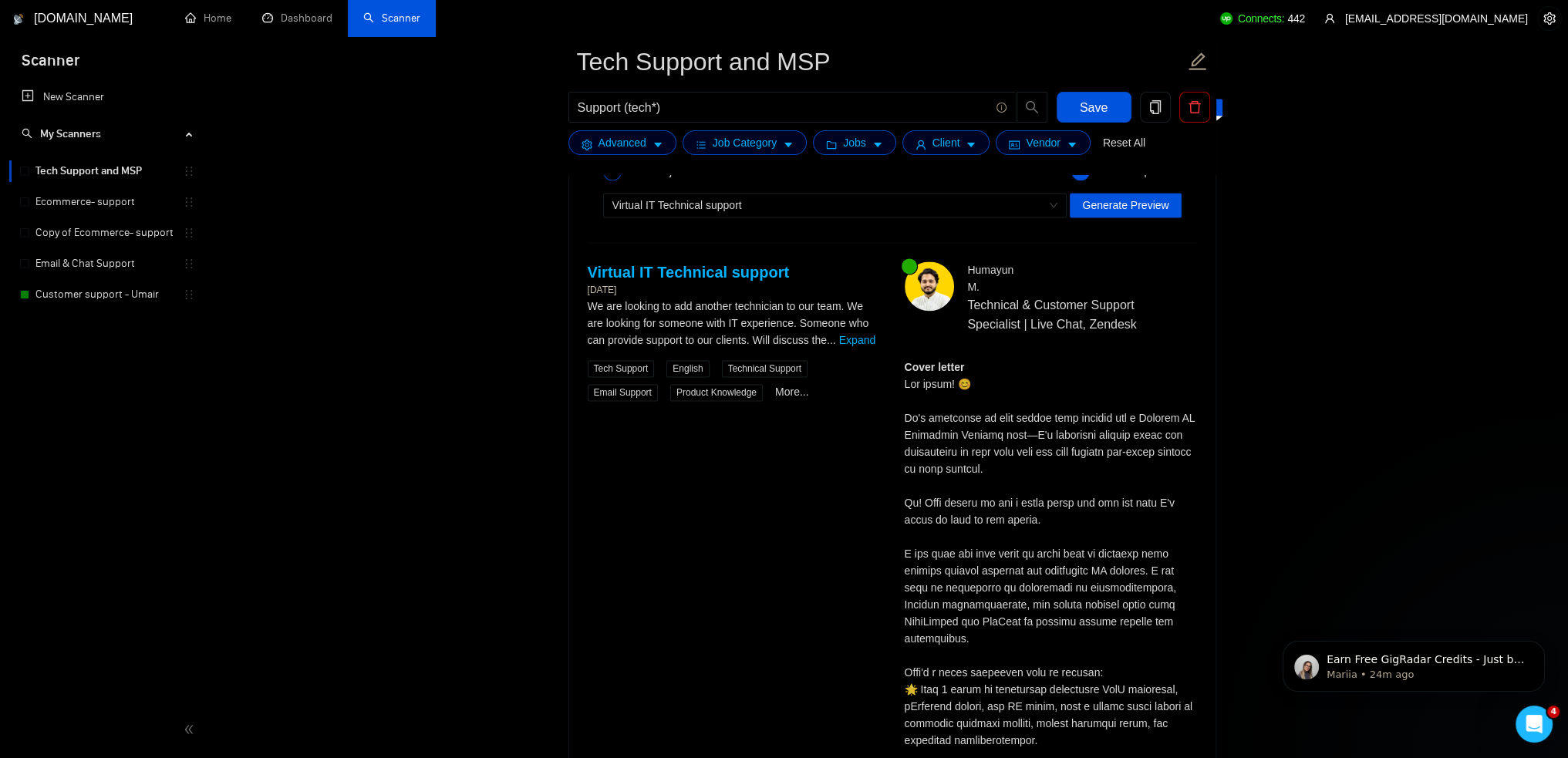
scroll to position [3085, 0]
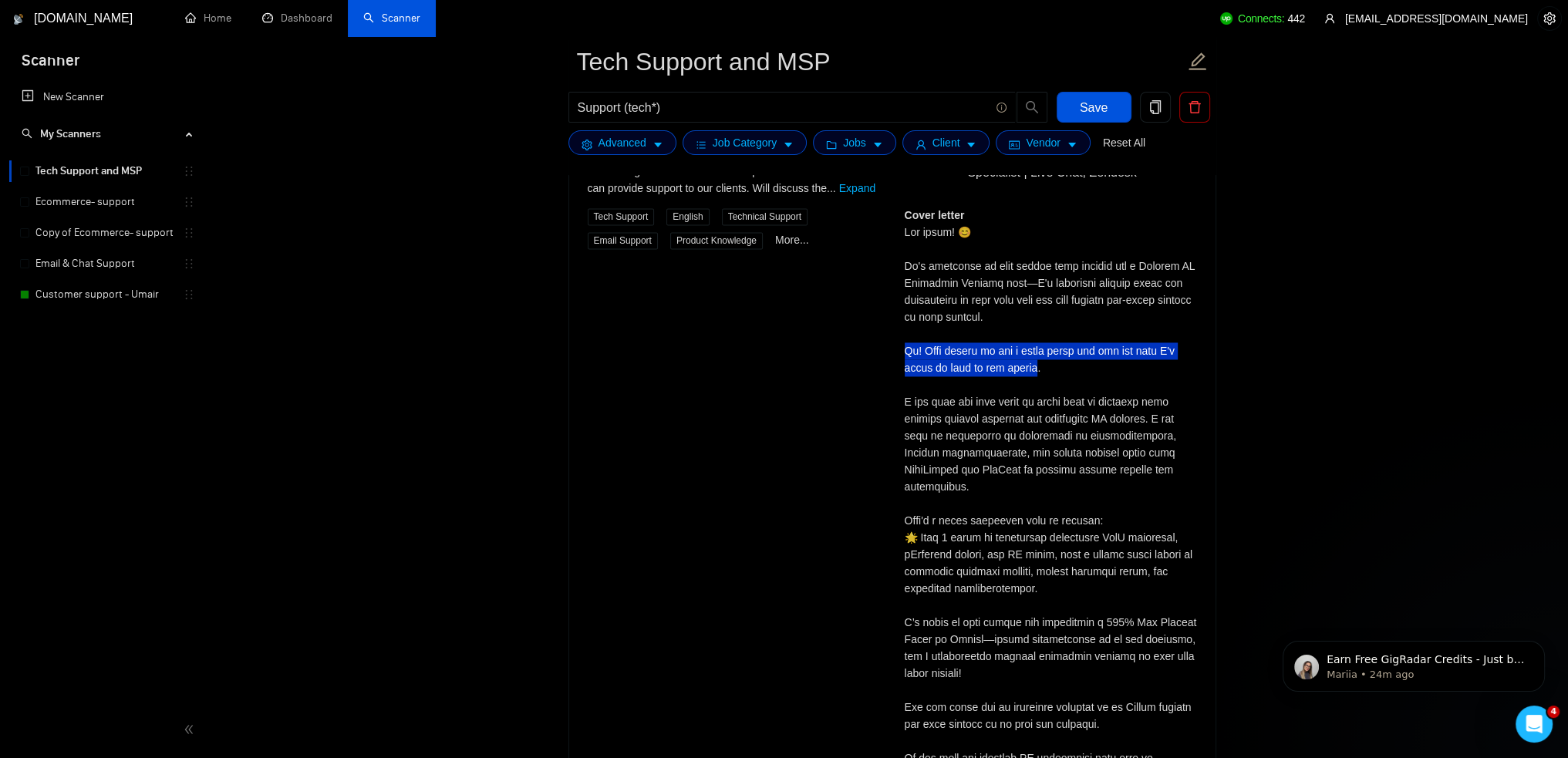
drag, startPoint x: 903, startPoint y: 341, endPoint x: 1030, endPoint y: 366, distance: 129.4
click at [1030, 366] on div "[PERSON_NAME] Technical & Customer Support Specialist | Live Chat, Zendesk Cove…" at bounding box center [1051, 544] width 317 height 869
click at [1114, 376] on div "Cover letter" at bounding box center [1051, 571] width 293 height 730
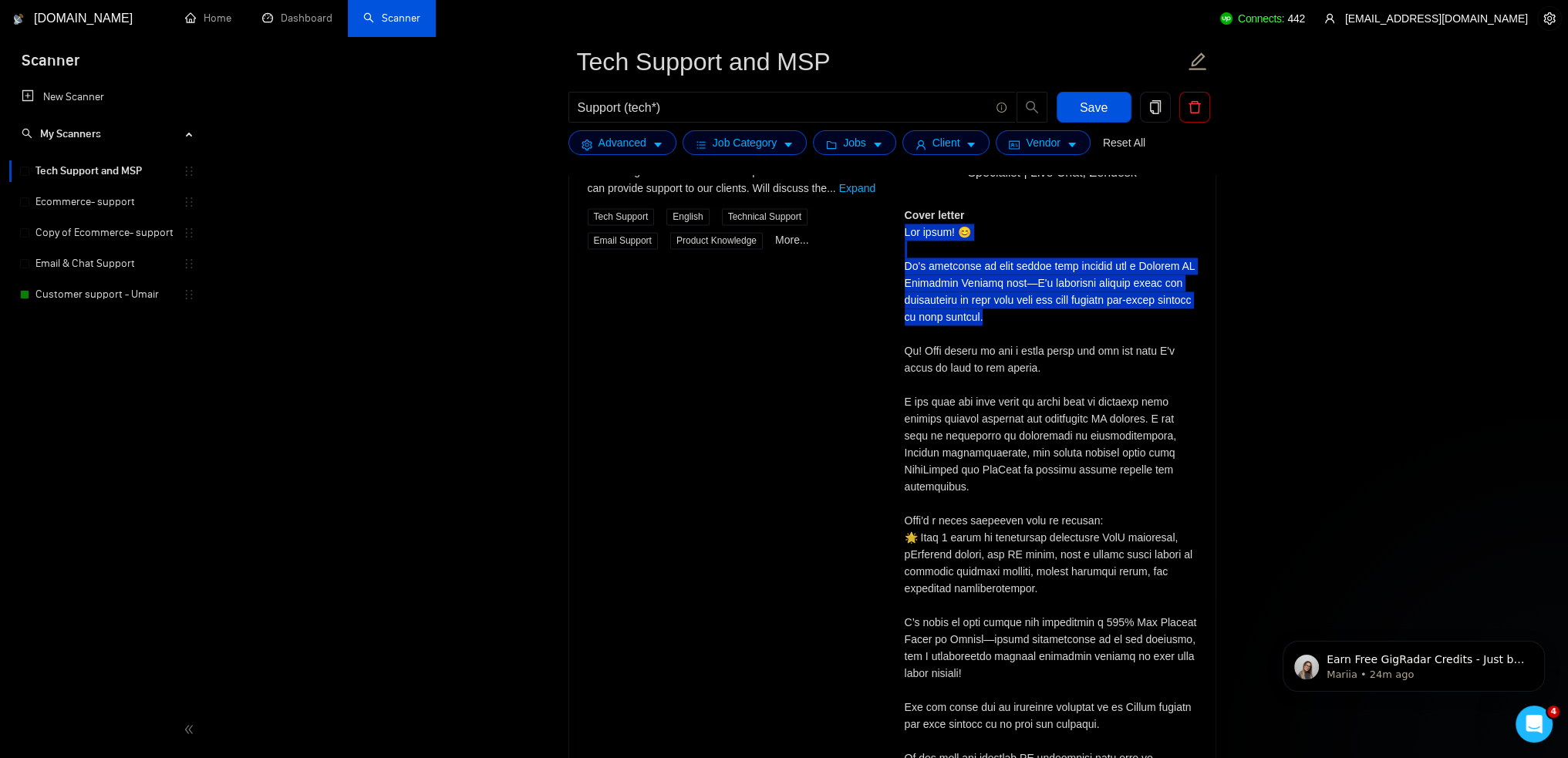
drag, startPoint x: 903, startPoint y: 221, endPoint x: 1035, endPoint y: 316, distance: 162.6
click at [1035, 316] on div "[PERSON_NAME] Technical & Customer Support Specialist | Live Chat, Zendesk Cove…" at bounding box center [1051, 544] width 317 height 869
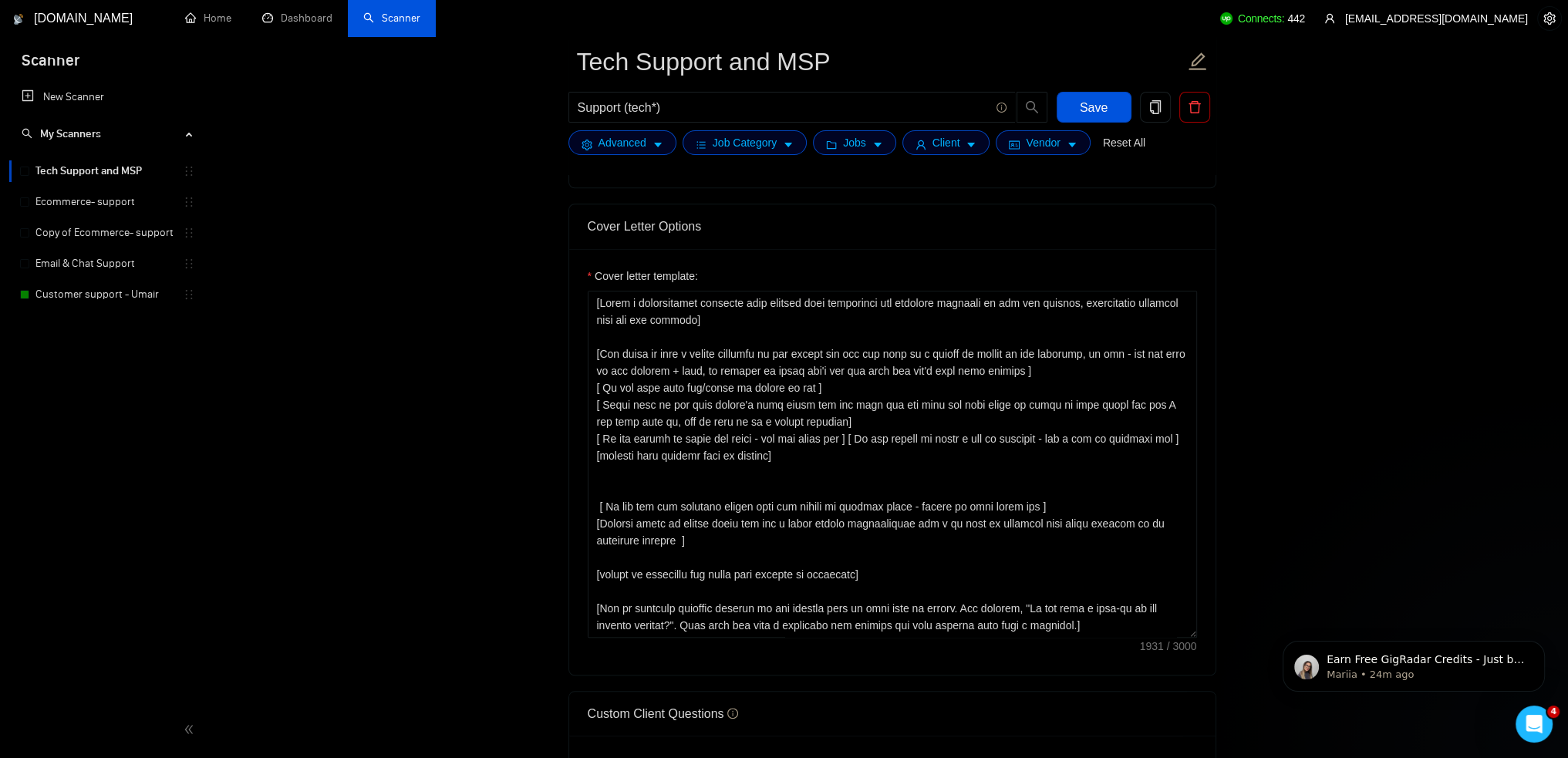
scroll to position [1543, 0]
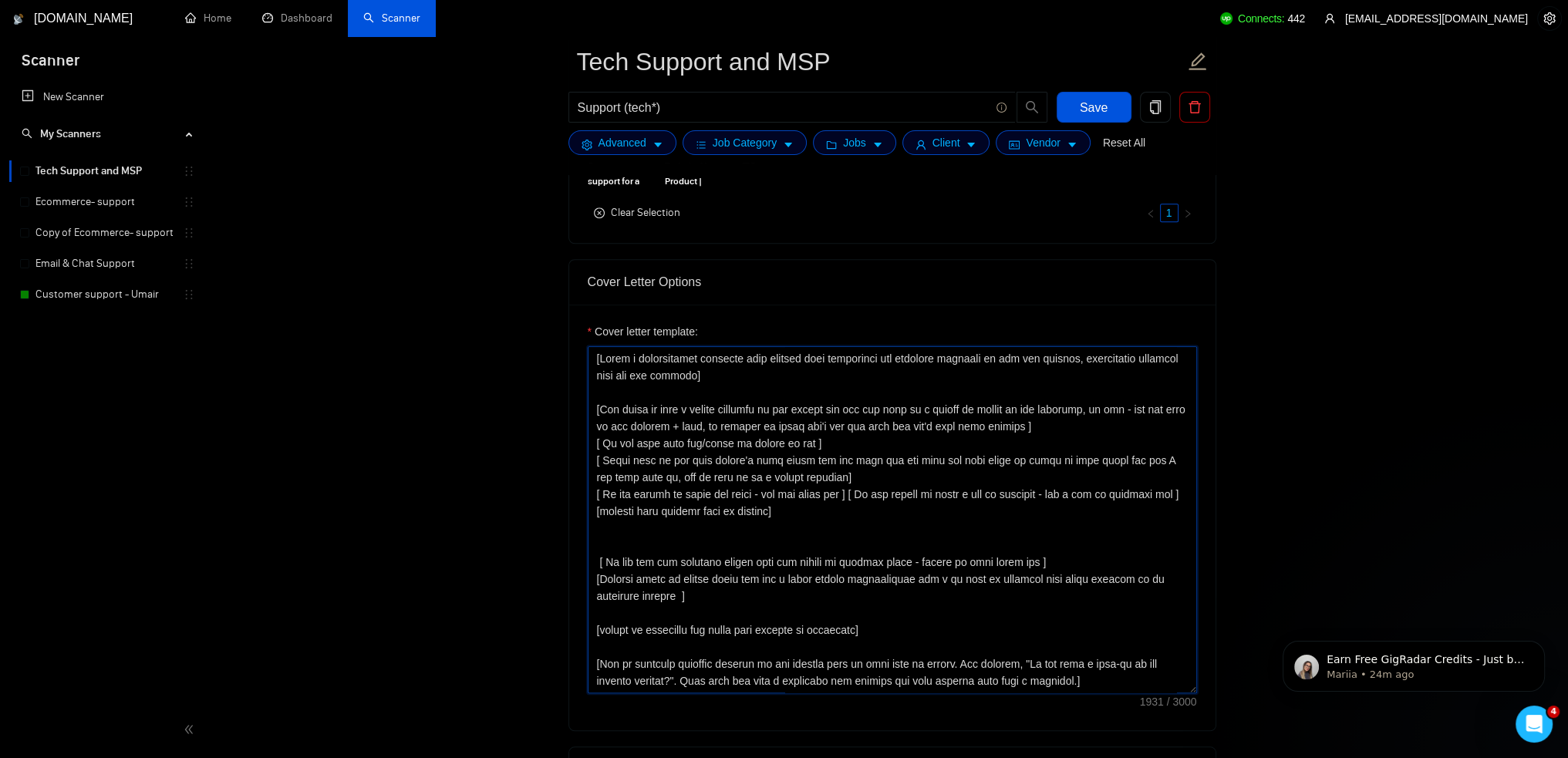
click at [774, 382] on textarea "Cover letter template:" at bounding box center [892, 519] width 610 height 347
click at [741, 377] on textarea "Cover letter template:" at bounding box center [892, 519] width 610 height 347
click at [830, 435] on textarea "Cover letter template:" at bounding box center [892, 519] width 610 height 347
drag, startPoint x: 828, startPoint y: 437, endPoint x: 605, endPoint y: 406, distance: 225.1
click at [605, 406] on textarea "Cover letter template:" at bounding box center [892, 519] width 610 height 347
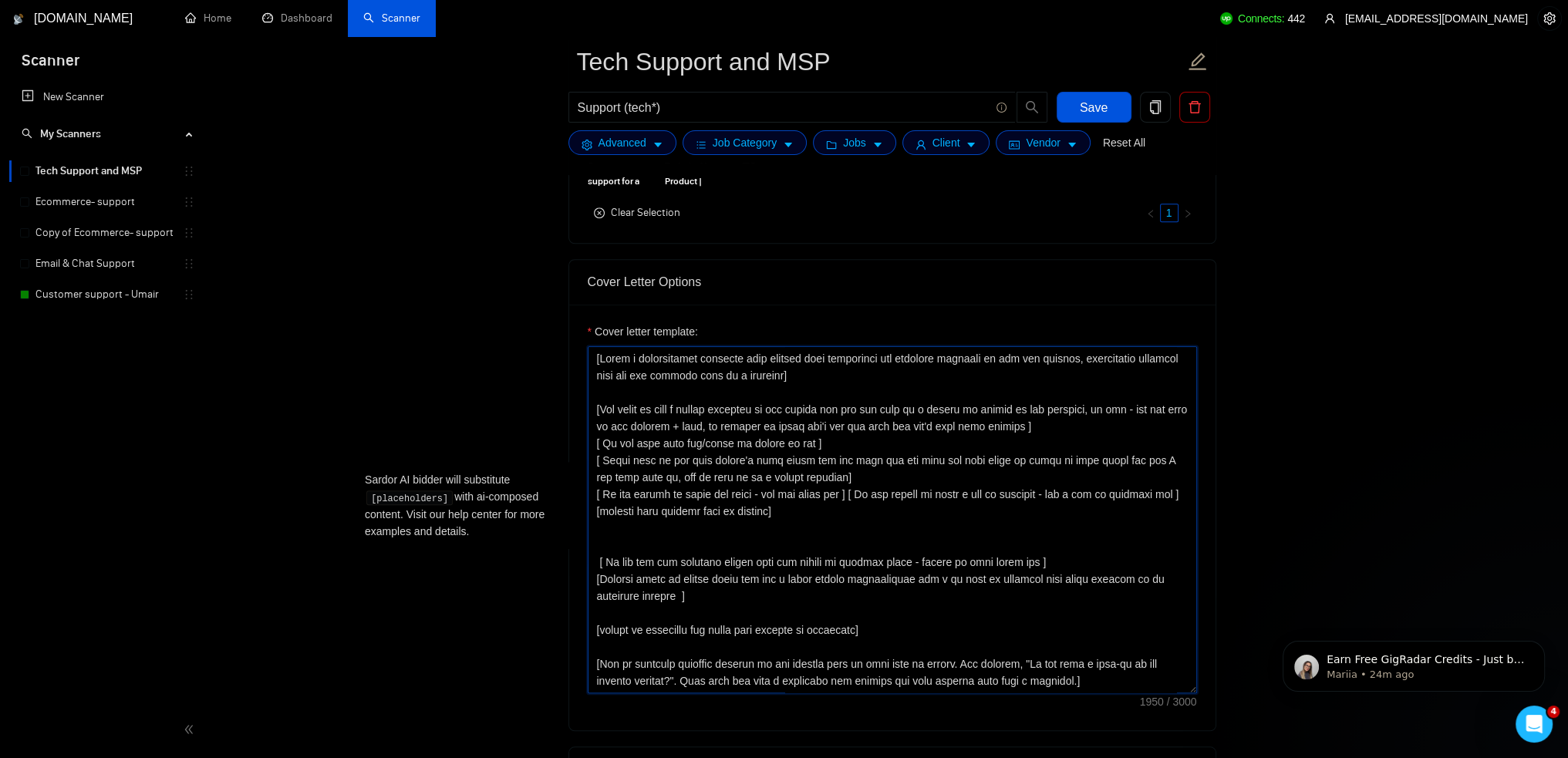
click at [966, 432] on textarea "Cover letter template:" at bounding box center [892, 519] width 610 height 347
drag, startPoint x: 1092, startPoint y: 426, endPoint x: 494, endPoint y: 390, distance: 599.1
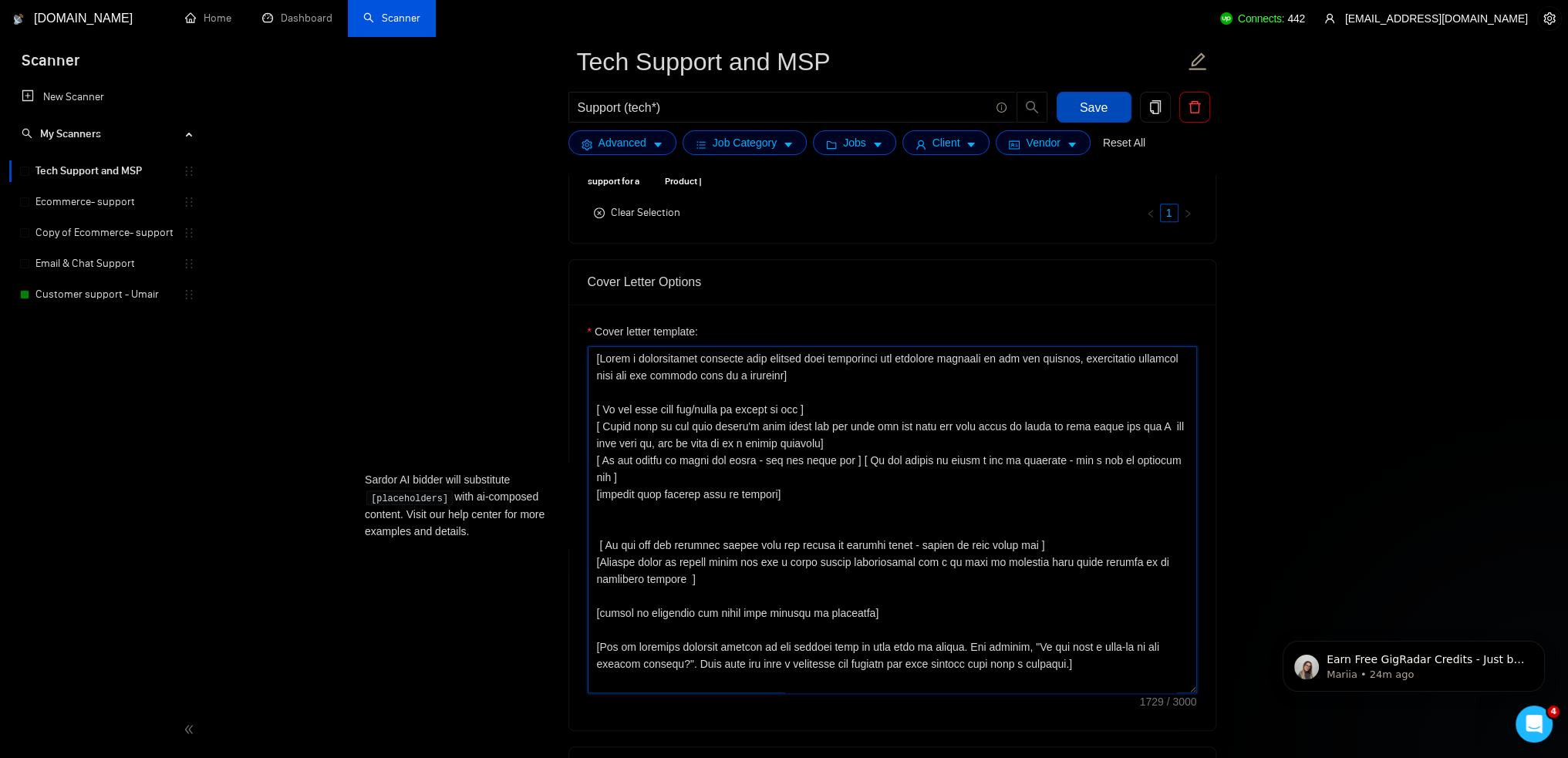
type textarea "[Write a personalized greeting that conveys your enthusiasm and positive reacti…"
click at [1121, 113] on button "Save" at bounding box center [1094, 107] width 75 height 31
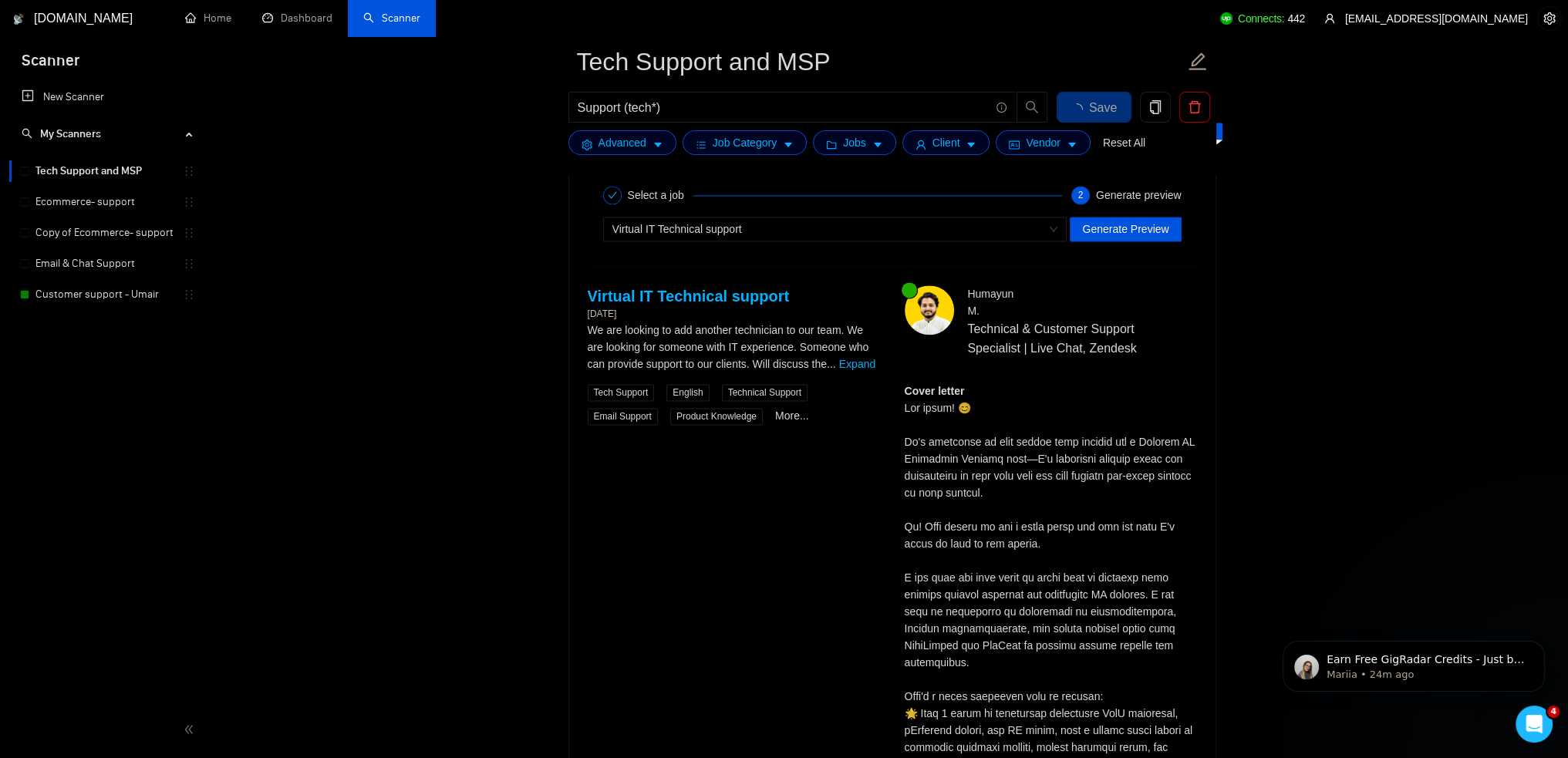
scroll to position [2854, 0]
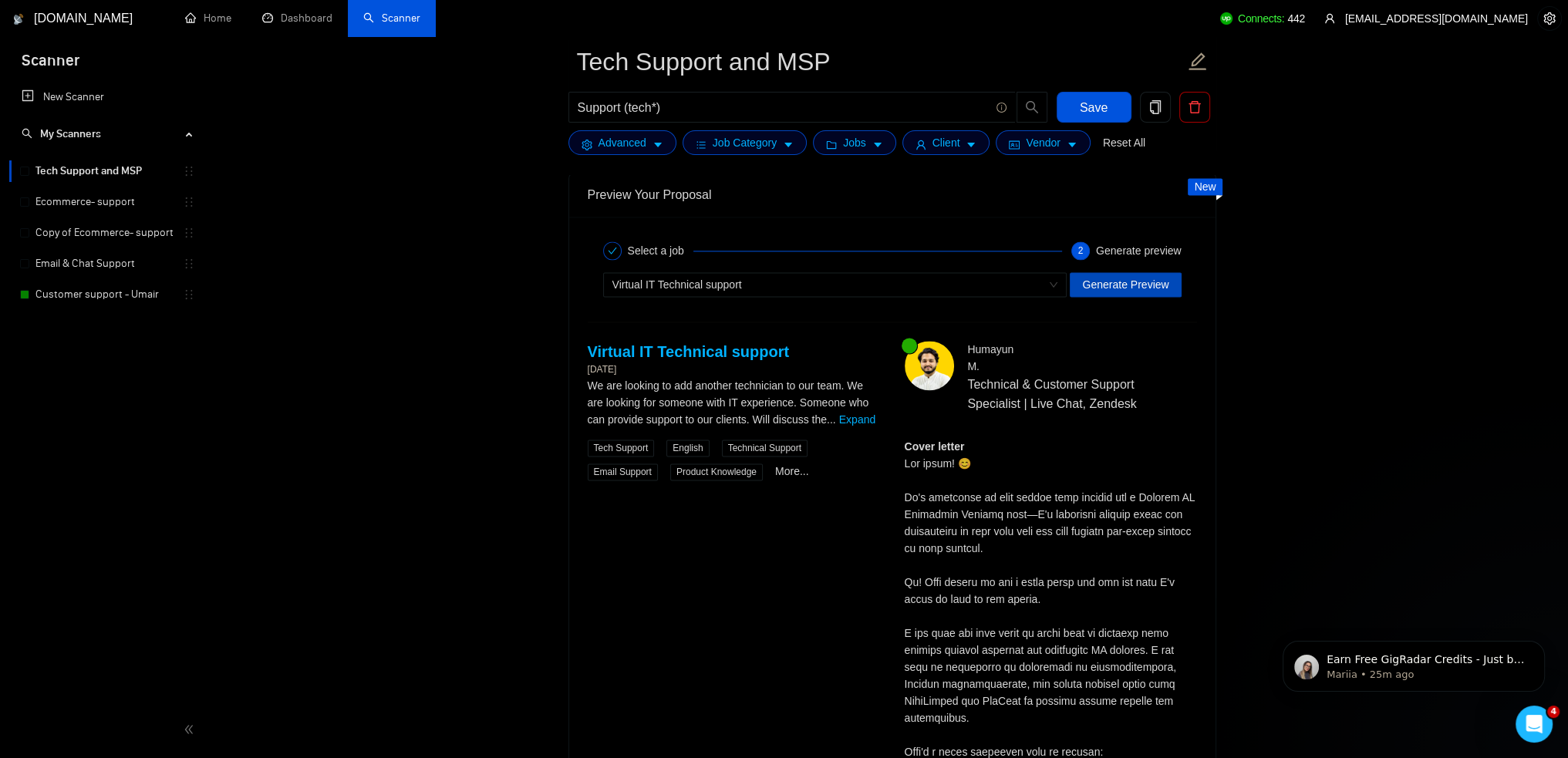
click at [1161, 286] on span "Generate Preview" at bounding box center [1125, 285] width 86 height 17
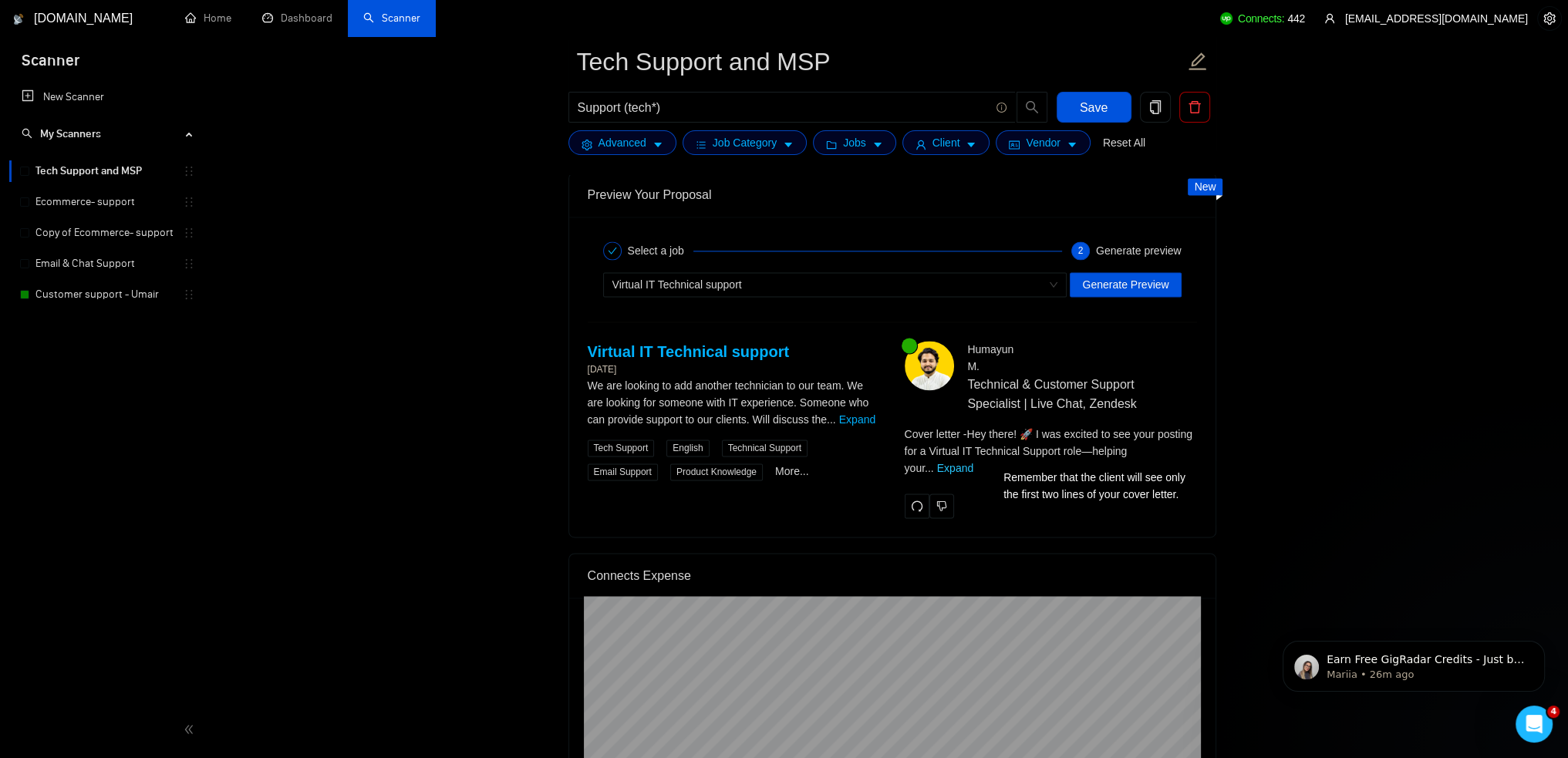
click at [974, 462] on link "Expand" at bounding box center [955, 468] width 36 height 13
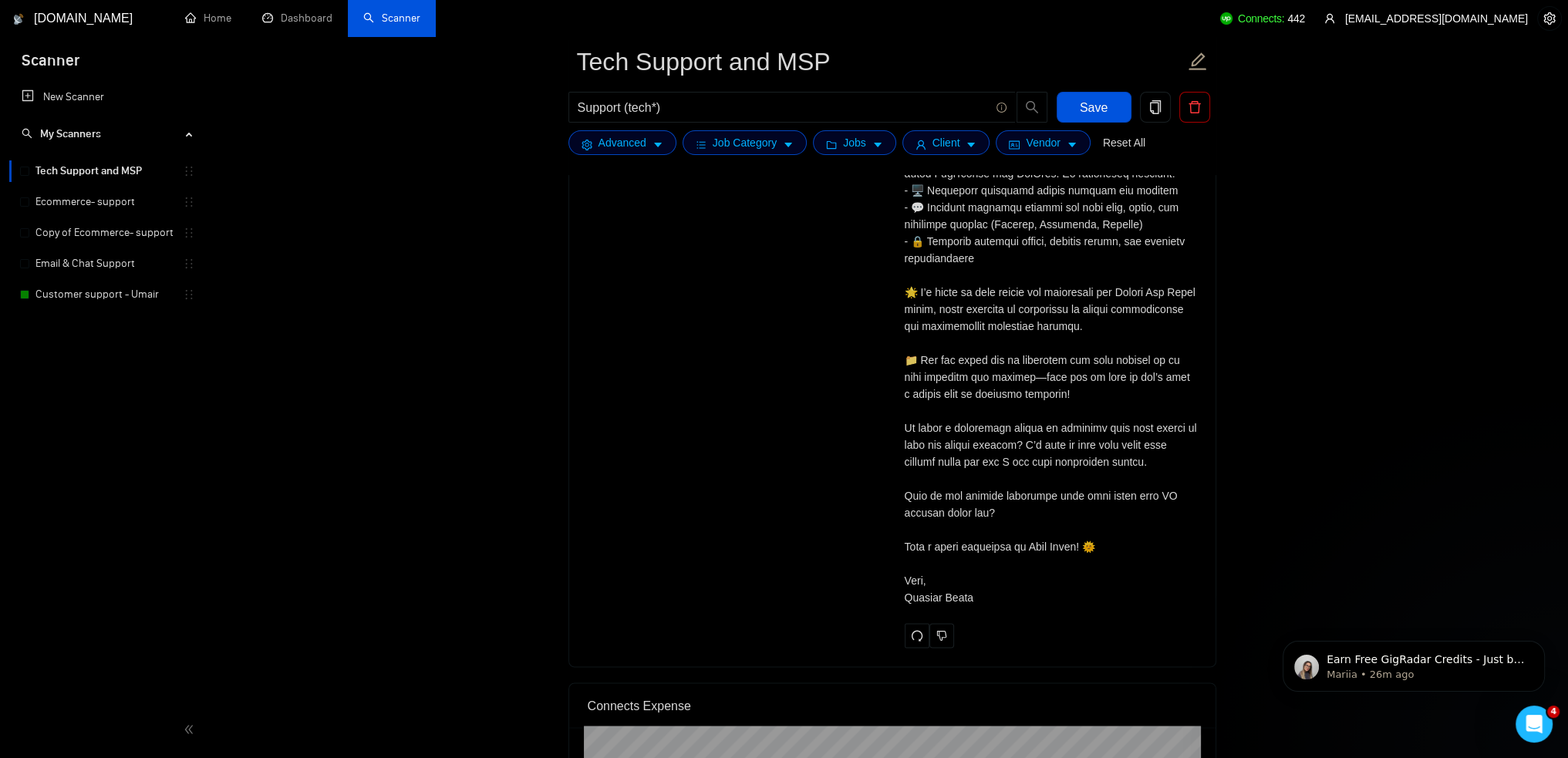
scroll to position [3317, 0]
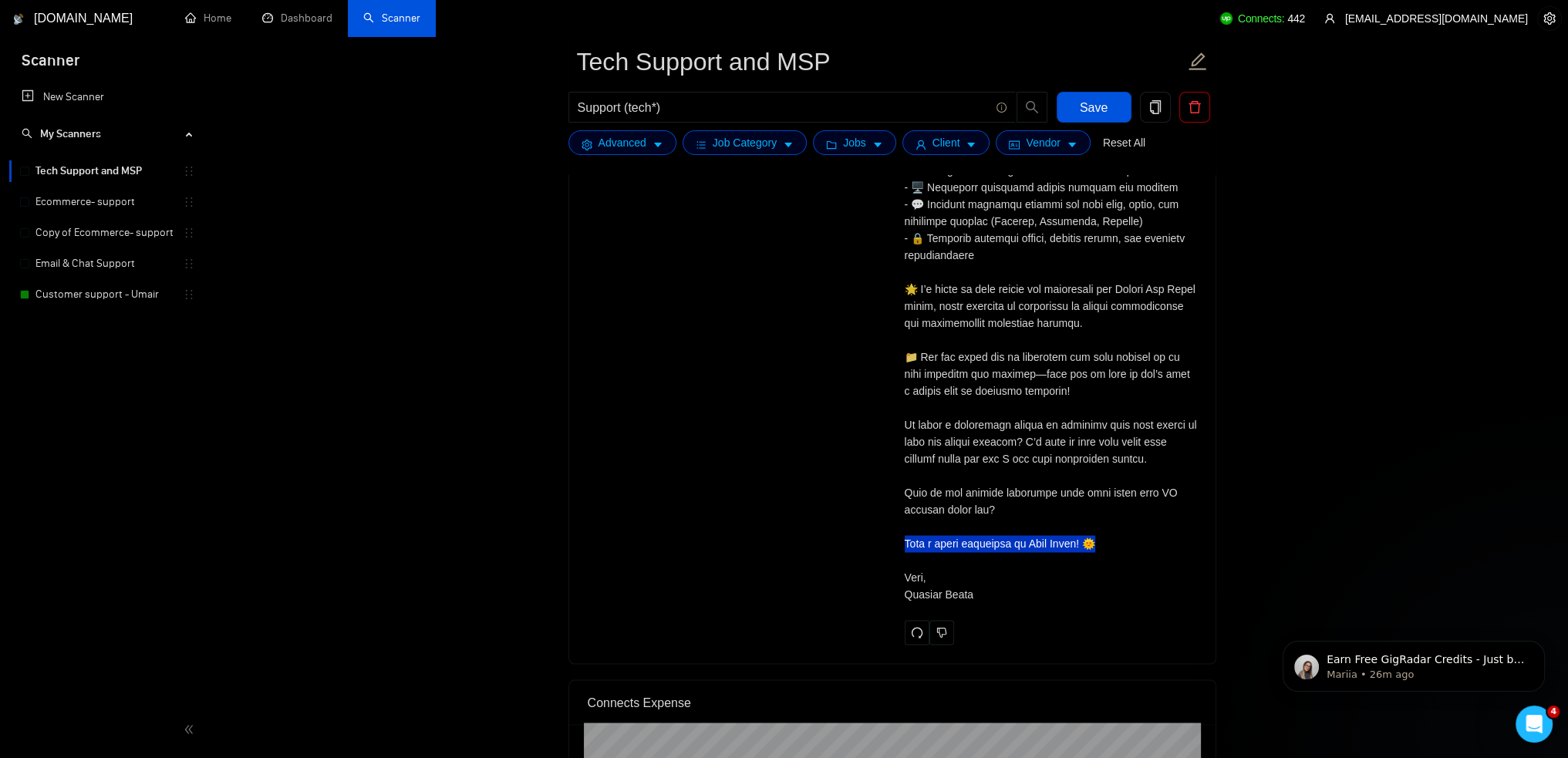
drag, startPoint x: 1103, startPoint y: 544, endPoint x: 873, endPoint y: 547, distance: 230.0
click at [873, 547] on div "Virtual IT Technical support [DATE] We are looking to add another technician to…" at bounding box center [892, 261] width 634 height 767
click at [966, 555] on div "Cover letter" at bounding box center [1051, 290] width 293 height 628
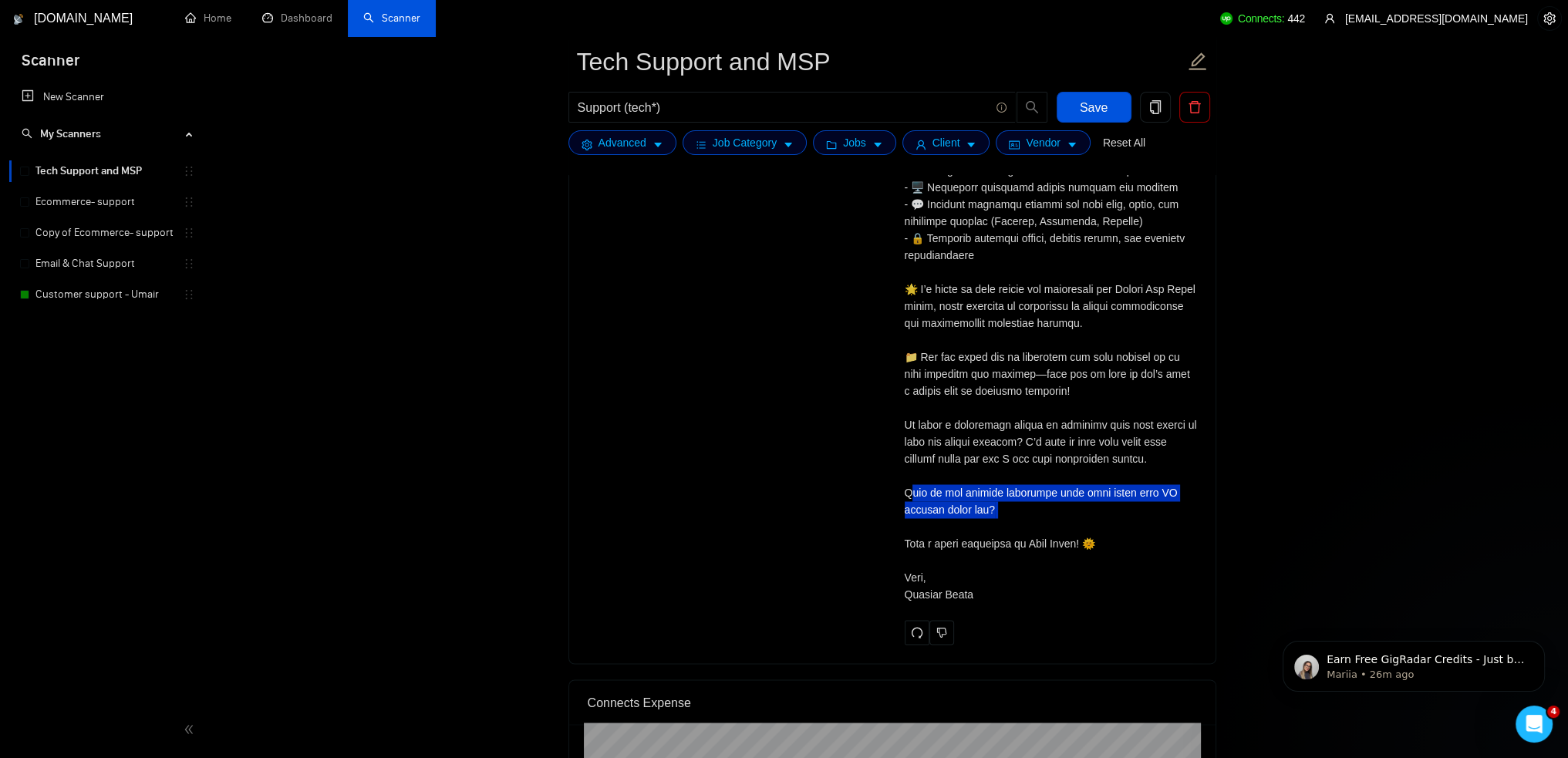
drag, startPoint x: 996, startPoint y: 517, endPoint x: 912, endPoint y: 493, distance: 87.4
click at [912, 493] on div "Cover letter" at bounding box center [1051, 290] width 293 height 628
click at [913, 493] on div "Cover letter" at bounding box center [1051, 290] width 293 height 628
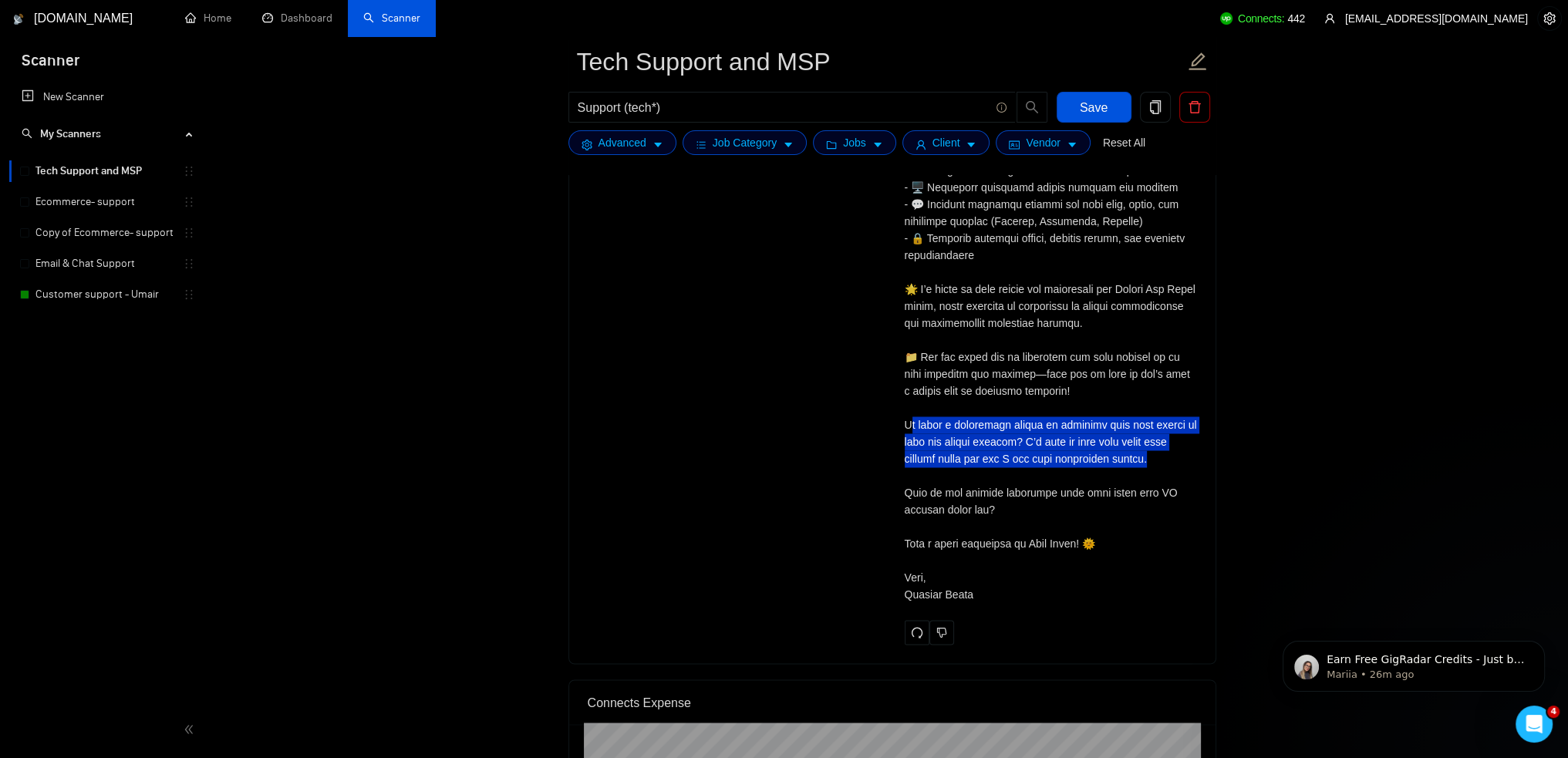
drag, startPoint x: 1156, startPoint y: 457, endPoint x: 908, endPoint y: 425, distance: 250.1
click at [908, 425] on div "Cover letter" at bounding box center [1051, 290] width 293 height 628
click at [909, 425] on div "Cover letter" at bounding box center [1051, 290] width 293 height 628
drag, startPoint x: 901, startPoint y: 419, endPoint x: 1137, endPoint y: 479, distance: 243.5
click at [1137, 479] on div "[PERSON_NAME] Technical & Customer Support Specialist | Live Chat, Zendesk Cove…" at bounding box center [1051, 261] width 317 height 767
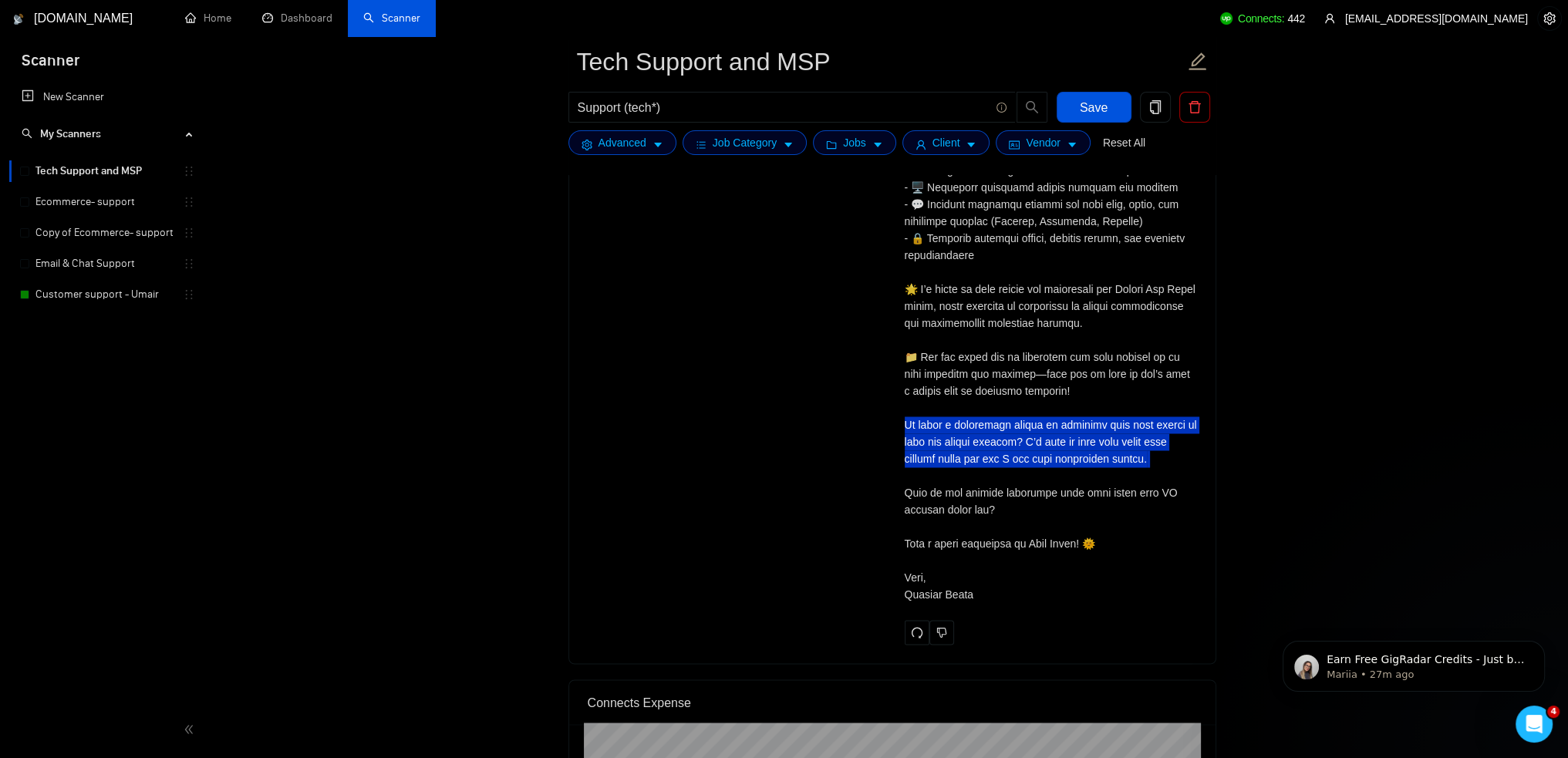
click at [1148, 463] on div "Cover letter" at bounding box center [1051, 290] width 293 height 628
drag, startPoint x: 1150, startPoint y: 458, endPoint x: 904, endPoint y: 416, distance: 249.6
click at [905, 416] on div "Cover letter" at bounding box center [1051, 290] width 293 height 628
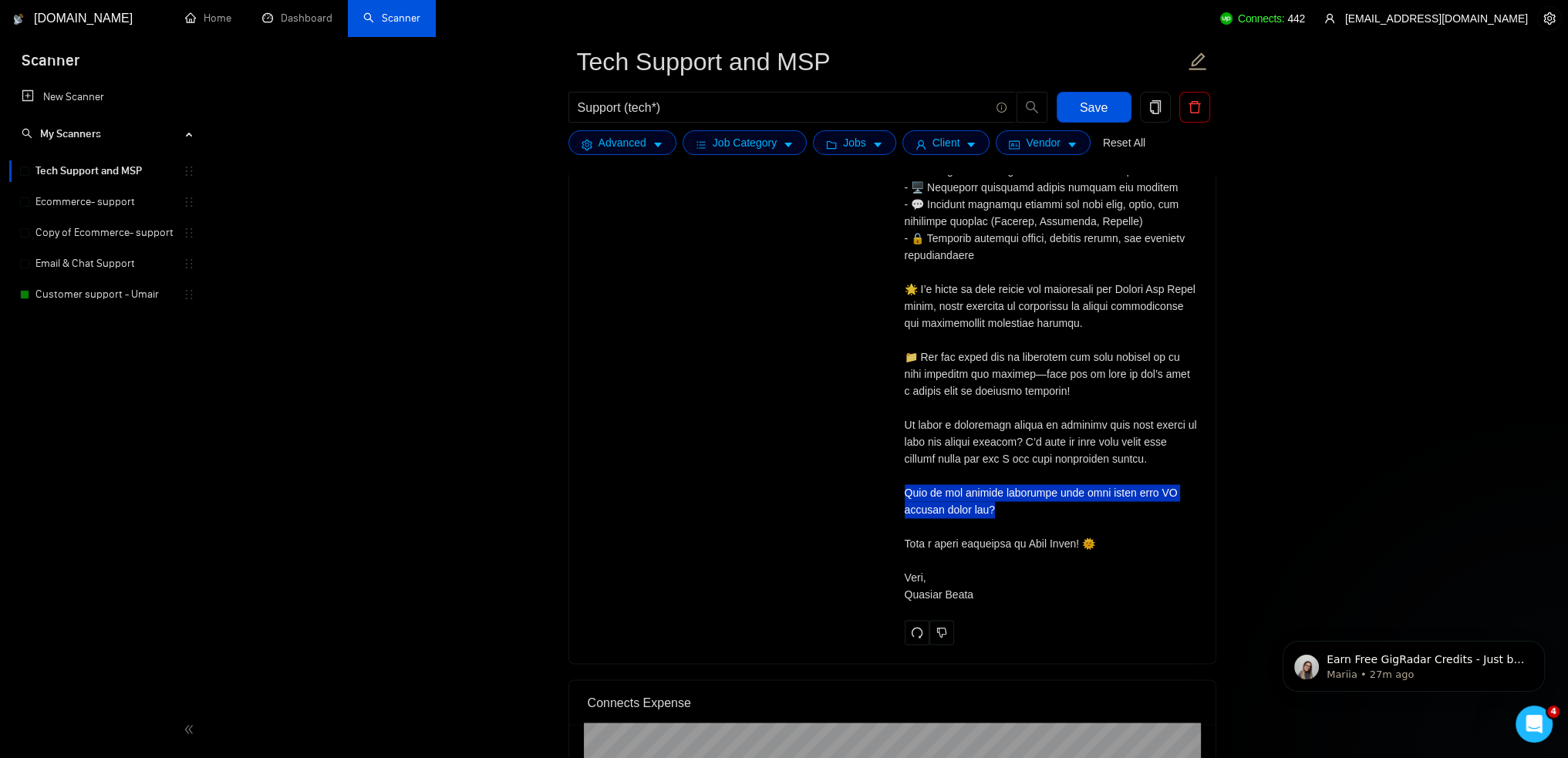
drag, startPoint x: 997, startPoint y: 512, endPoint x: 897, endPoint y: 495, distance: 101.4
click at [897, 495] on div "[PERSON_NAME] Technical & Customer Support Specialist | Live Chat, Zendesk Cove…" at bounding box center [1051, 261] width 317 height 767
click at [1049, 521] on div "Cover letter" at bounding box center [1051, 290] width 293 height 628
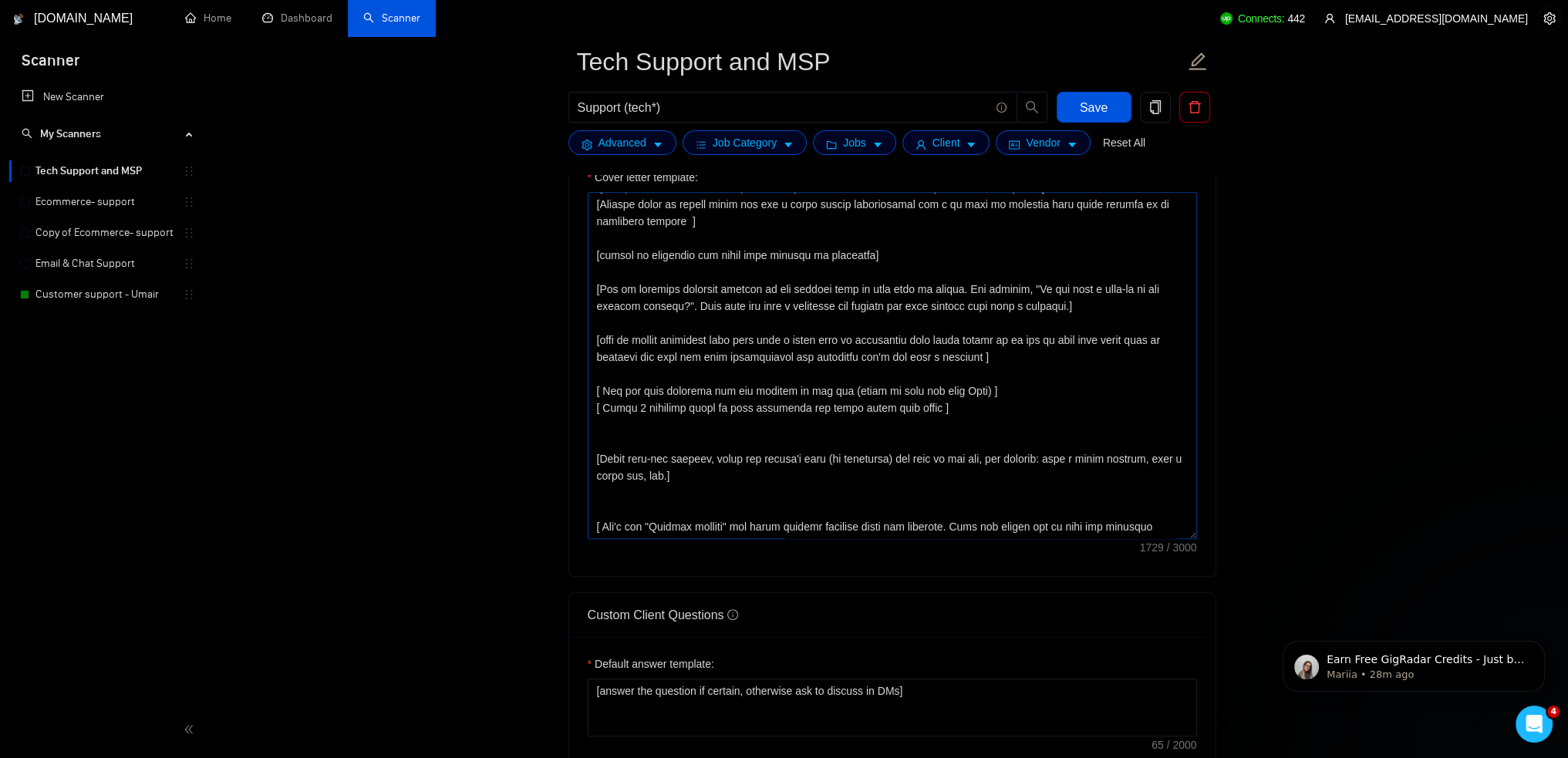
scroll to position [177, 0]
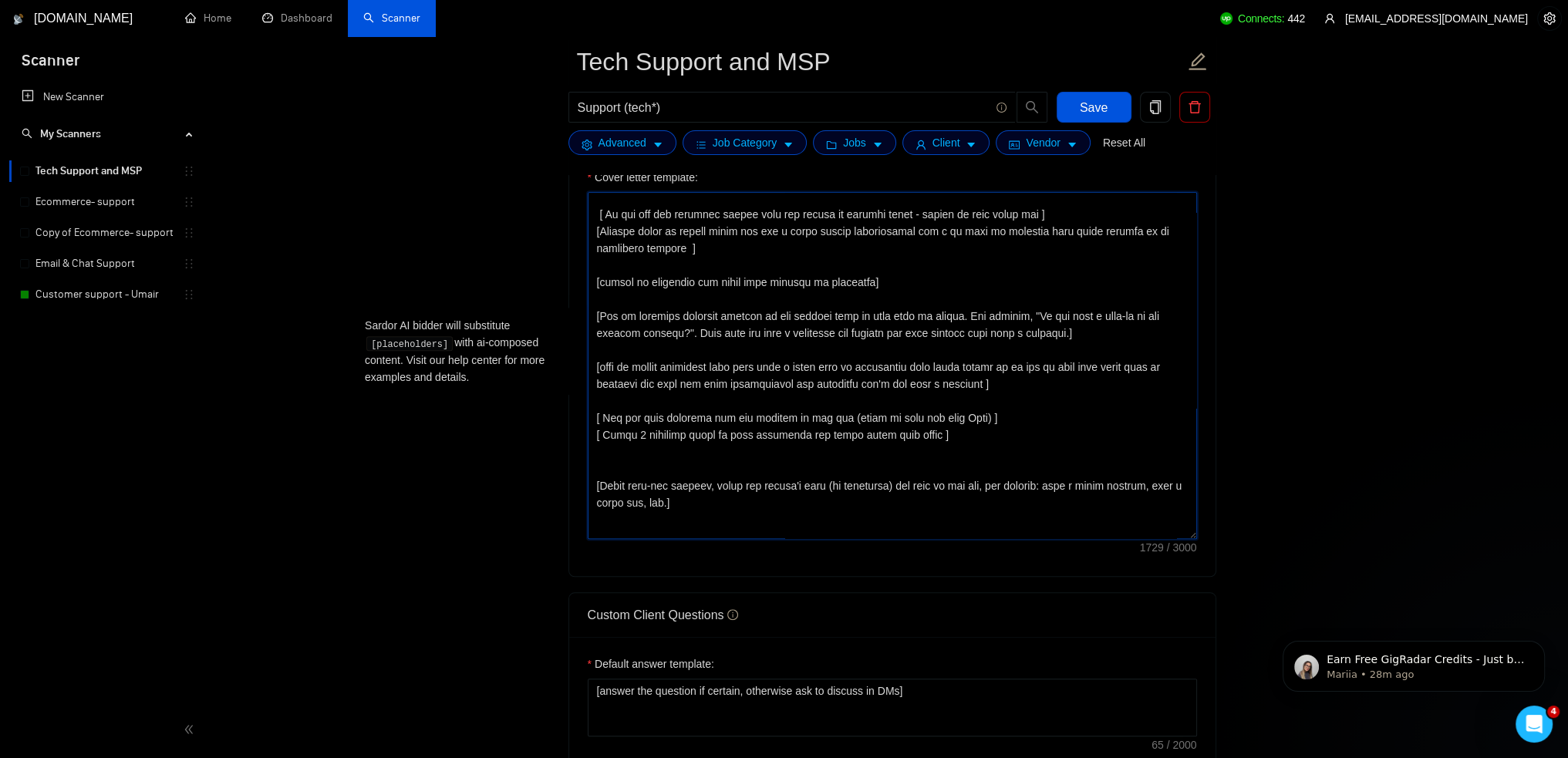
drag, startPoint x: 1088, startPoint y: 317, endPoint x: 594, endPoint y: 293, distance: 494.6
click at [594, 293] on textarea "Cover letter template:" at bounding box center [892, 366] width 610 height 347
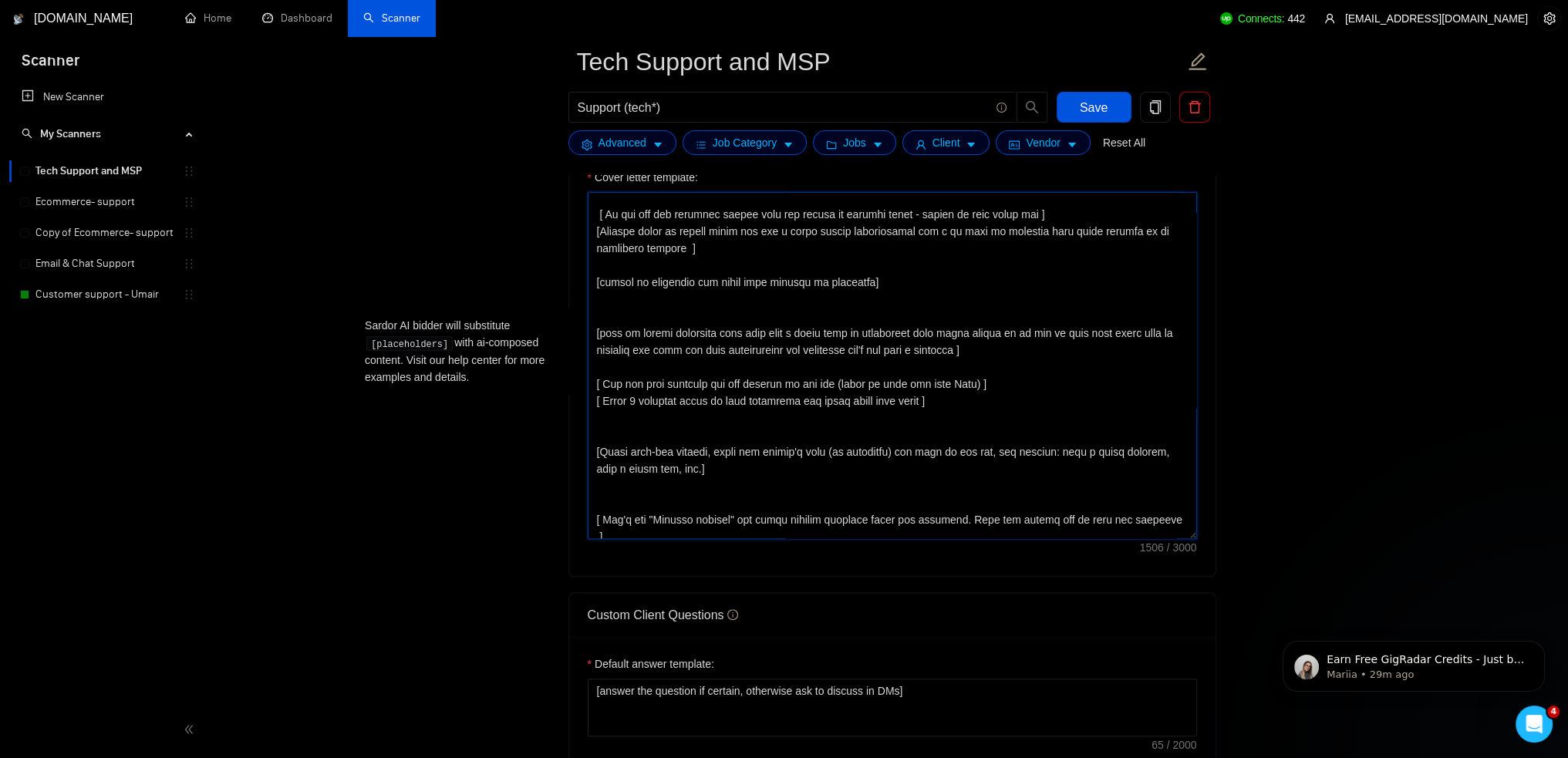
type textarea "[Write a personalized greeting that conveys your enthusiasm and positive reacti…"
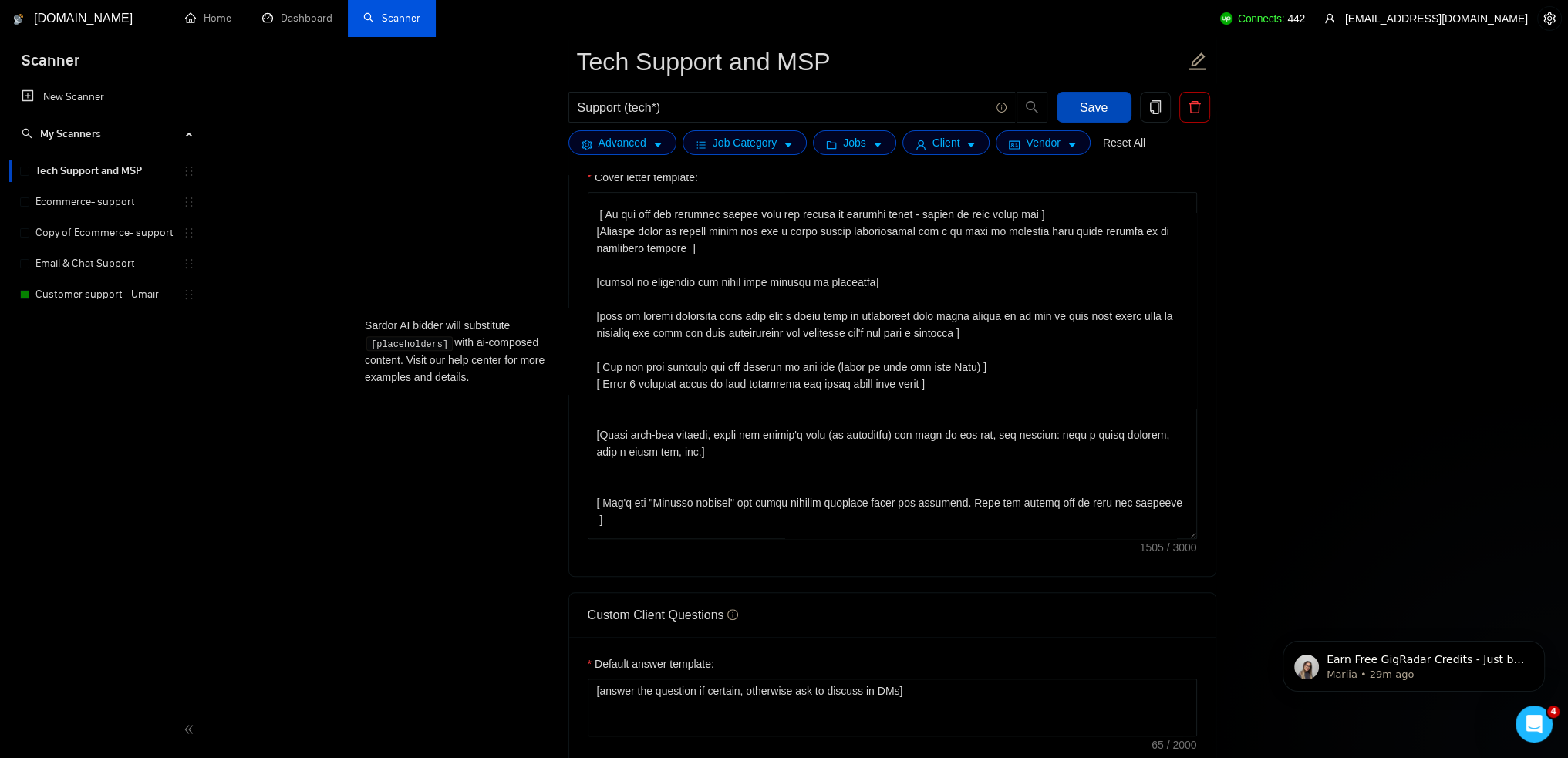
click at [1104, 110] on span "Save" at bounding box center [1093, 108] width 27 height 20
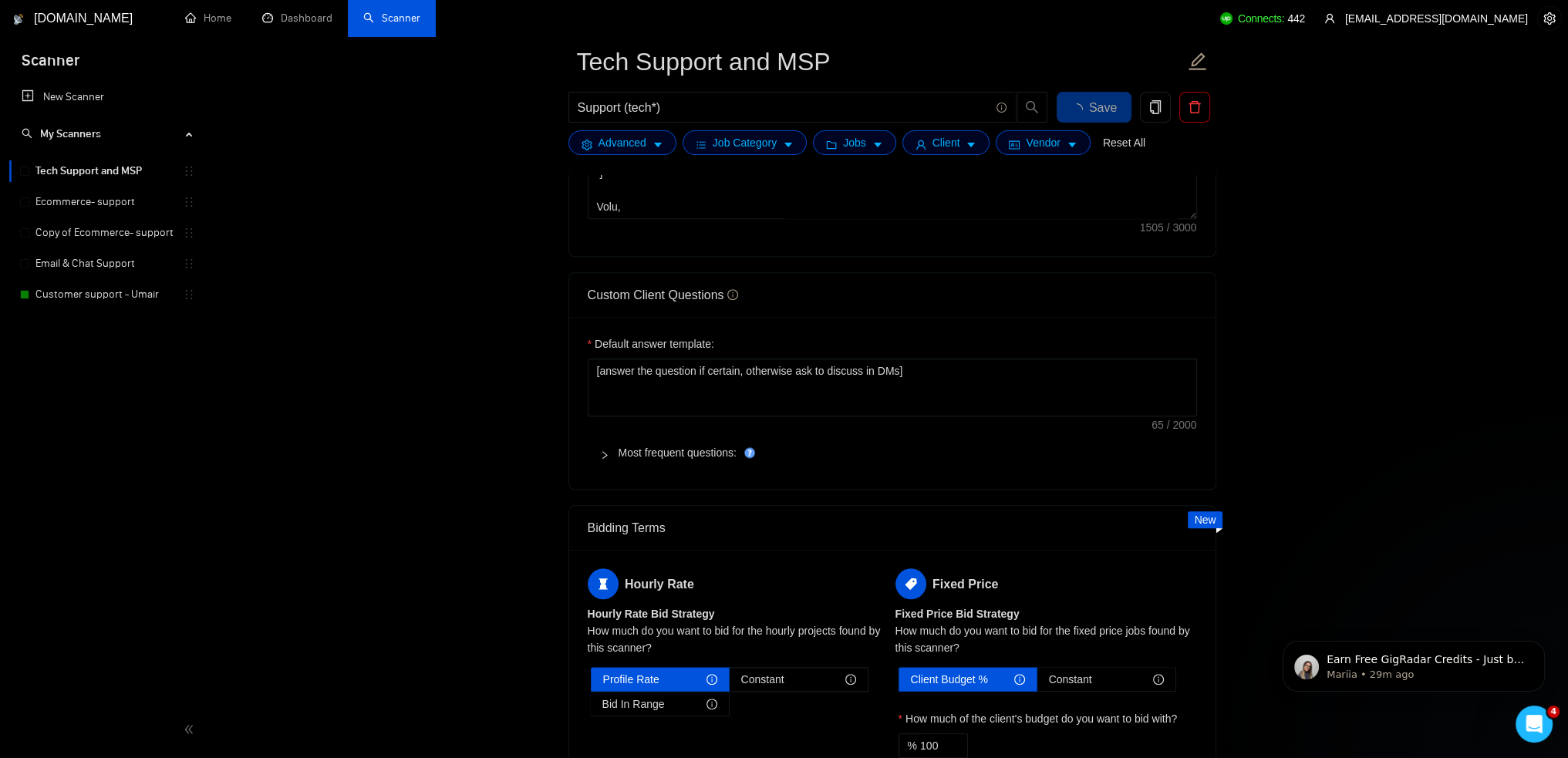
scroll to position [2777, 0]
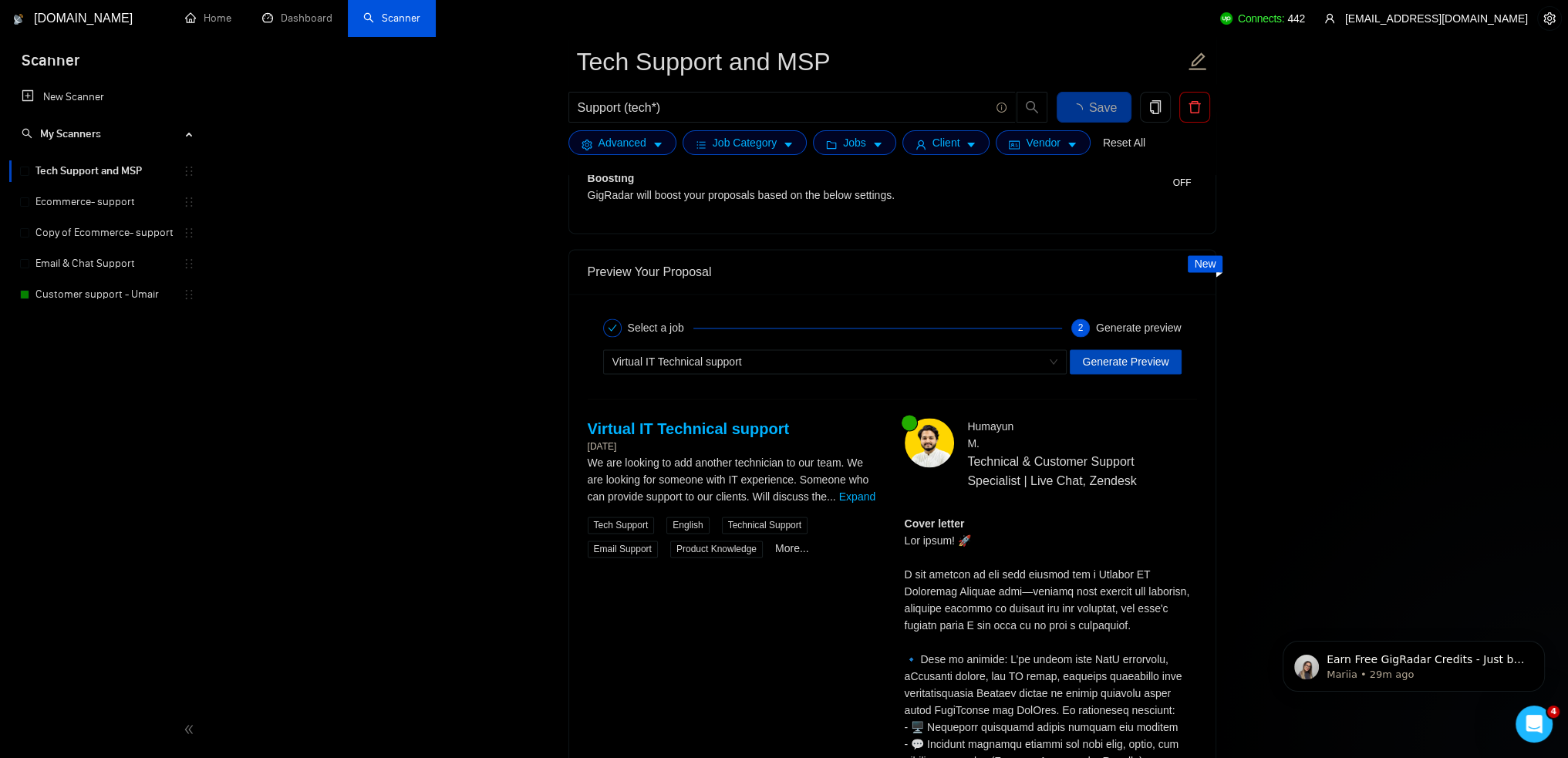
click at [1140, 362] on span "Generate Preview" at bounding box center [1125, 362] width 86 height 17
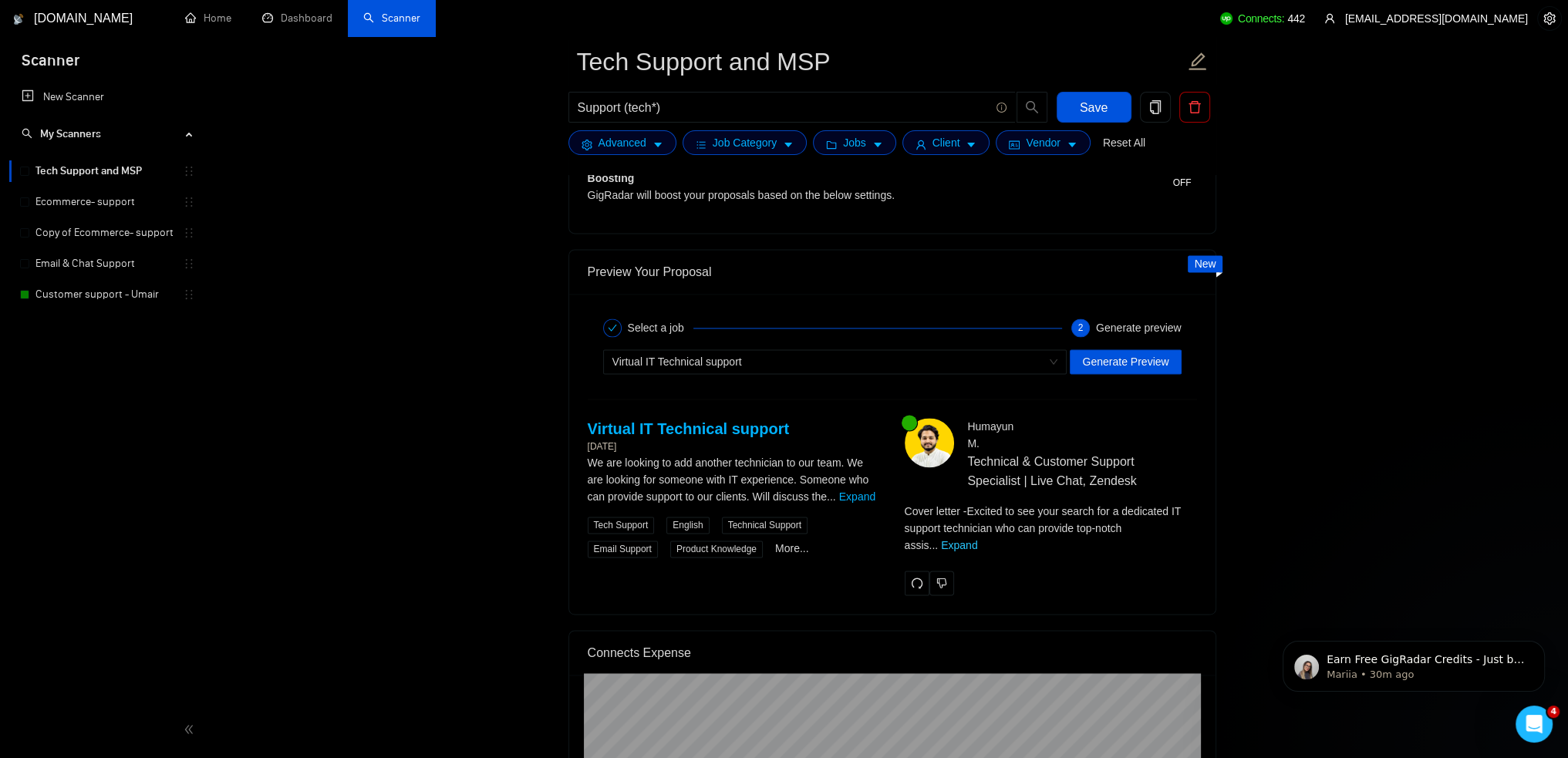
click at [977, 539] on link "Expand" at bounding box center [959, 545] width 36 height 13
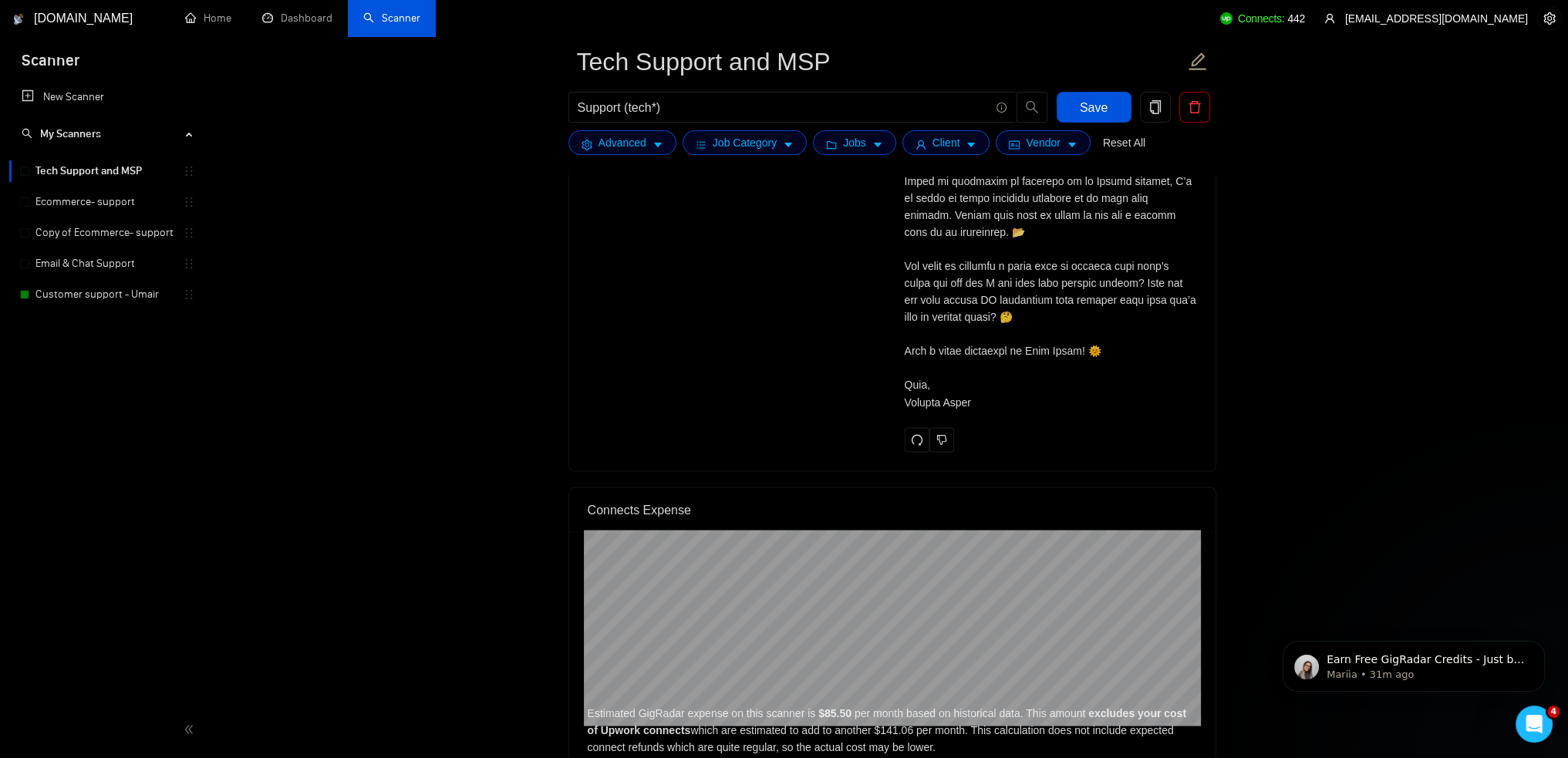
scroll to position [3519, 0]
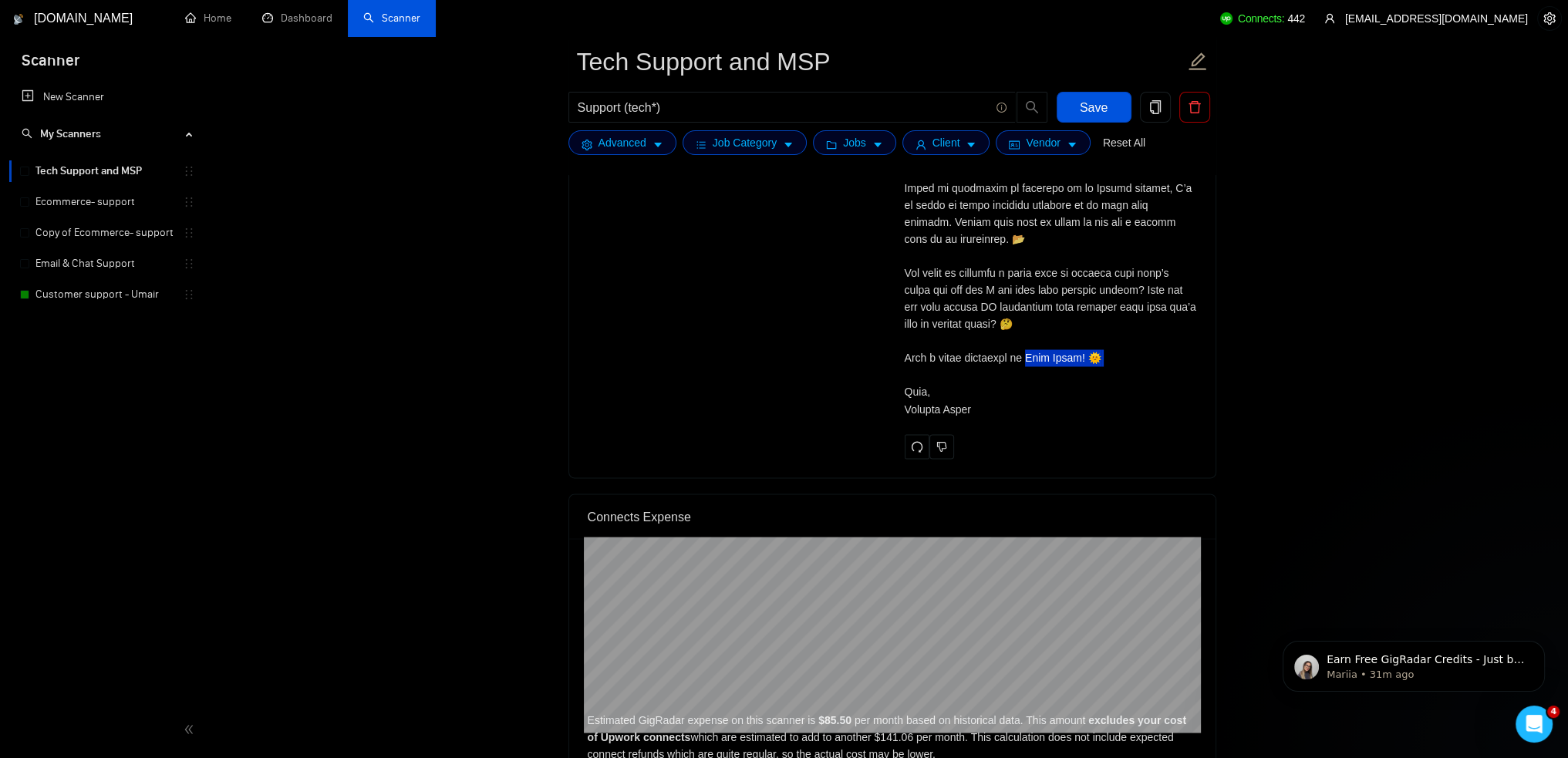
drag, startPoint x: 1029, startPoint y: 354, endPoint x: 1079, endPoint y: 364, distance: 51.0
click at [1079, 364] on div "Cover letter" at bounding box center [1051, 95] width 293 height 645
click at [1079, 357] on div "Cover letter" at bounding box center [1051, 95] width 293 height 645
click at [1083, 364] on div "Cover letter" at bounding box center [1051, 95] width 293 height 645
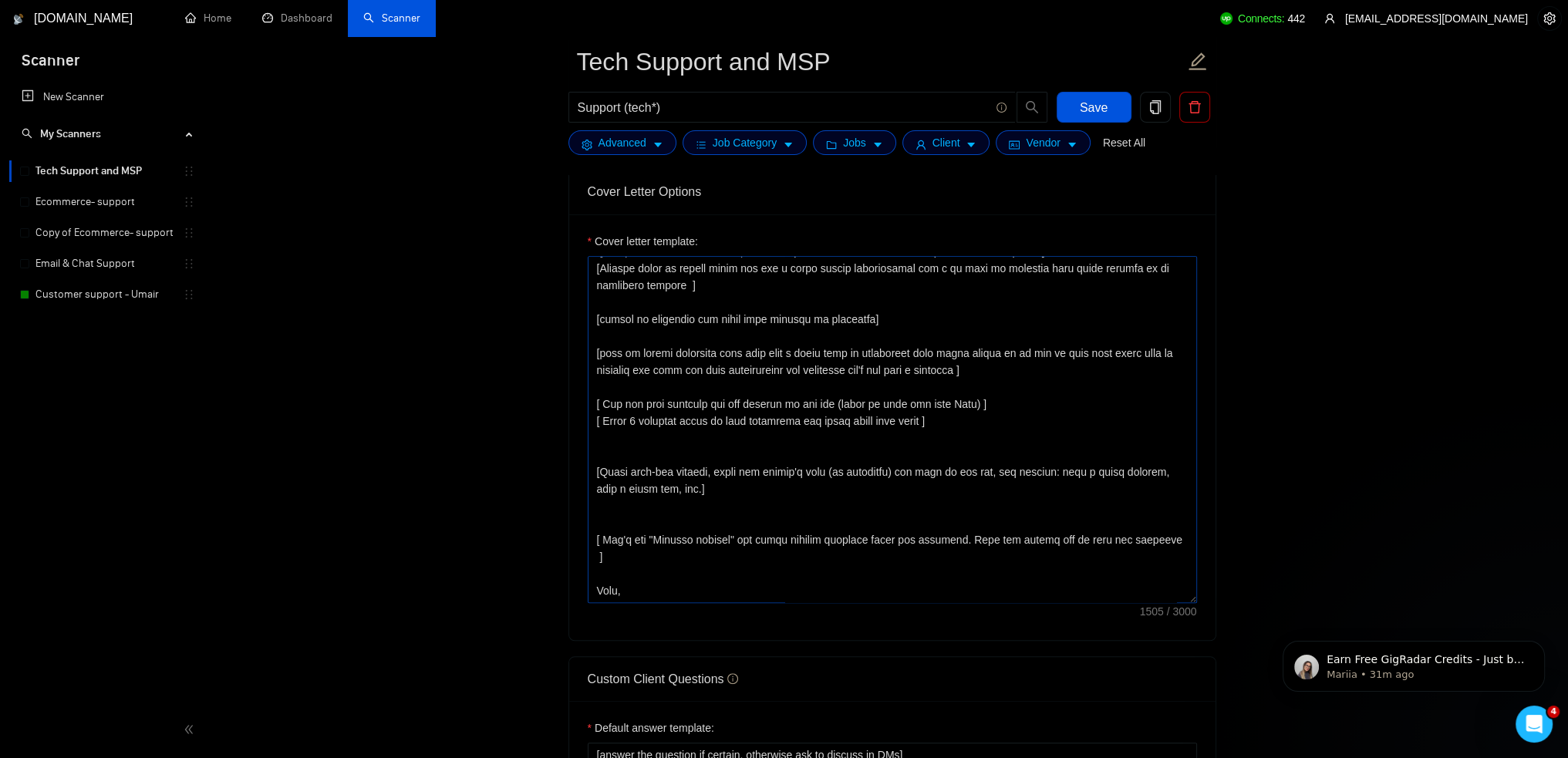
scroll to position [1745, 0]
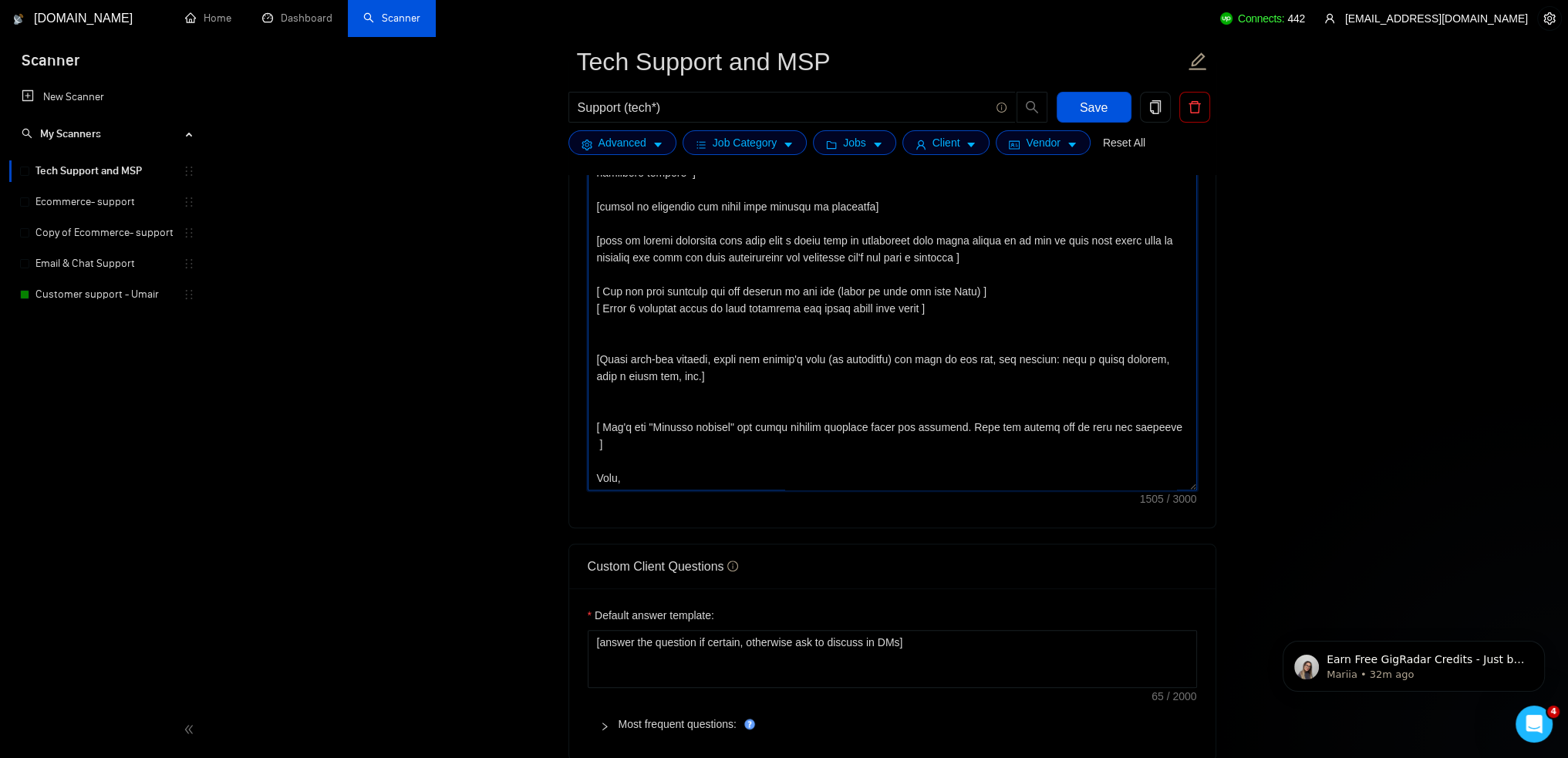
click at [636, 381] on textarea "Cover letter template:" at bounding box center [892, 317] width 610 height 347
click at [660, 387] on textarea "Cover letter template:" at bounding box center [892, 317] width 610 height 347
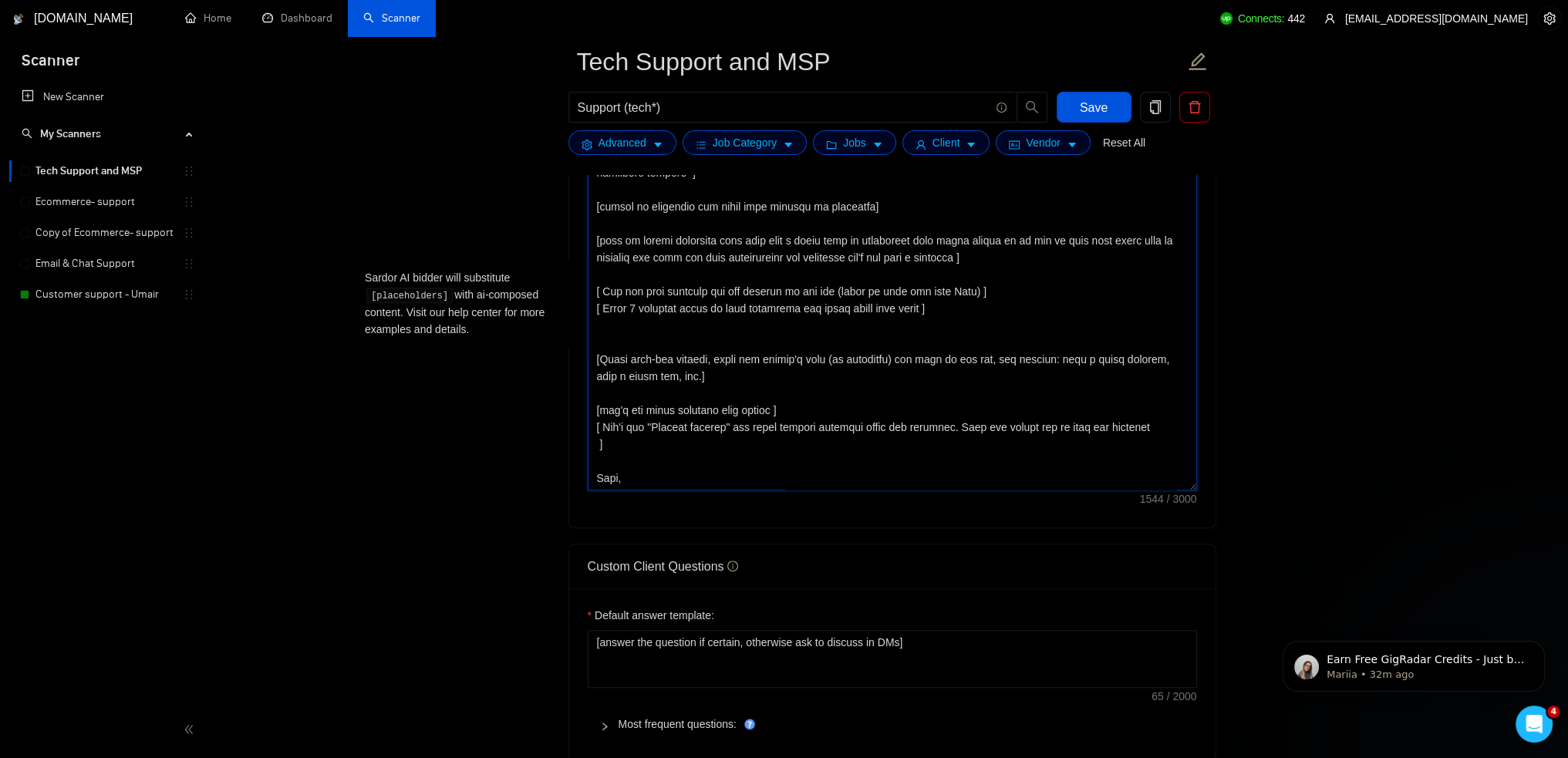
type textarea "[Write a personalized greeting that conveys your enthusiasm and positive reacti…"
click at [1112, 103] on button "Save" at bounding box center [1094, 107] width 75 height 31
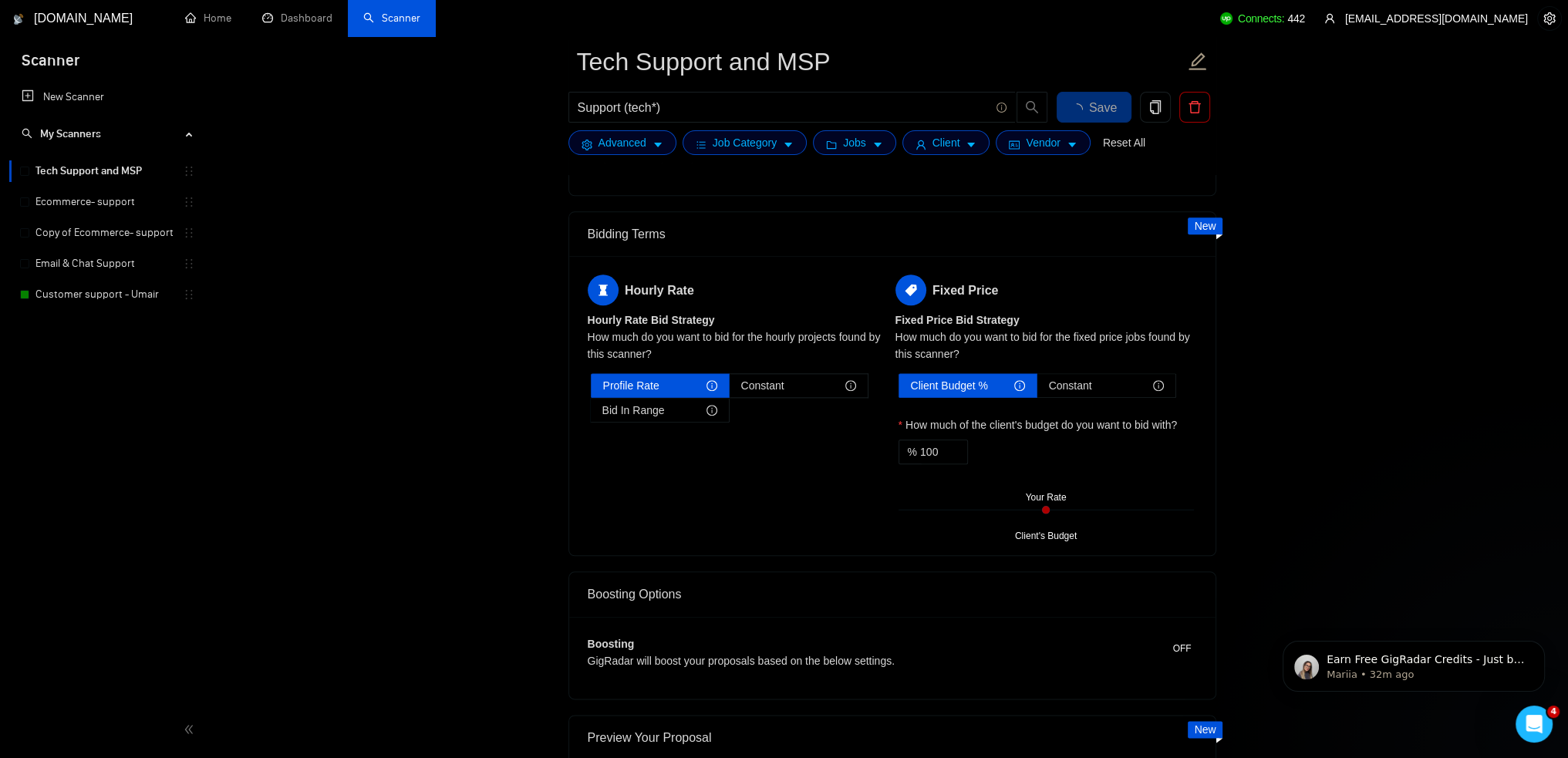
scroll to position [2516, 0]
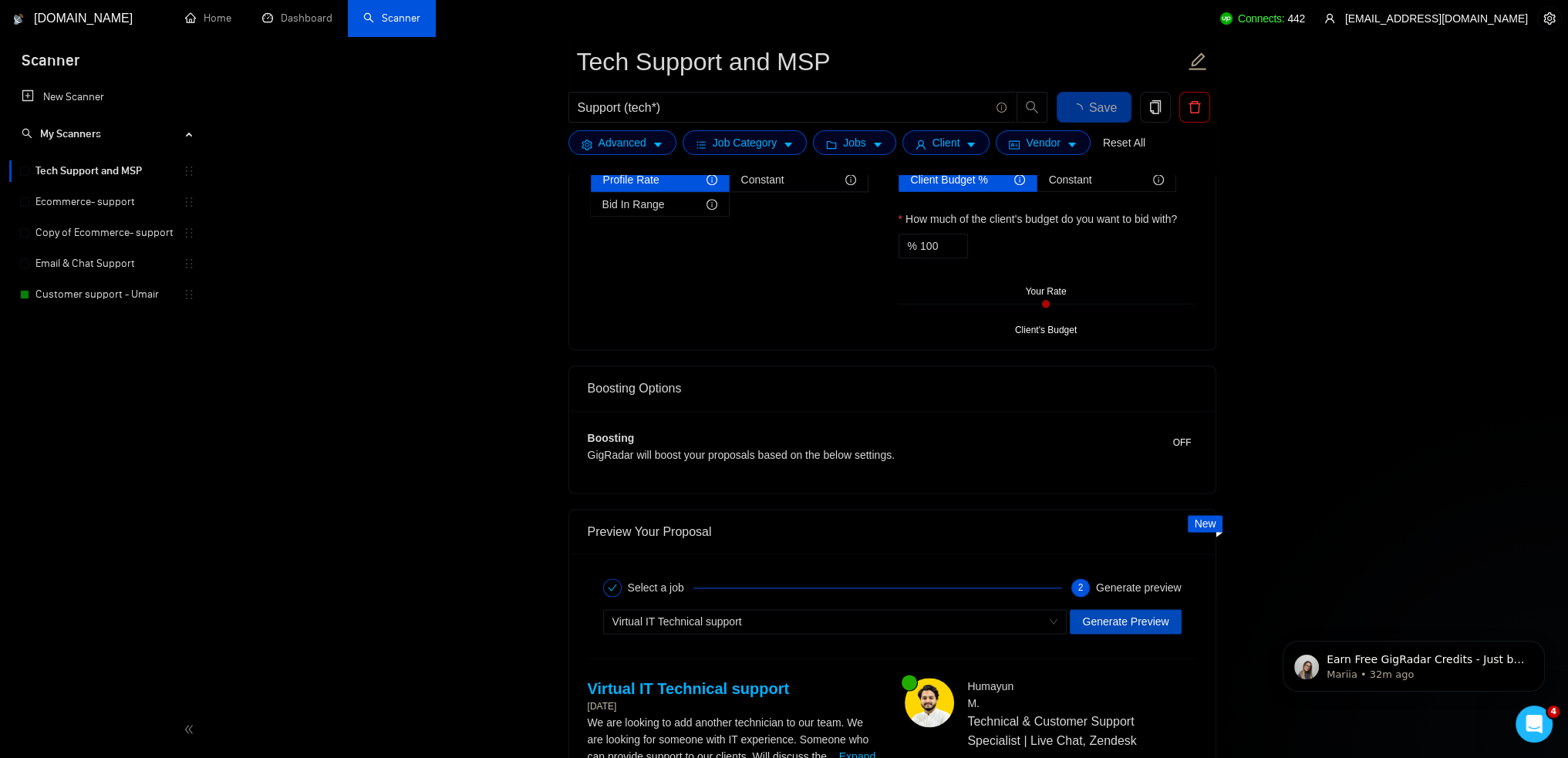
click at [1146, 617] on span "Generate Preview" at bounding box center [1125, 621] width 86 height 17
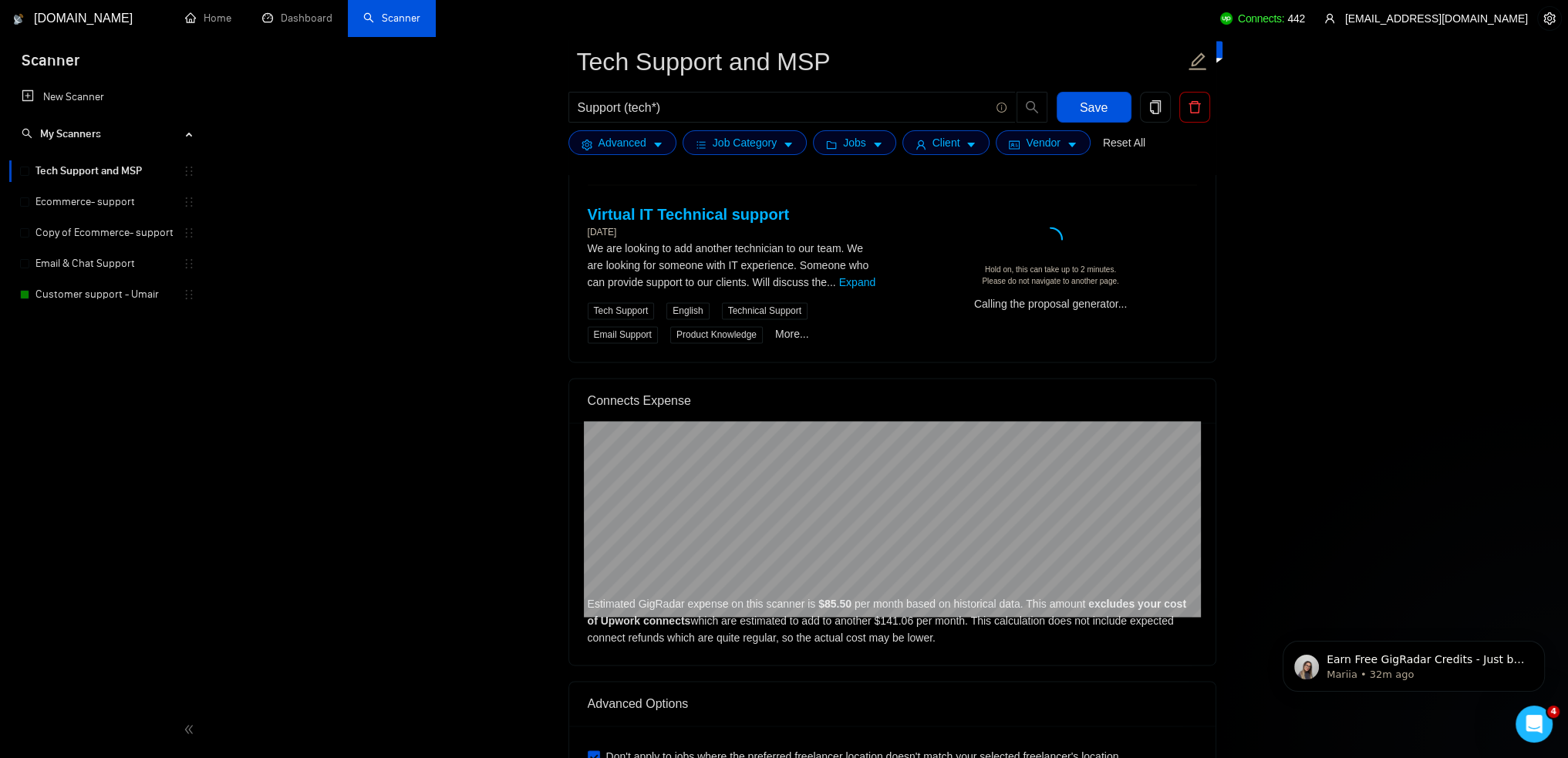
scroll to position [3057, 0]
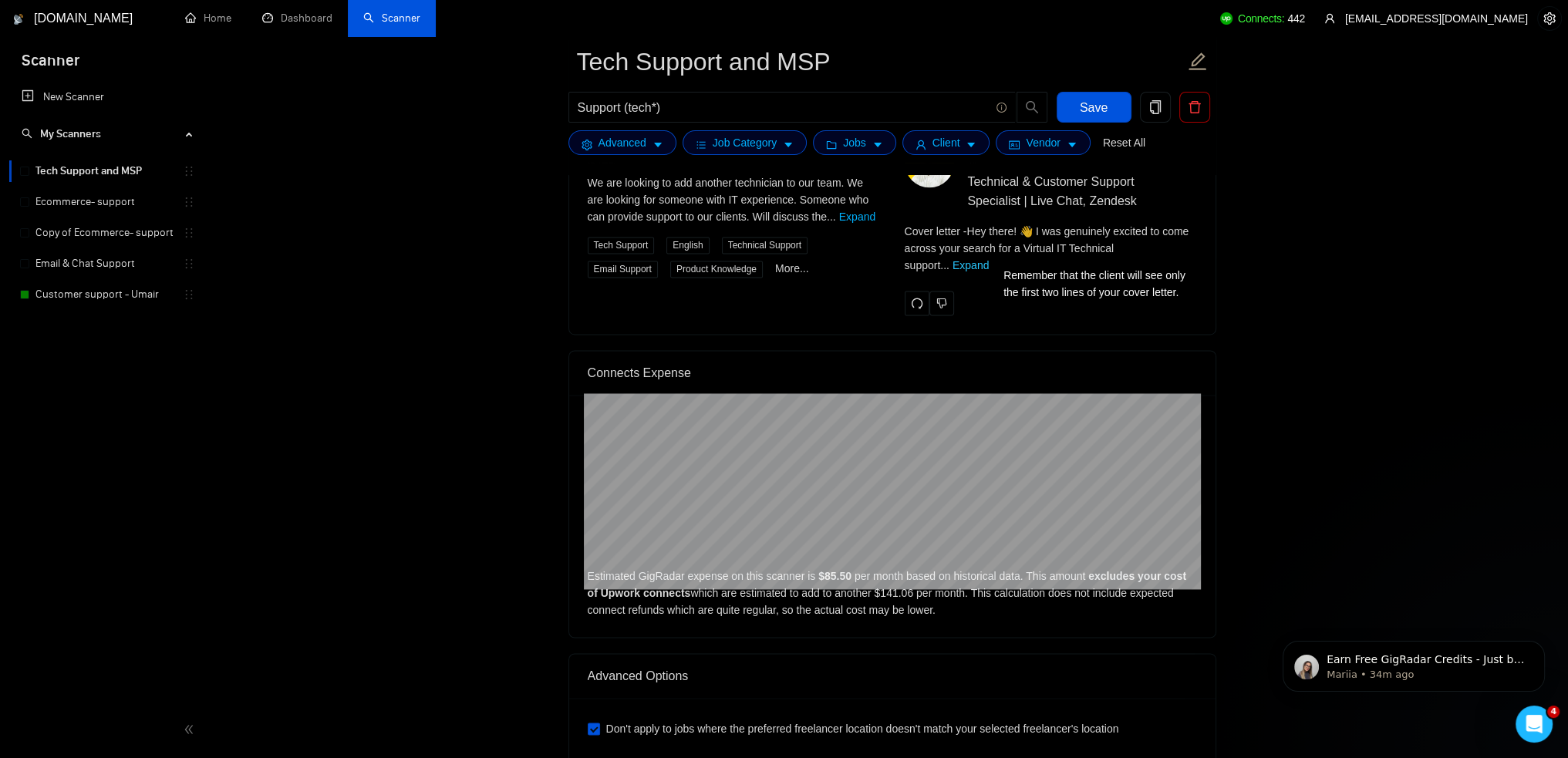
click at [989, 259] on link "Expand" at bounding box center [971, 265] width 36 height 13
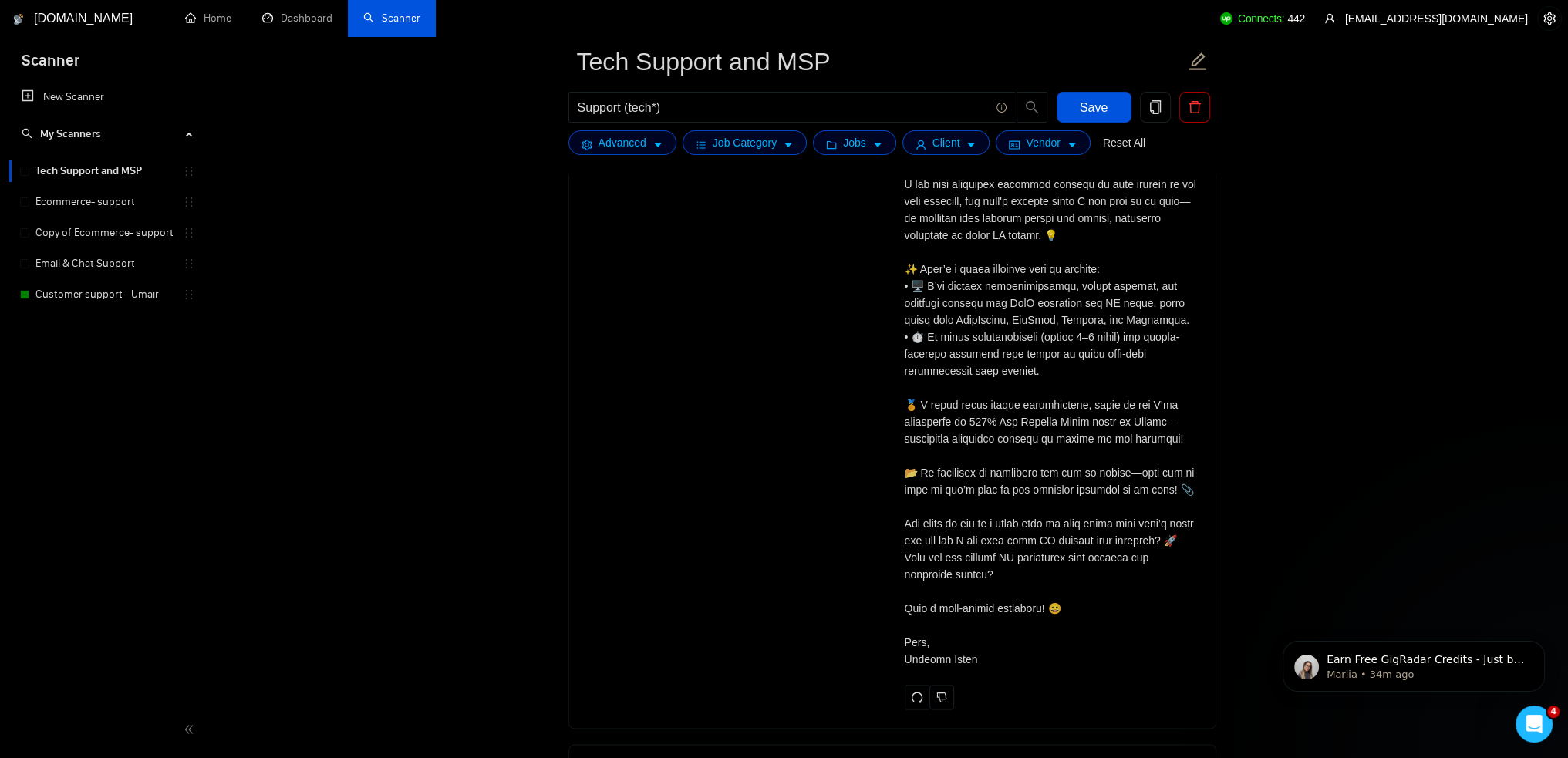
scroll to position [3211, 0]
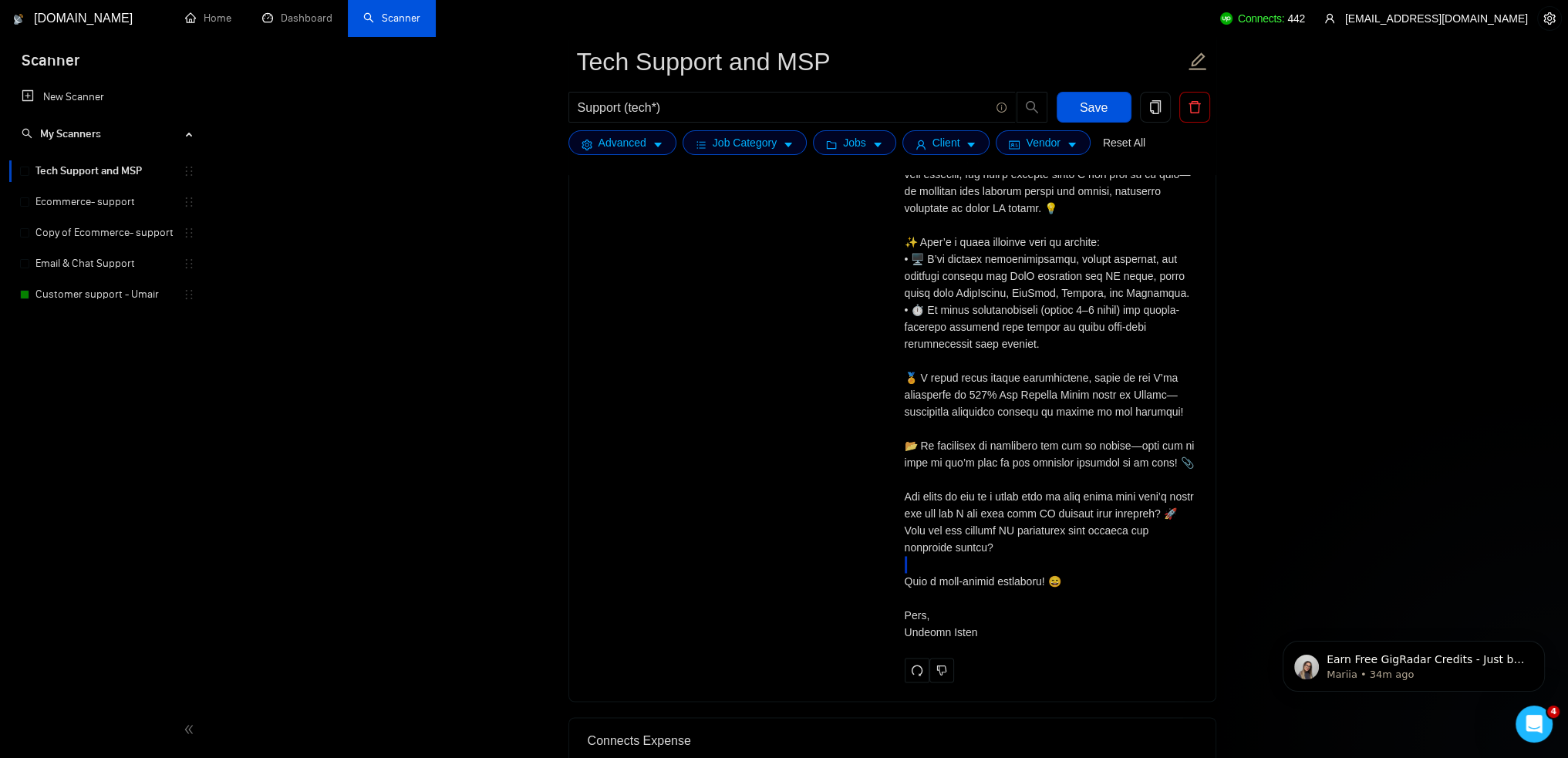
drag, startPoint x: 904, startPoint y: 580, endPoint x: 1114, endPoint y: 568, distance: 210.3
click at [1114, 568] on div "Cover letter" at bounding box center [1051, 361] width 293 height 560
click at [1088, 573] on div "Cover letter" at bounding box center [1051, 361] width 293 height 560
